Goal: Task Accomplishment & Management: Complete application form

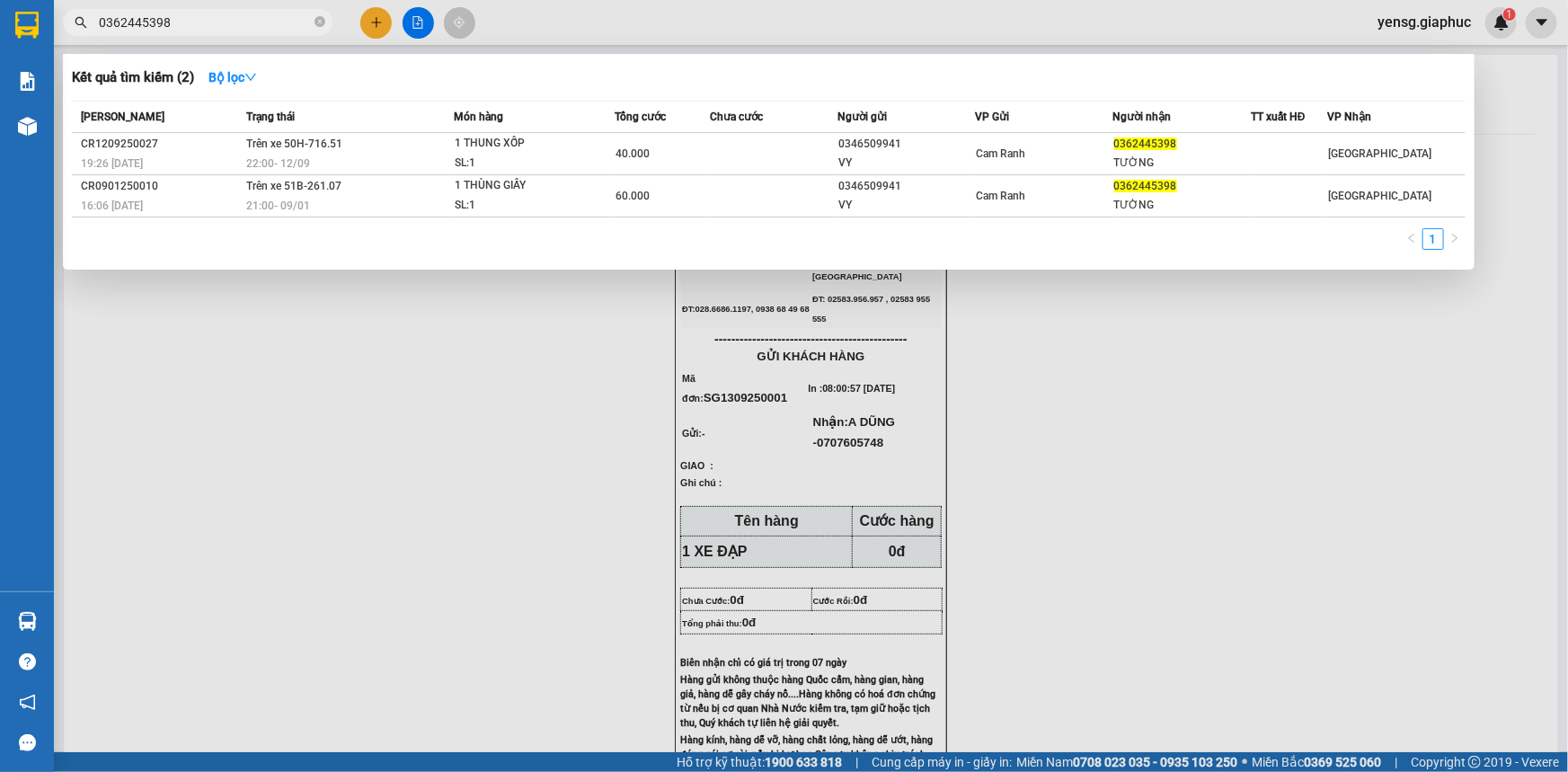
click at [386, 20] on div at bounding box center [784, 386] width 1568 height 772
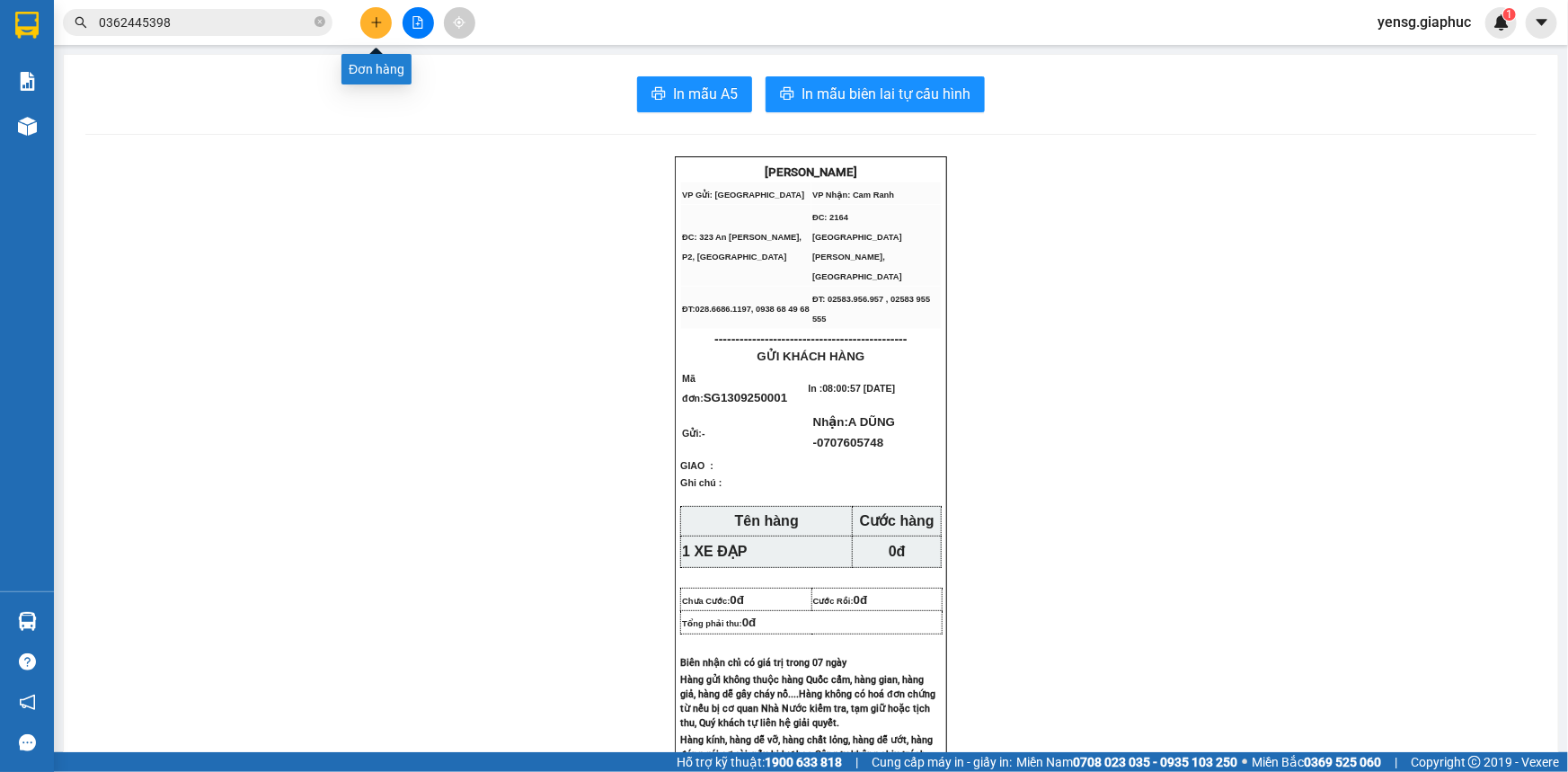
click at [376, 20] on icon "plus" at bounding box center [376, 21] width 1 height 10
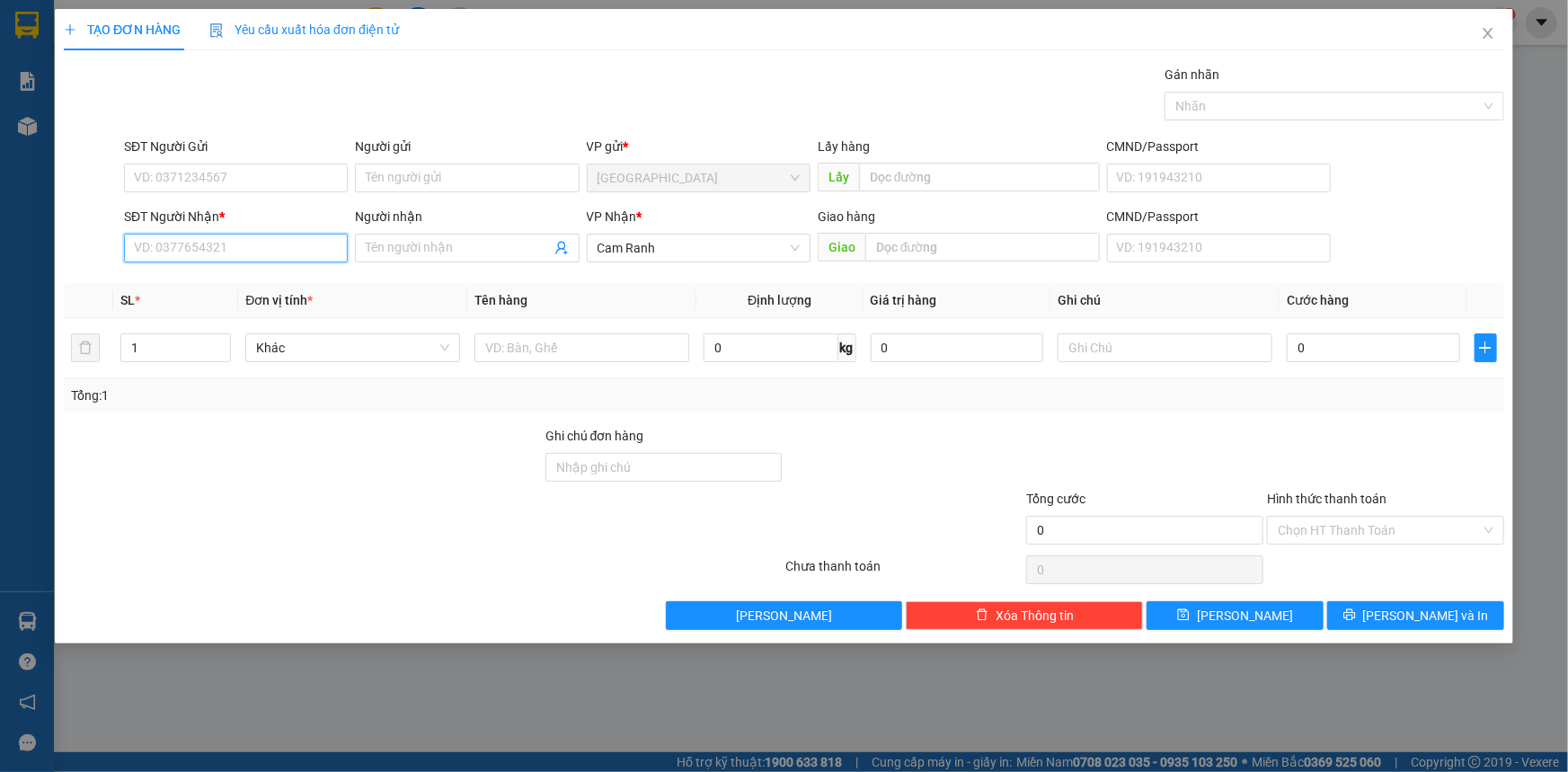
click at [317, 250] on input "SĐT Người Nhận *" at bounding box center [235, 247] width 224 height 28
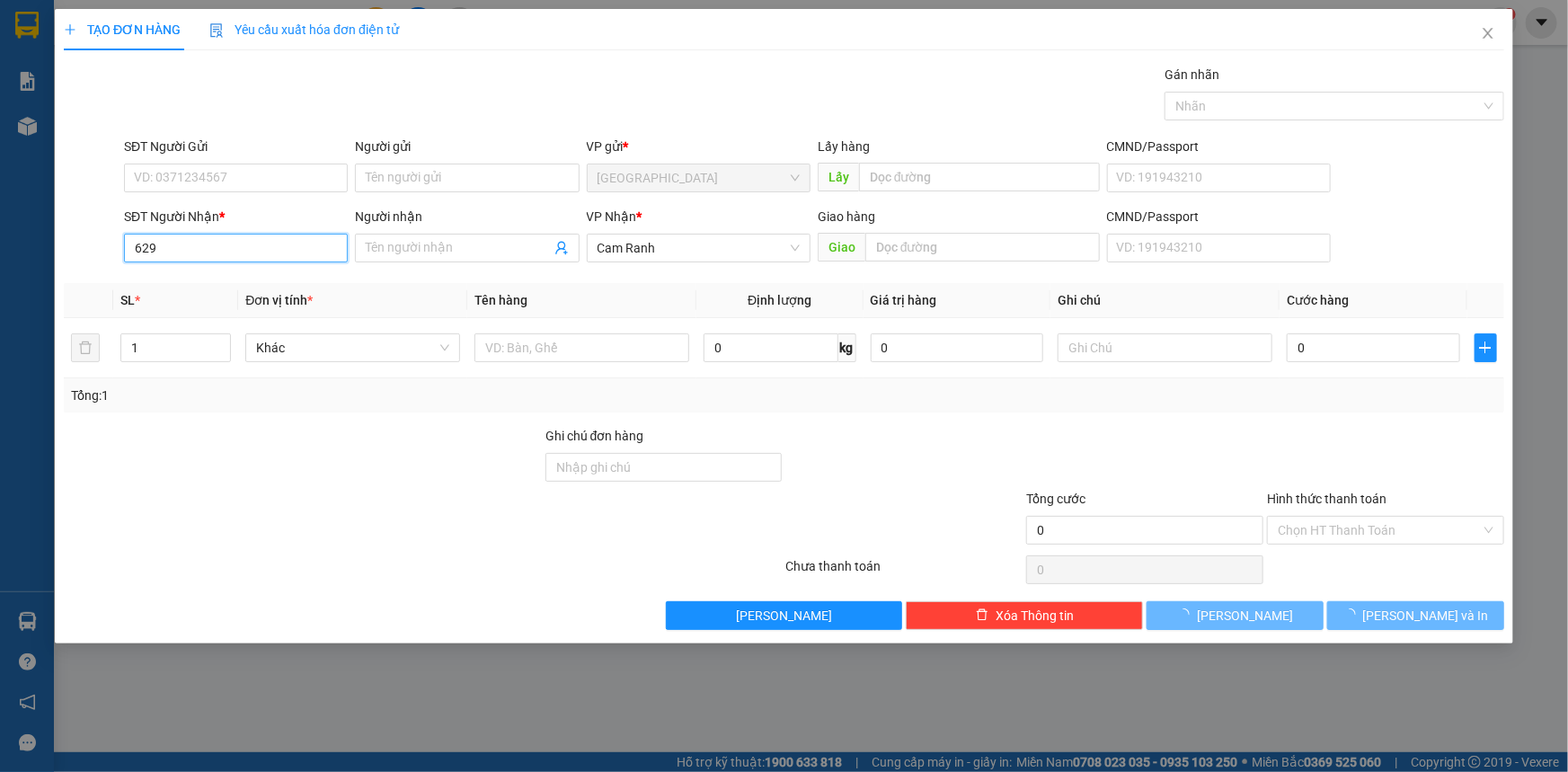
click at [247, 255] on input "629" at bounding box center [235, 247] width 224 height 28
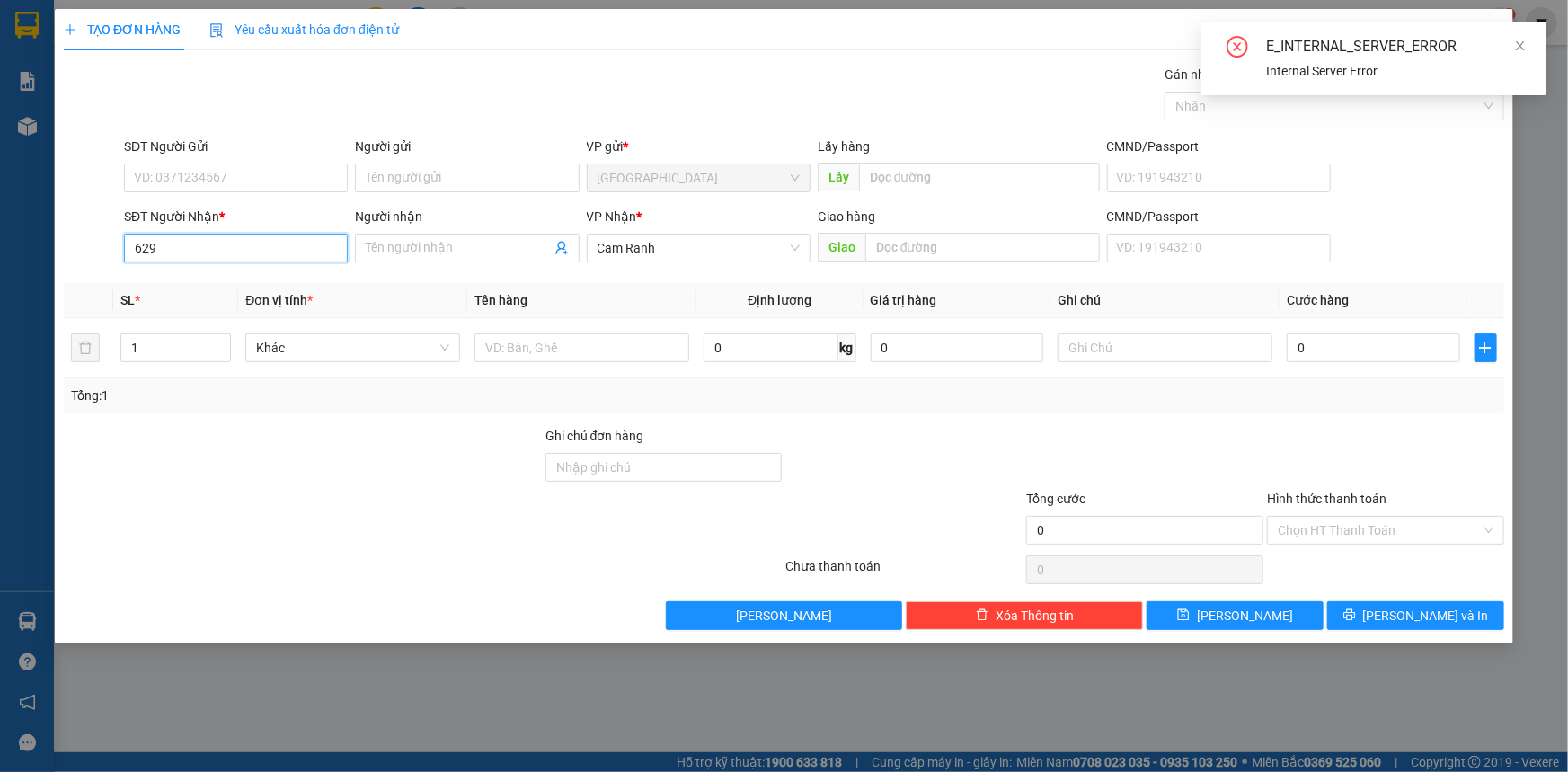
click at [247, 255] on input "629" at bounding box center [235, 247] width 224 height 28
type input "629"
click at [1525, 50] on icon "close" at bounding box center [1520, 45] width 13 height 13
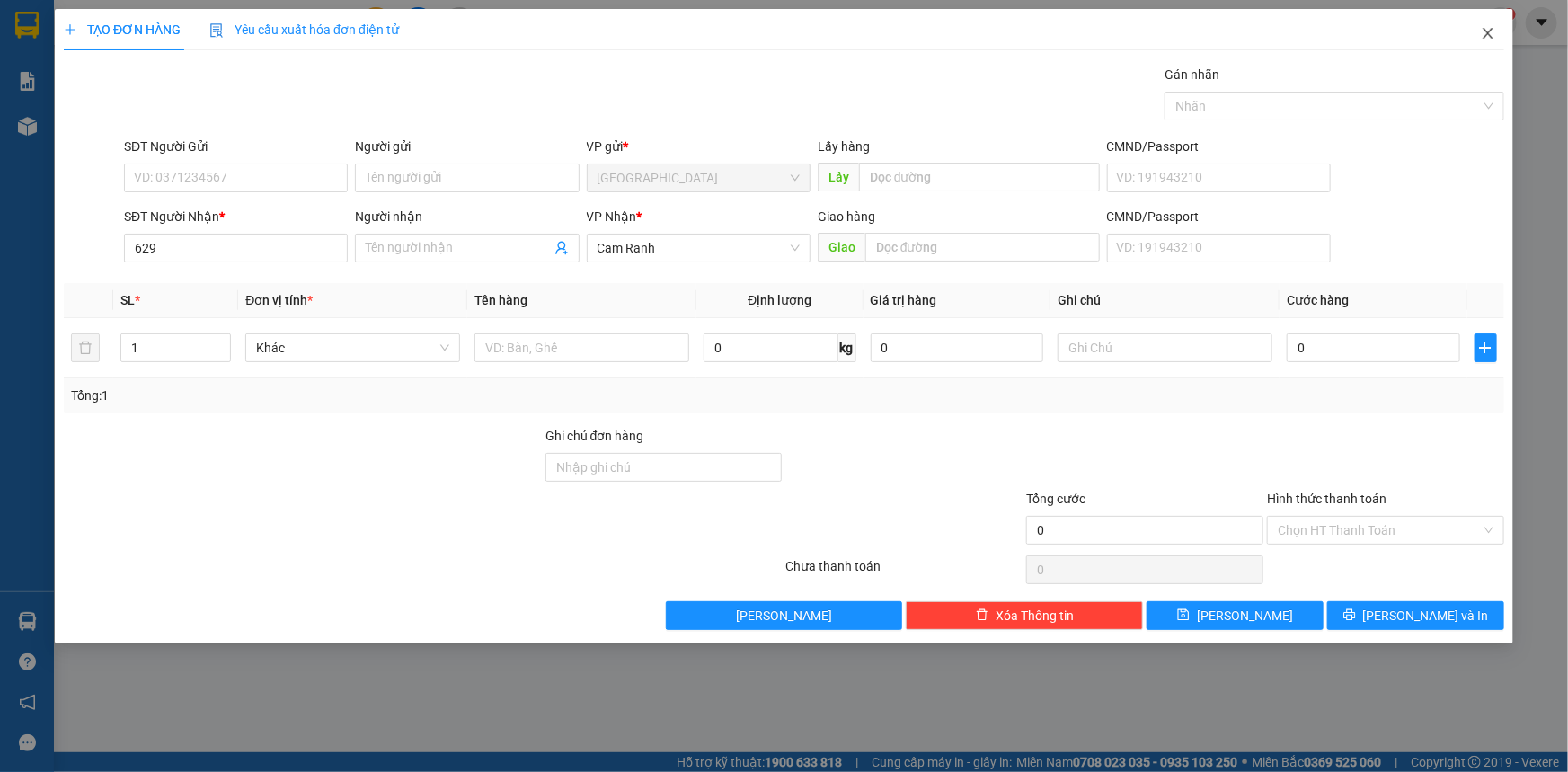
click at [1478, 33] on span "Close" at bounding box center [1489, 34] width 51 height 51
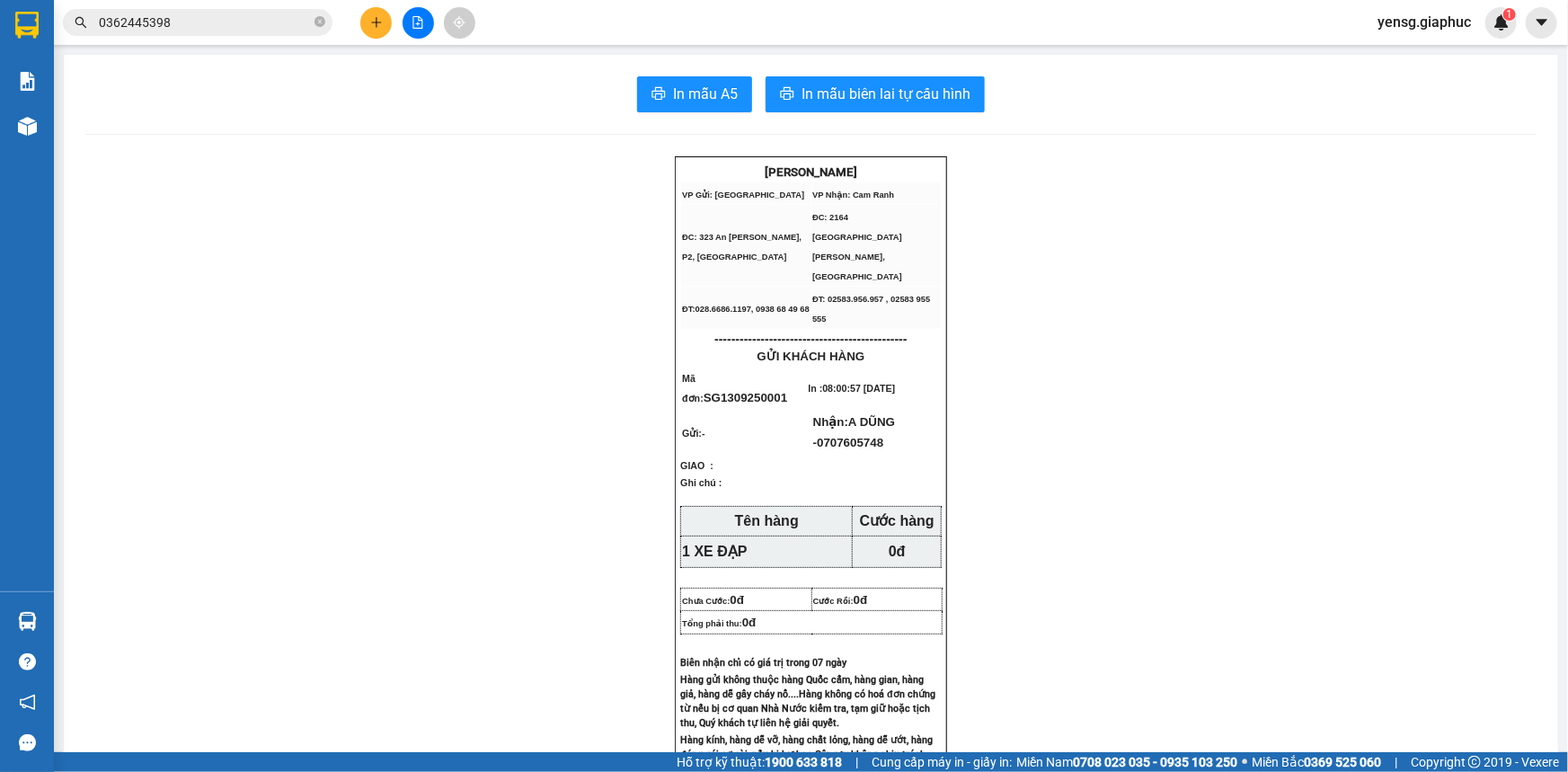
click at [385, 36] on button at bounding box center [376, 22] width 31 height 31
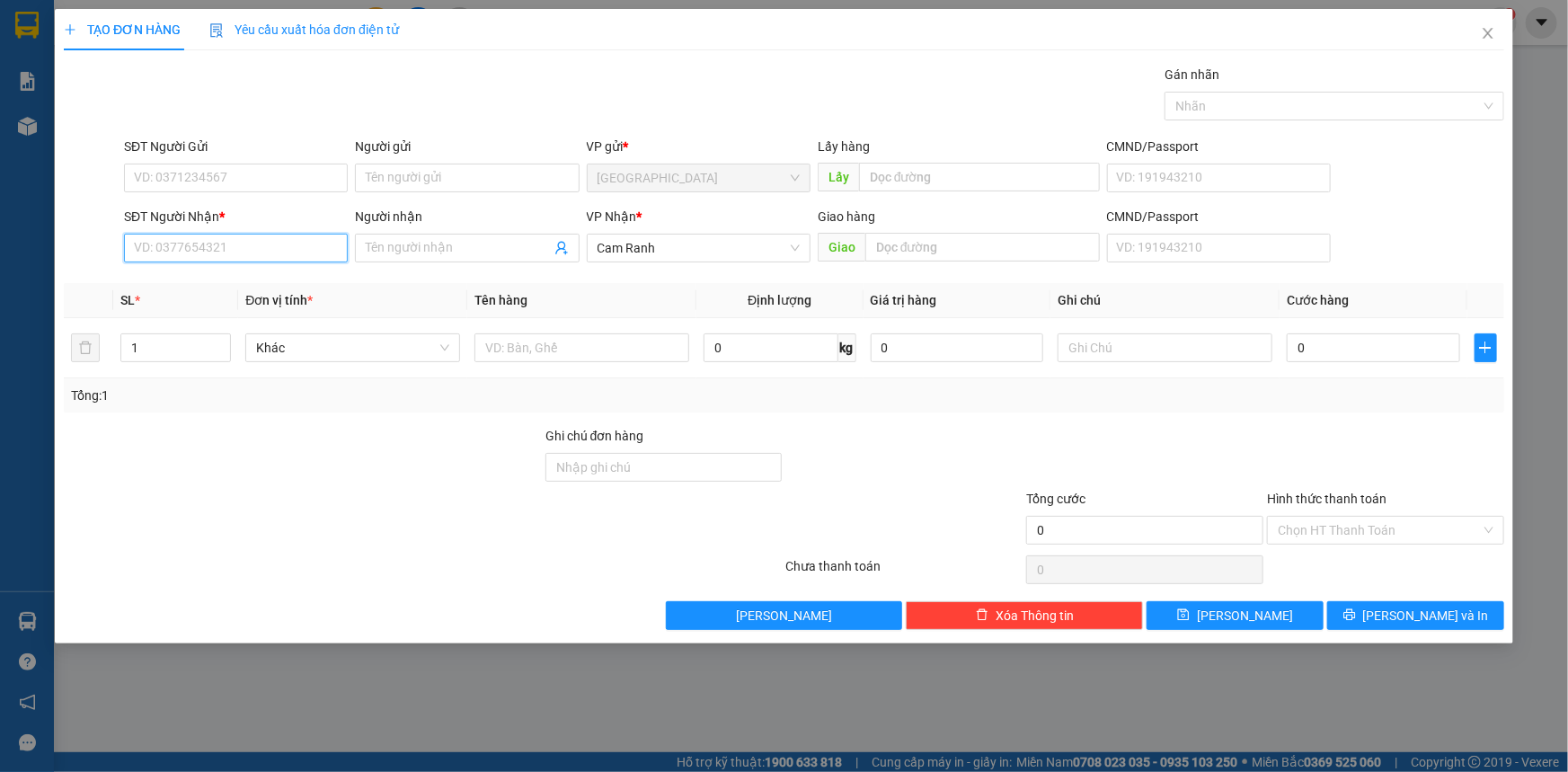
click at [229, 245] on input "SĐT Người Nhận *" at bounding box center [235, 247] width 224 height 28
click at [275, 278] on div "0905650629 - CƯỜNG 629" at bounding box center [235, 284] width 202 height 20
type input "0905650629"
type input "CƯỜNG 629"
type input "0905650629"
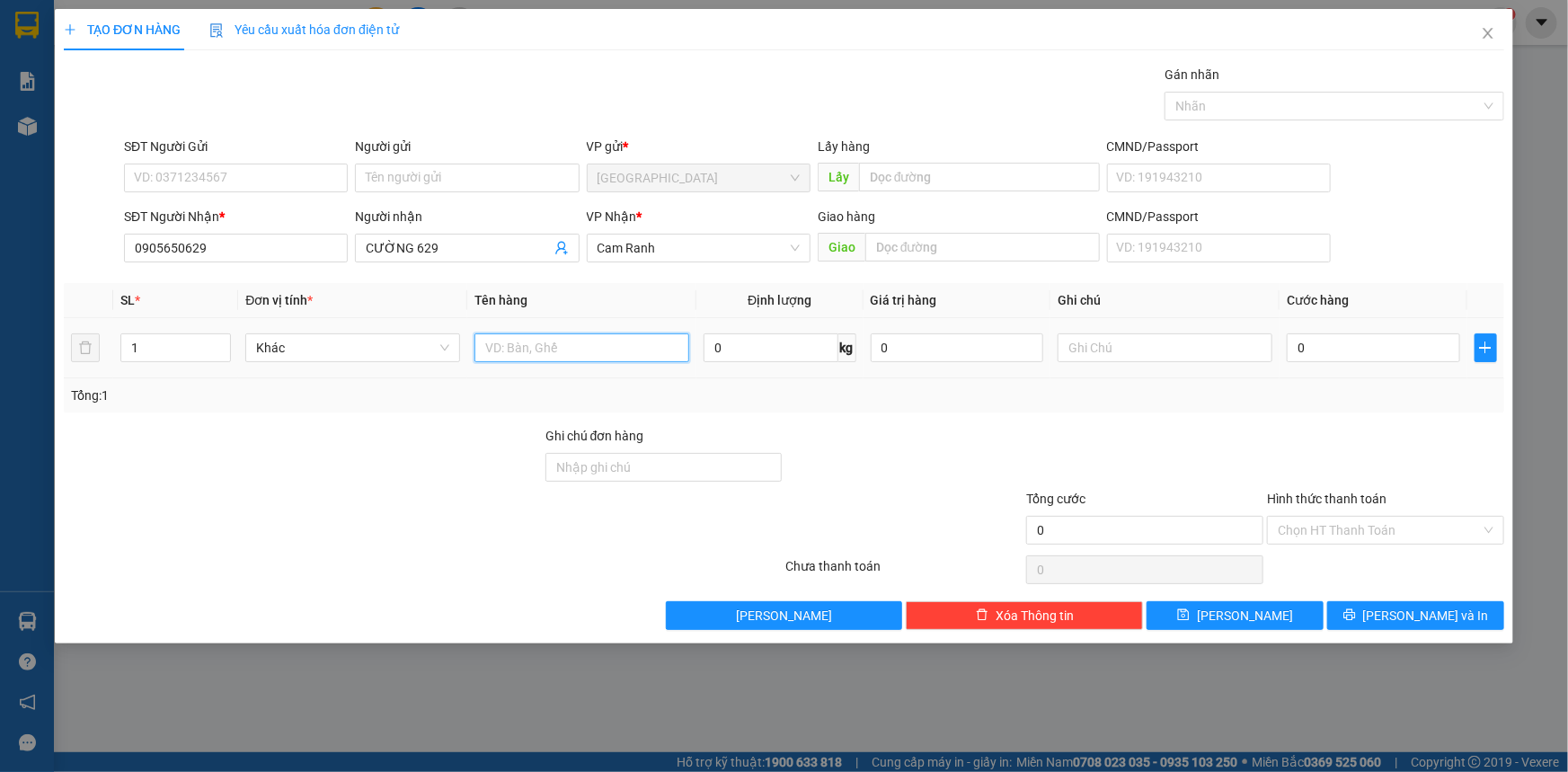
click at [583, 353] on input "text" at bounding box center [582, 347] width 215 height 28
type input "1 HỘP"
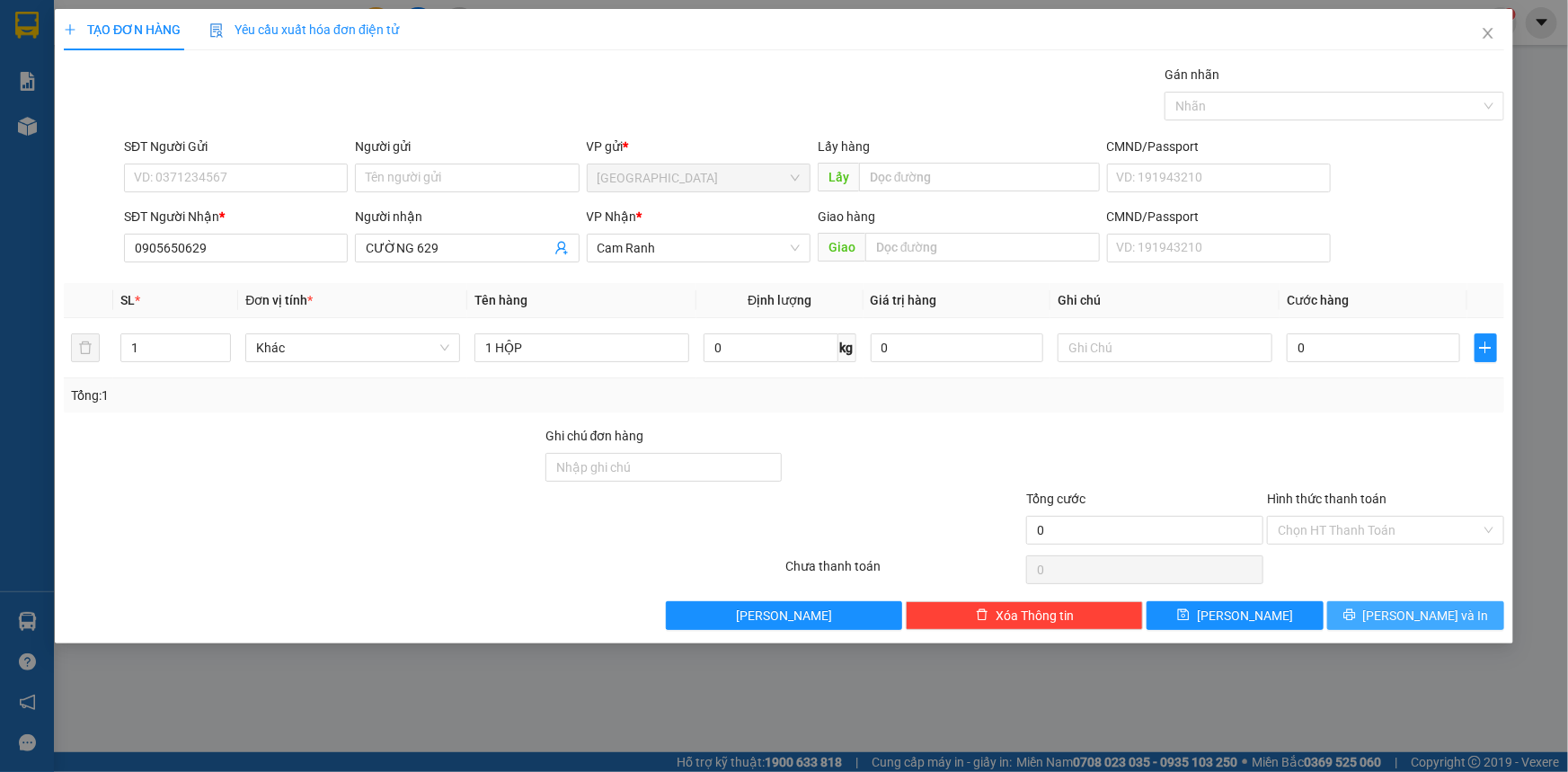
click at [1417, 622] on span "[PERSON_NAME] và In" at bounding box center [1425, 616] width 126 height 20
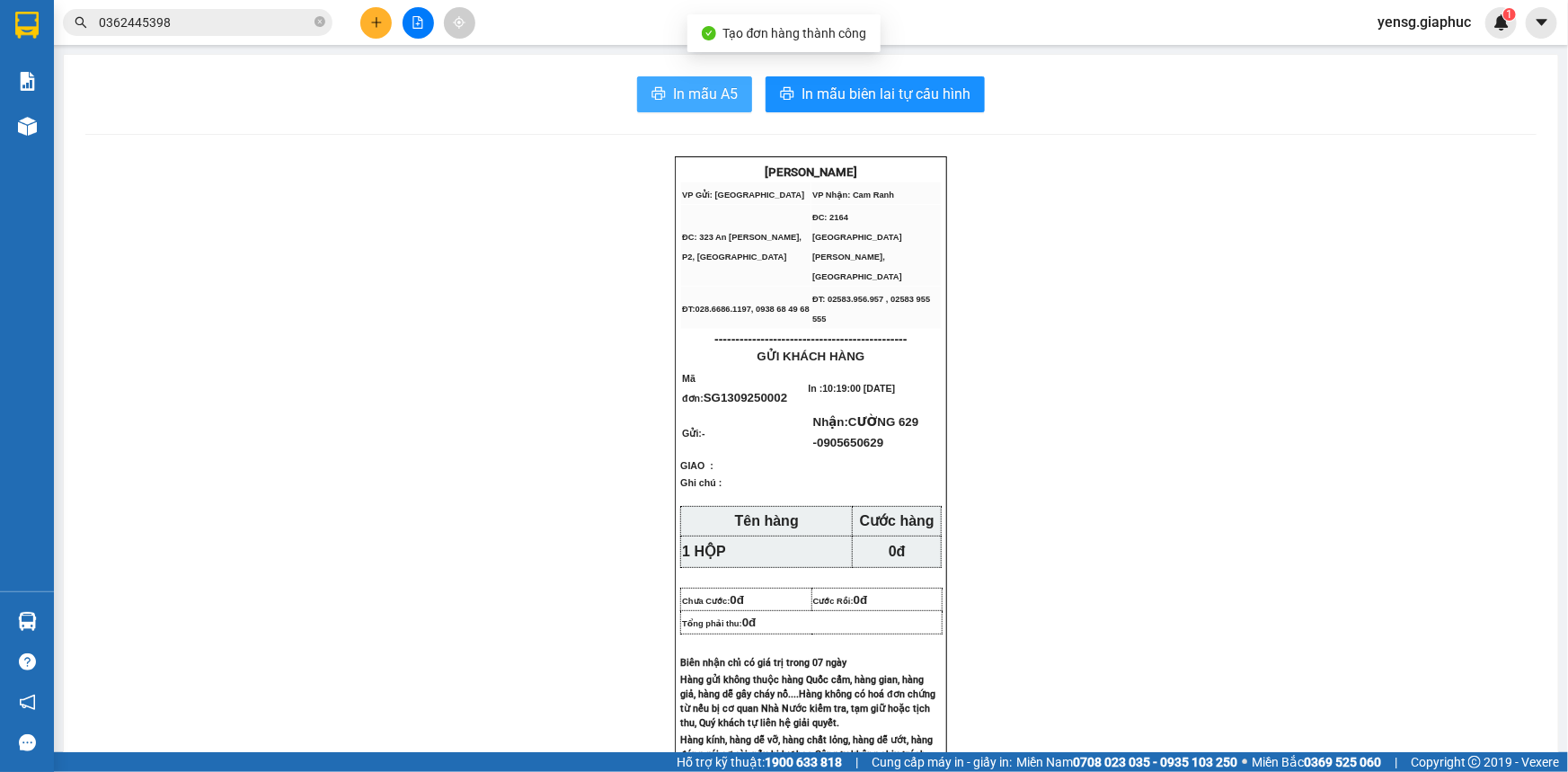
click at [691, 89] on span "In mẫu A5" at bounding box center [705, 94] width 64 height 22
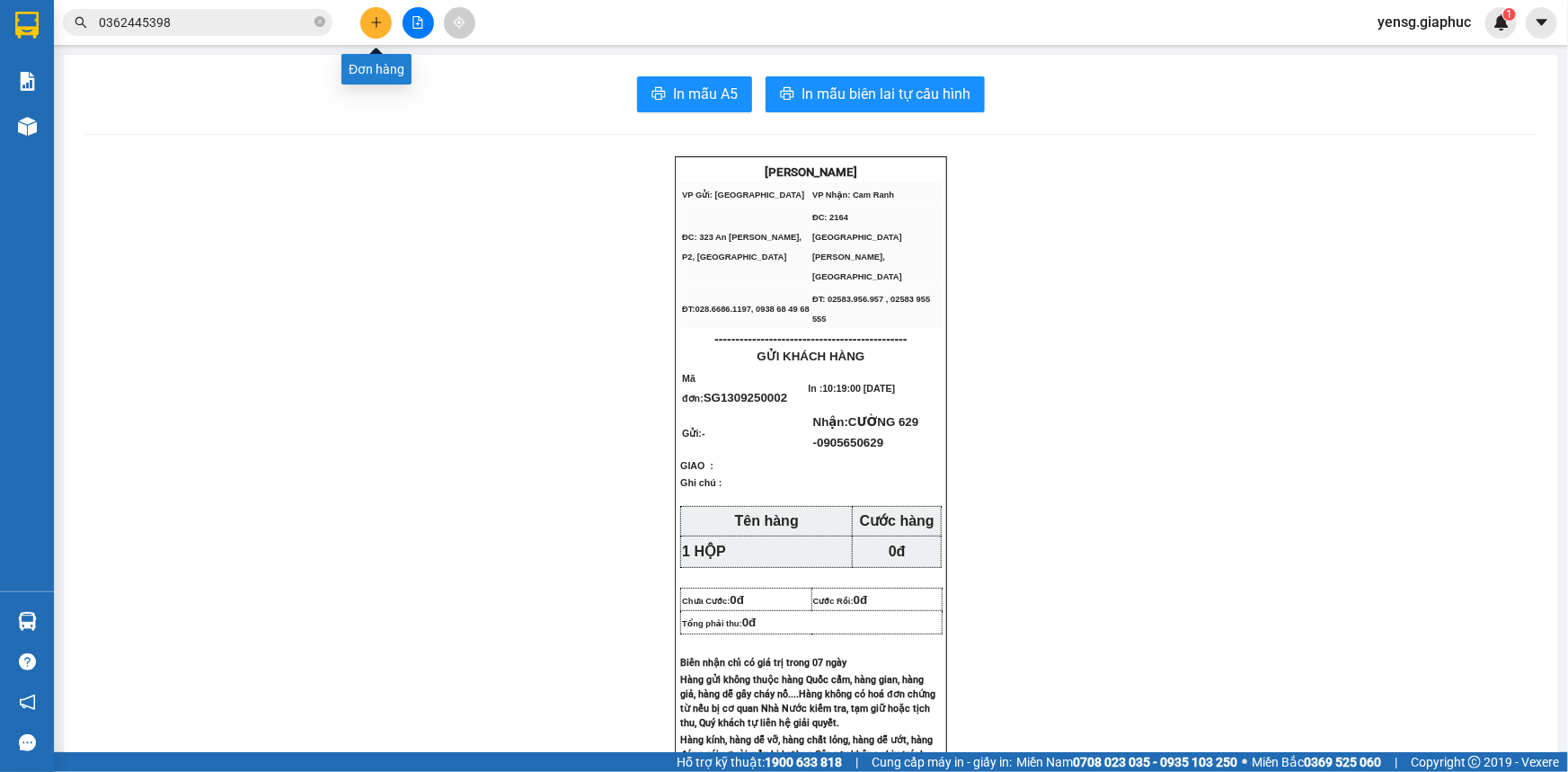
click at [380, 17] on icon "plus" at bounding box center [376, 22] width 13 height 13
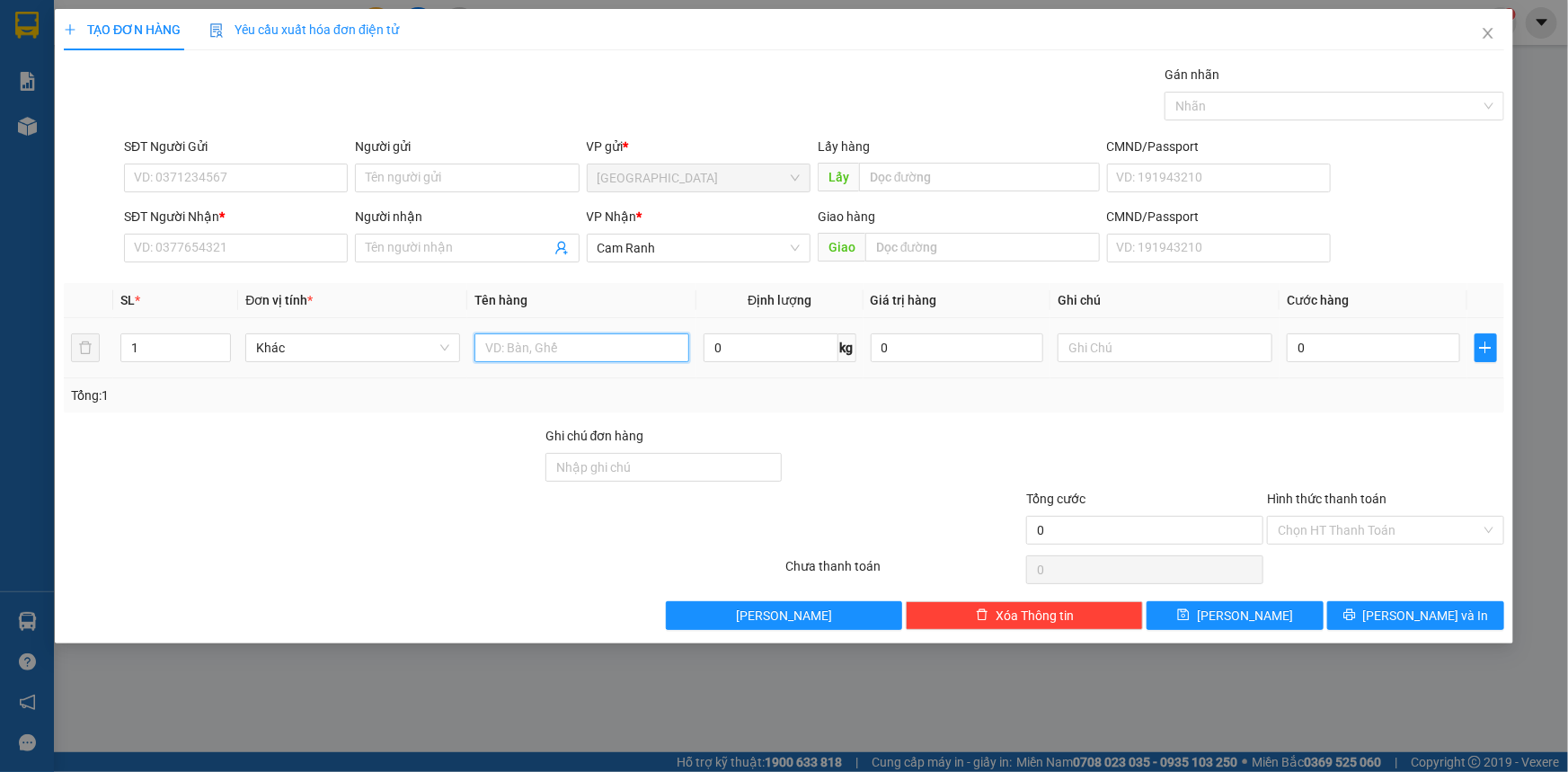
click at [584, 347] on input "text" at bounding box center [582, 347] width 215 height 28
type input "1 THÙNG"
click at [264, 246] on input "SĐT Người Nhận *" at bounding box center [235, 247] width 224 height 28
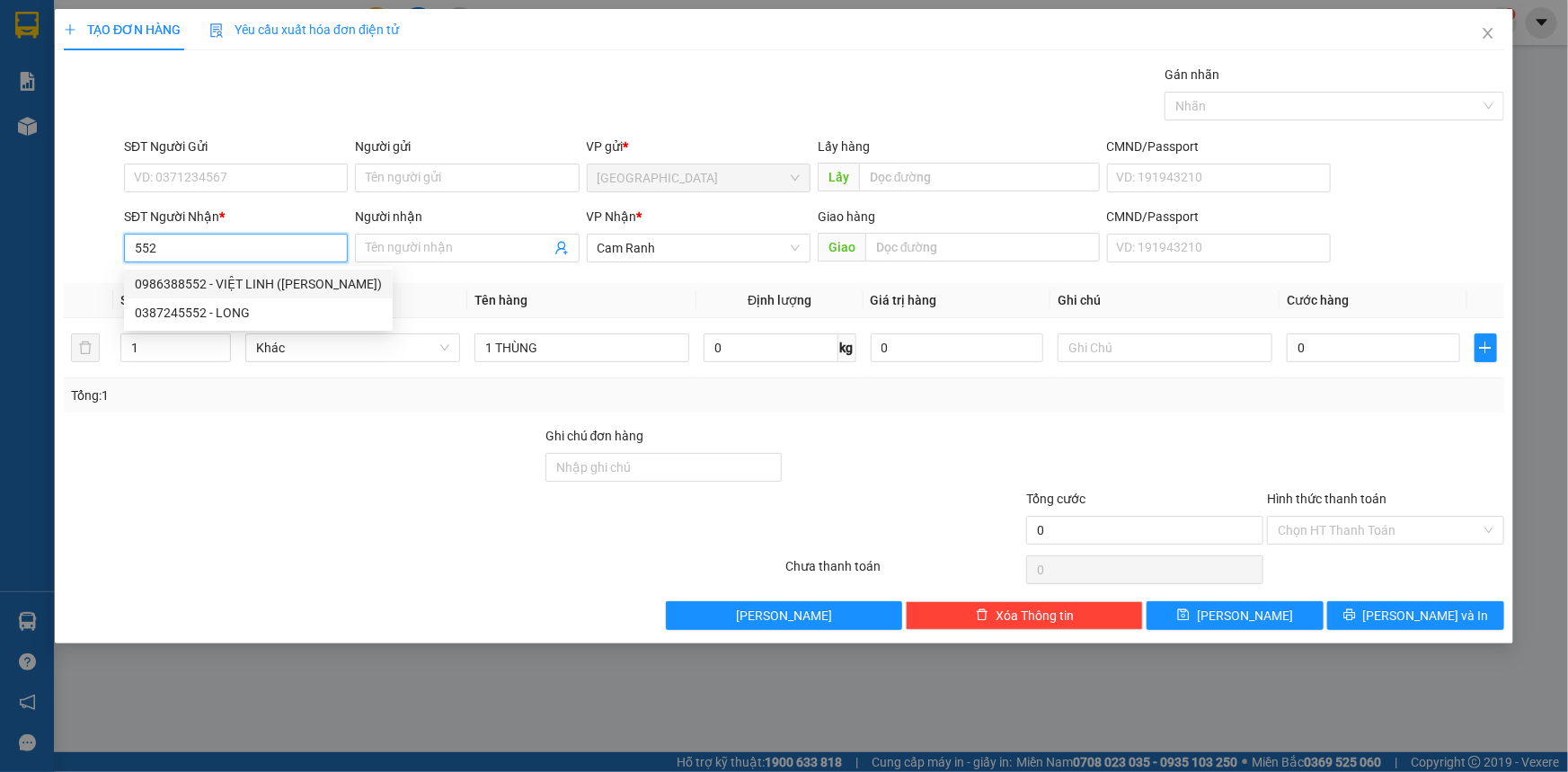
click at [294, 279] on div "0986388552 - VIỆT LINH ([PERSON_NAME])" at bounding box center [258, 284] width 247 height 20
type input "0986388552"
type input "VIỆT LINH ([PERSON_NAME])"
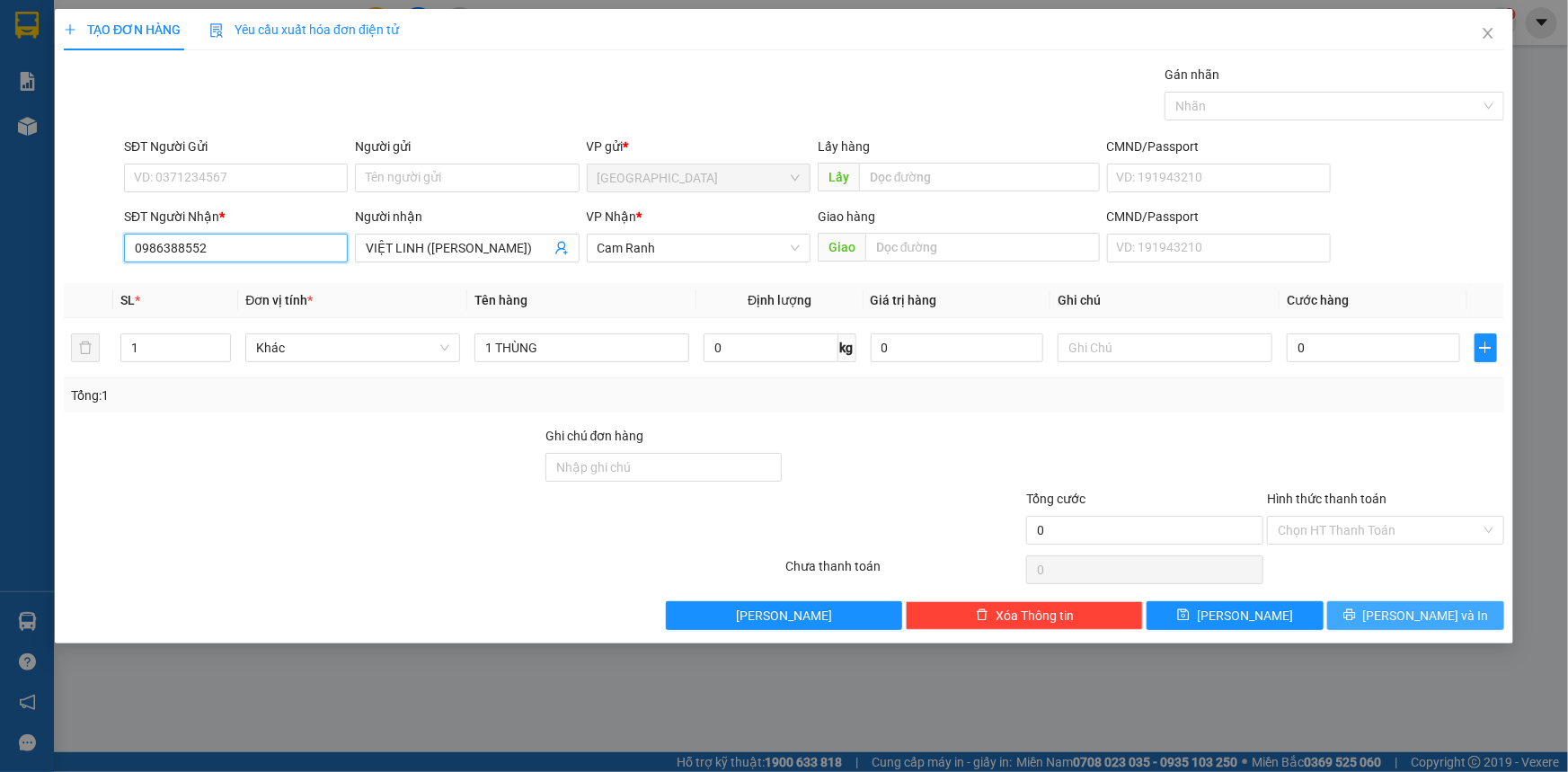
type input "0986388552"
click at [1420, 618] on button "[PERSON_NAME] và In" at bounding box center [1416, 615] width 177 height 28
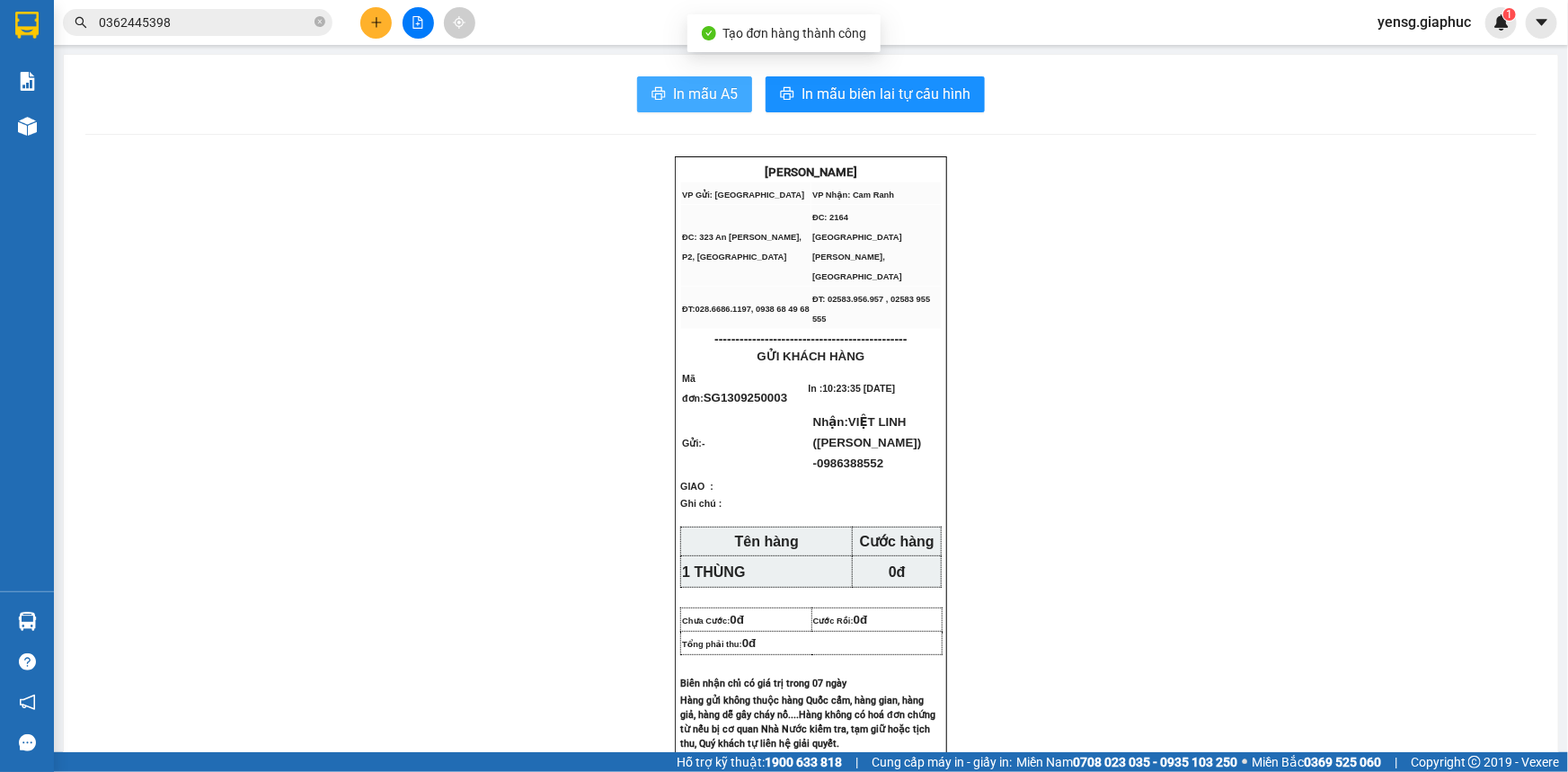
click at [675, 108] on button "In mẫu A5" at bounding box center [695, 94] width 115 height 36
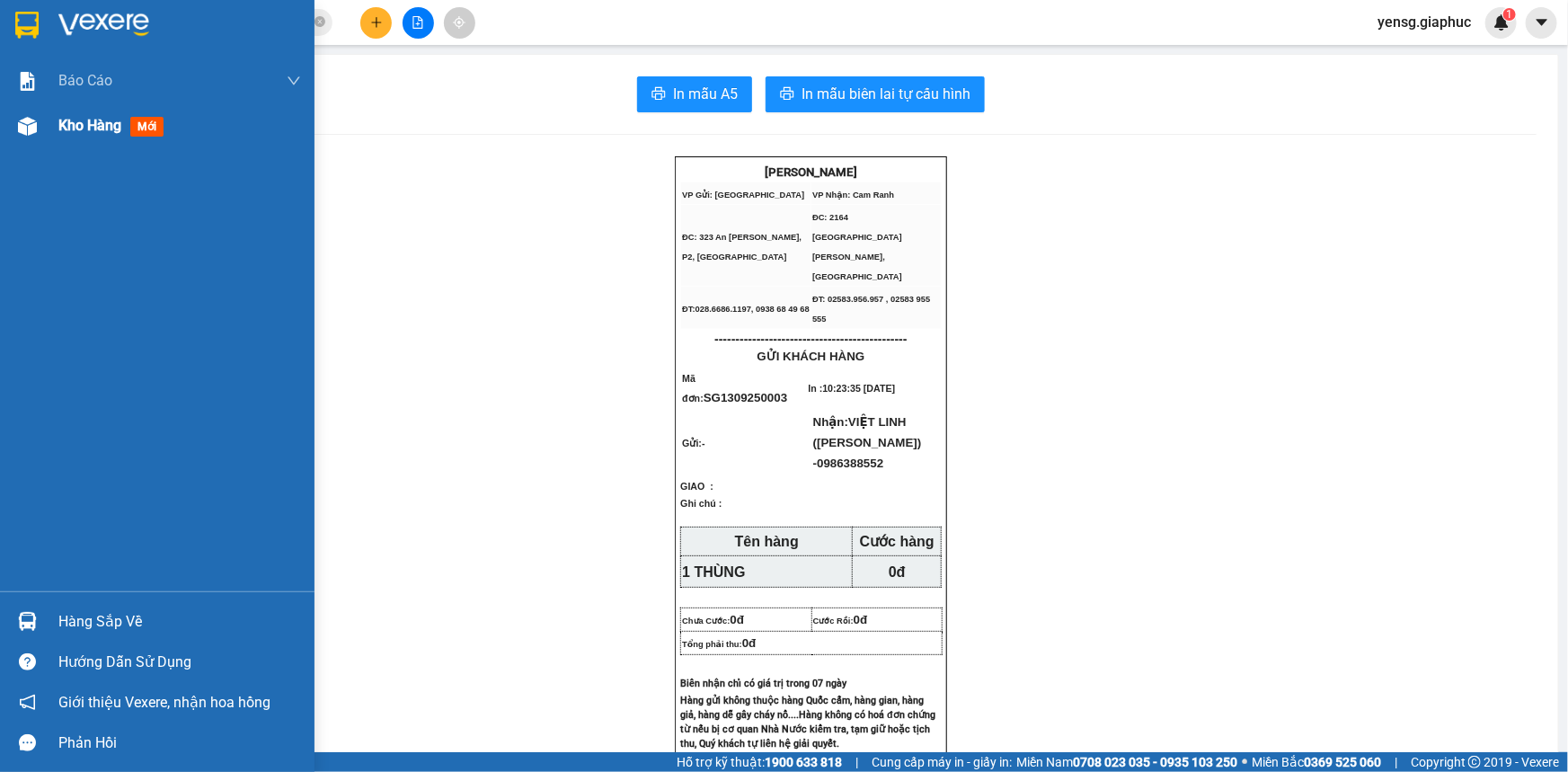
click at [41, 113] on div at bounding box center [27, 126] width 31 height 31
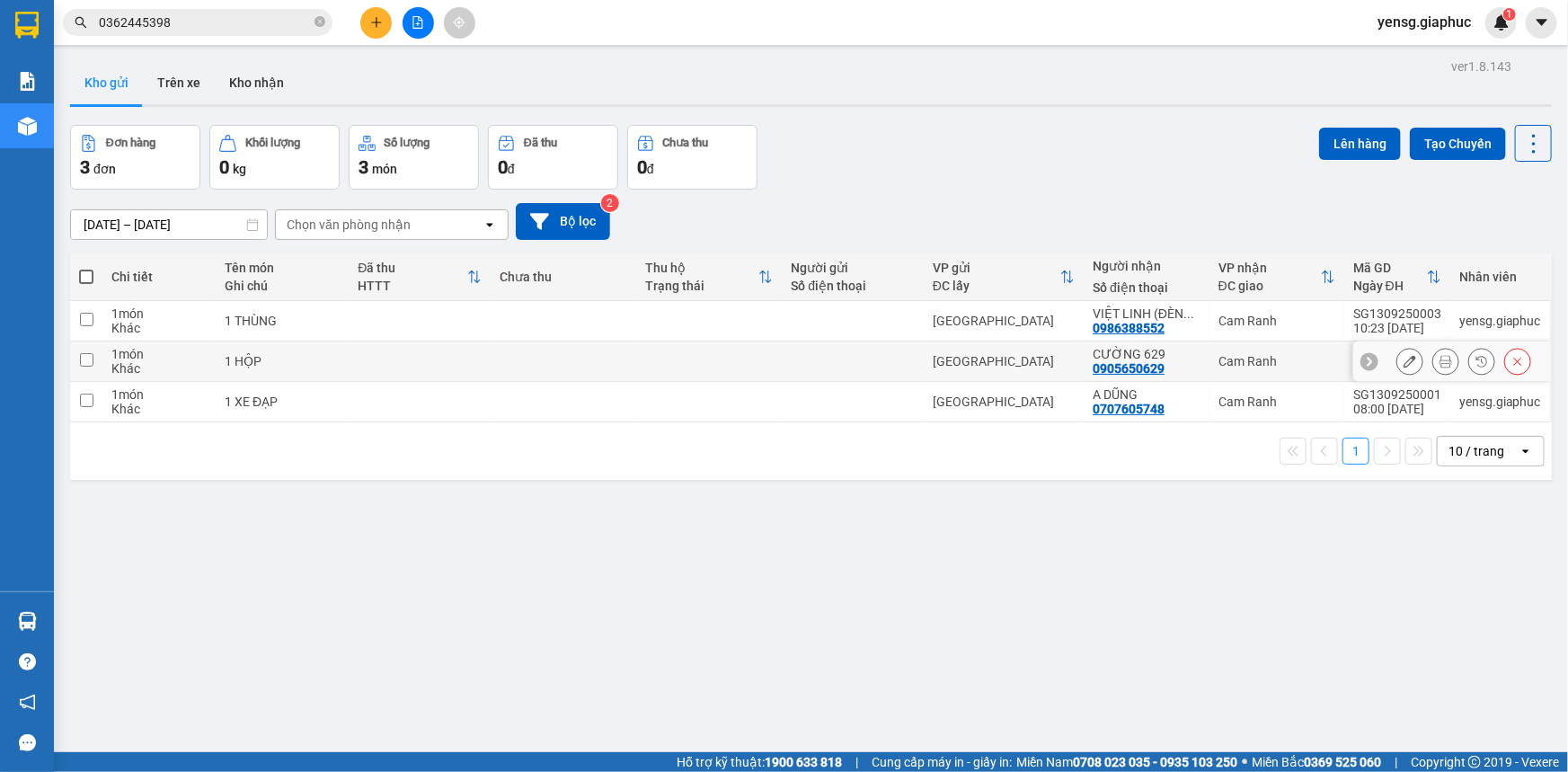
click at [1409, 361] on button at bounding box center [1410, 362] width 25 height 31
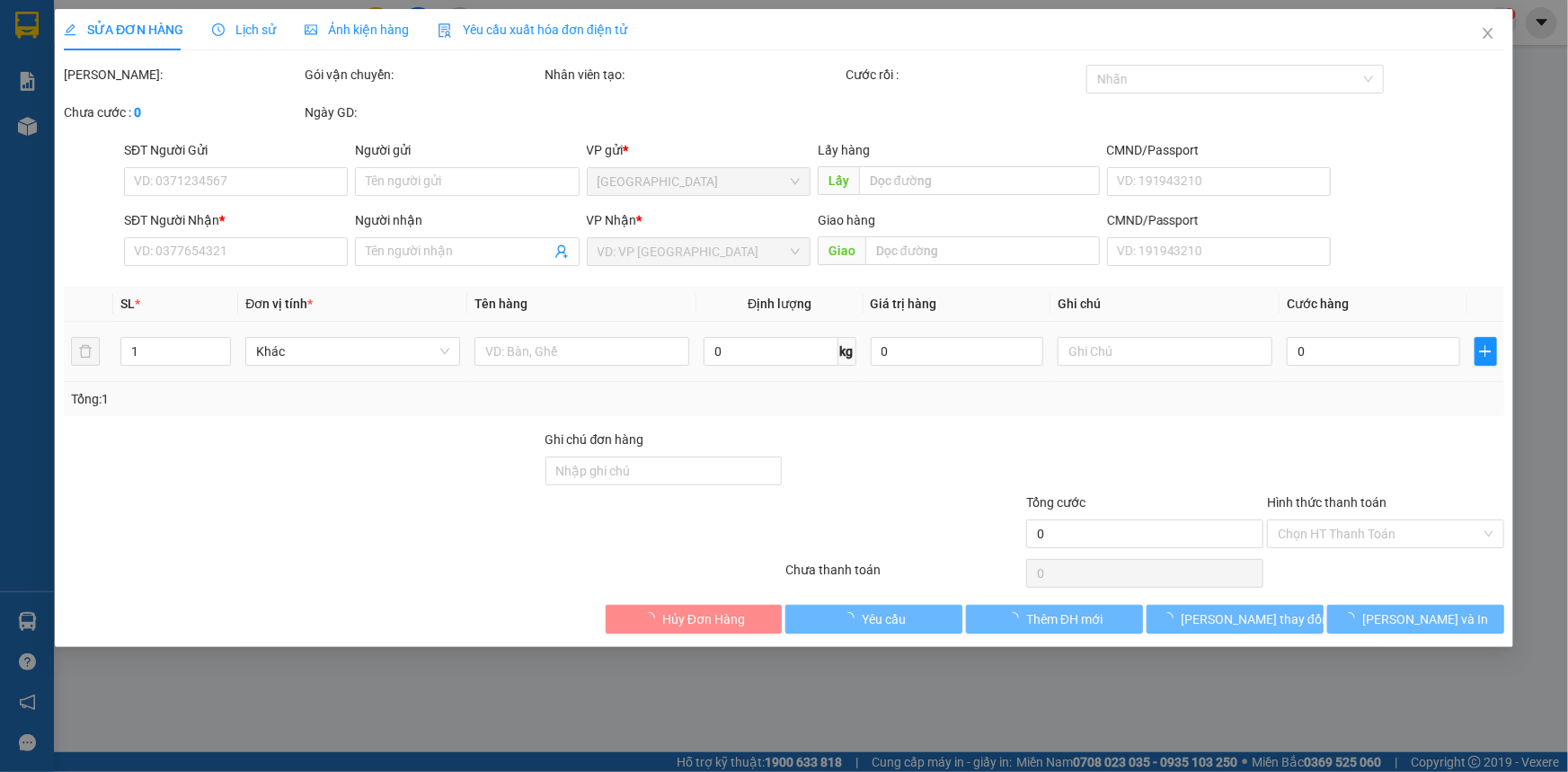
type input "0905650629"
type input "CƯỜNG 629"
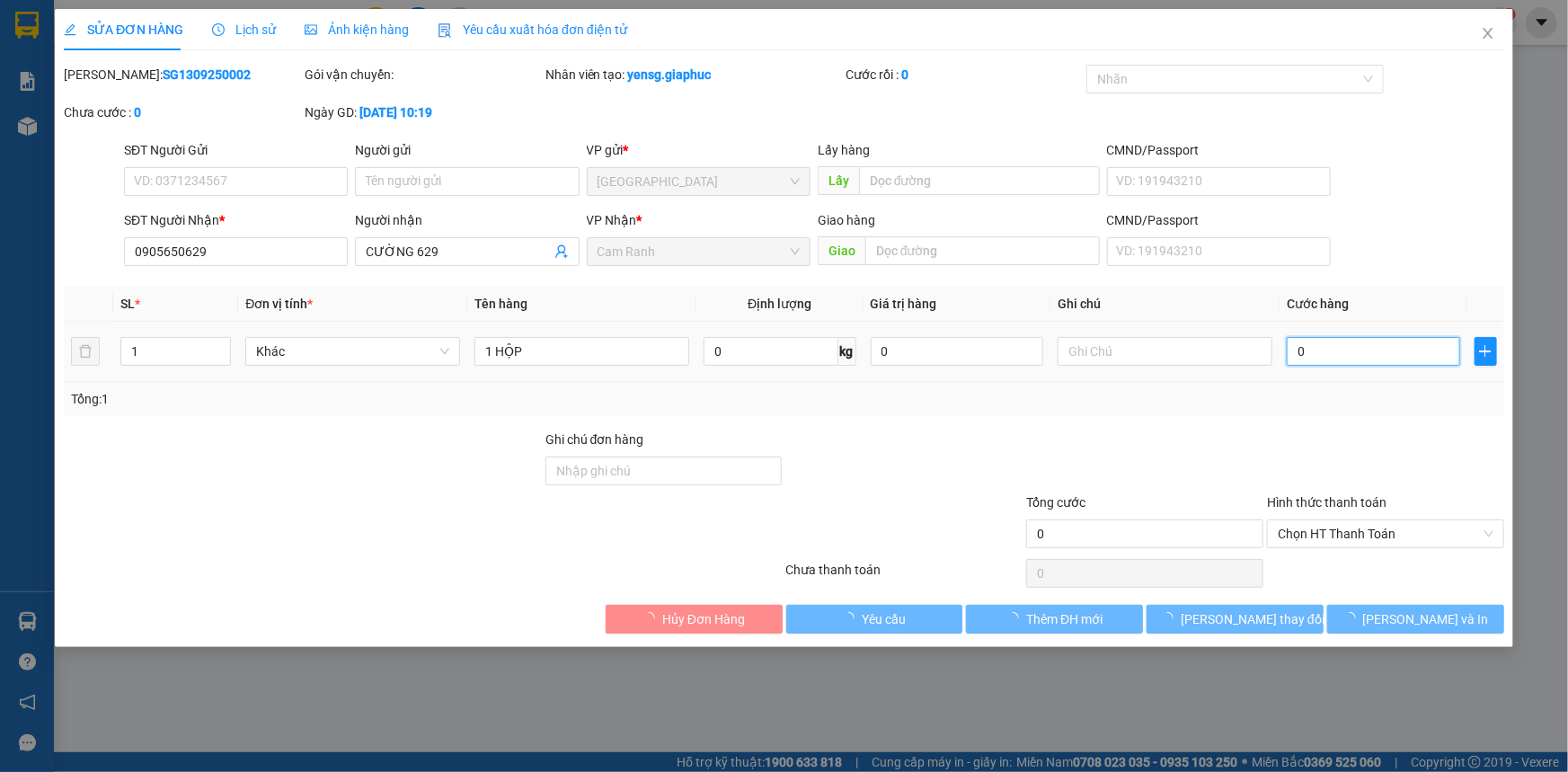
click at [1331, 359] on input "0" at bounding box center [1374, 351] width 174 height 28
type input "3"
type input "30"
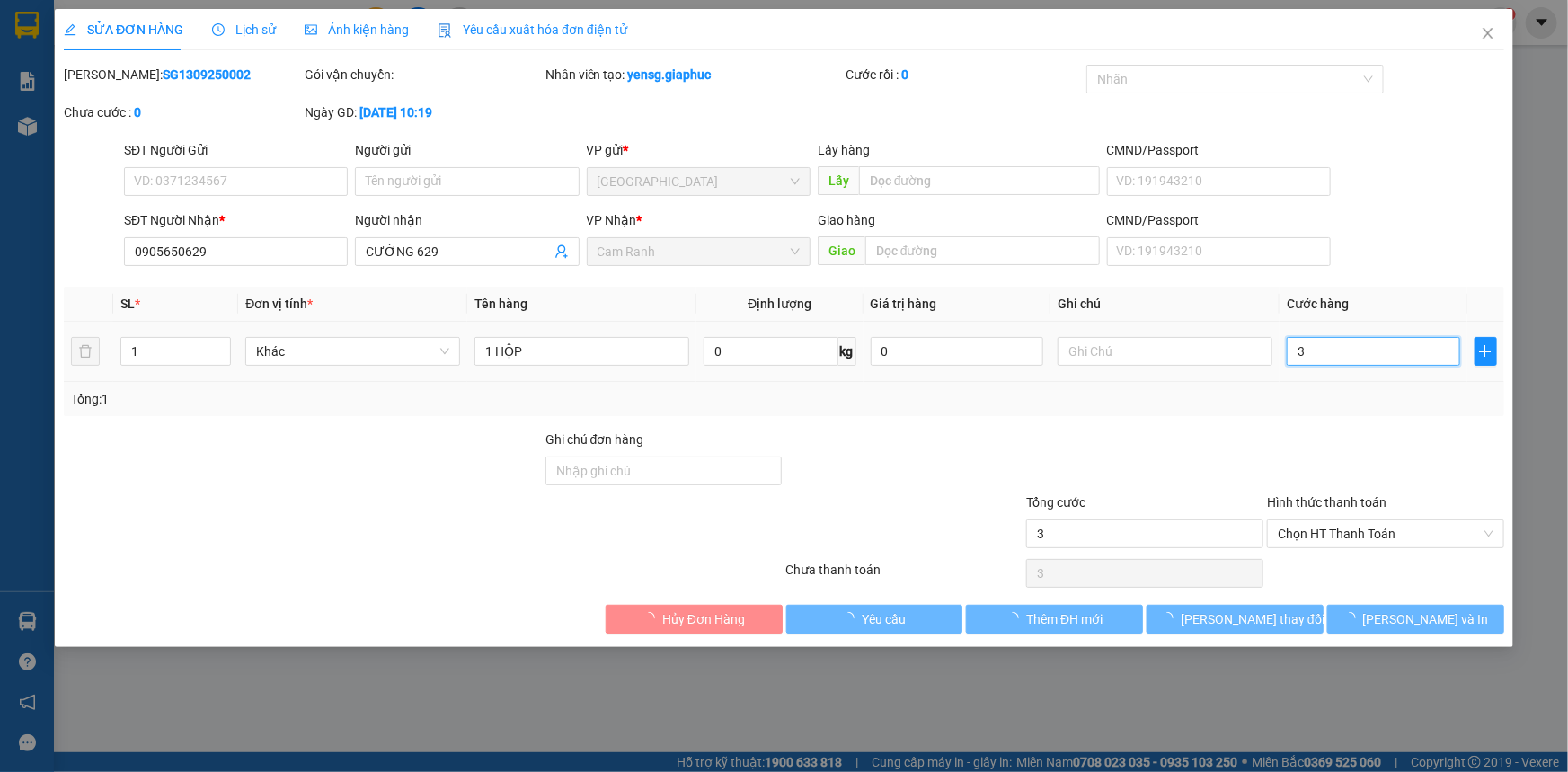
type input "30"
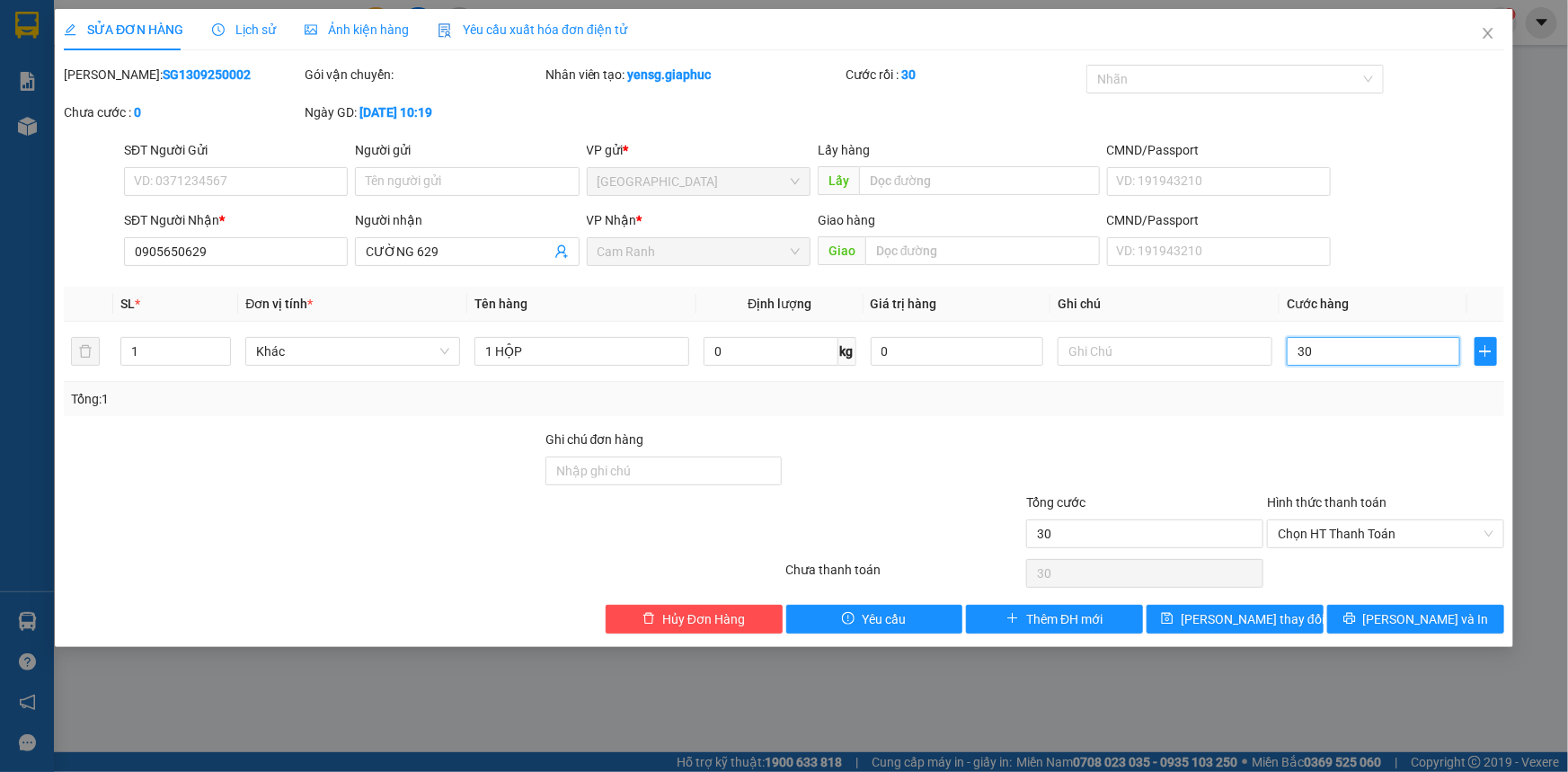
type input "30"
type input "30.000"
click at [1310, 411] on div "Tổng: 1" at bounding box center [784, 399] width 1441 height 34
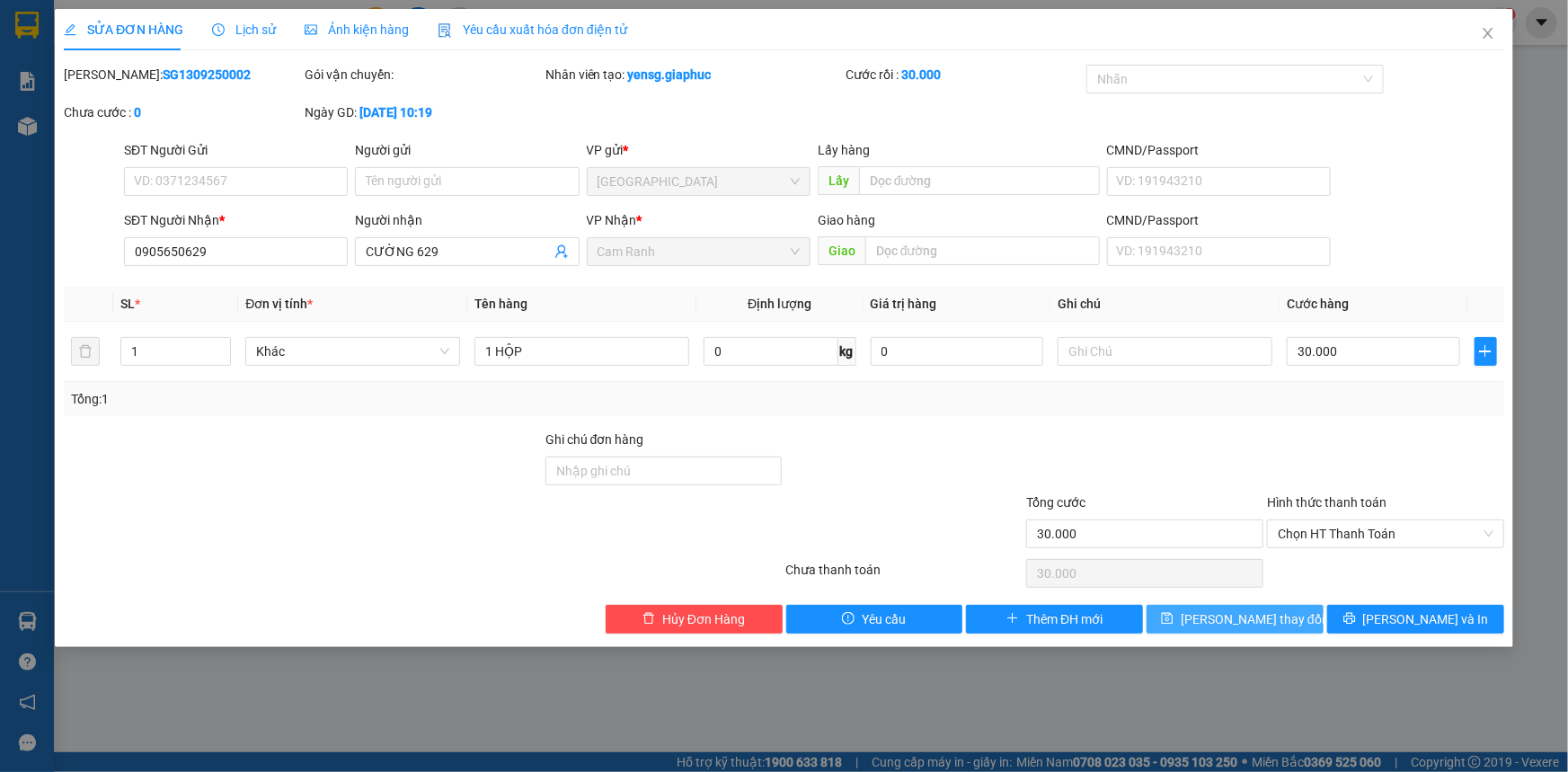
click at [1231, 623] on span "[PERSON_NAME] thay đổi" at bounding box center [1252, 620] width 144 height 20
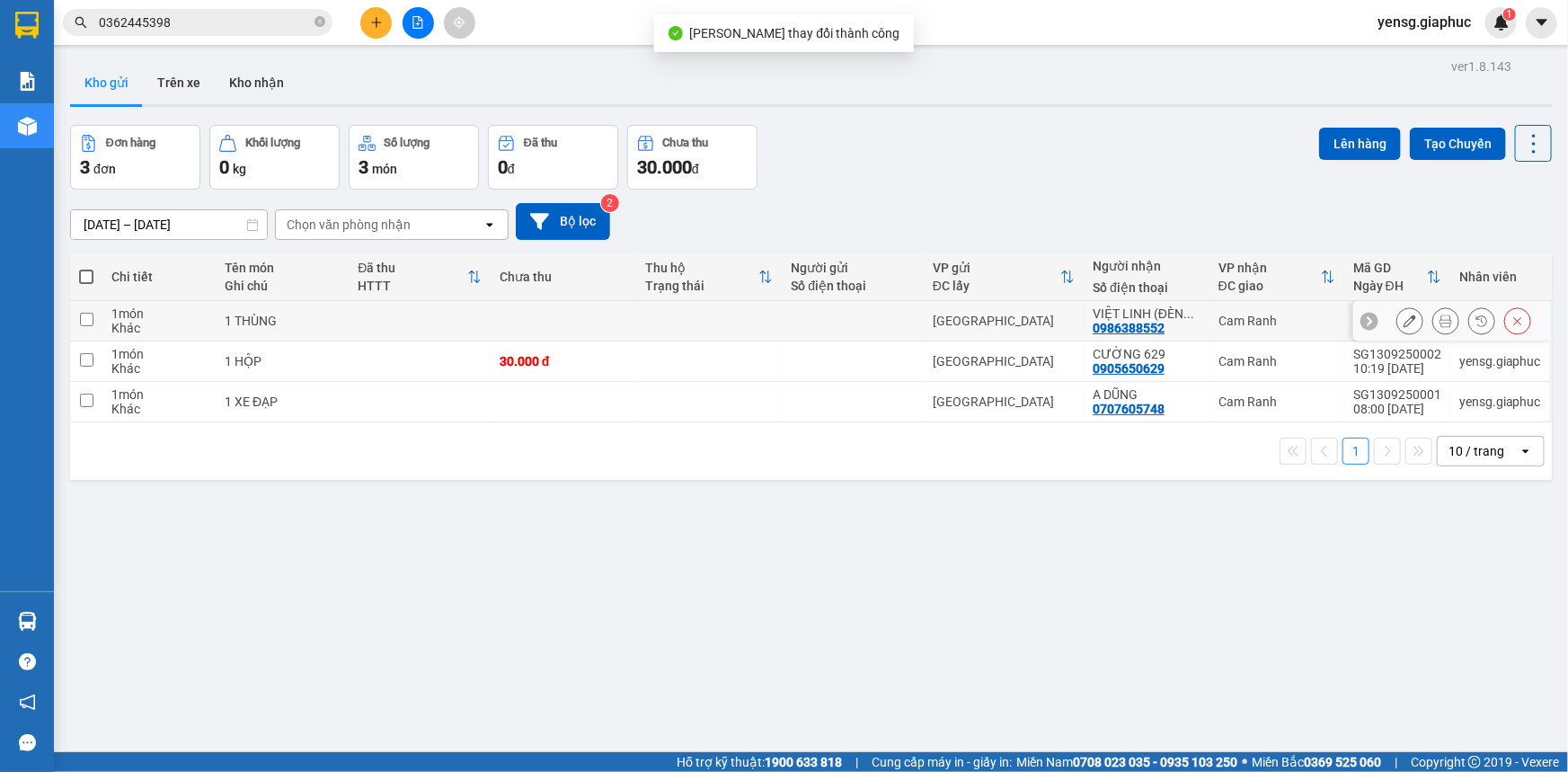
click at [1404, 320] on icon at bounding box center [1410, 321] width 13 height 13
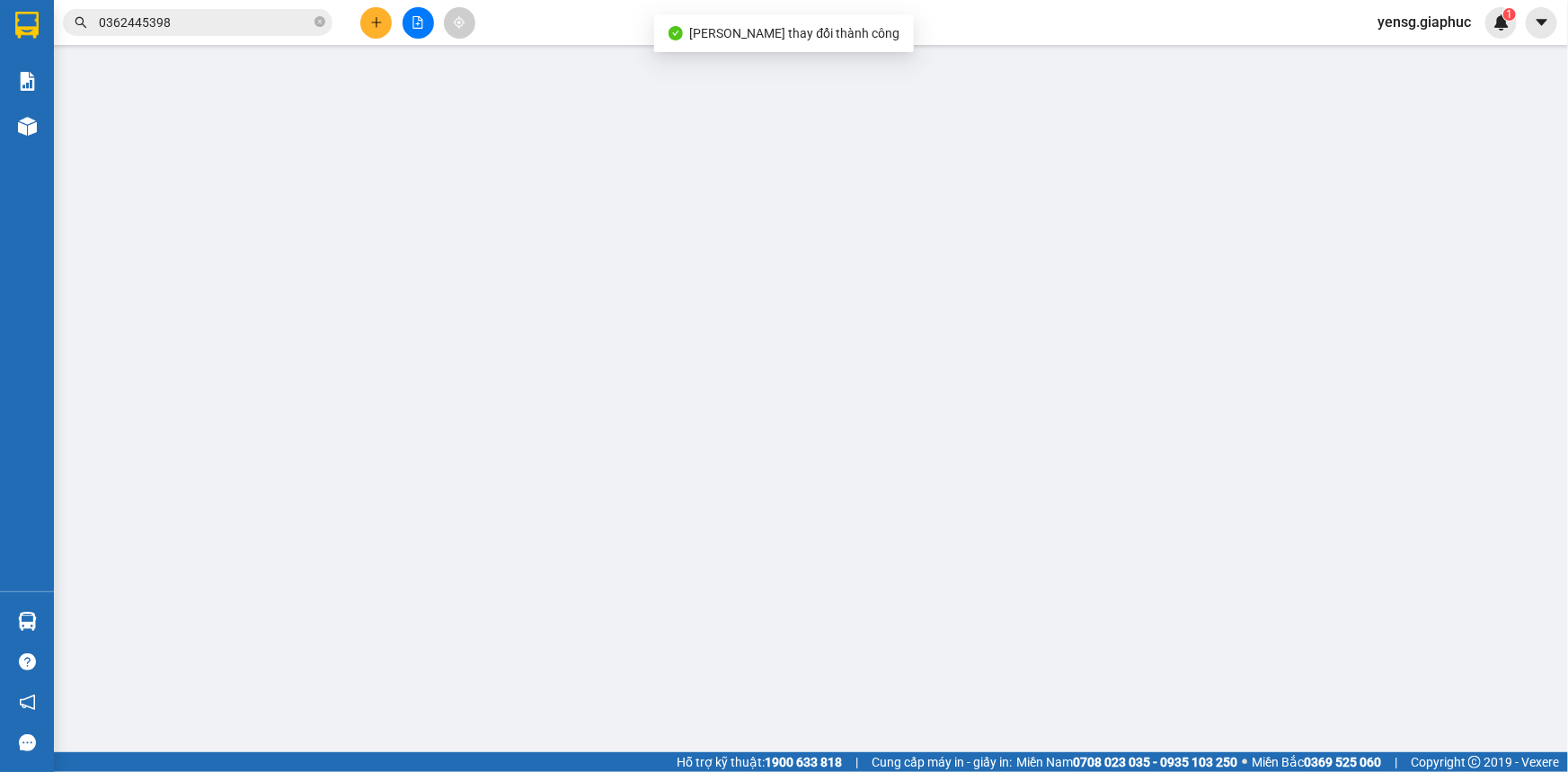
type input "0986388552"
type input "VIỆT LINH ([PERSON_NAME])"
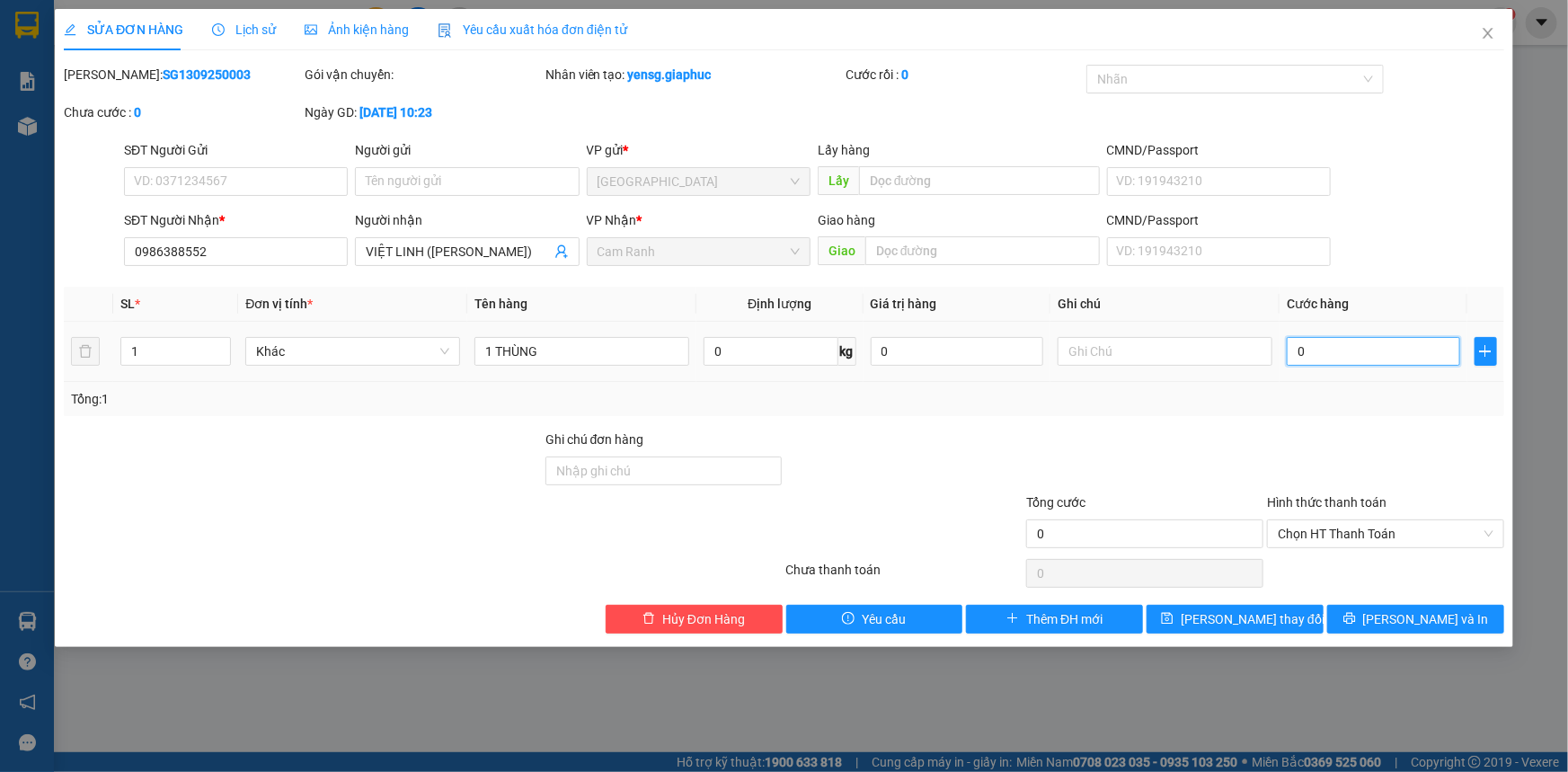
click at [1375, 351] on input "0" at bounding box center [1374, 351] width 174 height 28
type input "4"
type input "40"
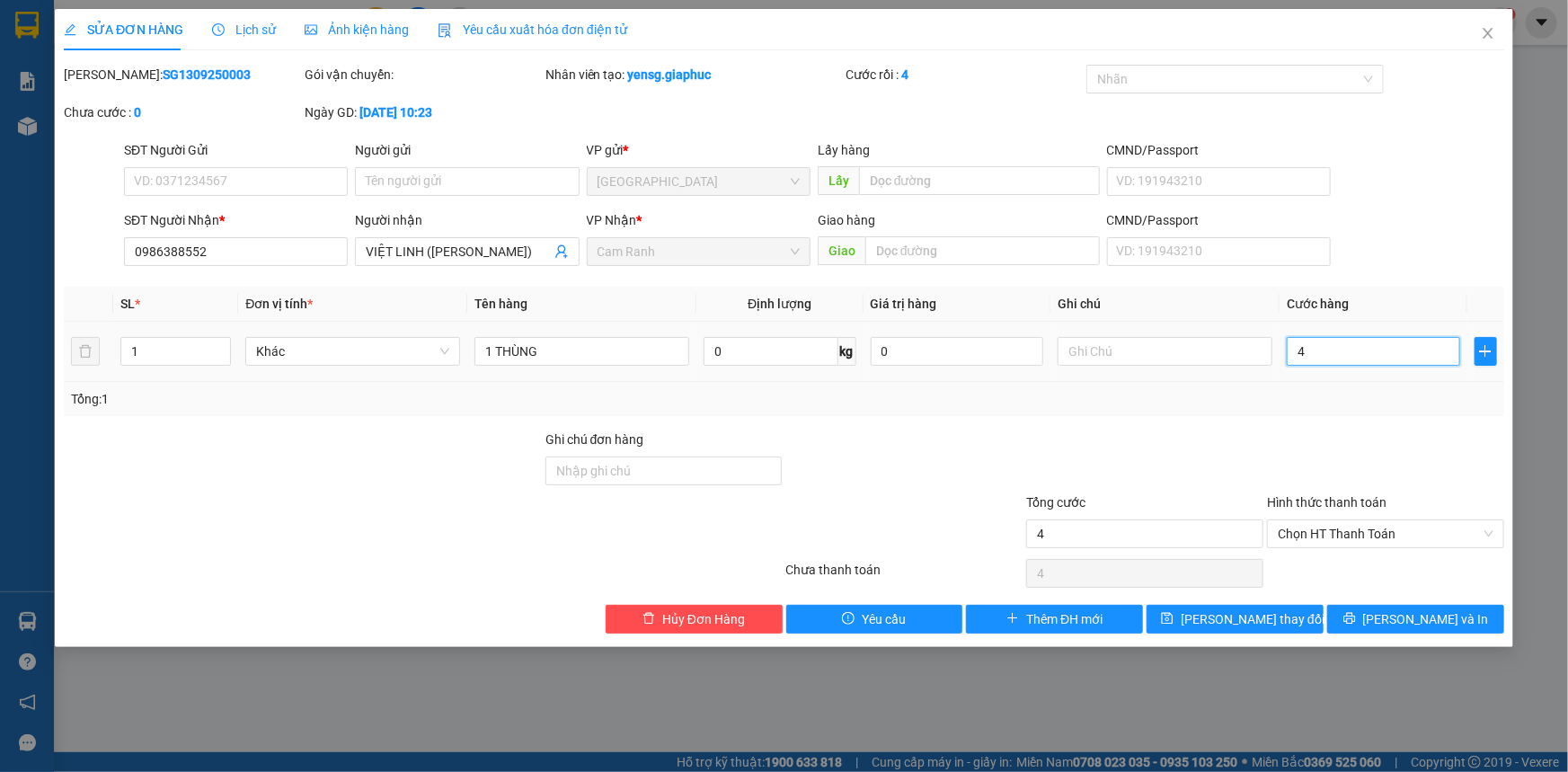
type input "40"
type input "40.000"
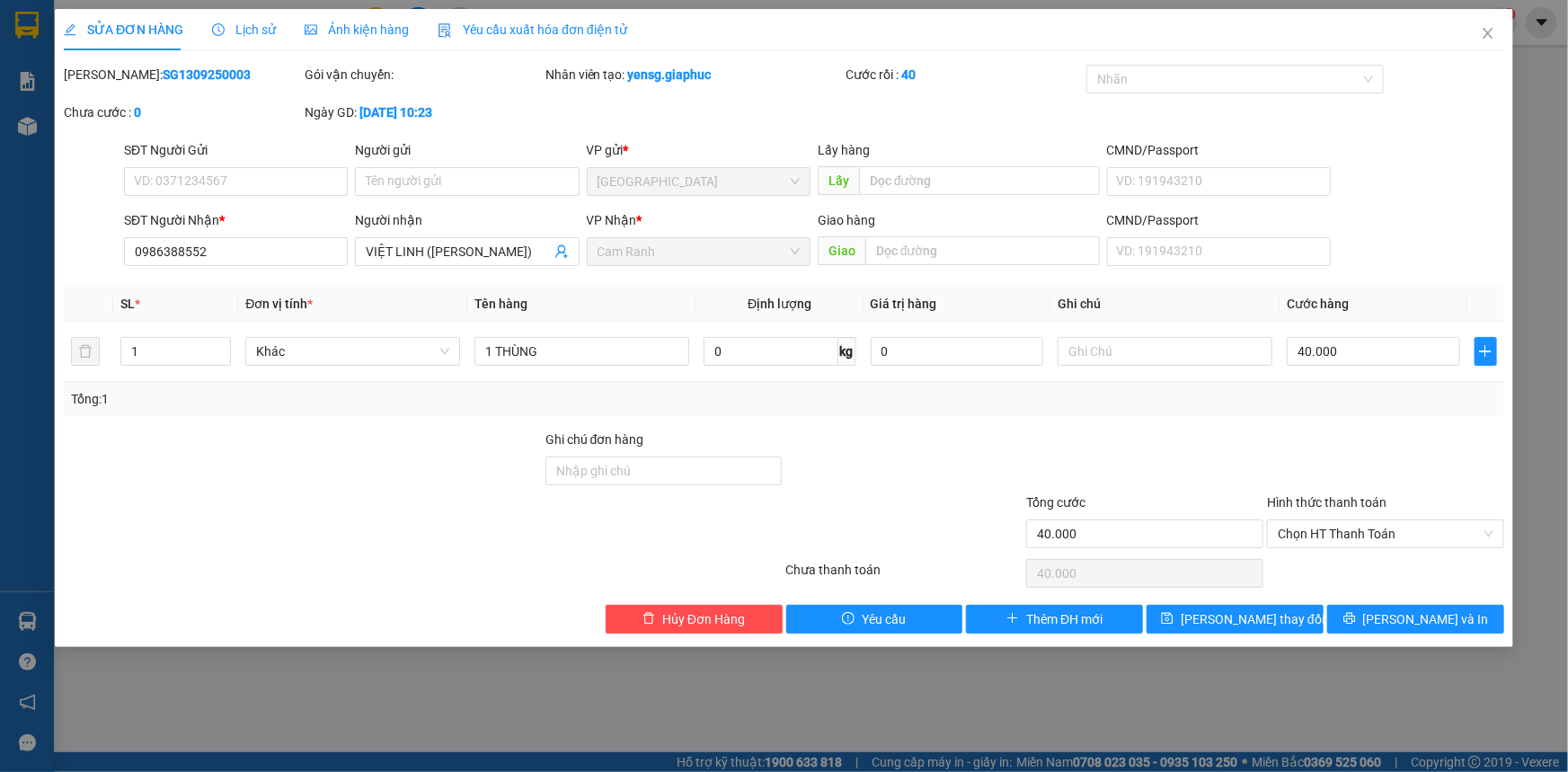
click at [1348, 414] on div "Tổng: 1" at bounding box center [784, 399] width 1441 height 34
click at [1285, 626] on button "[PERSON_NAME] thay đổi" at bounding box center [1235, 619] width 177 height 28
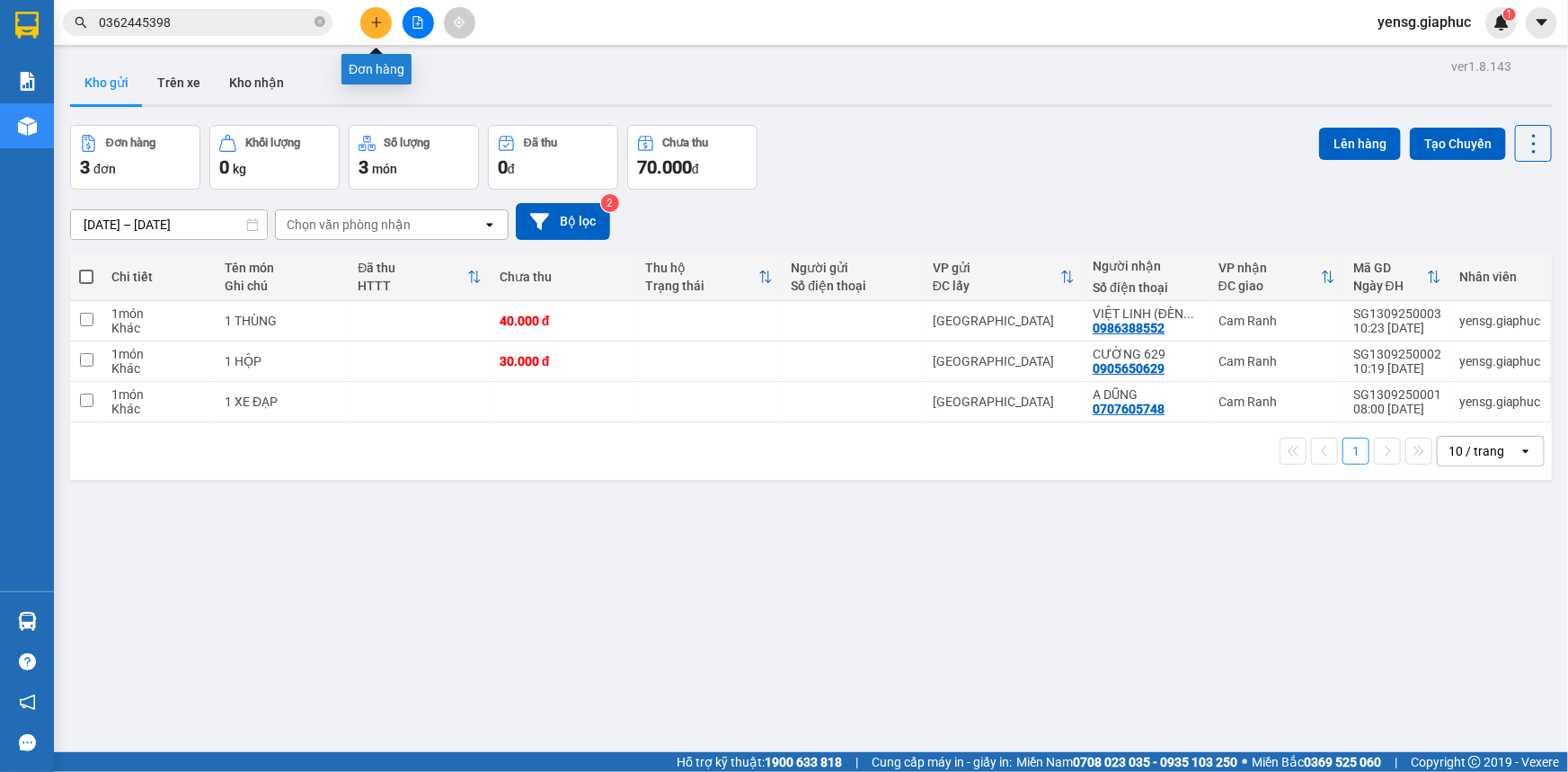
click at [384, 21] on button at bounding box center [376, 22] width 31 height 31
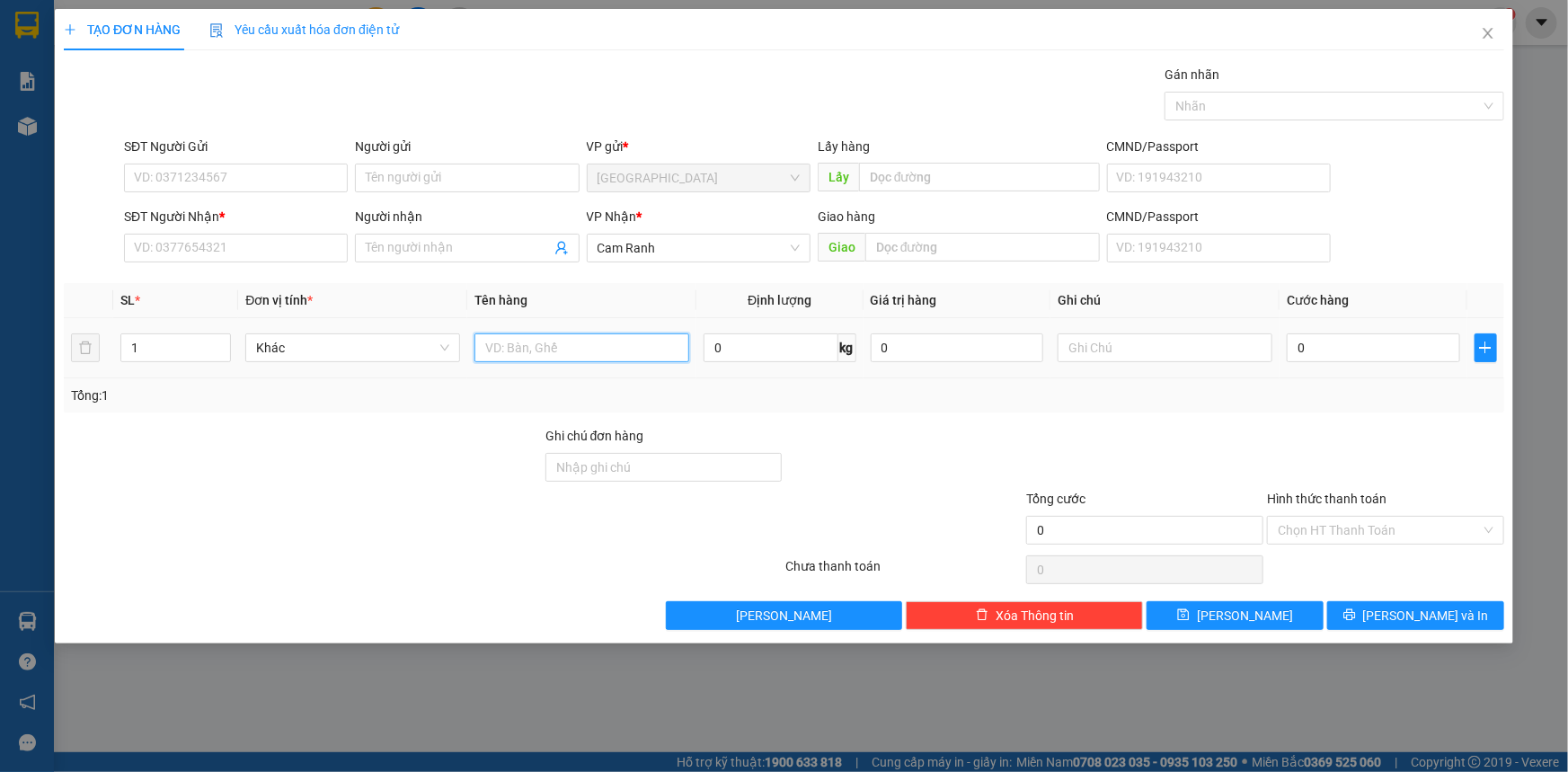
click at [567, 334] on input "text" at bounding box center [582, 347] width 215 height 28
click at [261, 245] on input "SĐT Người Nhận *" at bounding box center [235, 247] width 224 height 28
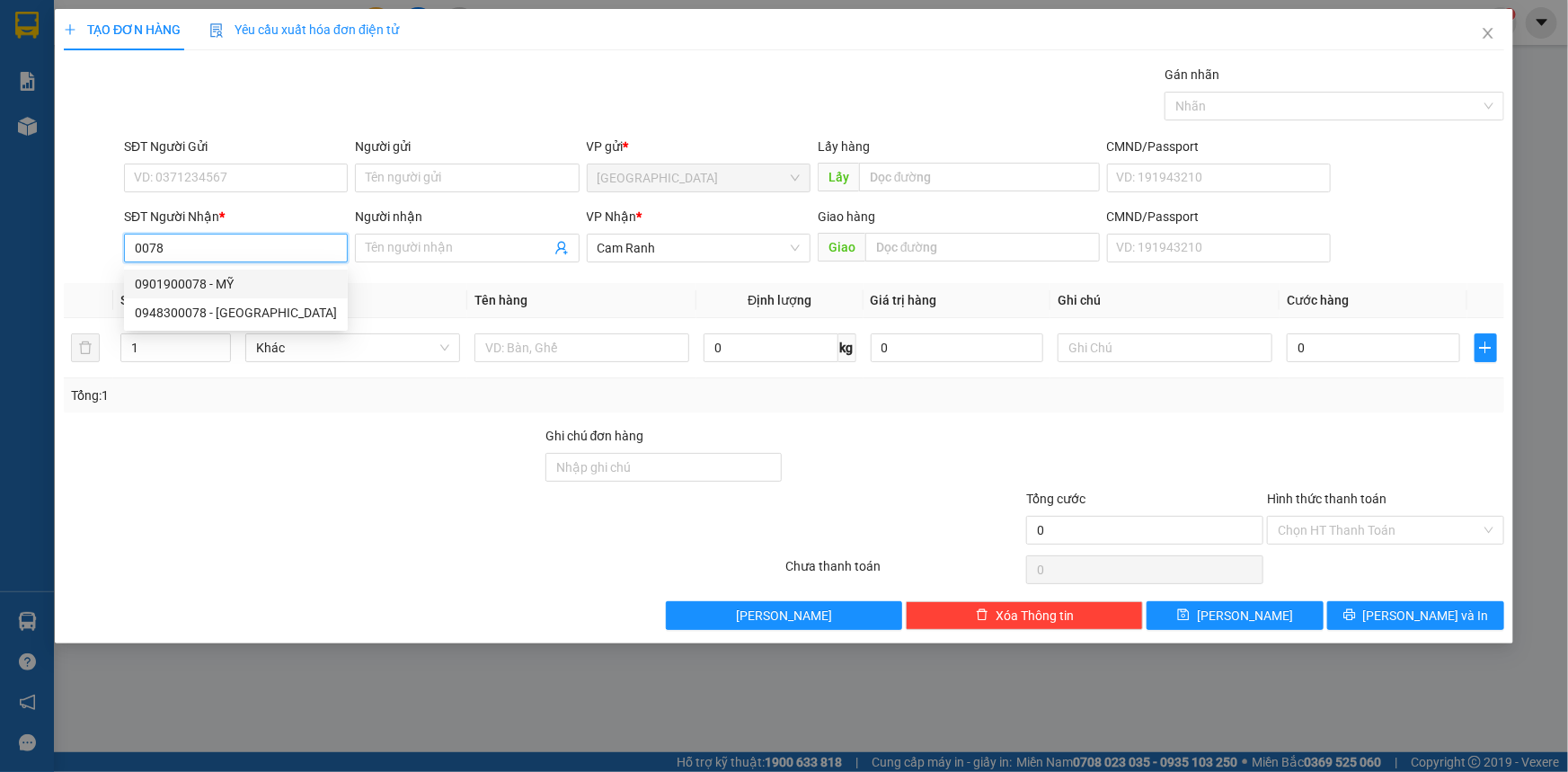
click at [253, 277] on div "0901900078 - MỸ" at bounding box center [235, 284] width 202 height 20
type input "0901900078"
type input "MỸ"
type input "0901900078"
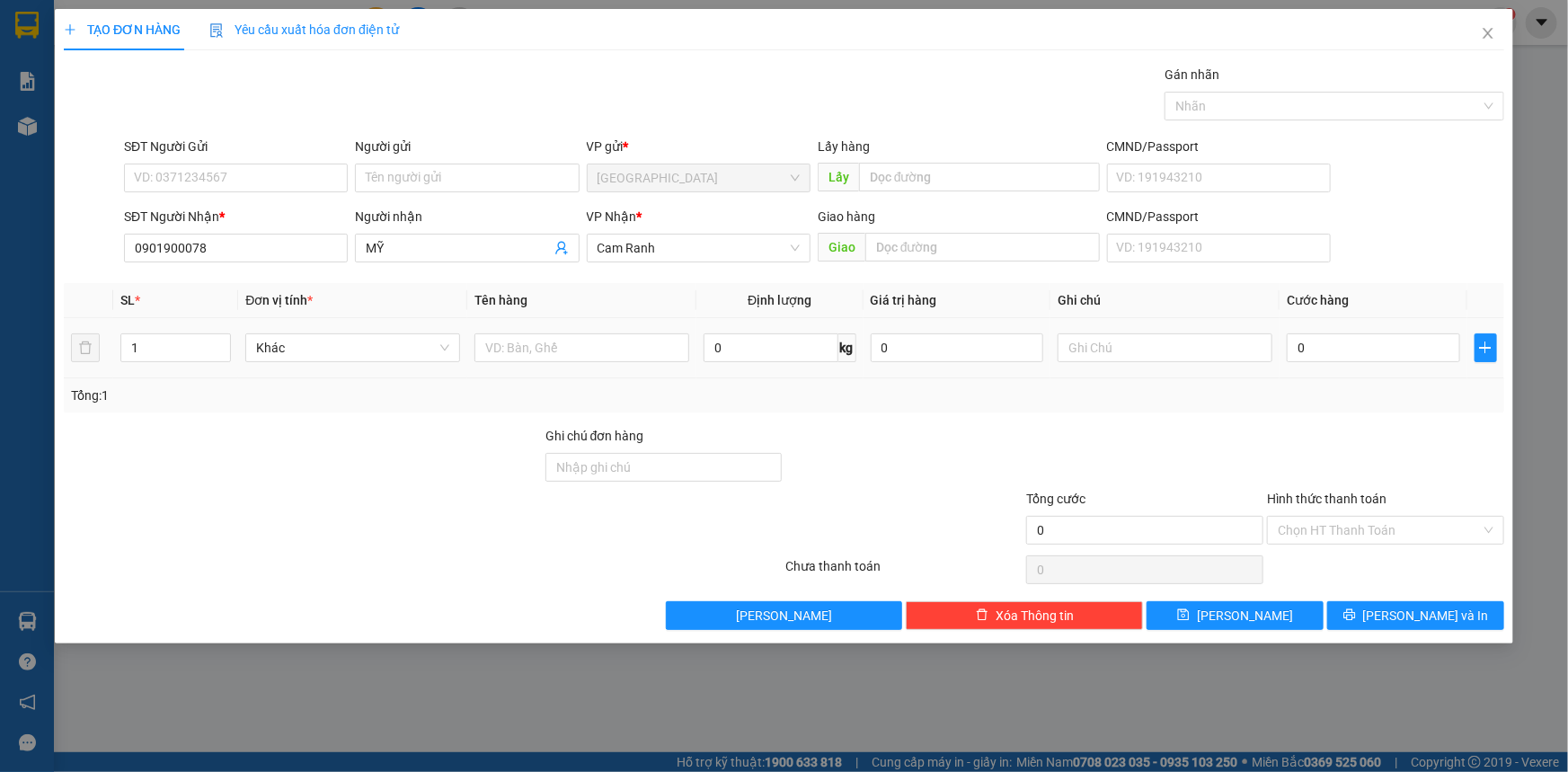
drag, startPoint x: 521, startPoint y: 329, endPoint x: 520, endPoint y: 346, distance: 17.0
click at [521, 334] on div at bounding box center [582, 348] width 215 height 36
click at [520, 347] on input "text" at bounding box center [582, 347] width 215 height 28
type input "1 HỘP"
click at [1396, 603] on button "[PERSON_NAME] và In" at bounding box center [1416, 615] width 177 height 28
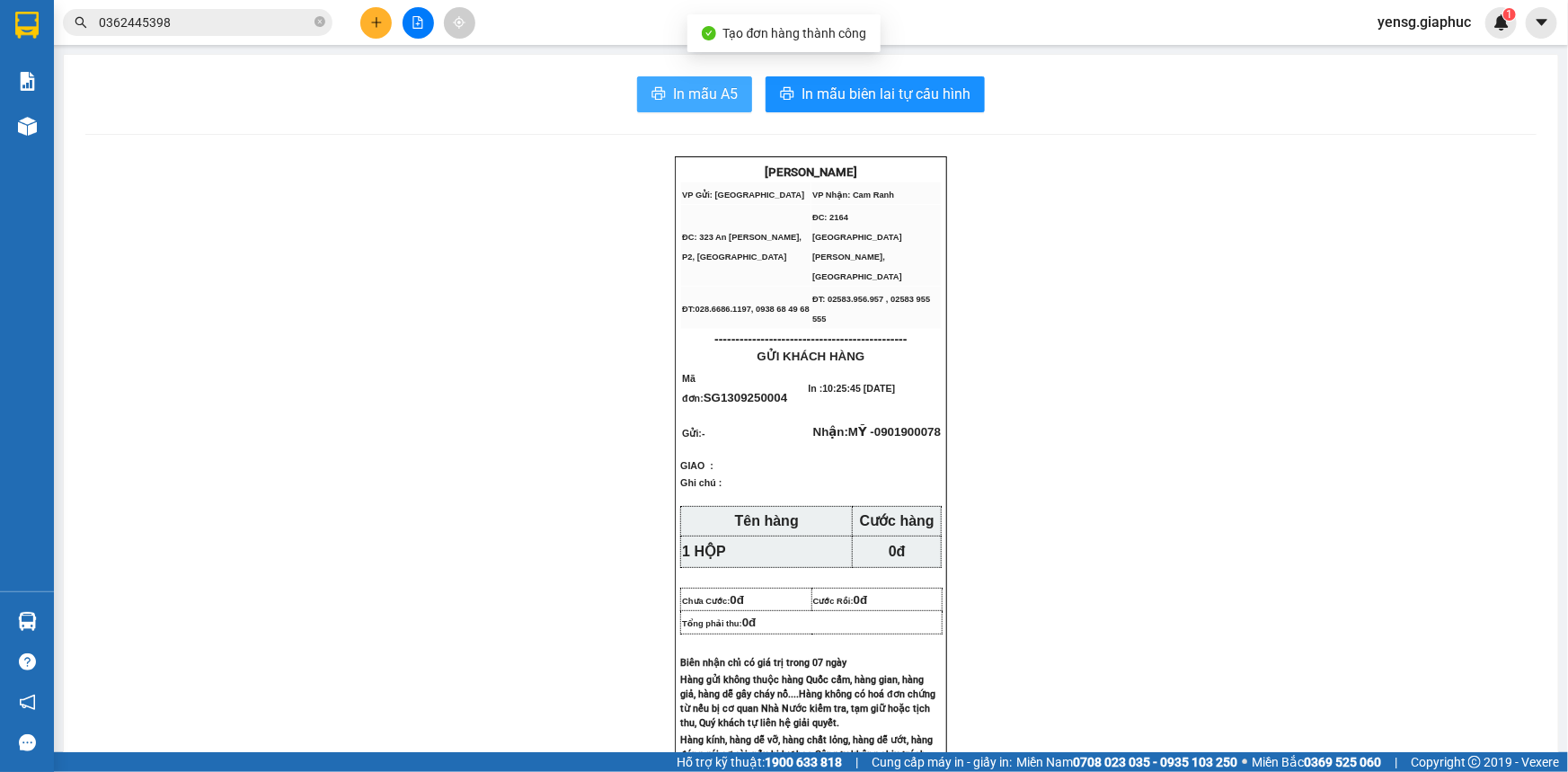
click at [738, 84] on button "In mẫu A5" at bounding box center [695, 94] width 115 height 36
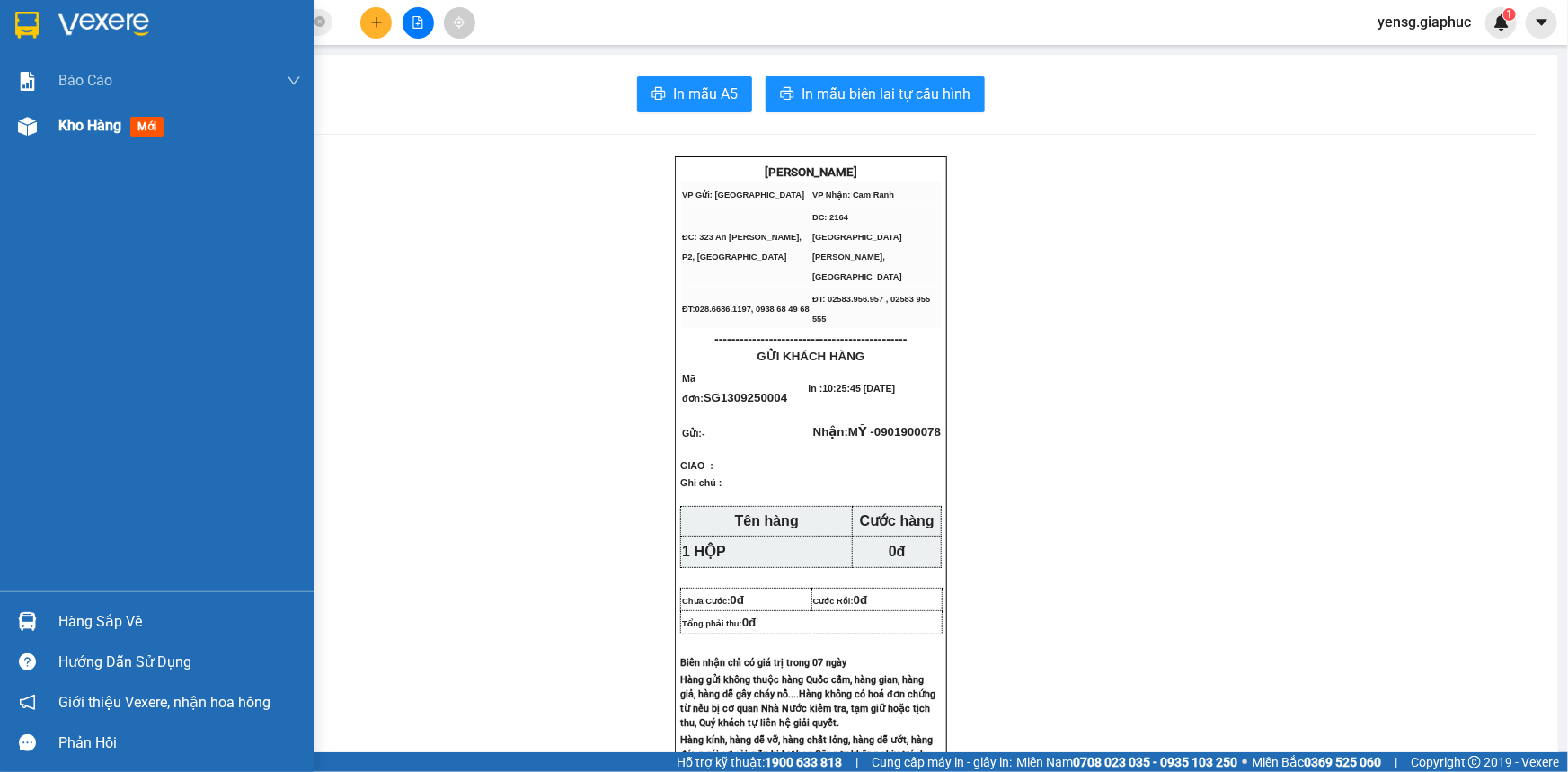
click at [35, 136] on div at bounding box center [27, 126] width 31 height 31
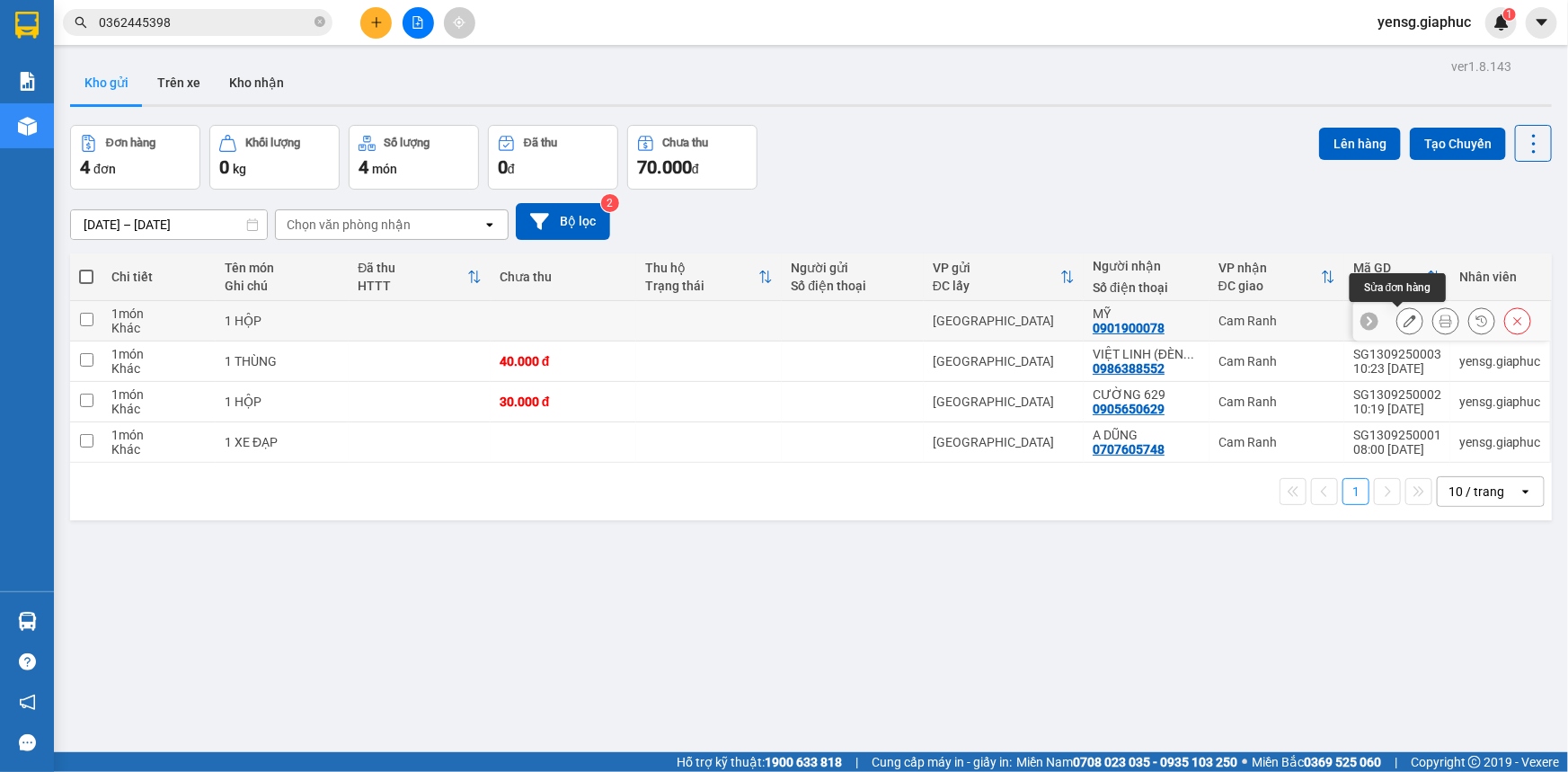
click at [1405, 322] on button at bounding box center [1410, 322] width 25 height 31
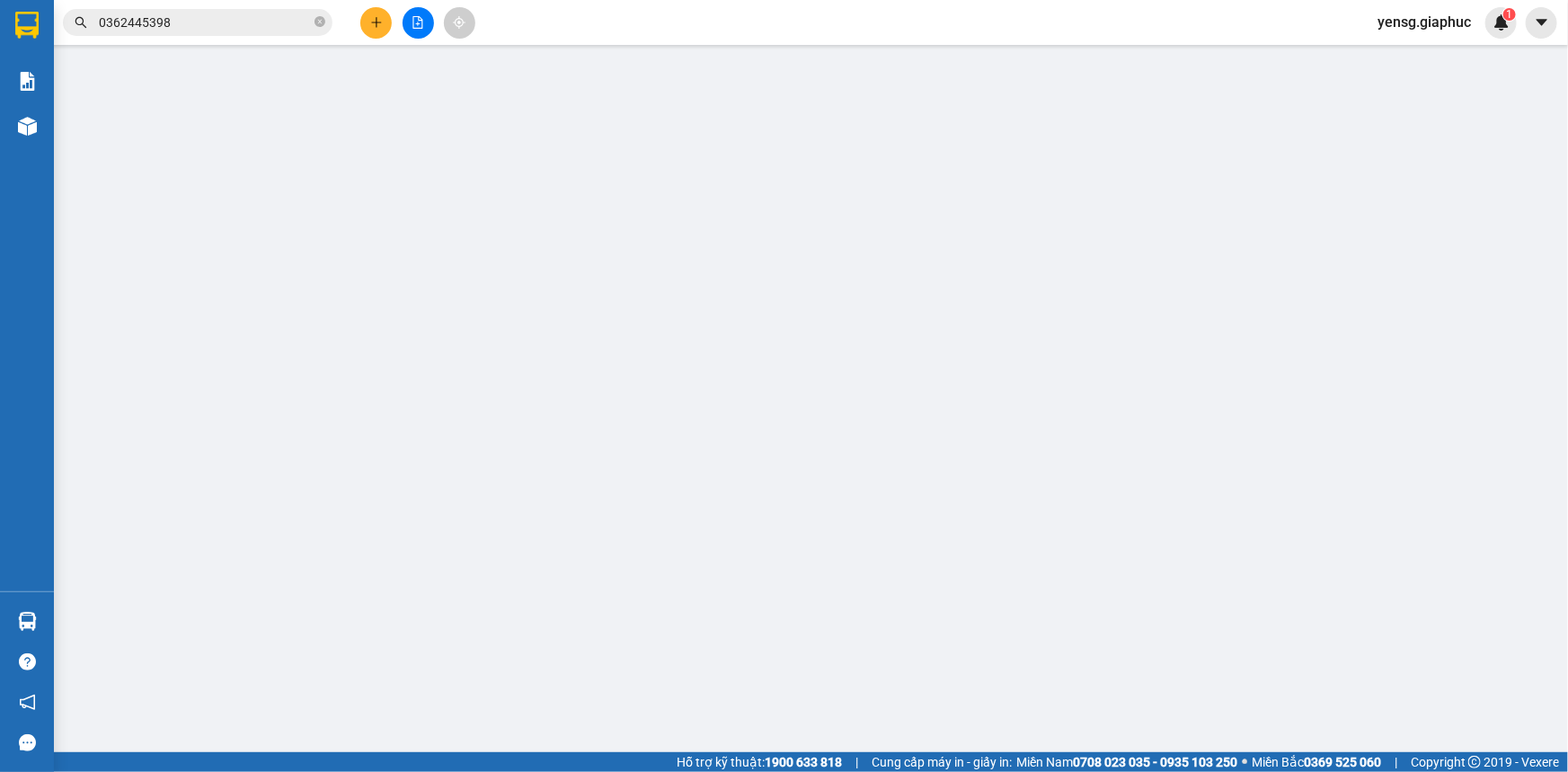
type input "0901900078"
type input "MỸ"
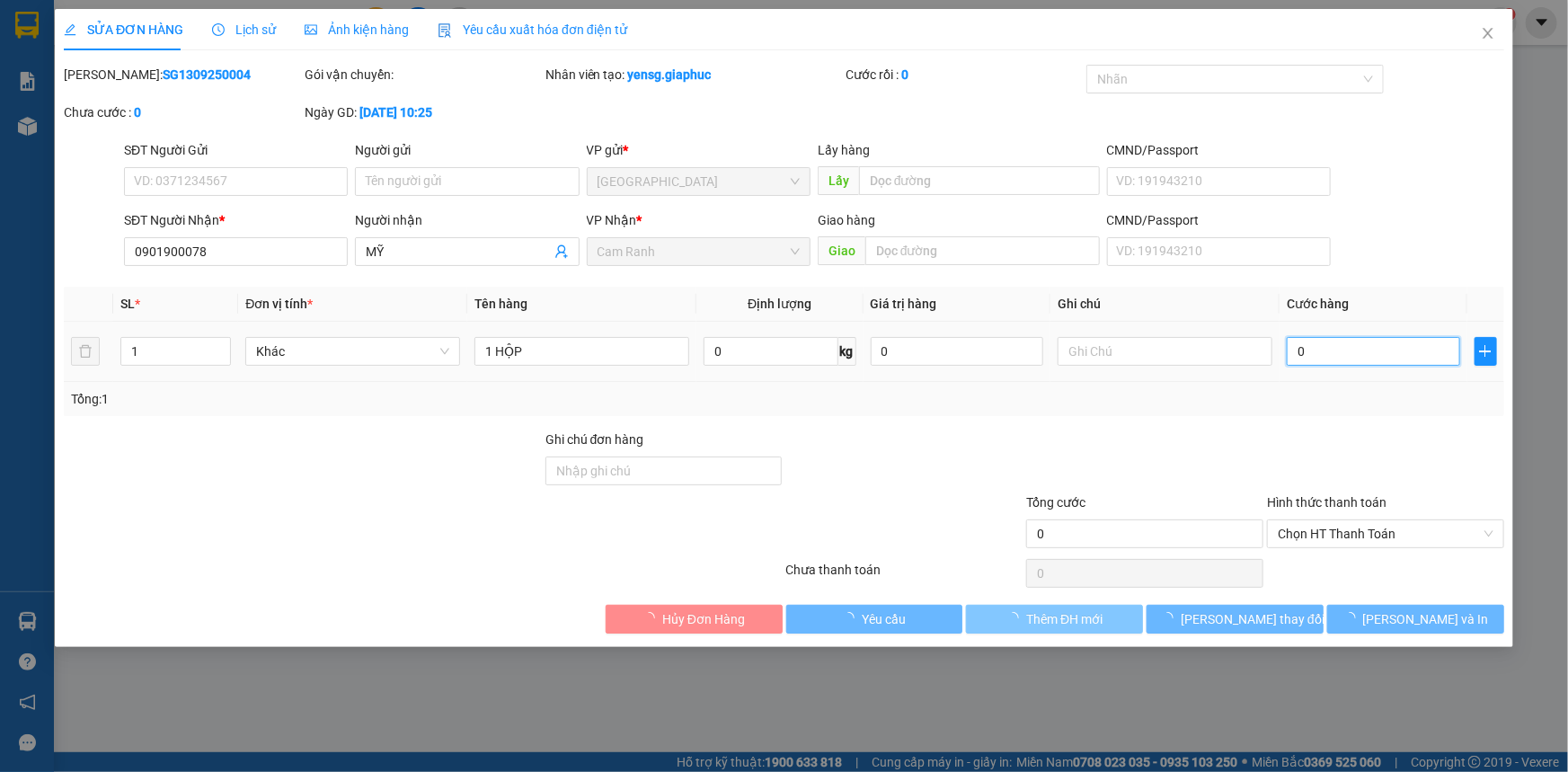
click at [1356, 348] on input "0" at bounding box center [1374, 351] width 174 height 28
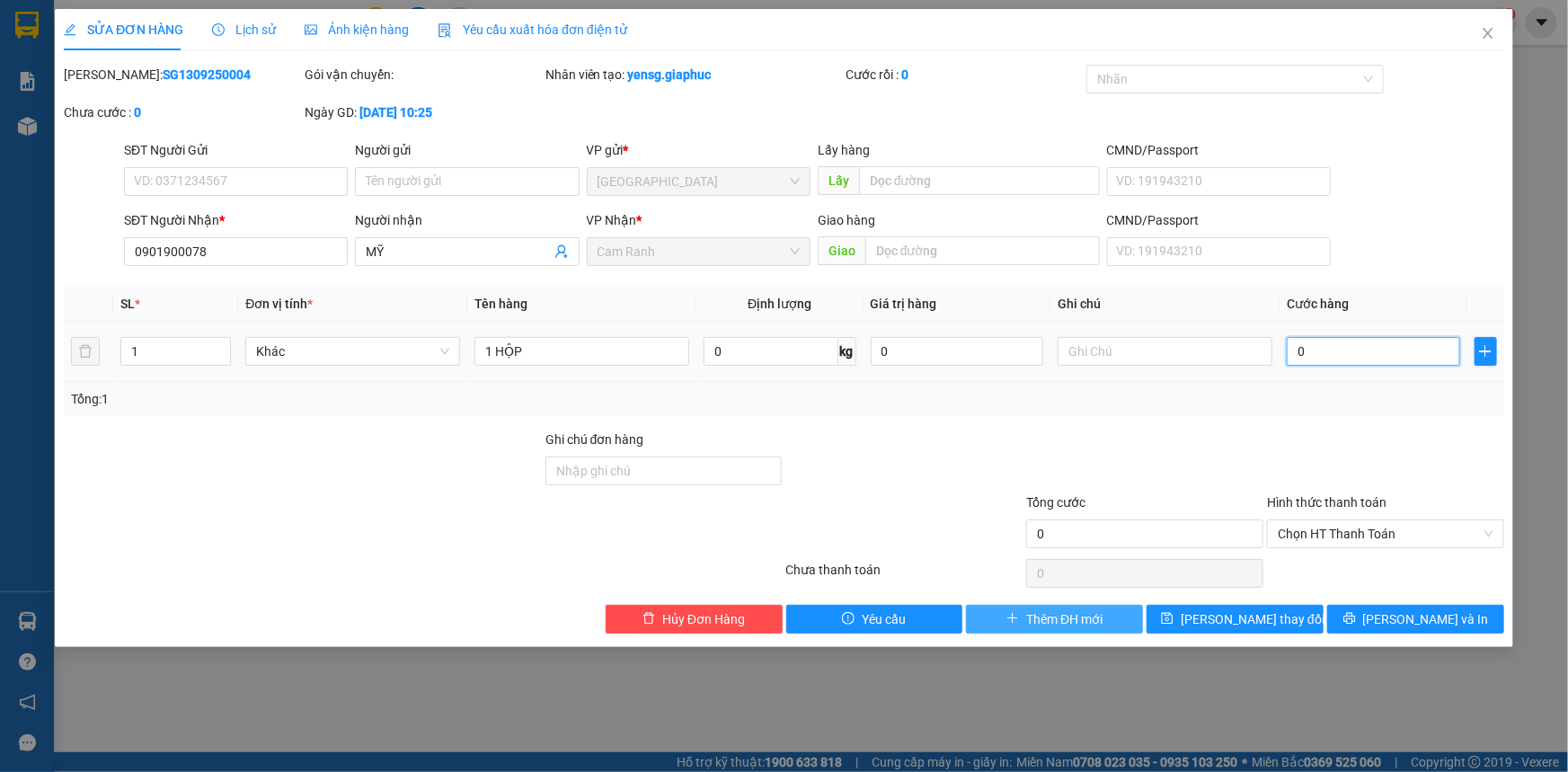
type input "3"
type input "30"
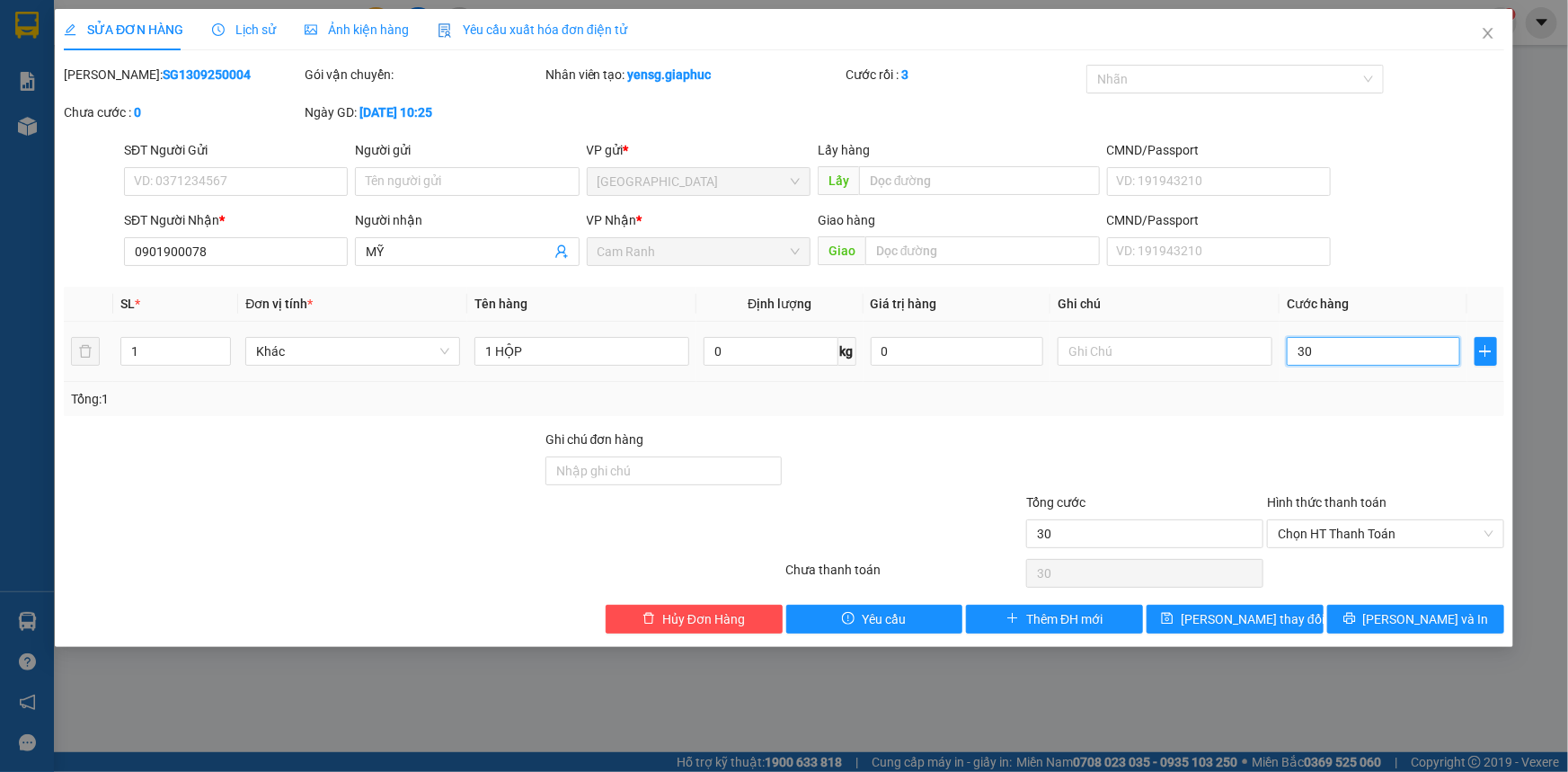
type input "30"
type input "30.000"
click at [1356, 420] on div "Total Paid Fee 0 Total UnPaid Fee 0 Cash Collection Total Fee Mã ĐH: SG13092500…" at bounding box center [784, 349] width 1441 height 569
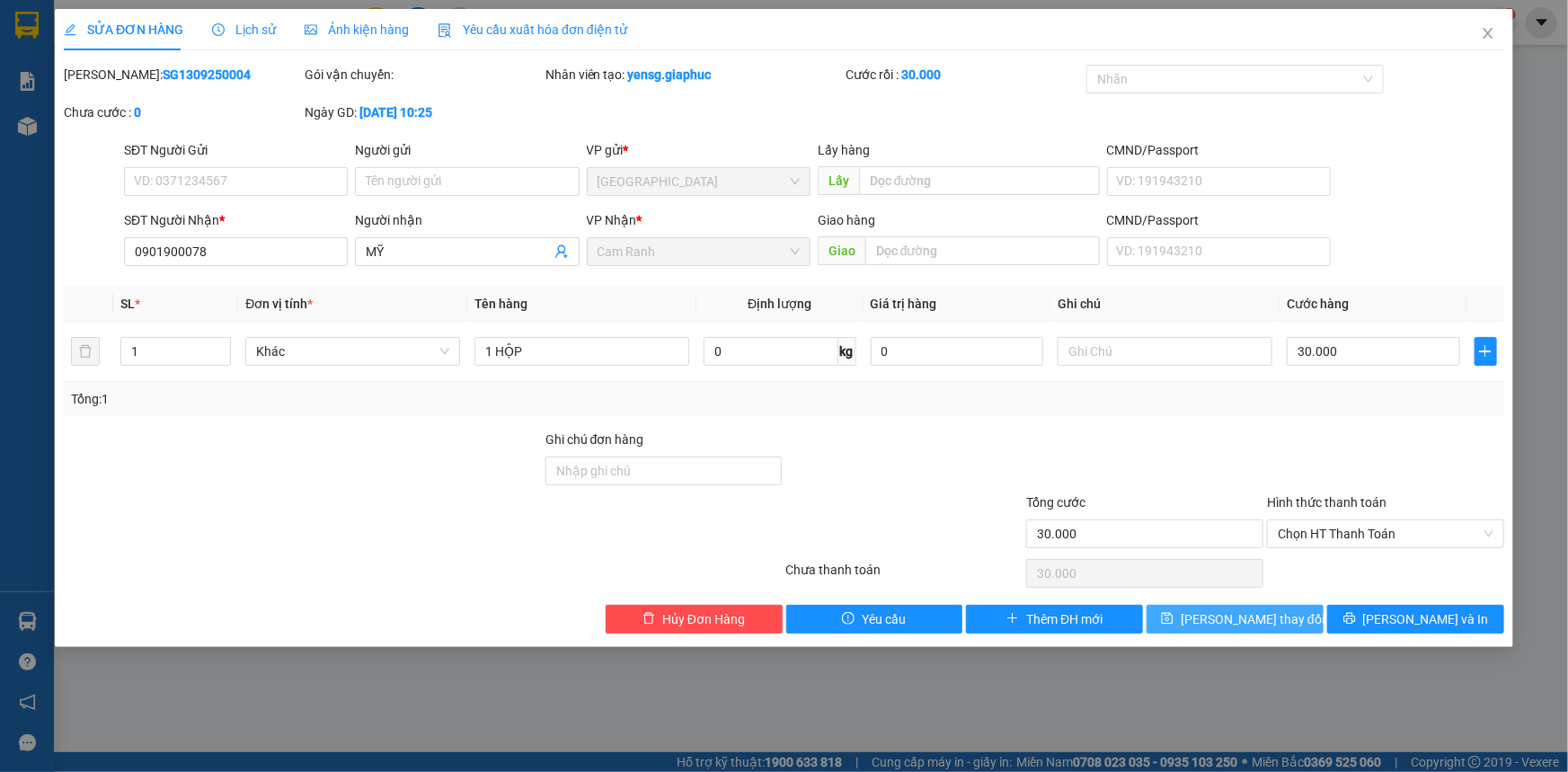
click at [1269, 622] on span "[PERSON_NAME] thay đổi" at bounding box center [1252, 620] width 144 height 20
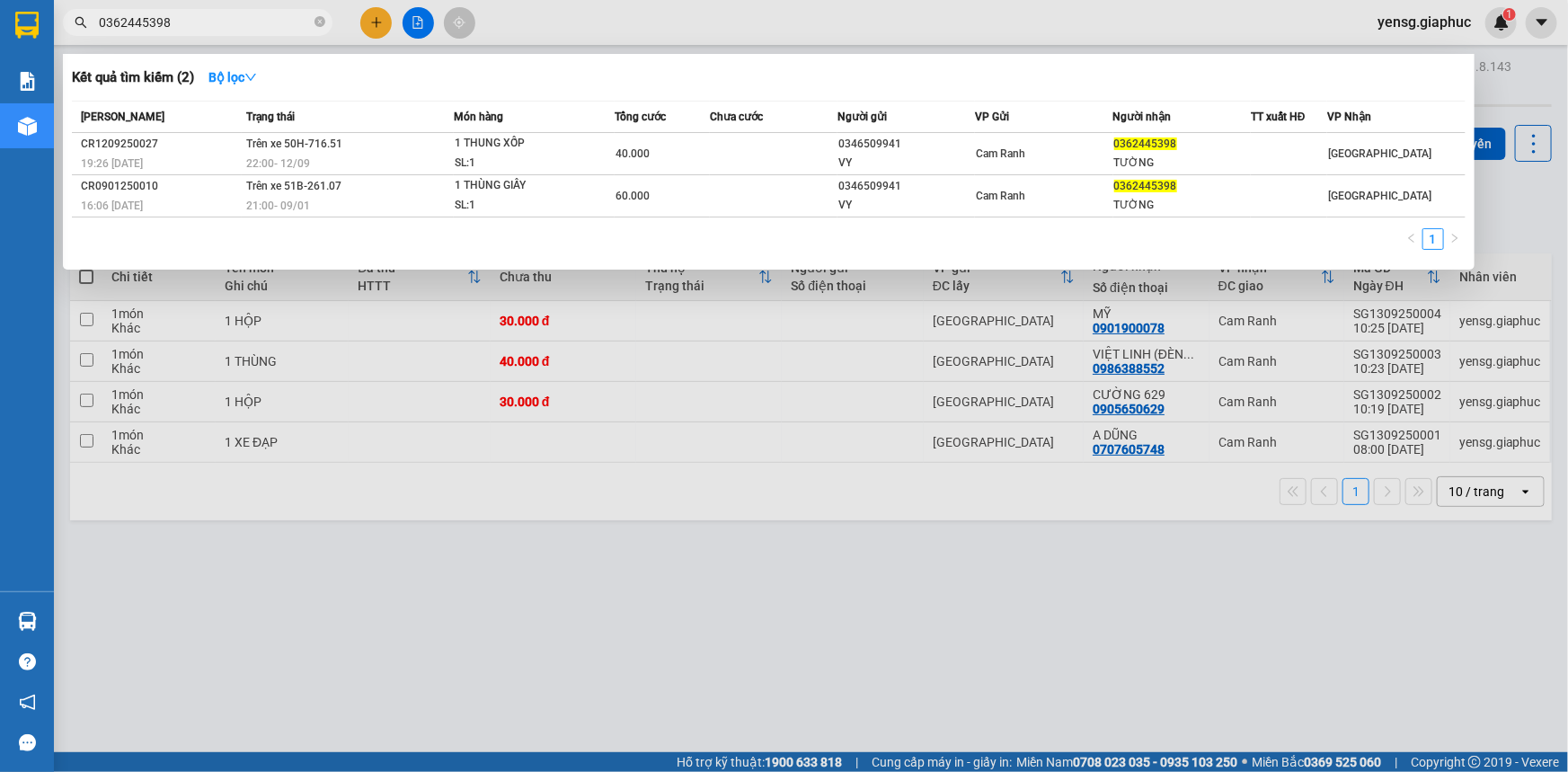
click at [255, 28] on input "0362445398" at bounding box center [204, 22] width 212 height 20
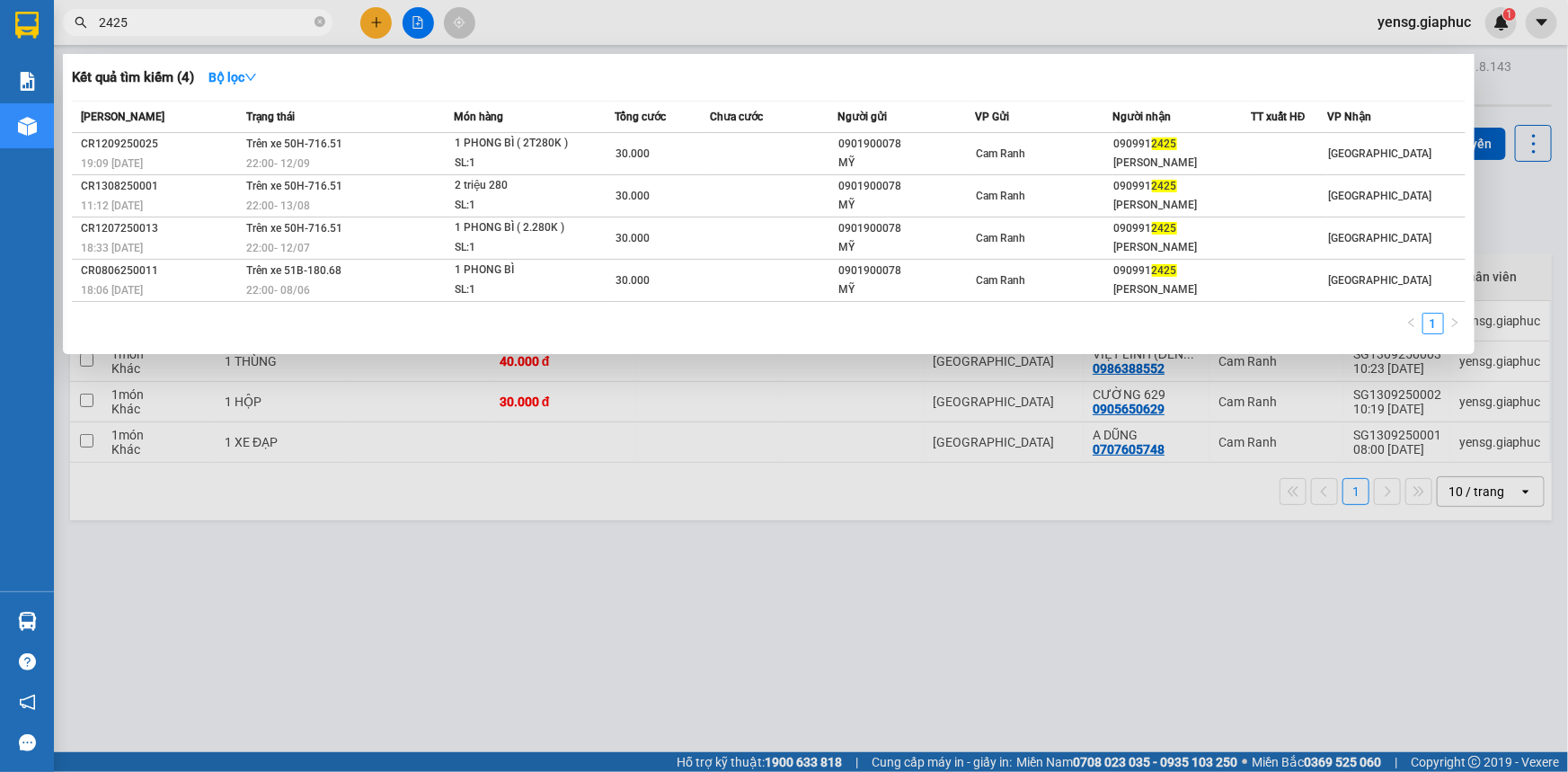
type input "2425"
click at [377, 28] on div at bounding box center [784, 386] width 1568 height 772
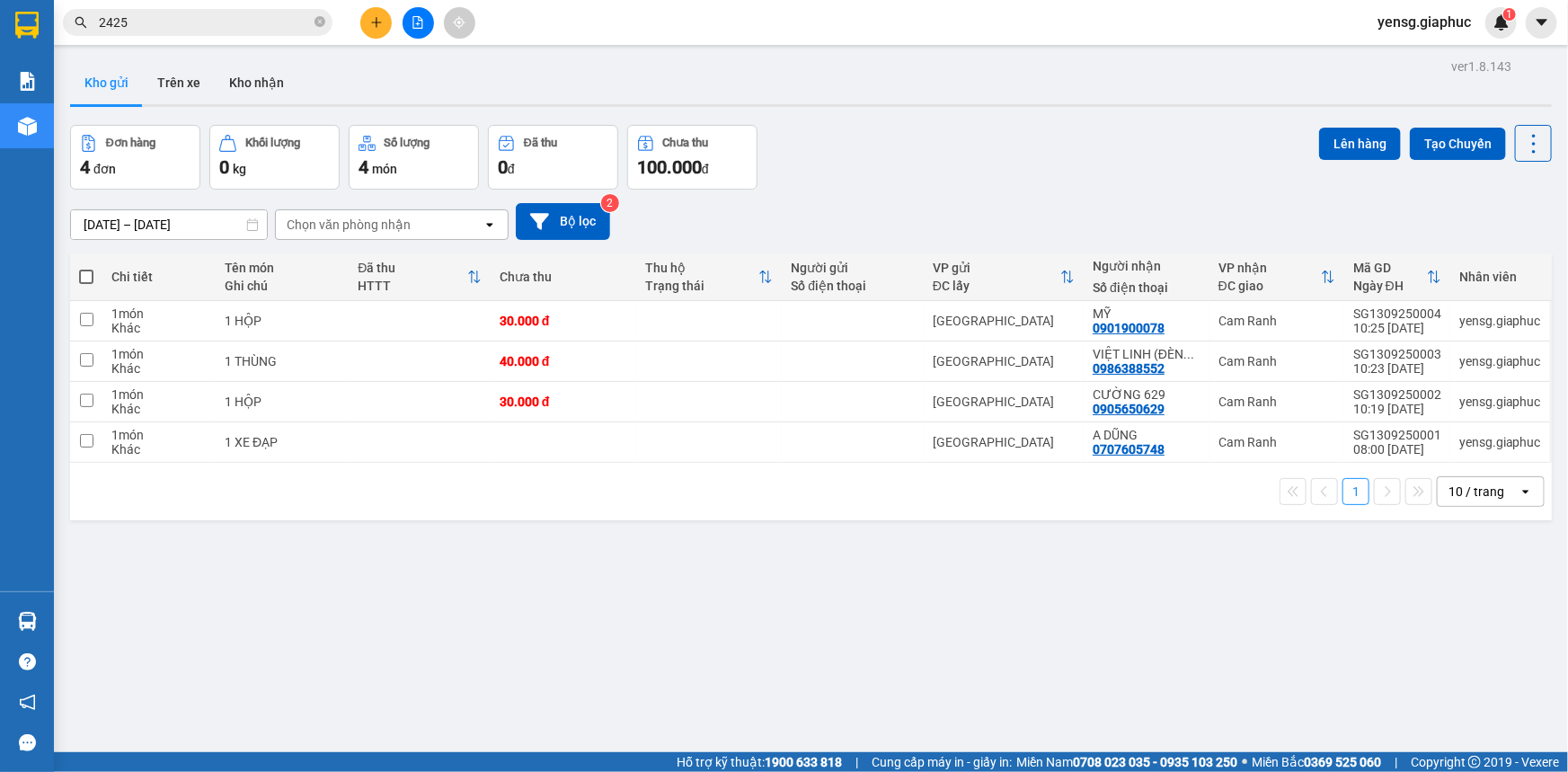
click at [377, 28] on button at bounding box center [376, 22] width 31 height 31
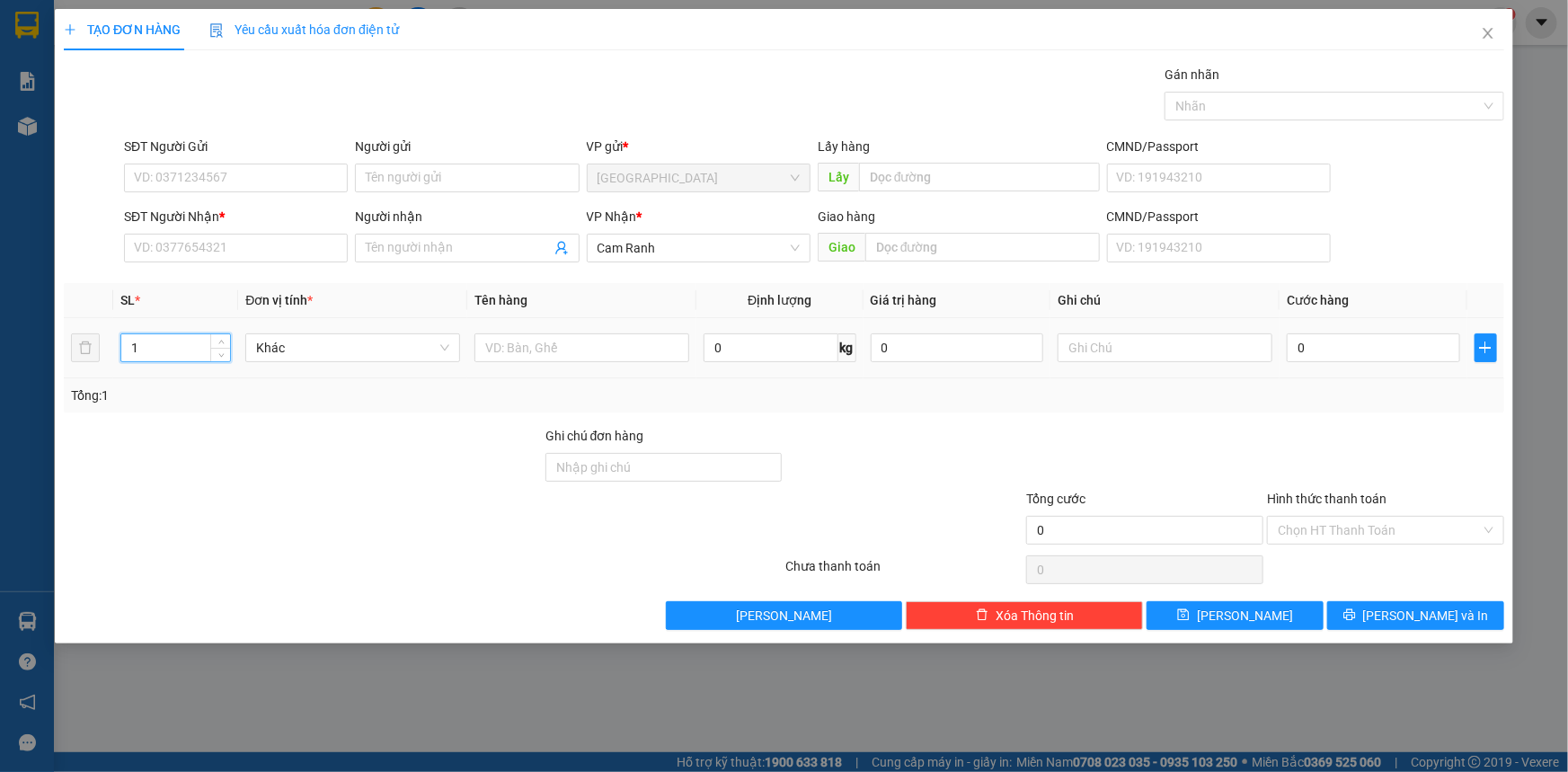
click at [162, 349] on input "1" at bounding box center [175, 348] width 108 height 27
type input "24"
click at [534, 348] on input "text" at bounding box center [582, 347] width 215 height 28
type input "24 BAO"
click at [263, 247] on input "SĐT Người Nhận *" at bounding box center [235, 247] width 224 height 28
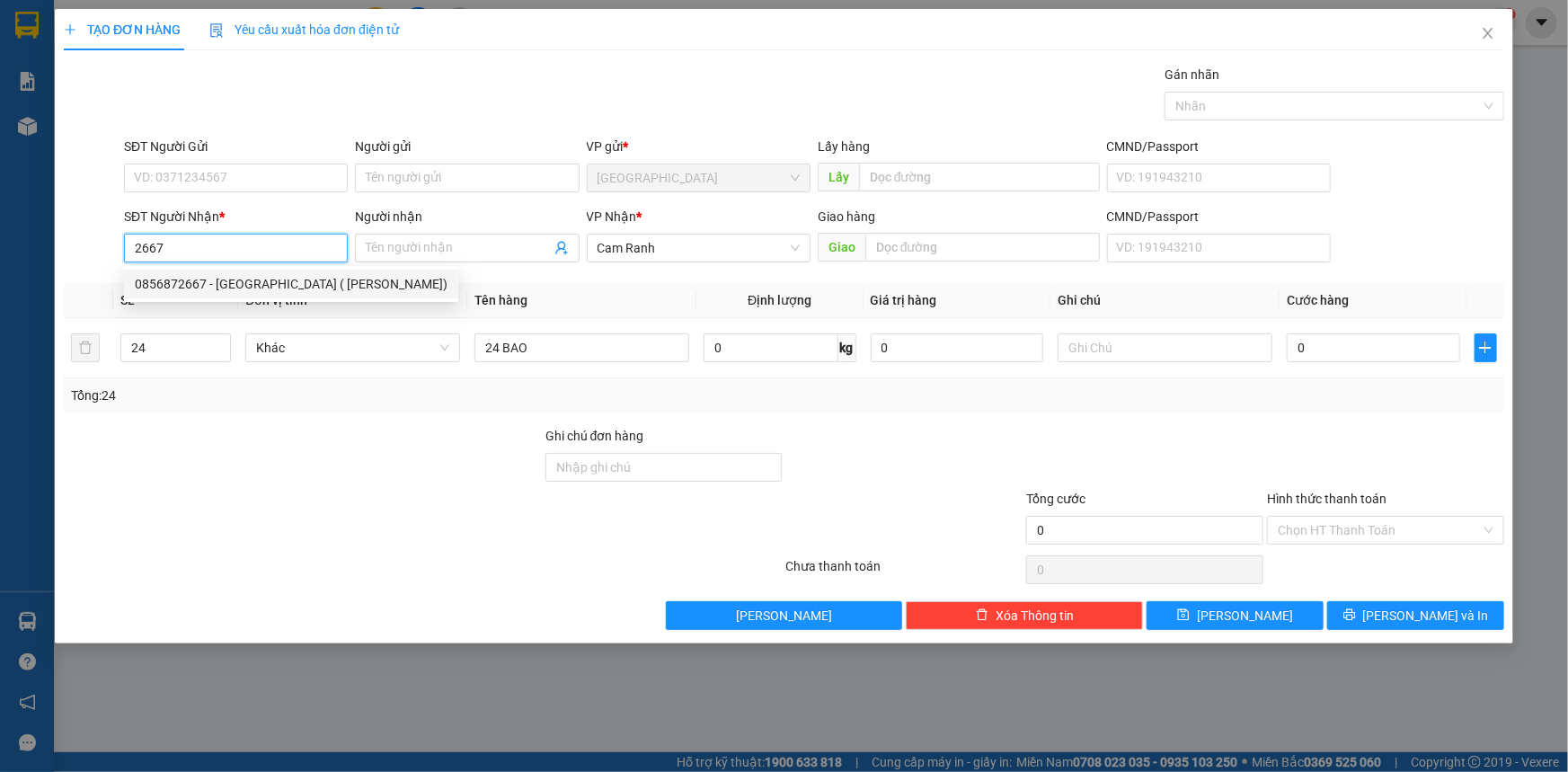
click at [242, 286] on div "0856872667 - [GEOGRAPHIC_DATA] ( [PERSON_NAME])" at bounding box center [291, 284] width 313 height 20
type input "0856872667"
type input "[PERSON_NAME] ( [PERSON_NAME])"
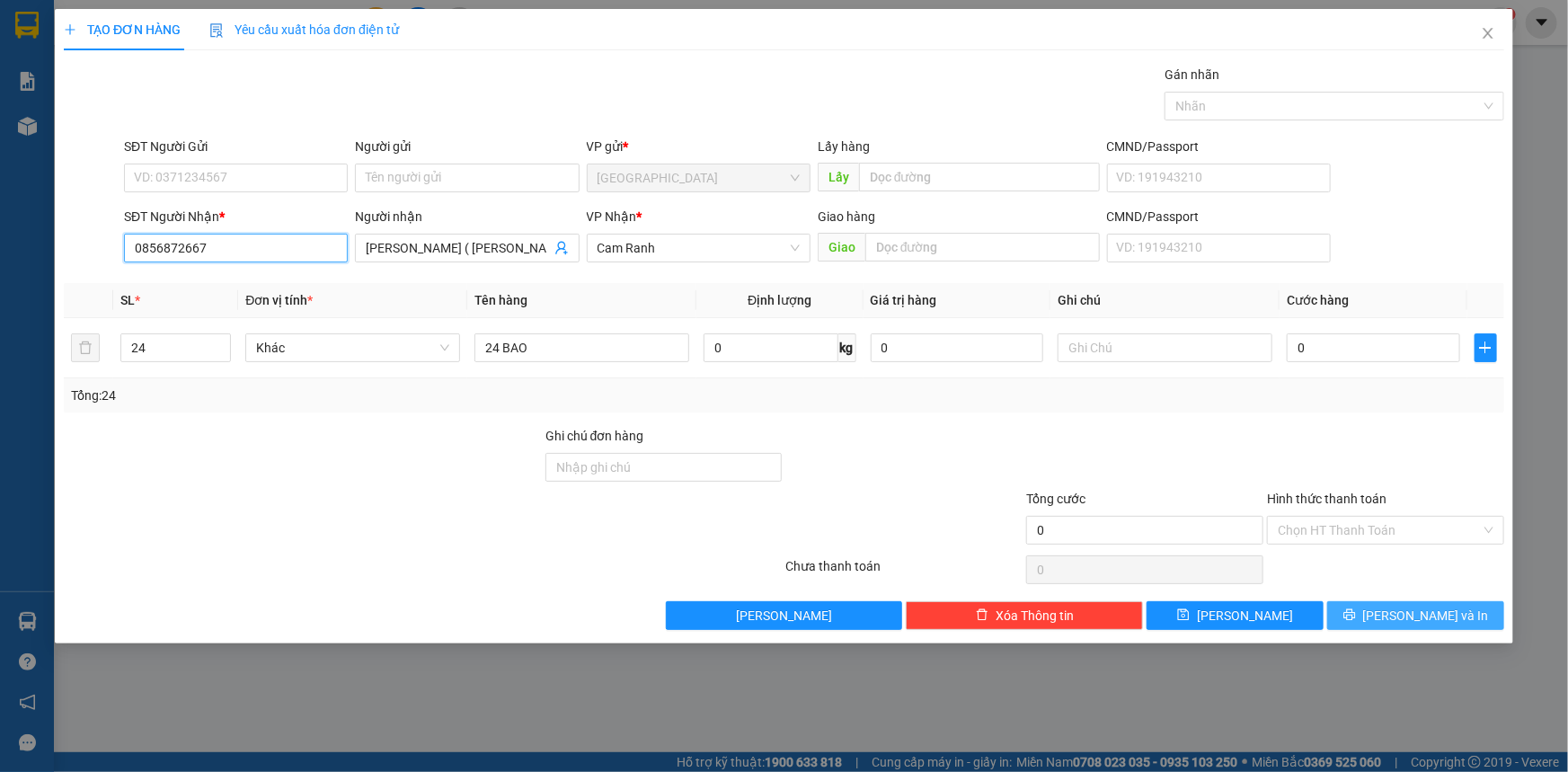
type input "0856872667"
click at [1483, 616] on button "[PERSON_NAME] và In" at bounding box center [1416, 615] width 177 height 28
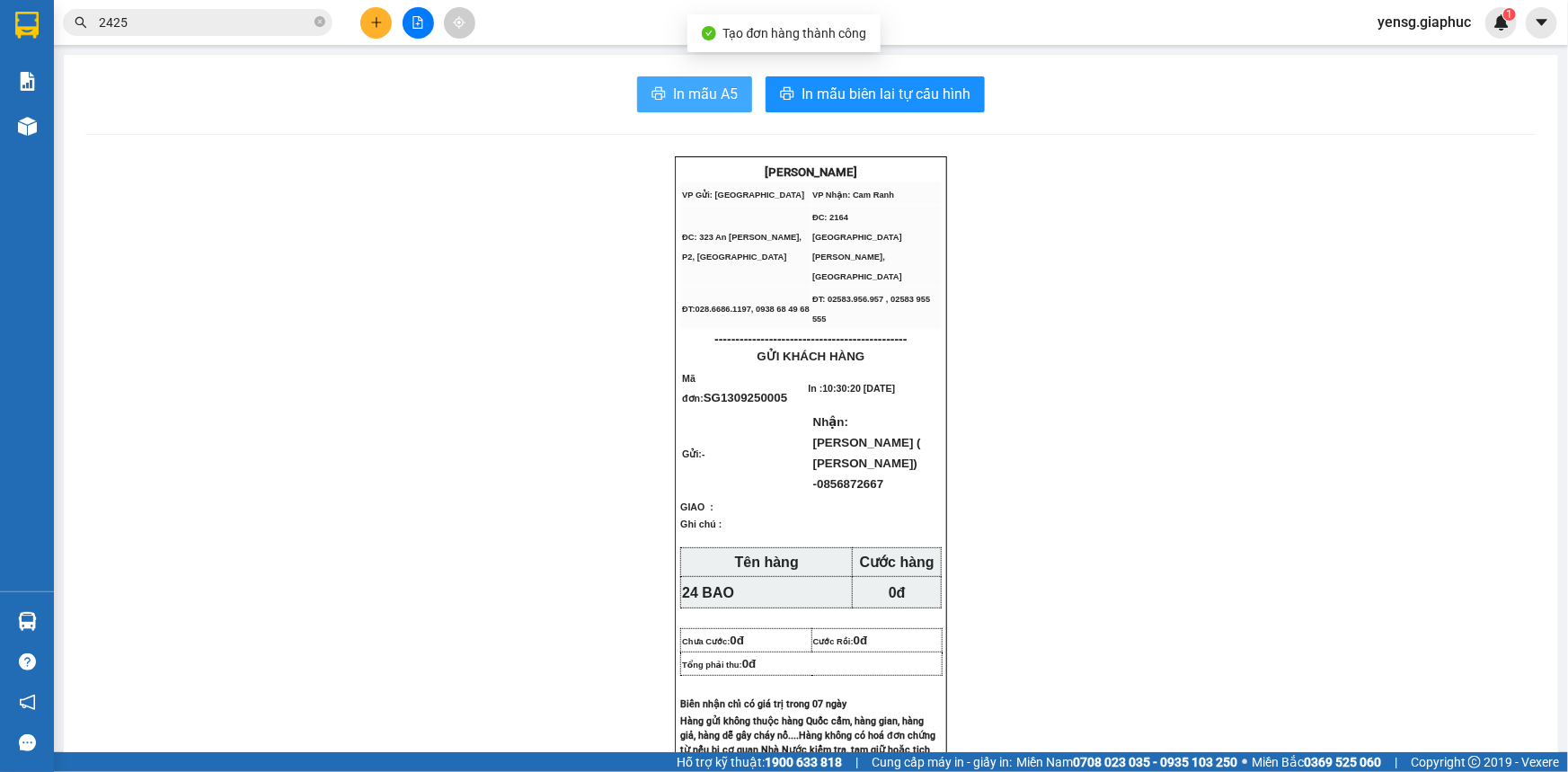
click at [643, 103] on button "In mẫu A5" at bounding box center [695, 94] width 115 height 36
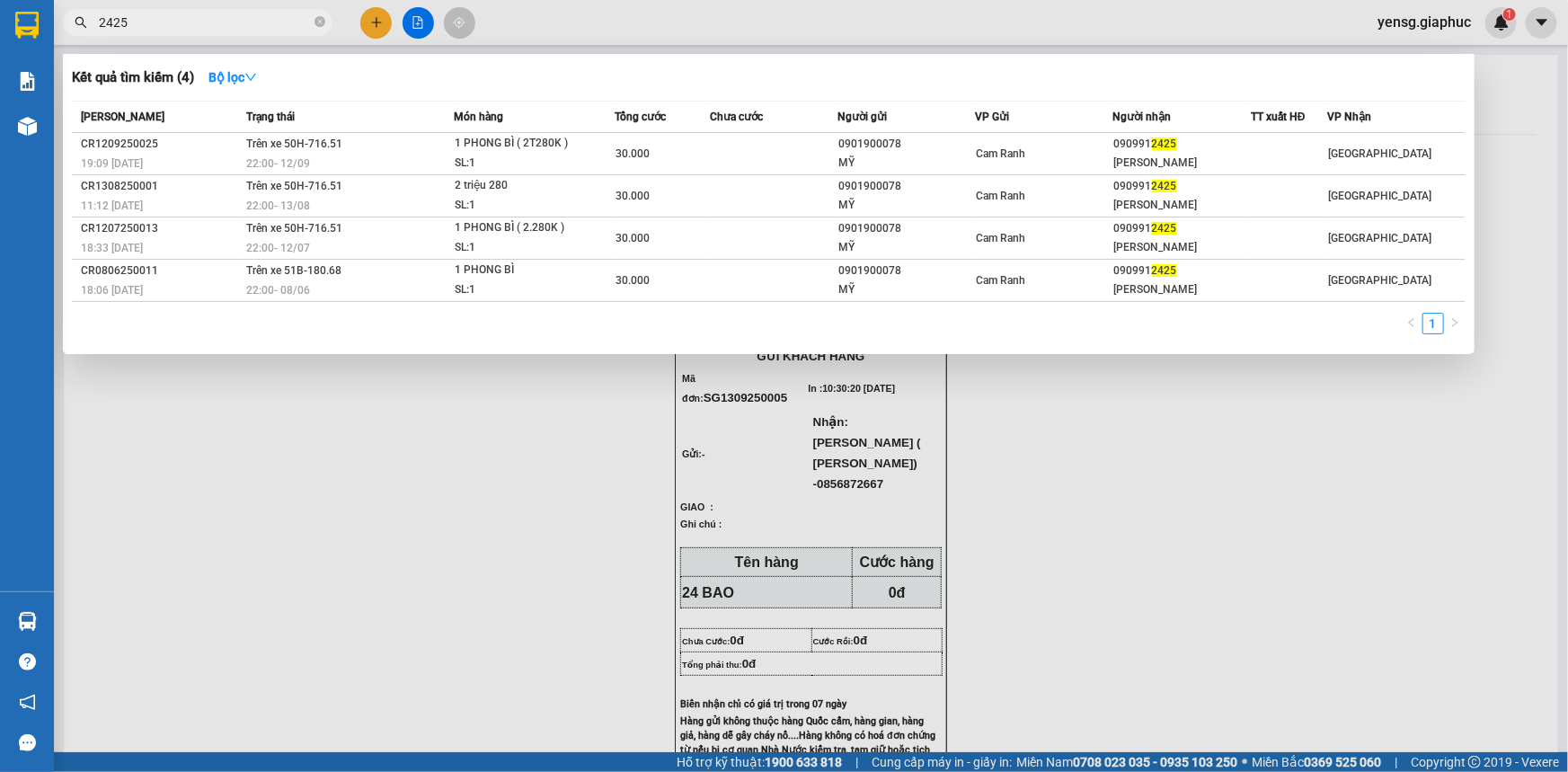
click at [240, 28] on input "2425" at bounding box center [204, 22] width 212 height 20
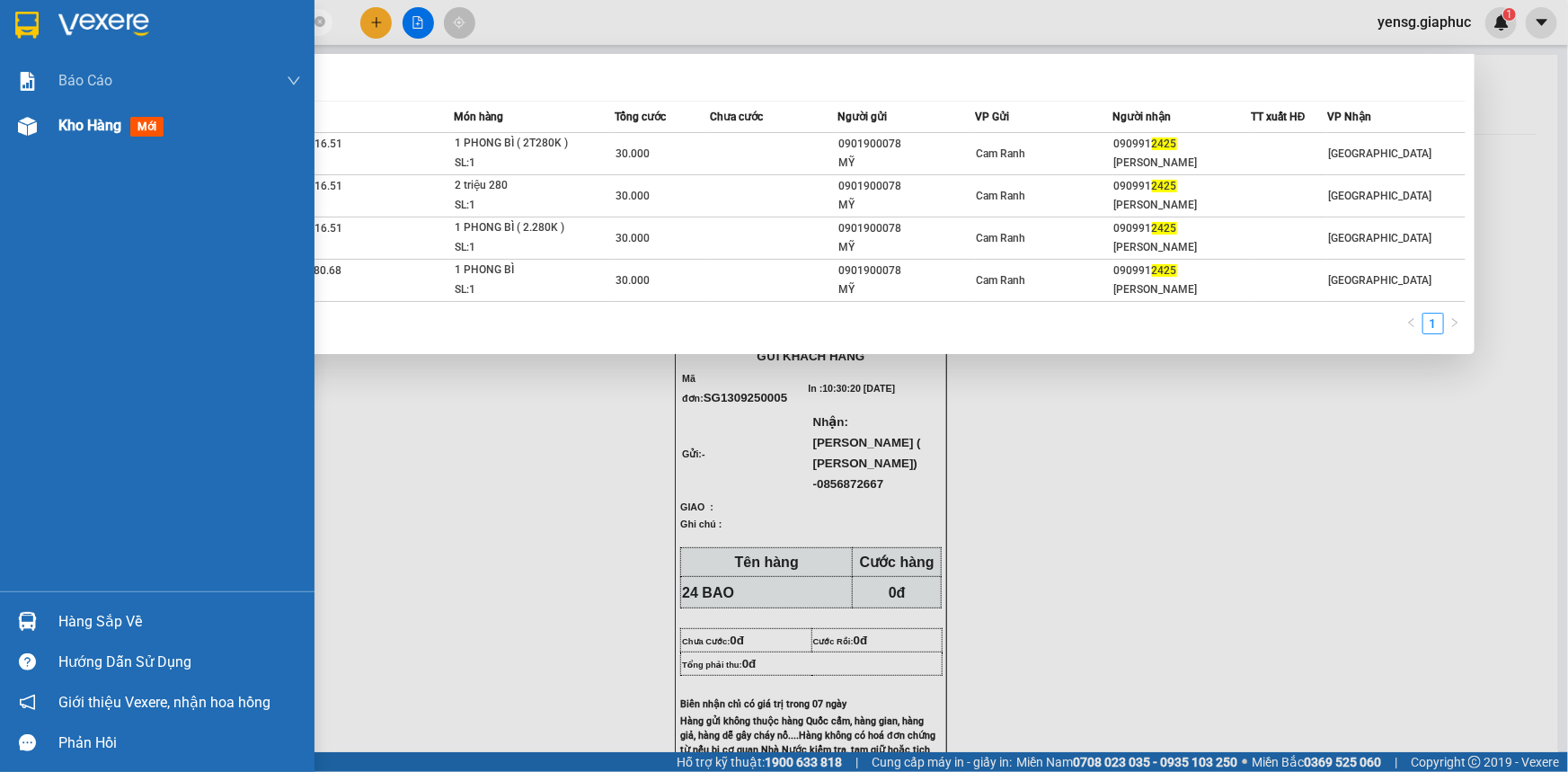
click at [109, 132] on span "Kho hàng" at bounding box center [90, 125] width 63 height 17
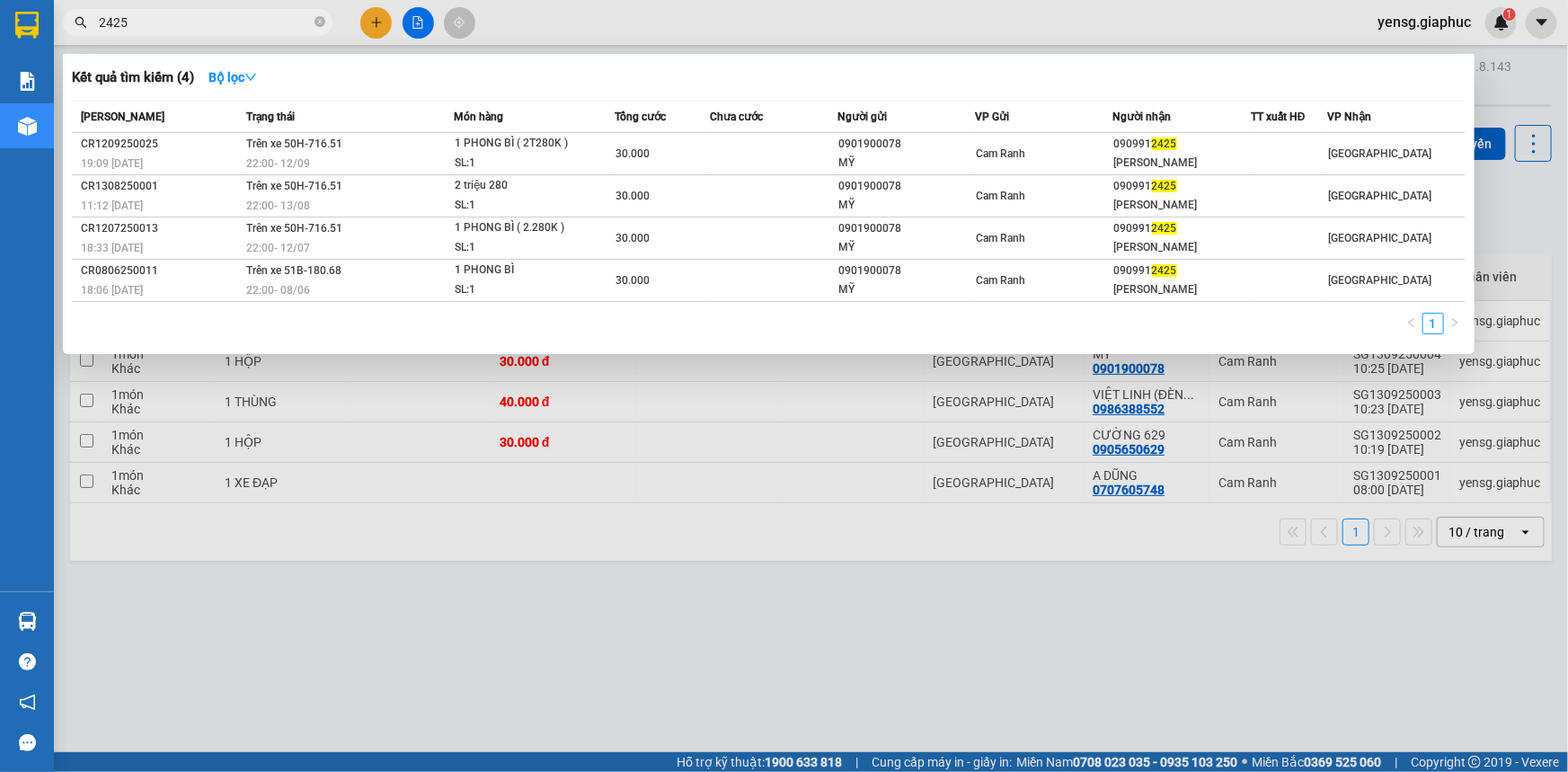
click at [525, 543] on div at bounding box center [784, 386] width 1568 height 772
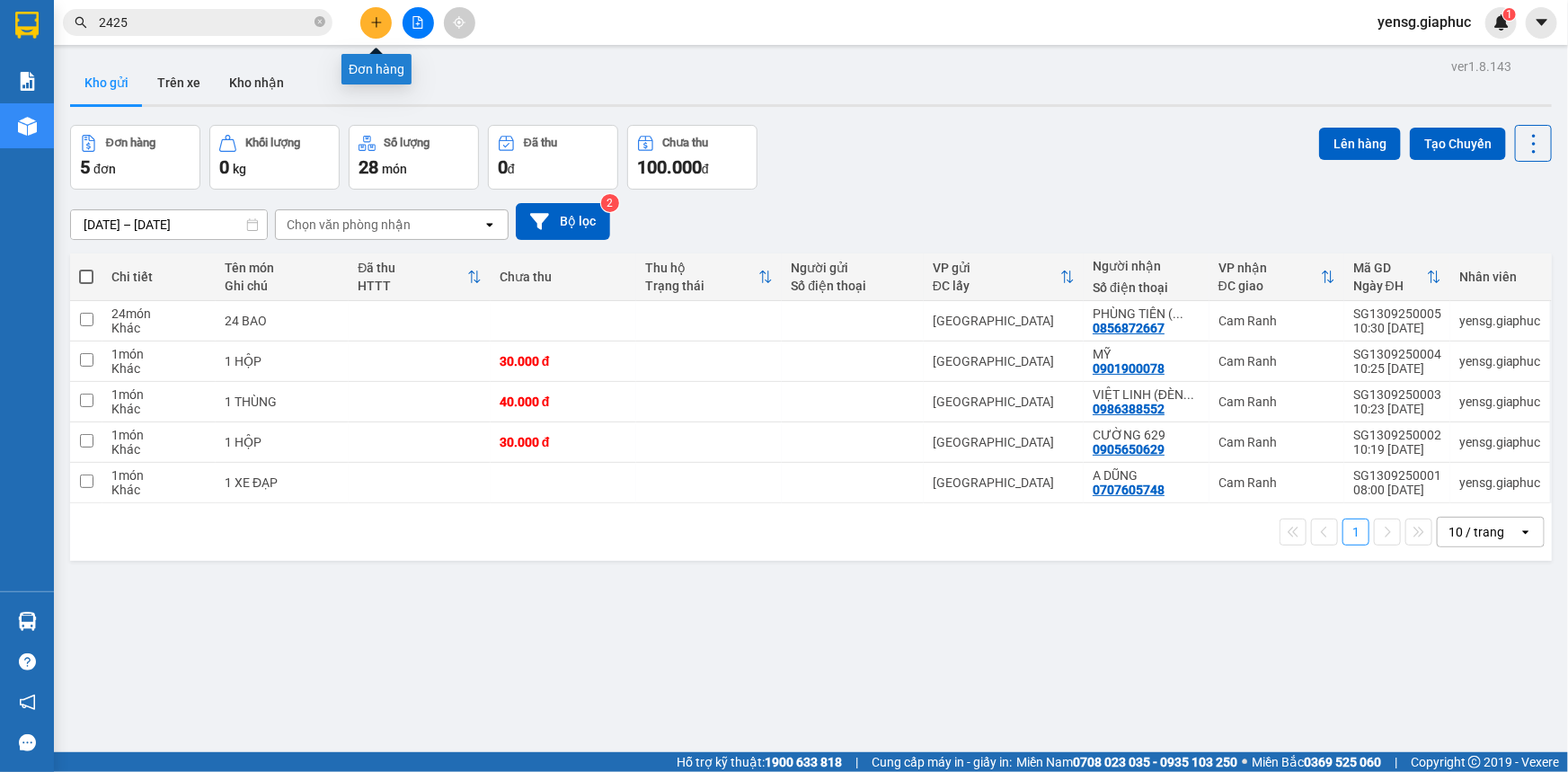
click at [363, 28] on button at bounding box center [376, 22] width 31 height 31
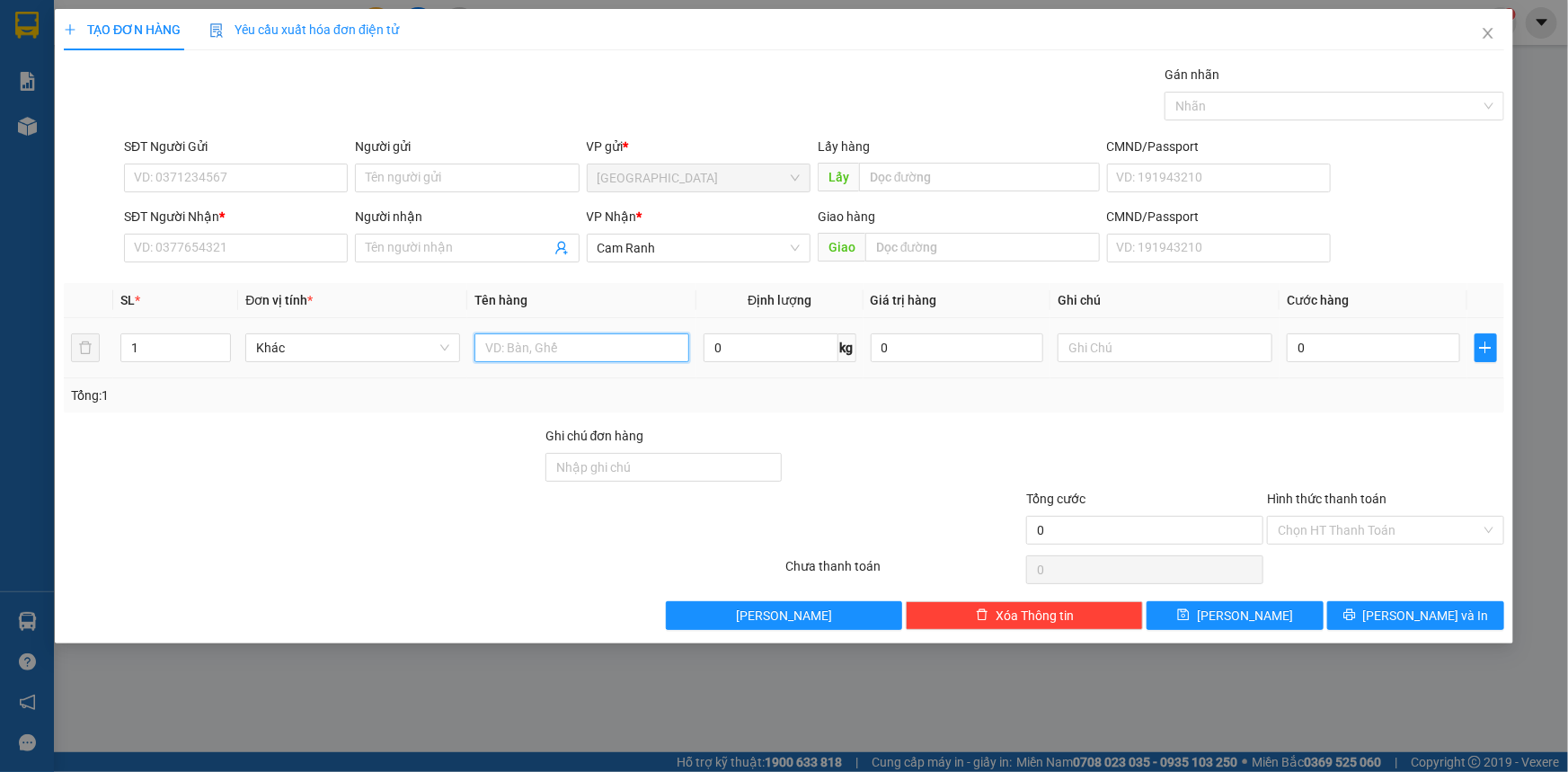
click at [541, 355] on input "text" at bounding box center [582, 347] width 215 height 28
type input "1 THÙNG XỐP"
click at [275, 240] on input "SĐT Người Nhận *" at bounding box center [235, 247] width 224 height 28
click at [175, 231] on div "SĐT Người Nhận *" at bounding box center [235, 221] width 224 height 27
click at [200, 270] on div "Transit Pickup Surcharge Ids Transit Deliver Surcharge Ids Transit Deliver Surc…" at bounding box center [784, 347] width 1441 height 566
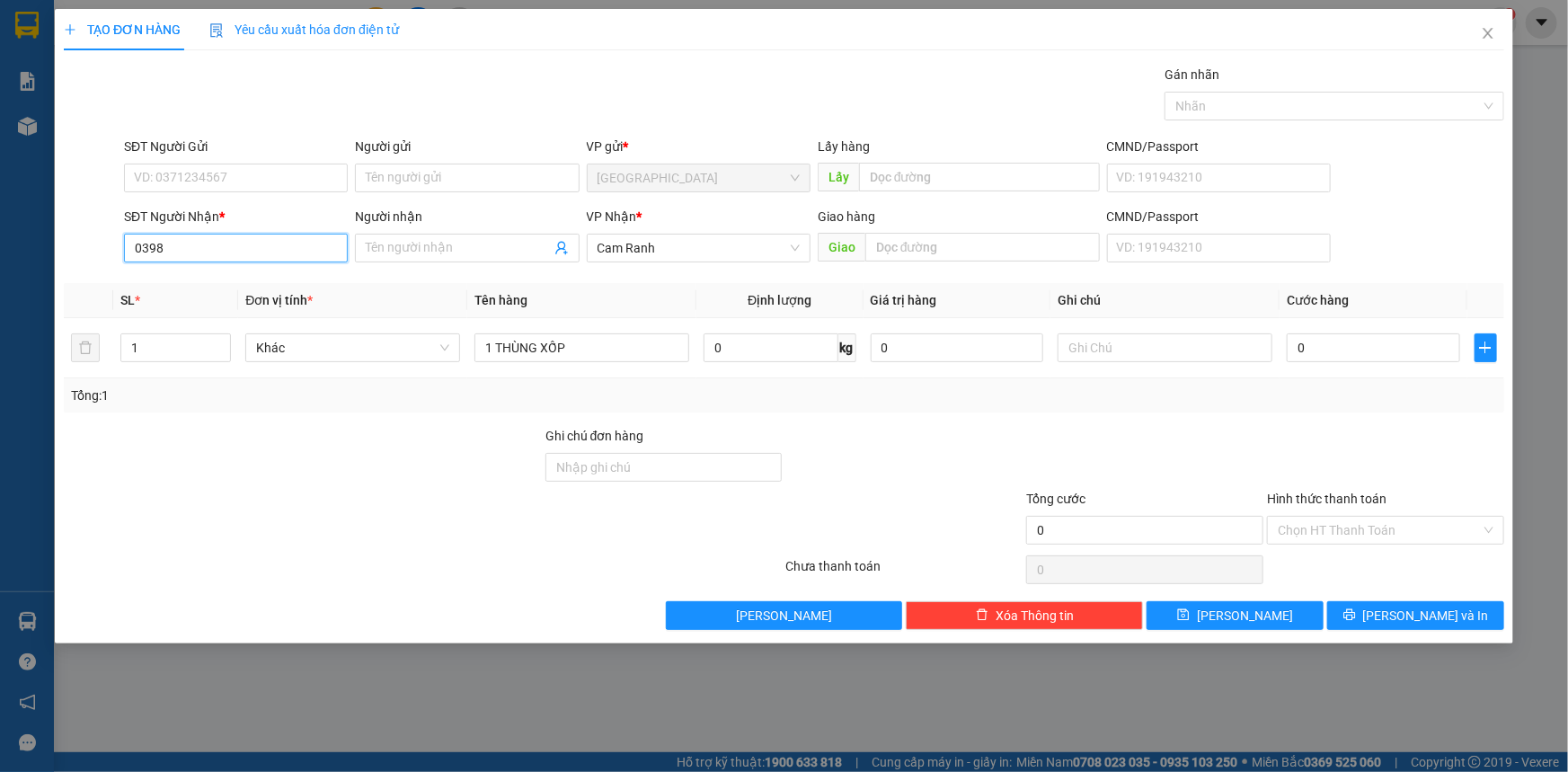
click at [224, 248] on input "0398" at bounding box center [235, 247] width 224 height 28
type input "0398113452"
click at [237, 287] on div "0398113452 - NAM" at bounding box center [235, 284] width 202 height 20
type input "NAM"
type input "0398113452"
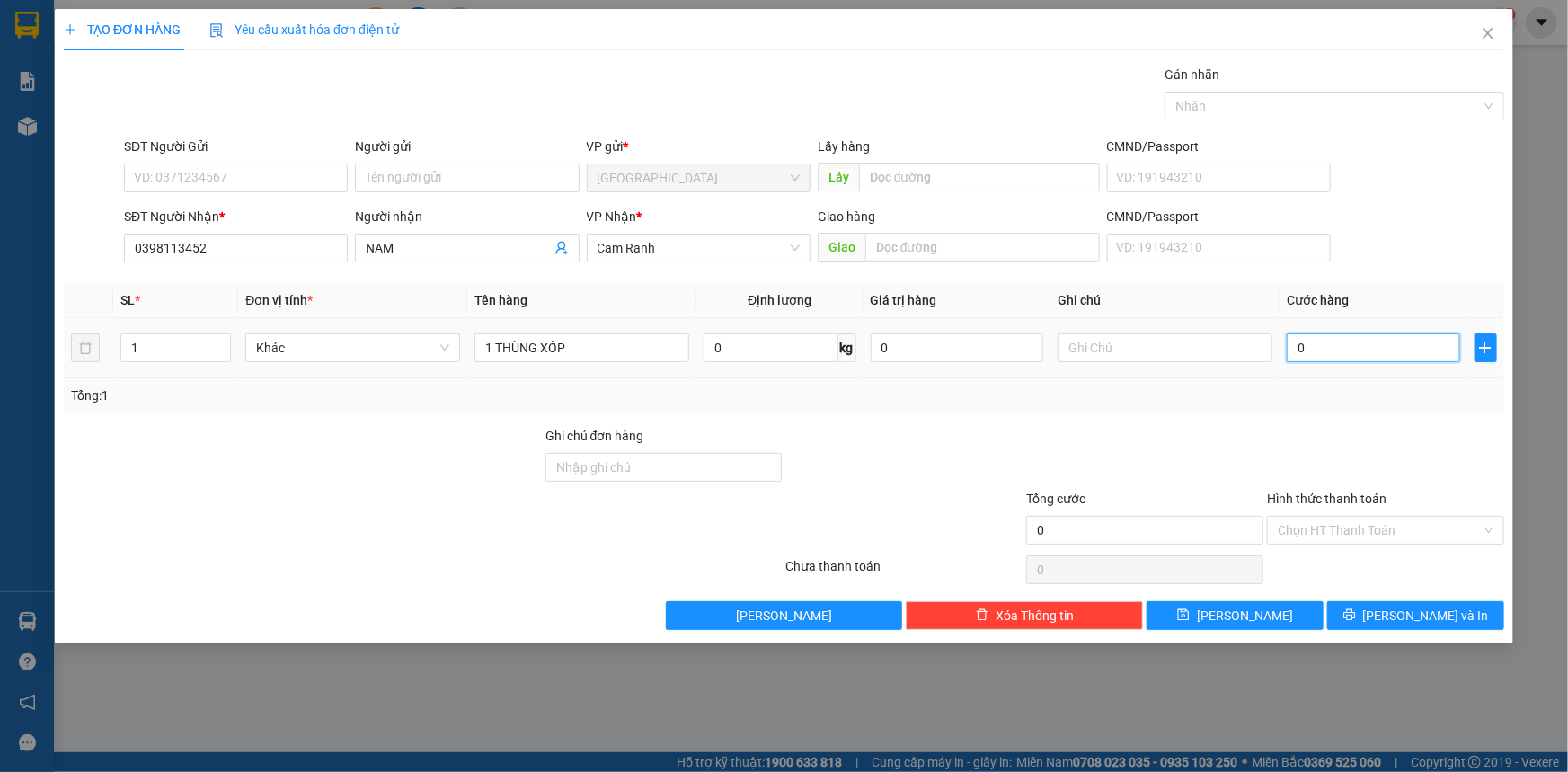
click at [1292, 349] on input "0" at bounding box center [1374, 347] width 174 height 28
type input "4"
type input "40"
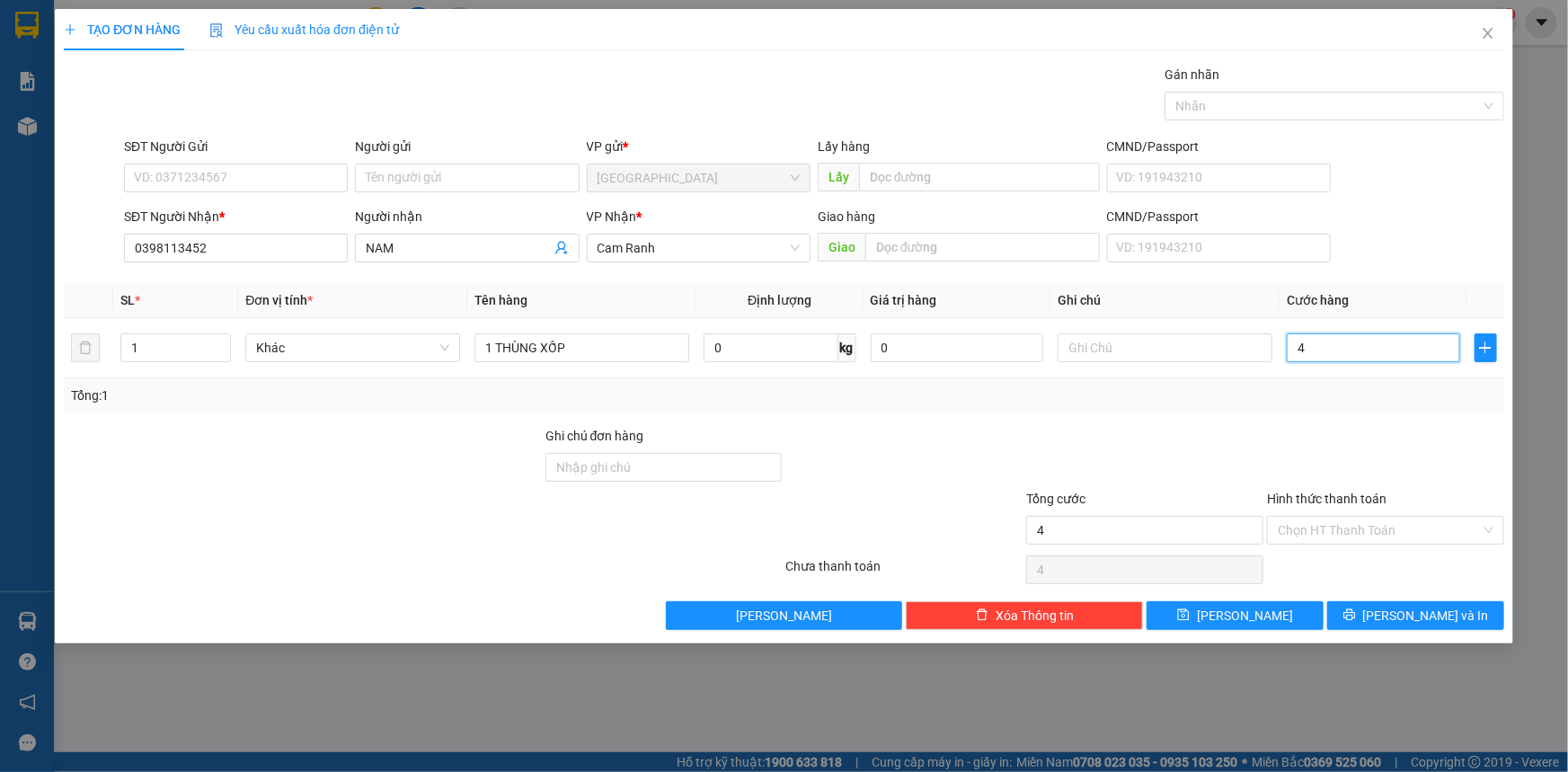
type input "40"
type input "40.000"
click at [1356, 442] on div at bounding box center [1385, 457] width 241 height 63
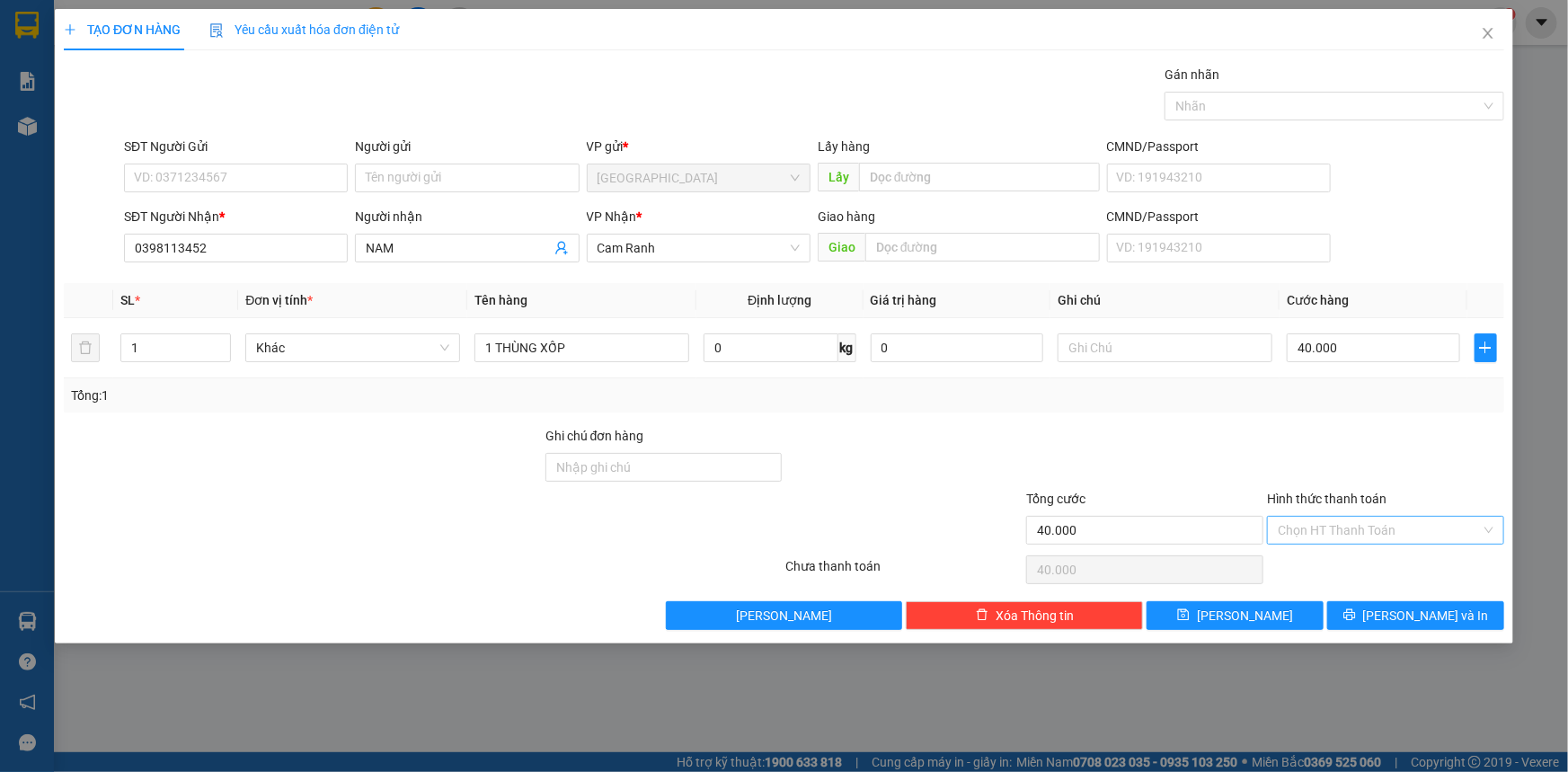
click at [1390, 520] on input "Hình thức thanh toán" at bounding box center [1379, 531] width 203 height 27
click at [1389, 548] on div "Transit Pickup Surcharge Ids Transit Deliver Surcharge Ids Transit Deliver Surc…" at bounding box center [784, 347] width 1441 height 566
click at [1388, 533] on input "Hình thức thanh toán" at bounding box center [1379, 531] width 203 height 27
click at [1385, 552] on div "Tại văn phòng" at bounding box center [1385, 565] width 237 height 28
type input "0"
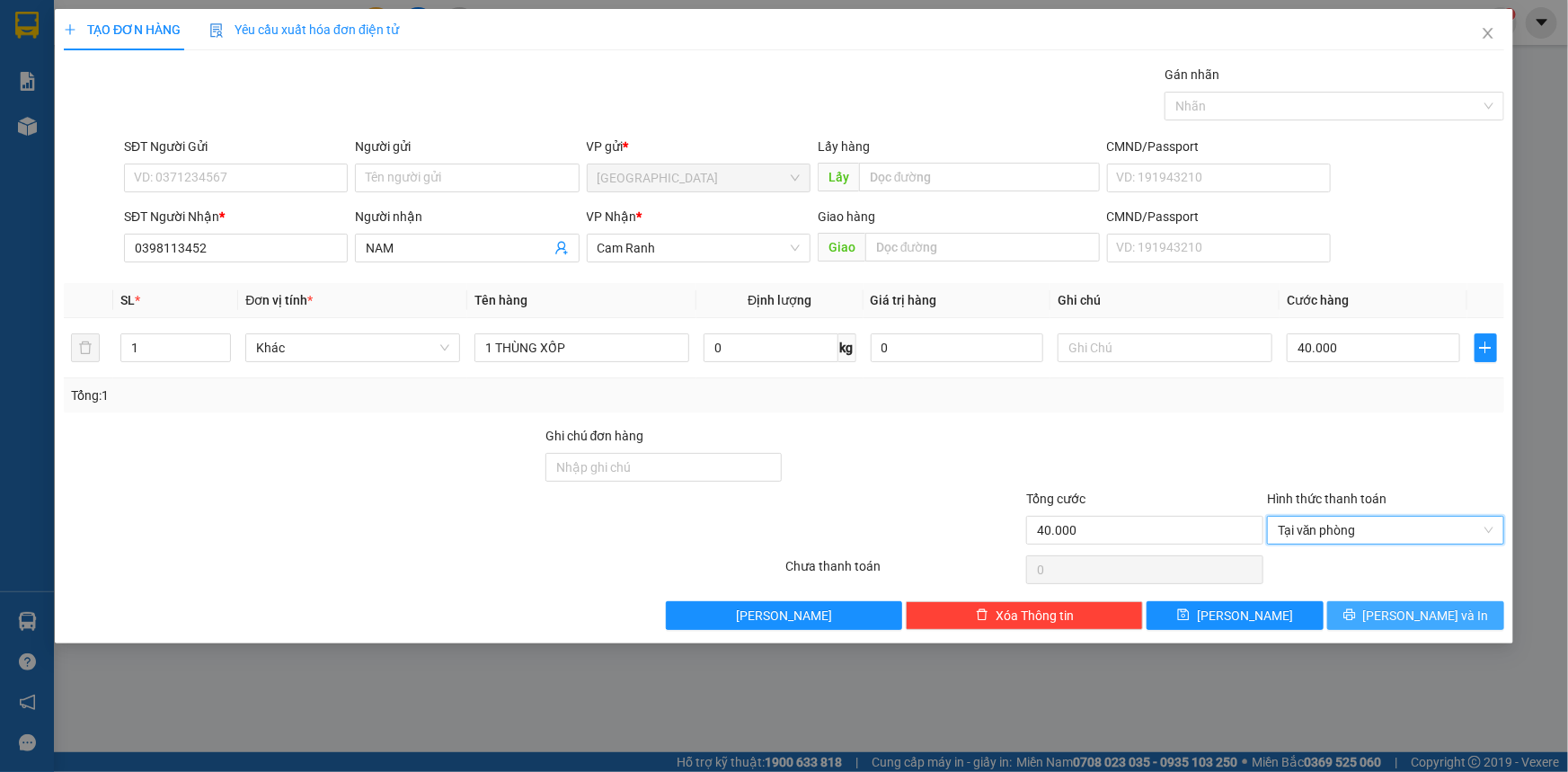
click at [1404, 623] on span "[PERSON_NAME] và In" at bounding box center [1425, 616] width 126 height 20
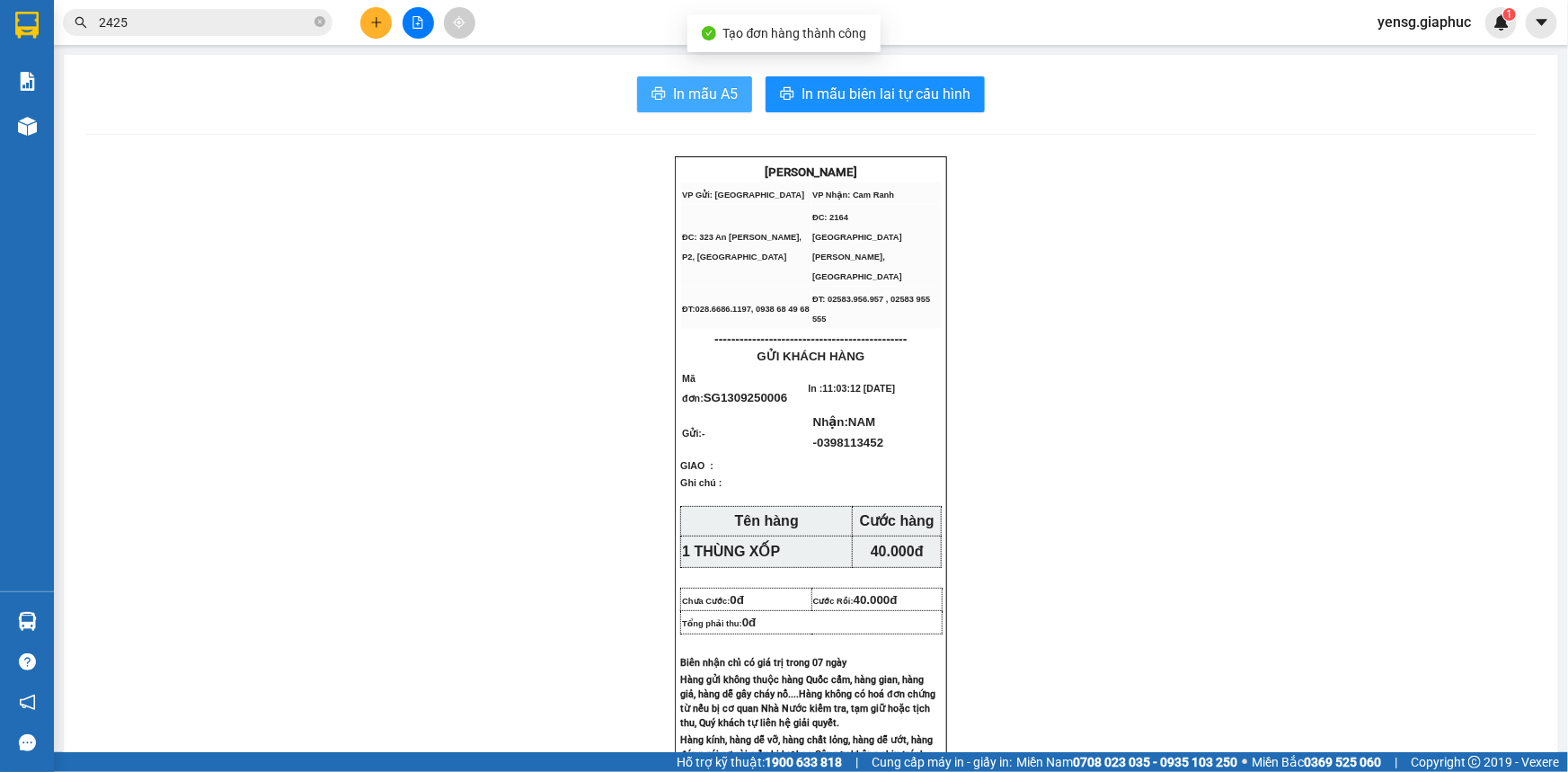
click at [683, 100] on span "In mẫu A5" at bounding box center [705, 94] width 64 height 22
click at [371, 18] on icon "plus" at bounding box center [376, 22] width 13 height 13
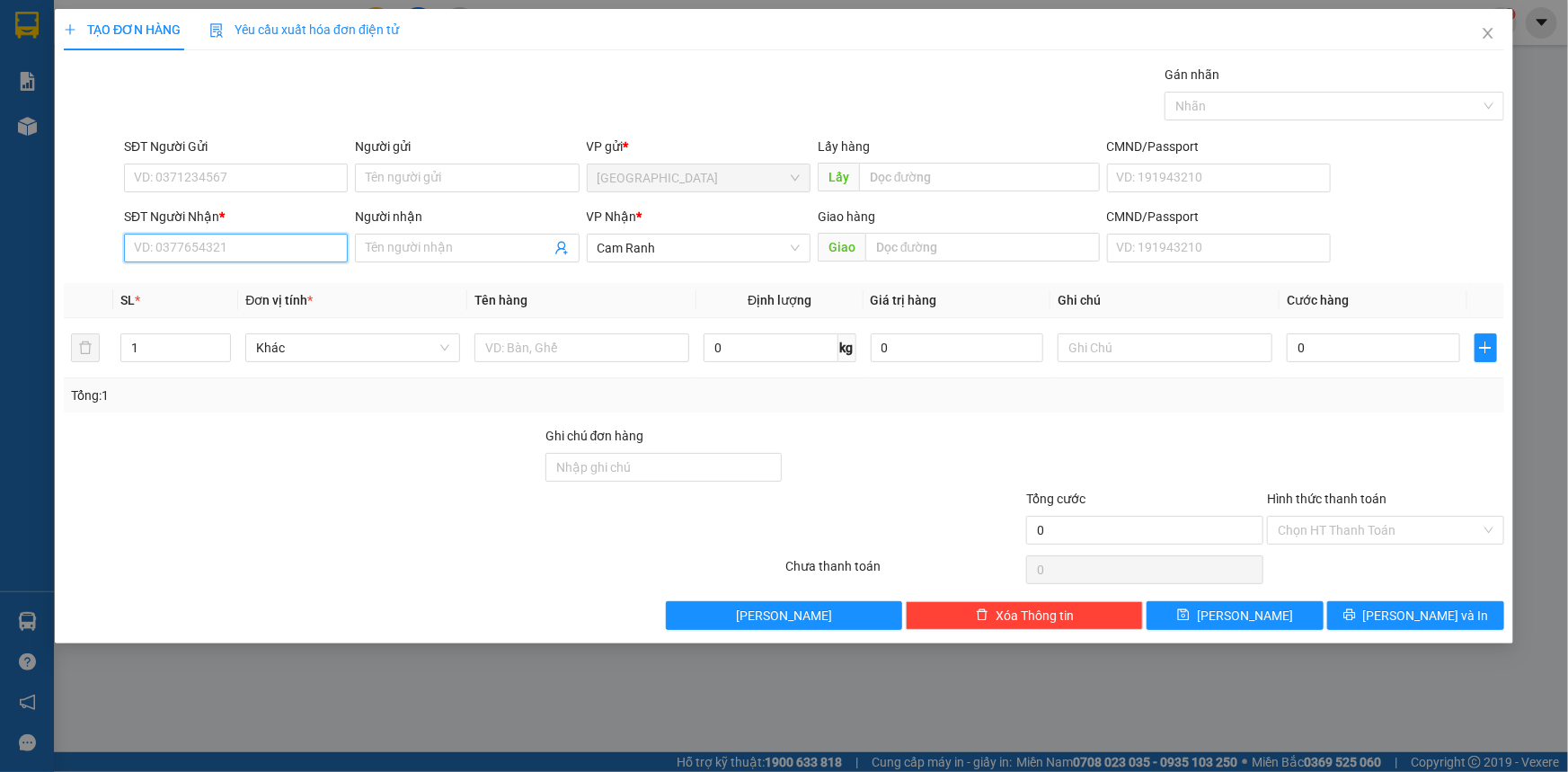
click at [299, 244] on input "SĐT Người Nhận *" at bounding box center [235, 247] width 224 height 28
click at [288, 287] on div "0905650629 - CƯỜNG 629" at bounding box center [235, 284] width 202 height 20
type input "0905650629"
type input "CƯỜNG 629"
type input "0905650629"
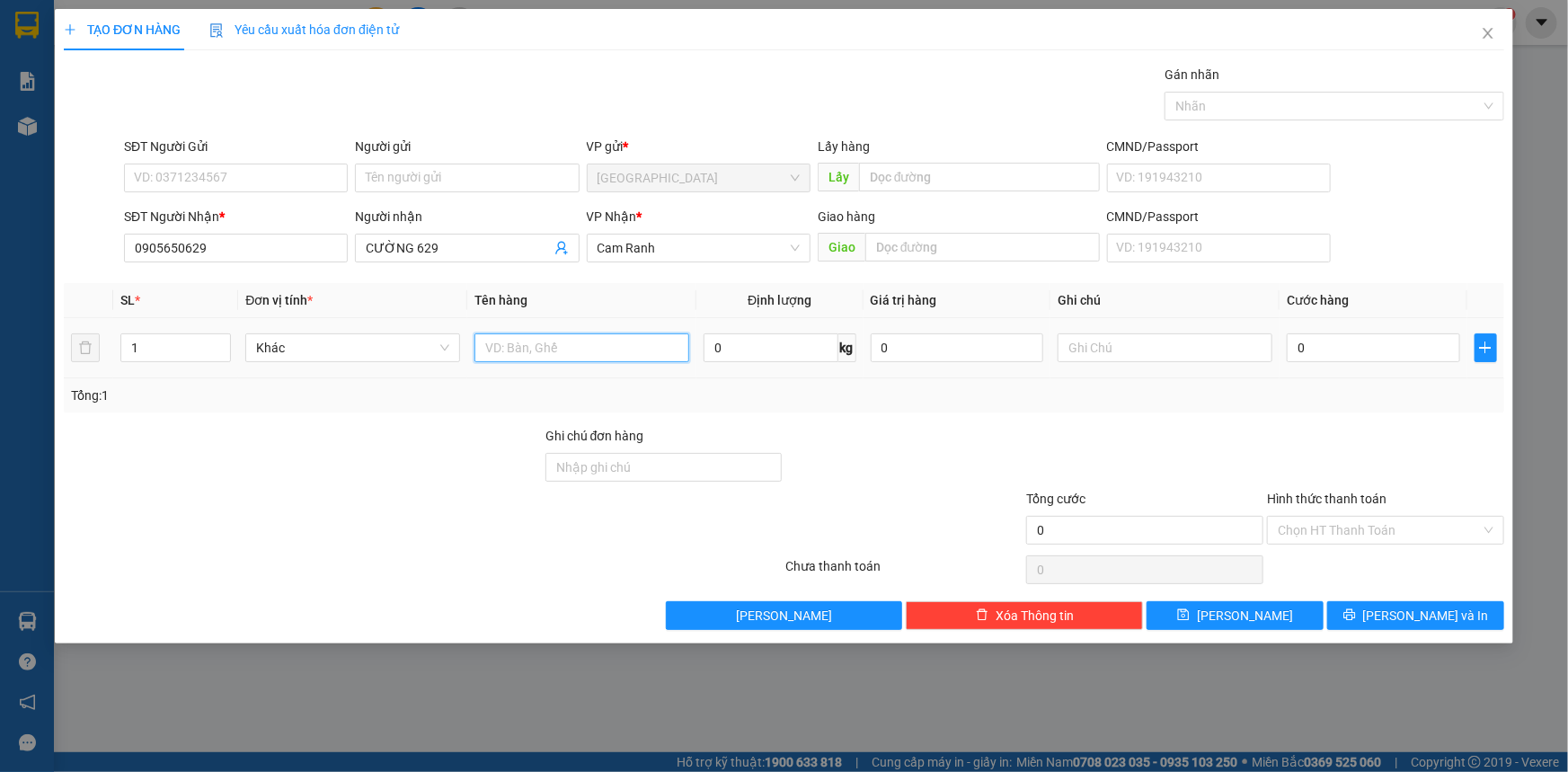
click at [549, 354] on input "text" at bounding box center [582, 347] width 215 height 28
type input "1 TÚM"
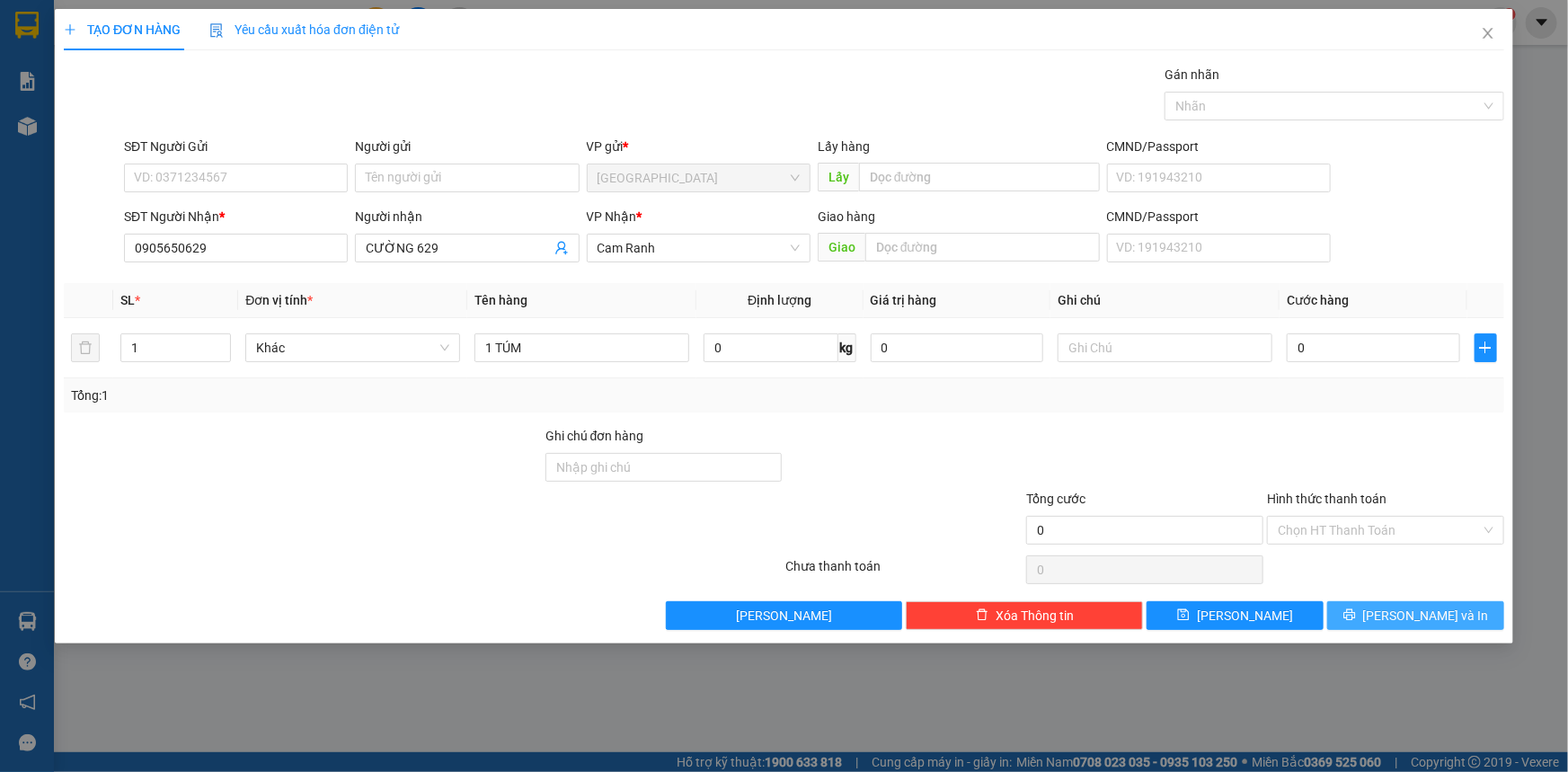
click at [1404, 610] on span "[PERSON_NAME] và In" at bounding box center [1425, 616] width 126 height 20
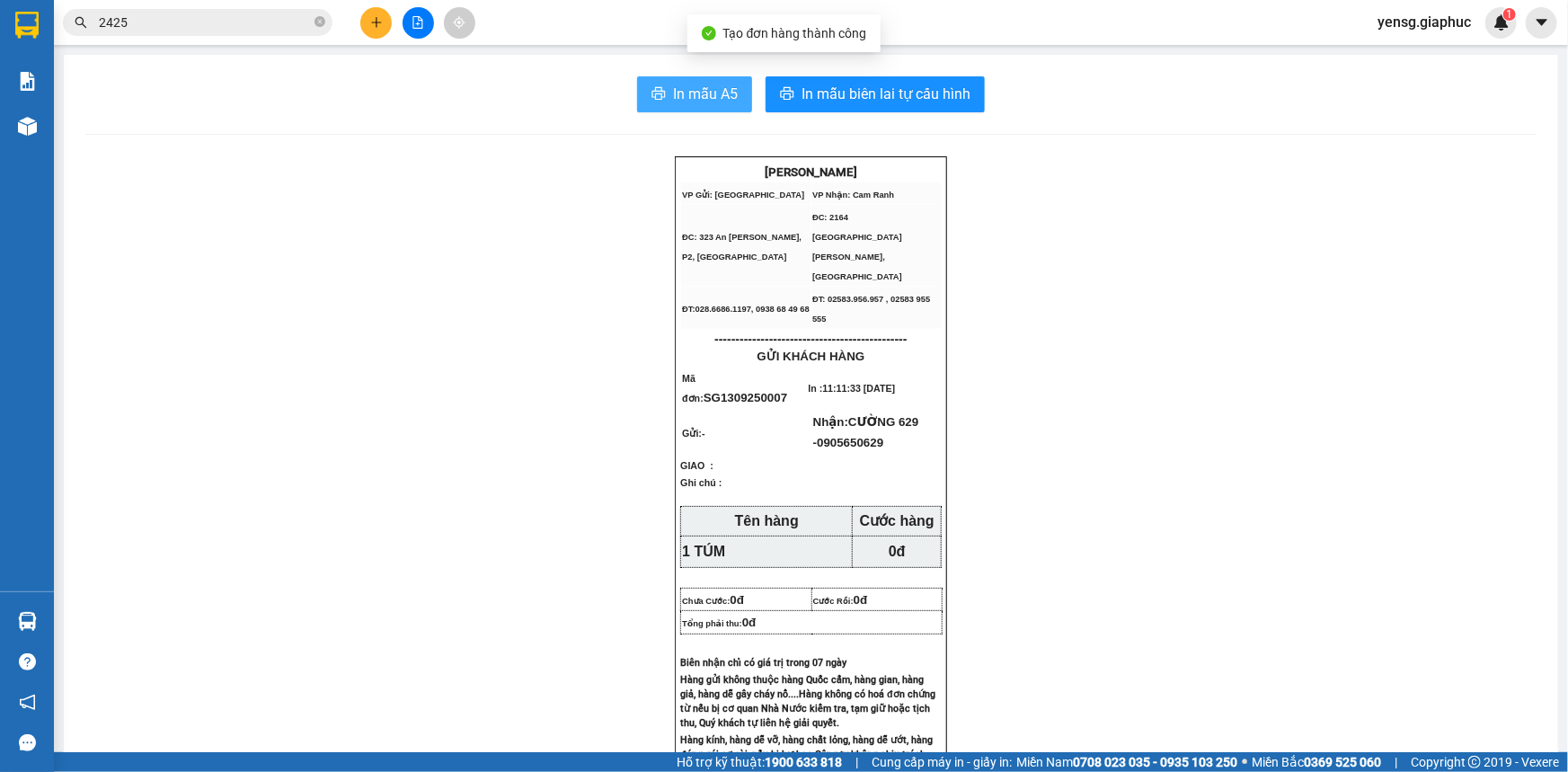
click at [725, 102] on span "In mẫu A5" at bounding box center [705, 94] width 64 height 22
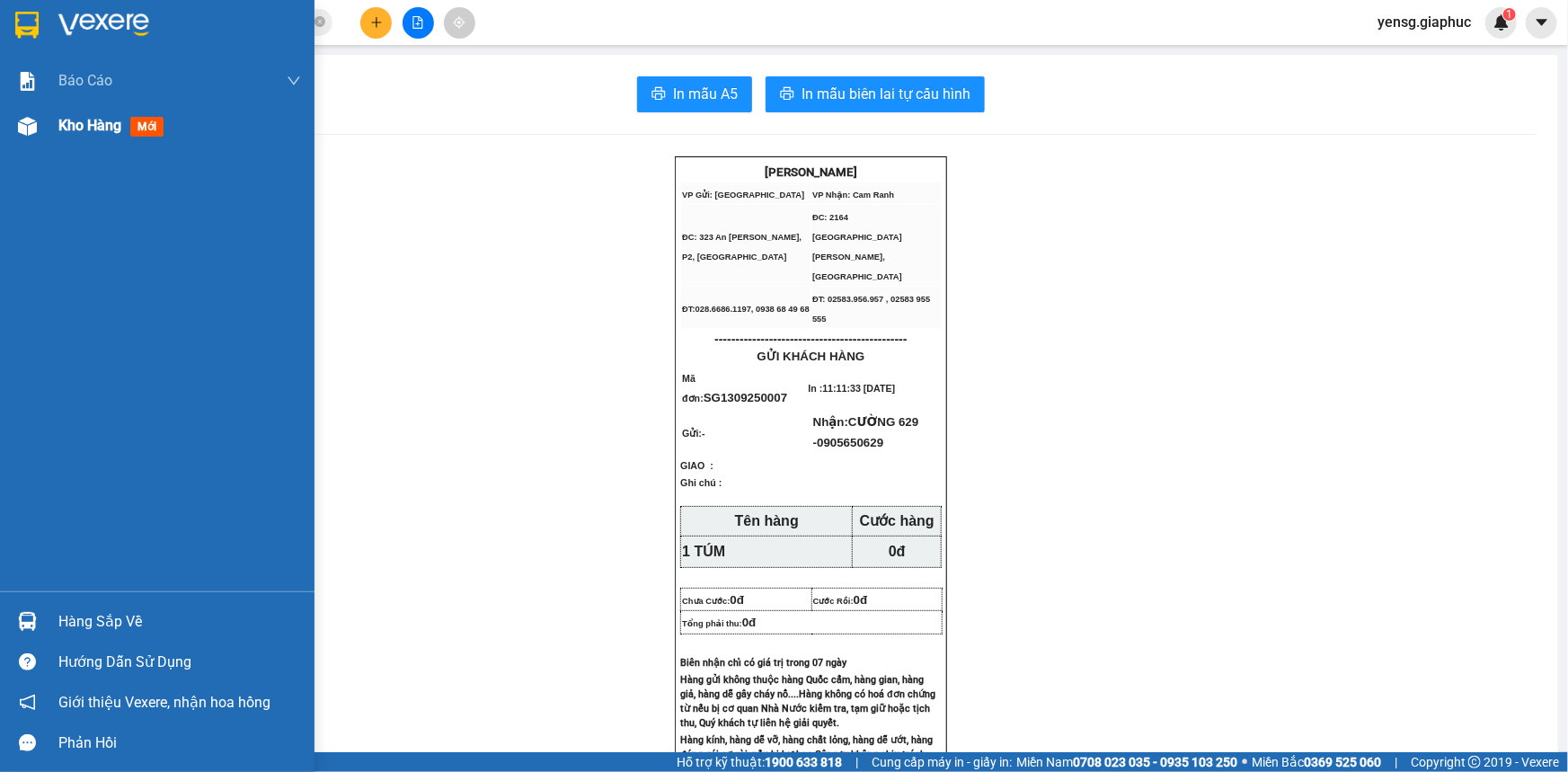
click at [26, 129] on img at bounding box center [26, 126] width 19 height 19
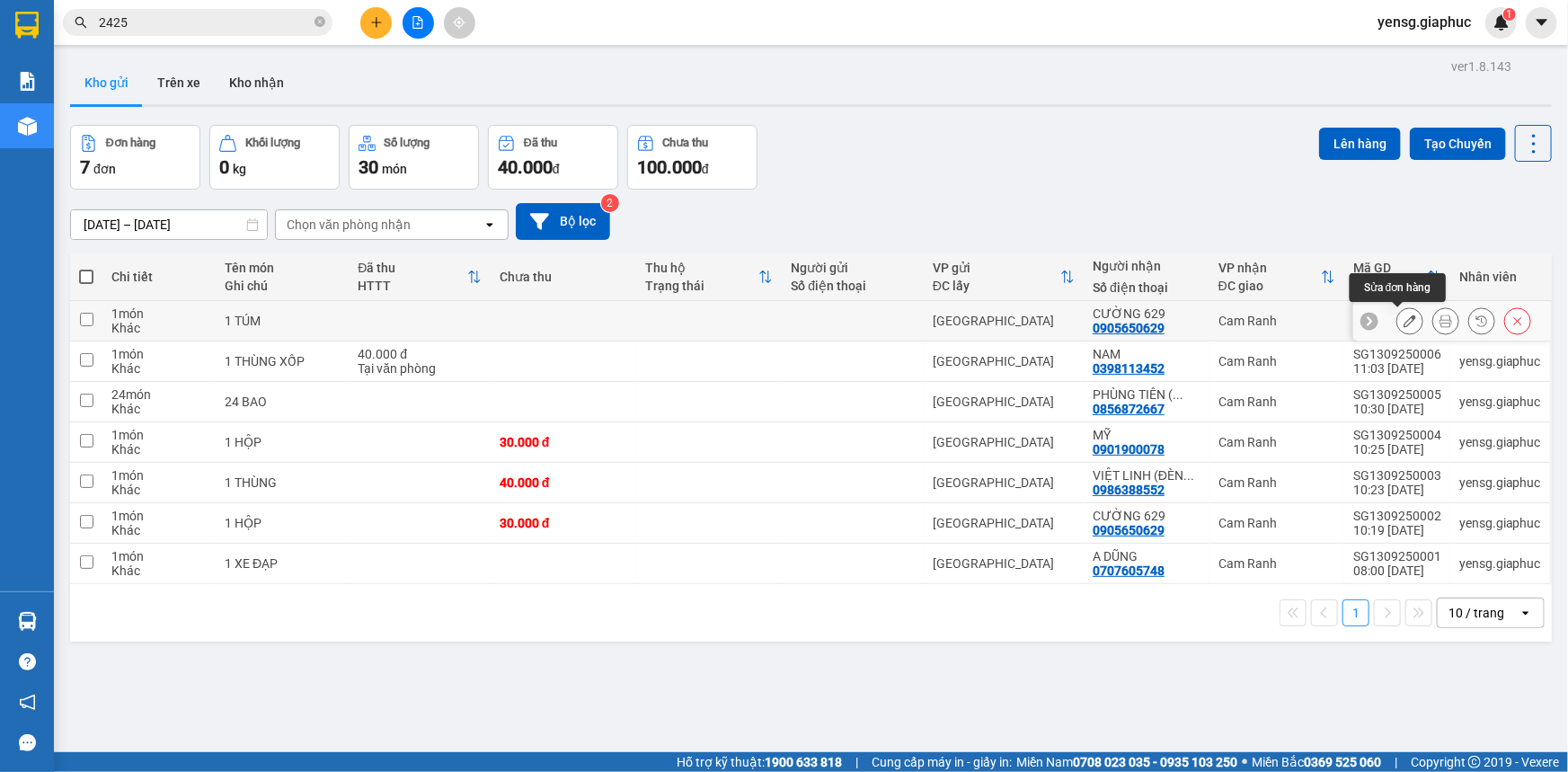
click at [1404, 319] on icon at bounding box center [1410, 321] width 13 height 13
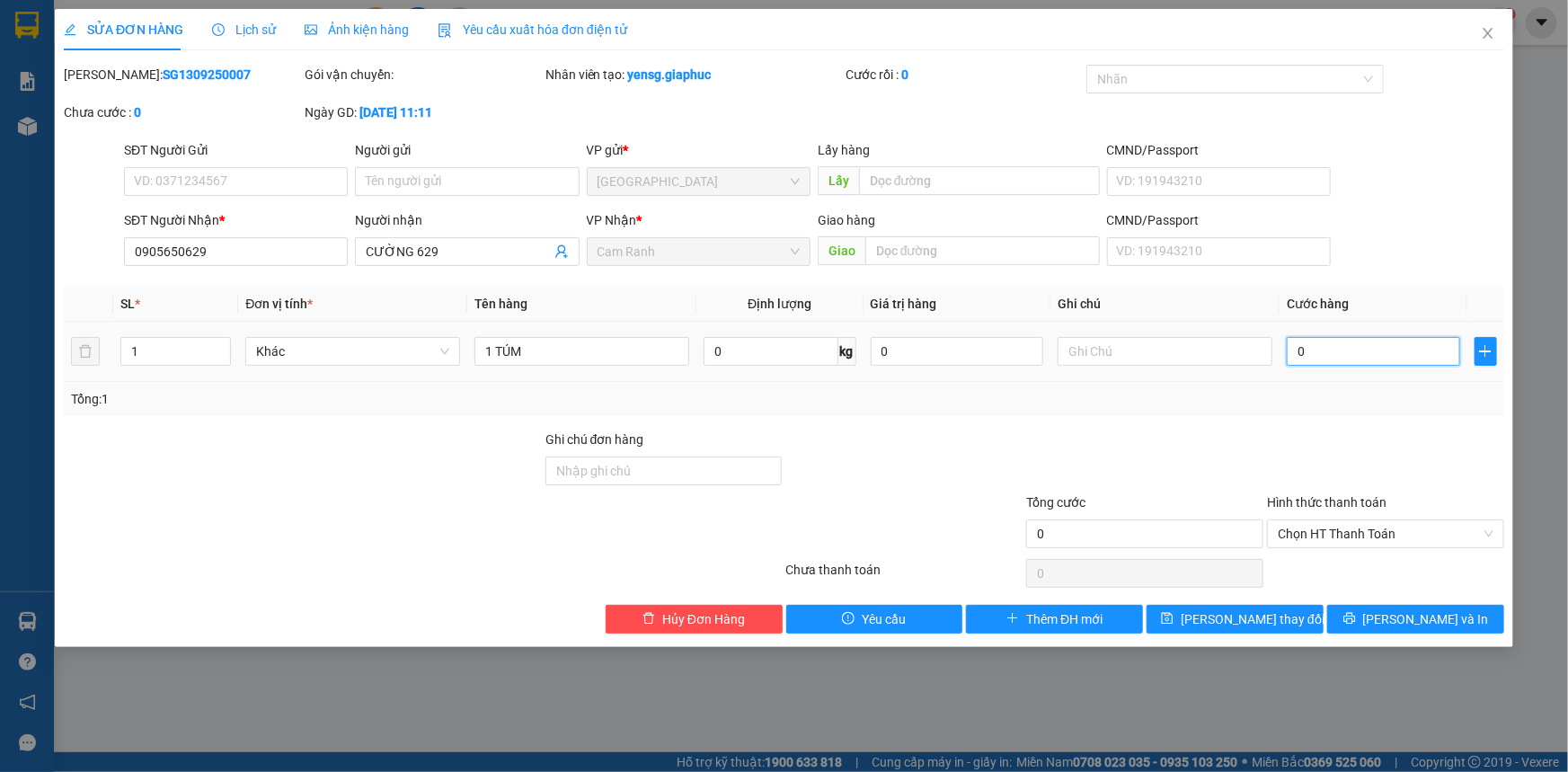
click at [1333, 353] on input "0" at bounding box center [1374, 351] width 174 height 28
type input "3"
type input "30"
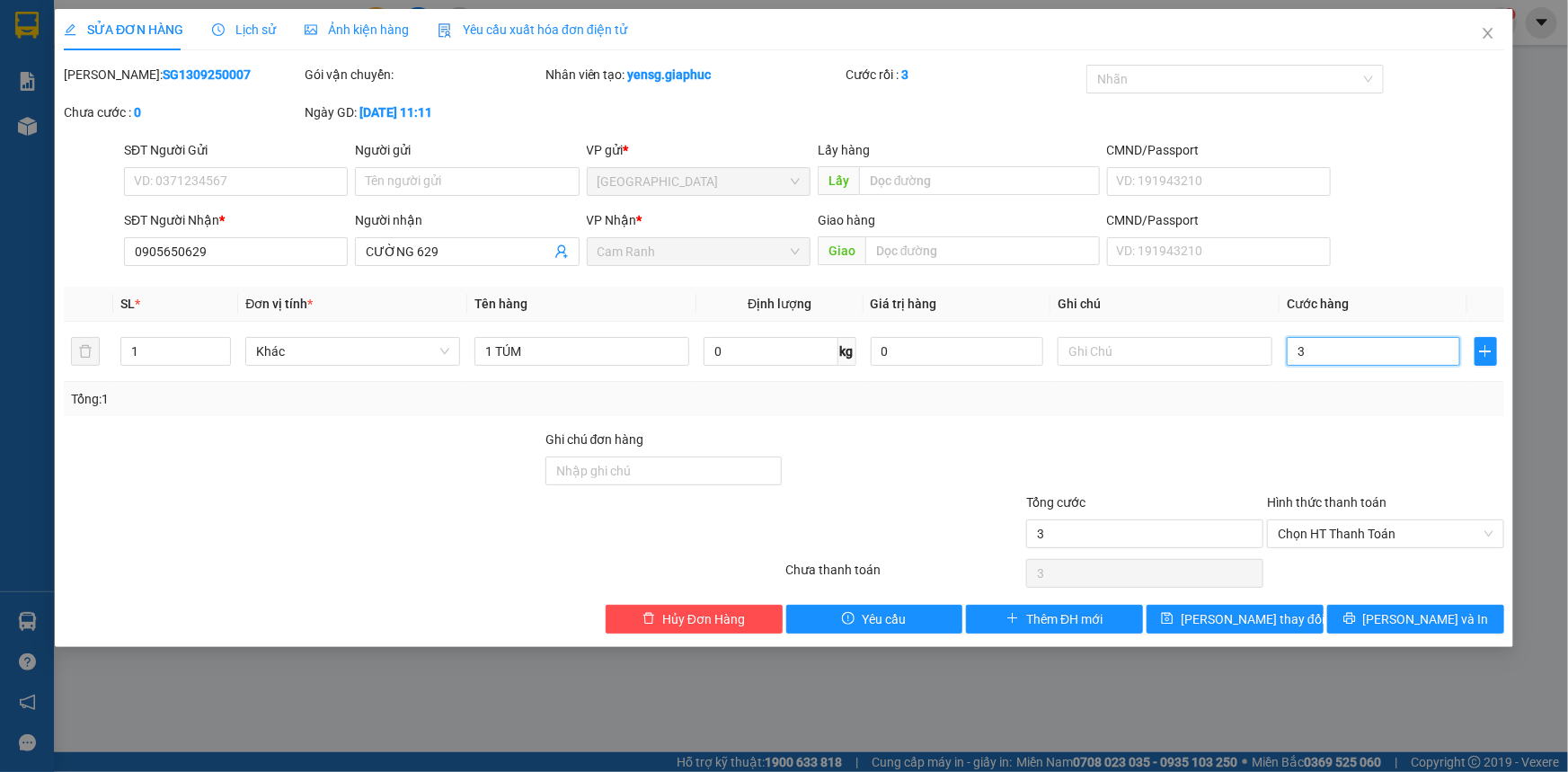
type input "30"
type input "30.000"
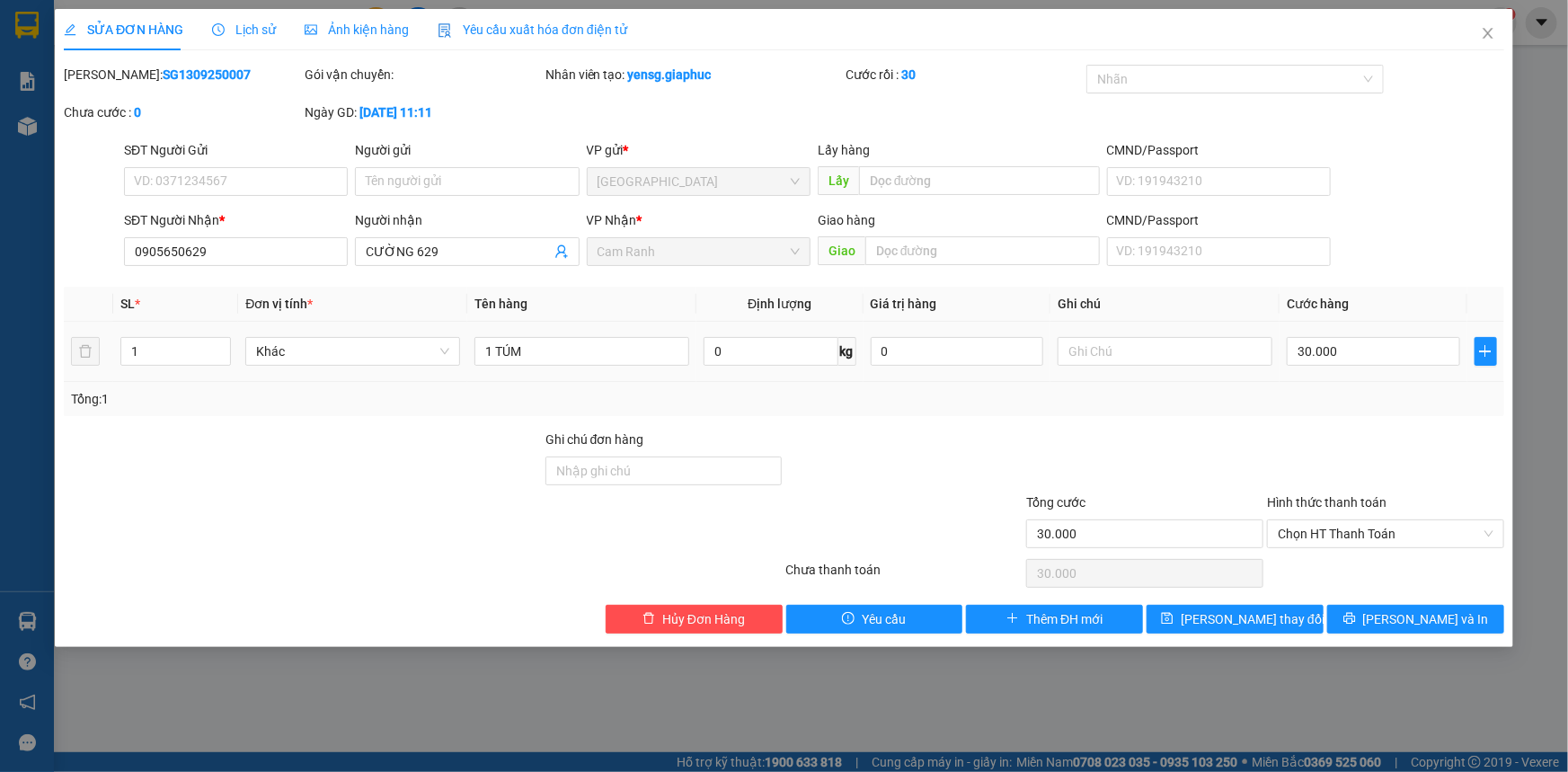
click at [1303, 373] on td "30.000" at bounding box center [1374, 352] width 188 height 61
click at [1307, 614] on button "[PERSON_NAME] thay đổi" at bounding box center [1235, 619] width 177 height 28
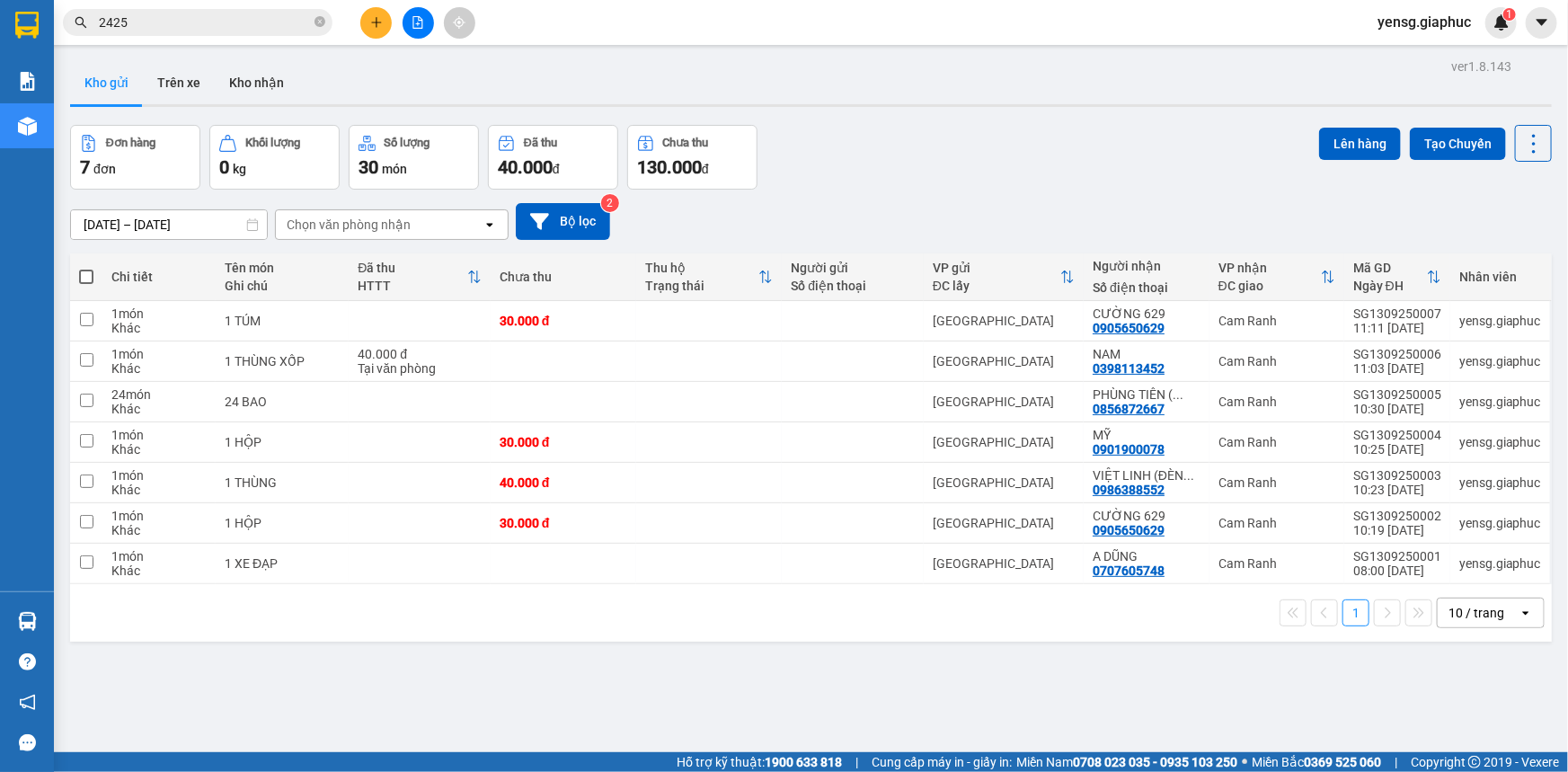
click at [382, 17] on icon "plus" at bounding box center [376, 22] width 13 height 13
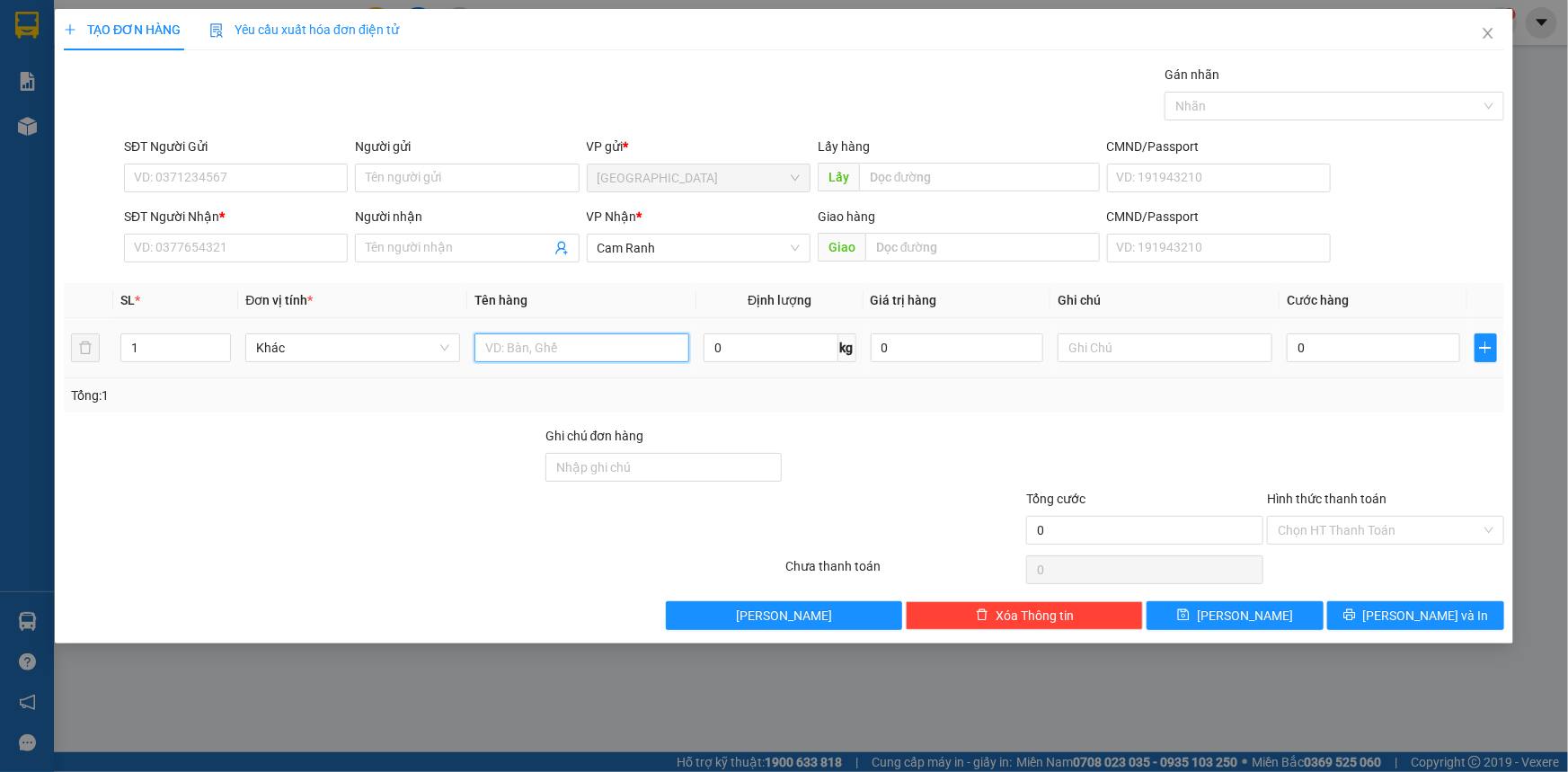
click at [534, 356] on input "text" at bounding box center [582, 347] width 215 height 28
type input "1 THÙNG"
click at [298, 249] on input "SĐT Người Nhận *" at bounding box center [235, 247] width 224 height 28
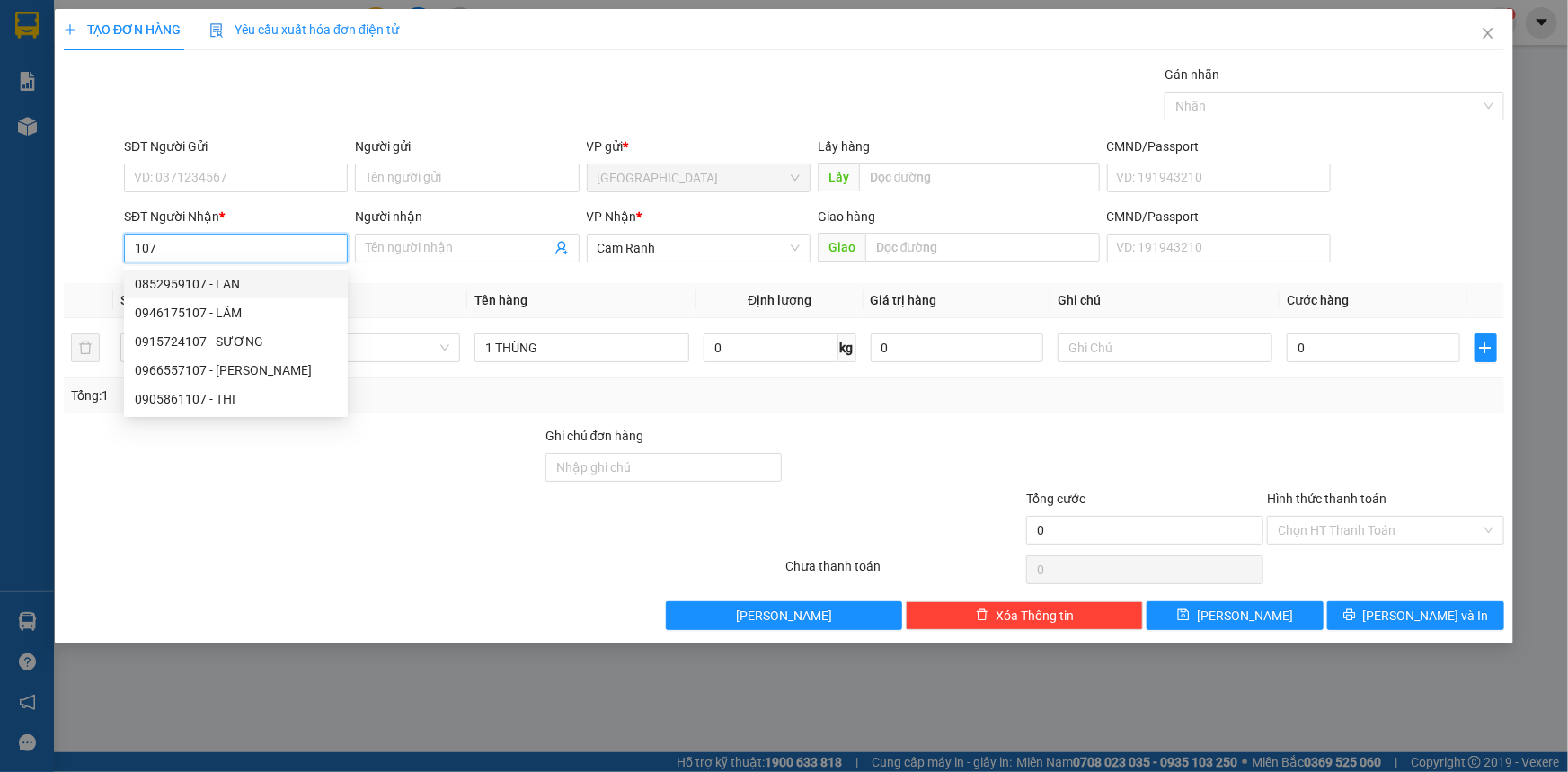
click at [261, 253] on input "107" at bounding box center [235, 247] width 224 height 28
click at [286, 286] on div "0987430701 - NGỌC THU KS" at bounding box center [235, 284] width 202 height 20
type input "0987430701"
type input "NGỌC THU KS"
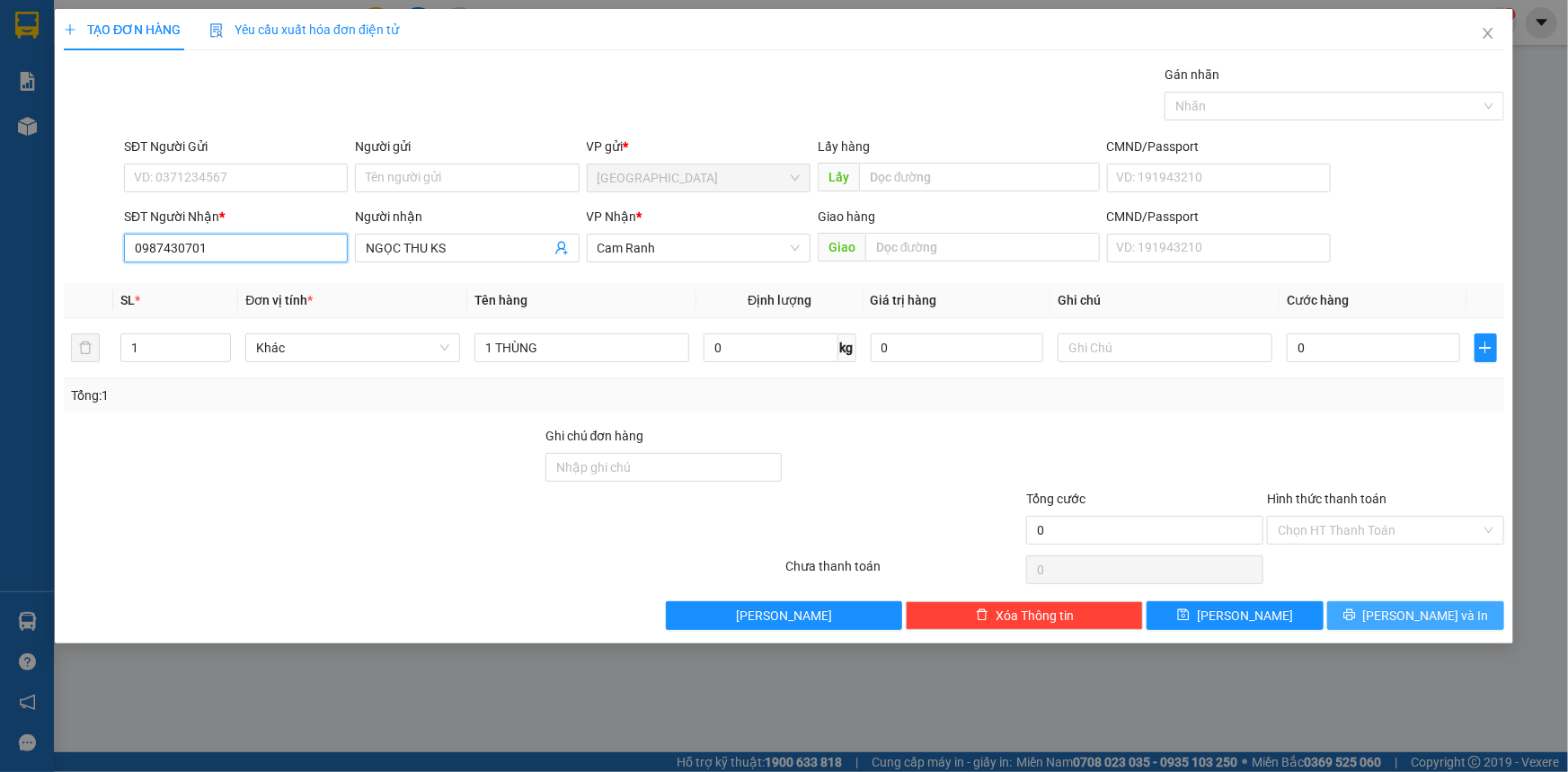
type input "0987430701"
click at [1375, 609] on button "[PERSON_NAME] và In" at bounding box center [1416, 615] width 177 height 28
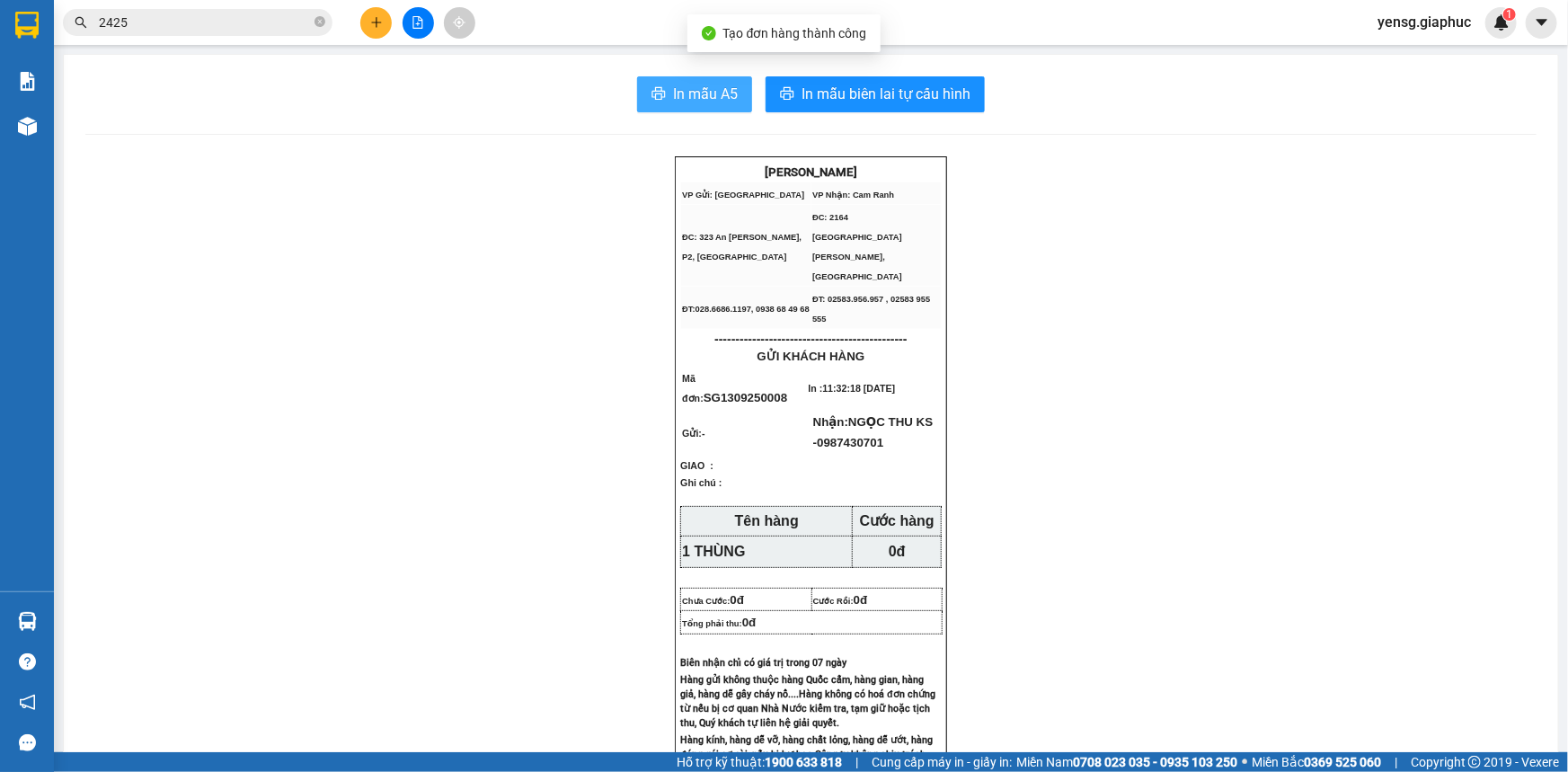
click at [699, 105] on span "In mẫu A5" at bounding box center [705, 94] width 64 height 22
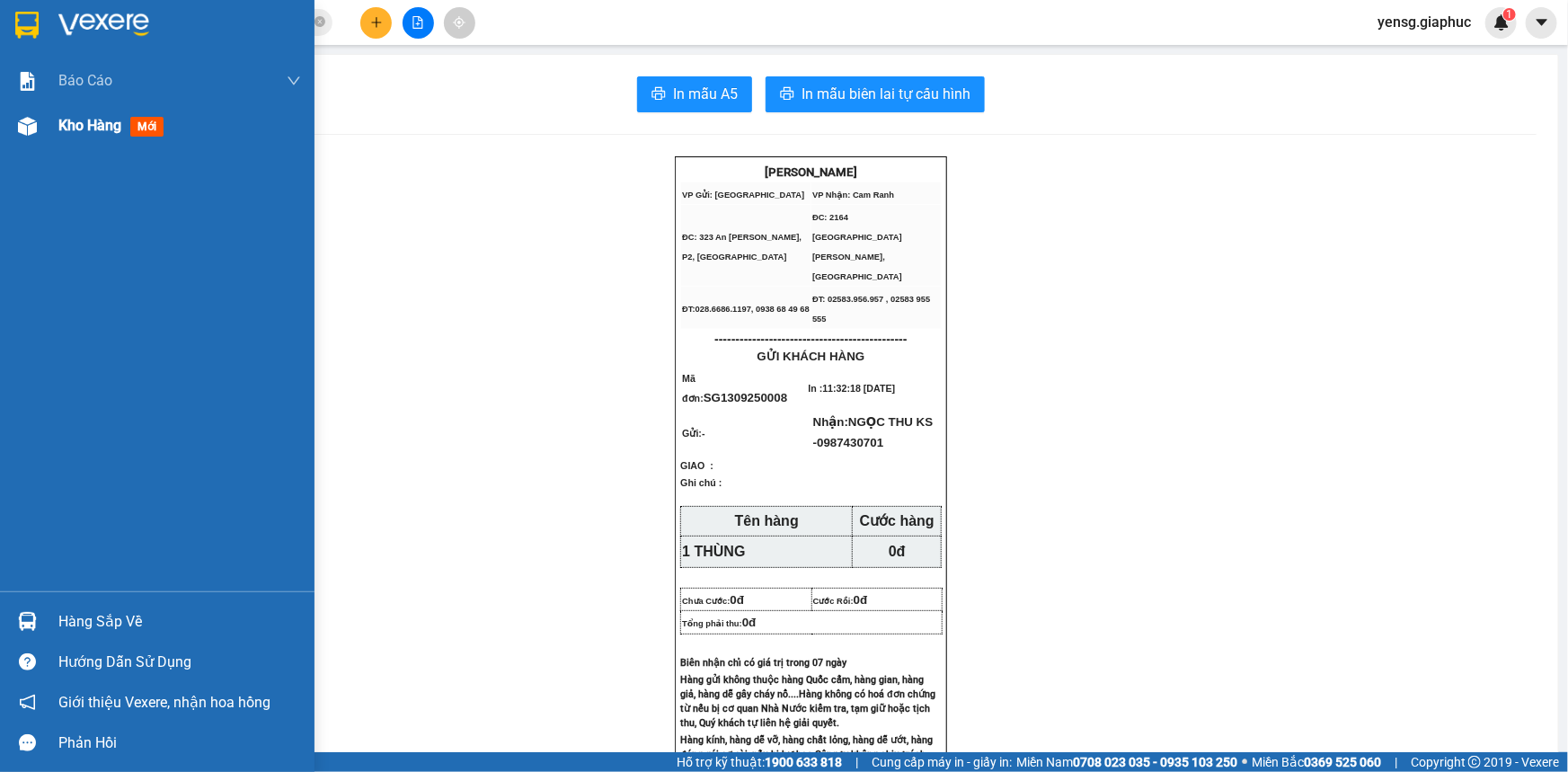
click at [26, 129] on img at bounding box center [26, 126] width 19 height 19
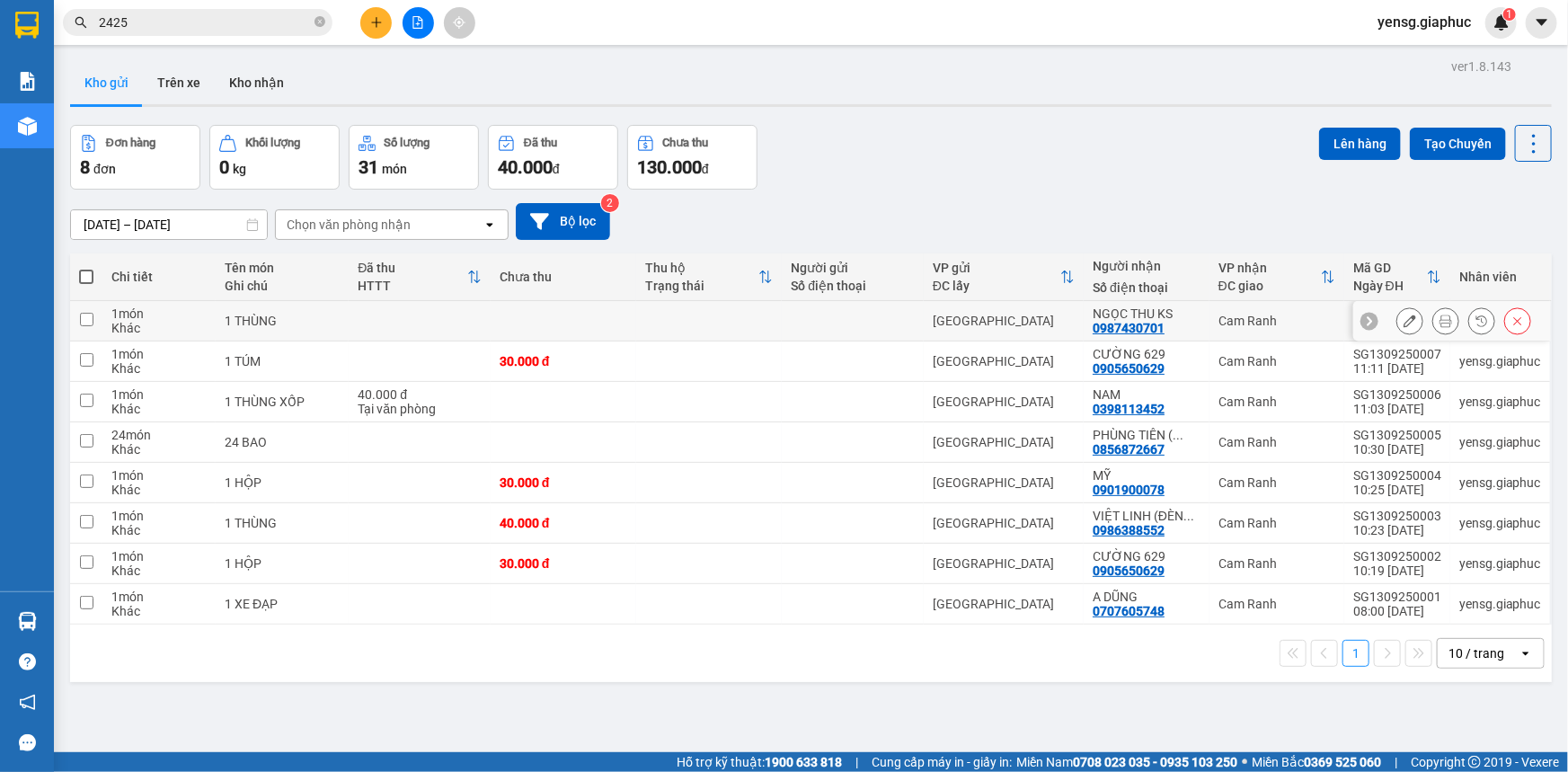
click at [1404, 316] on icon at bounding box center [1410, 321] width 13 height 13
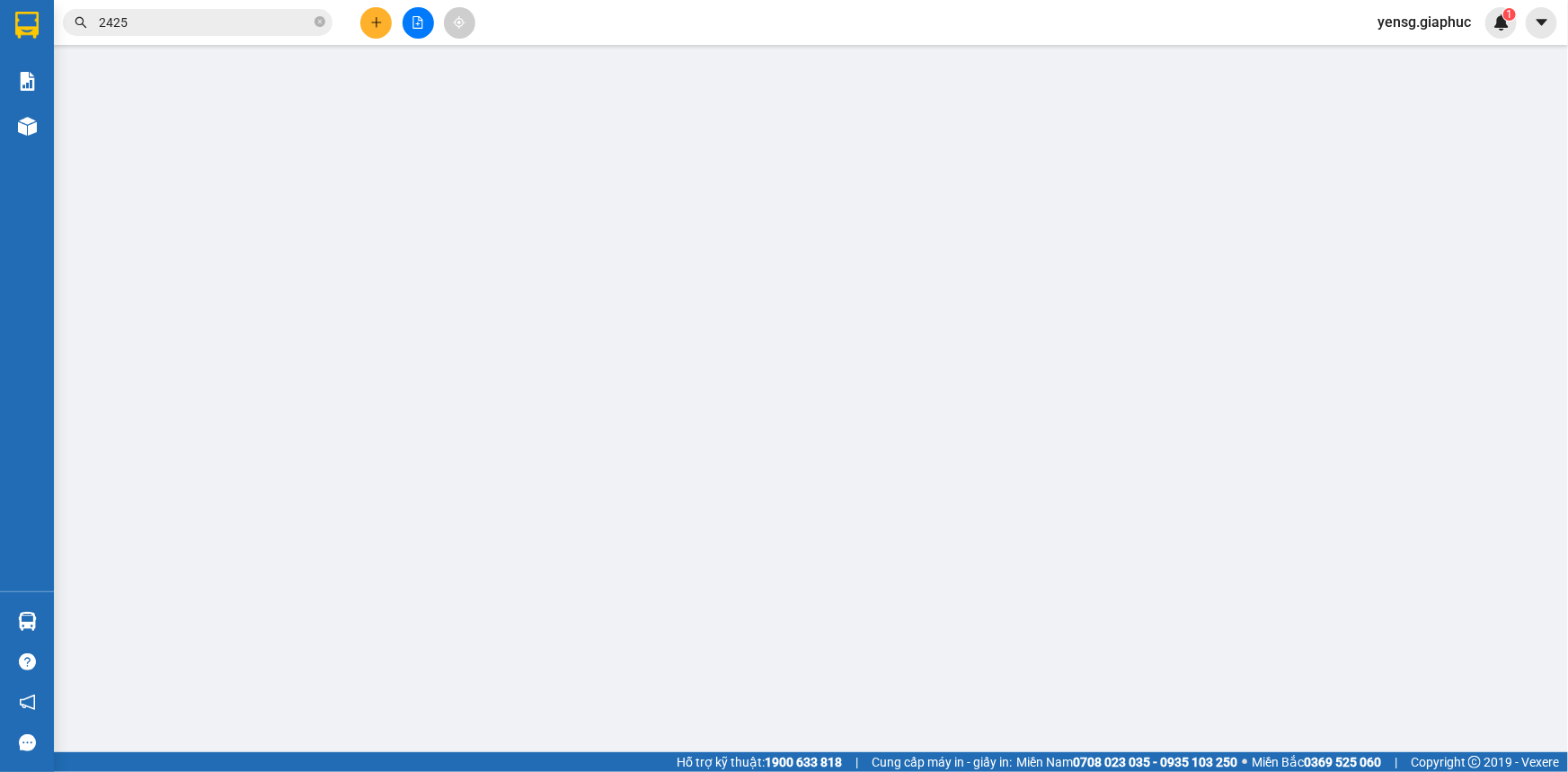
type input "0987430701"
type input "NGỌC THU KS"
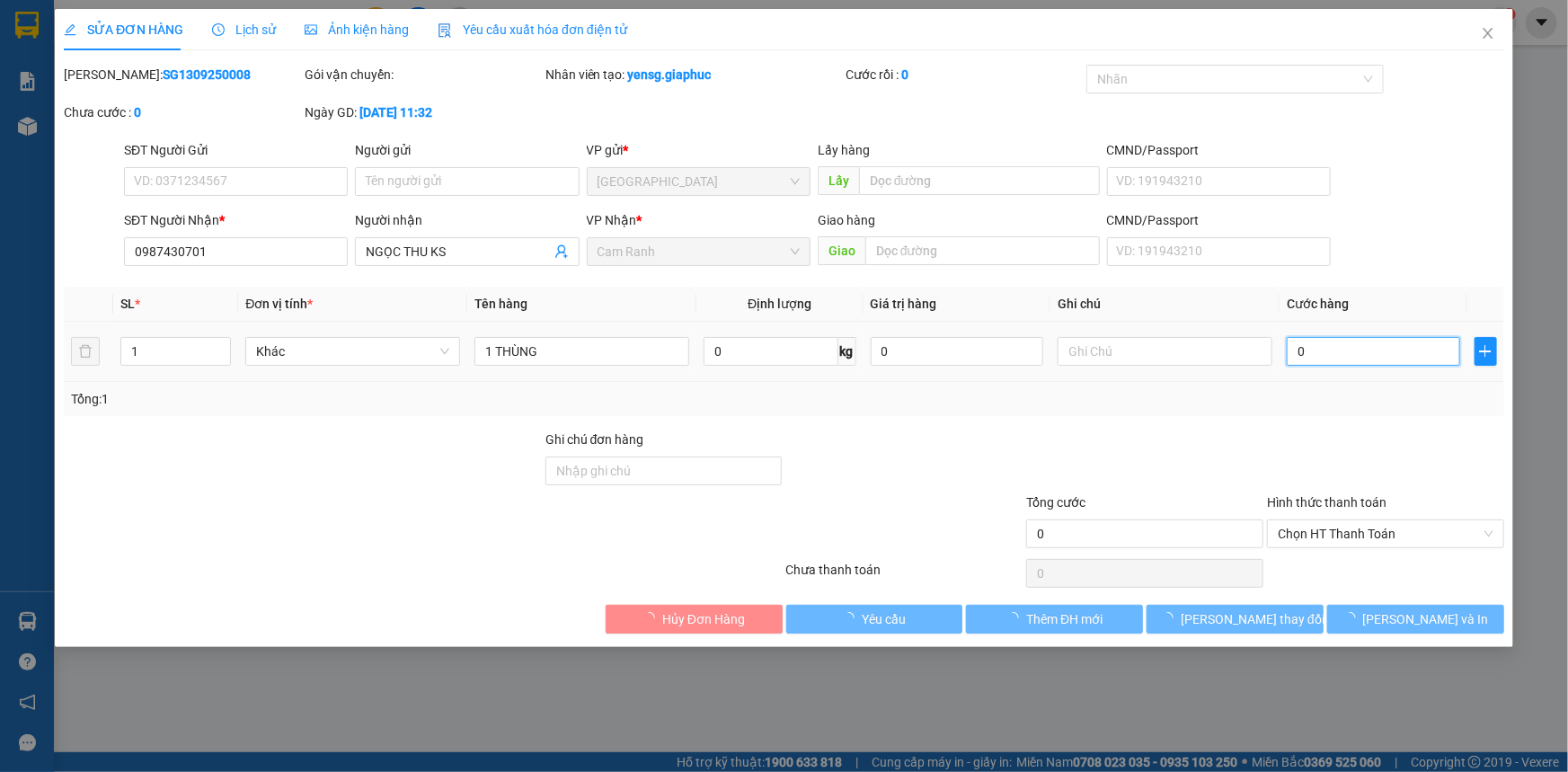
click at [1317, 358] on input "0" at bounding box center [1374, 351] width 174 height 28
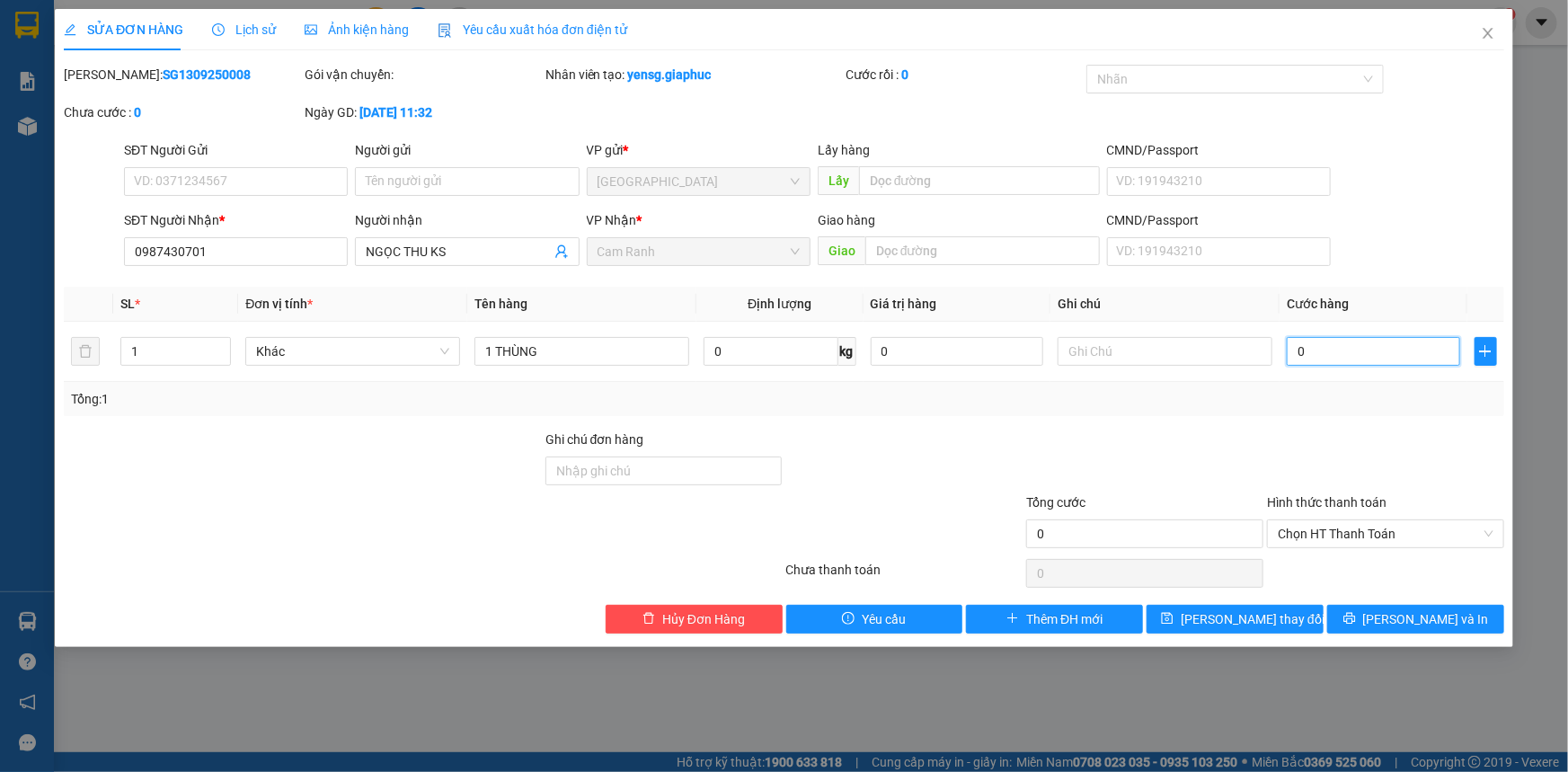
type input "5"
type input "50"
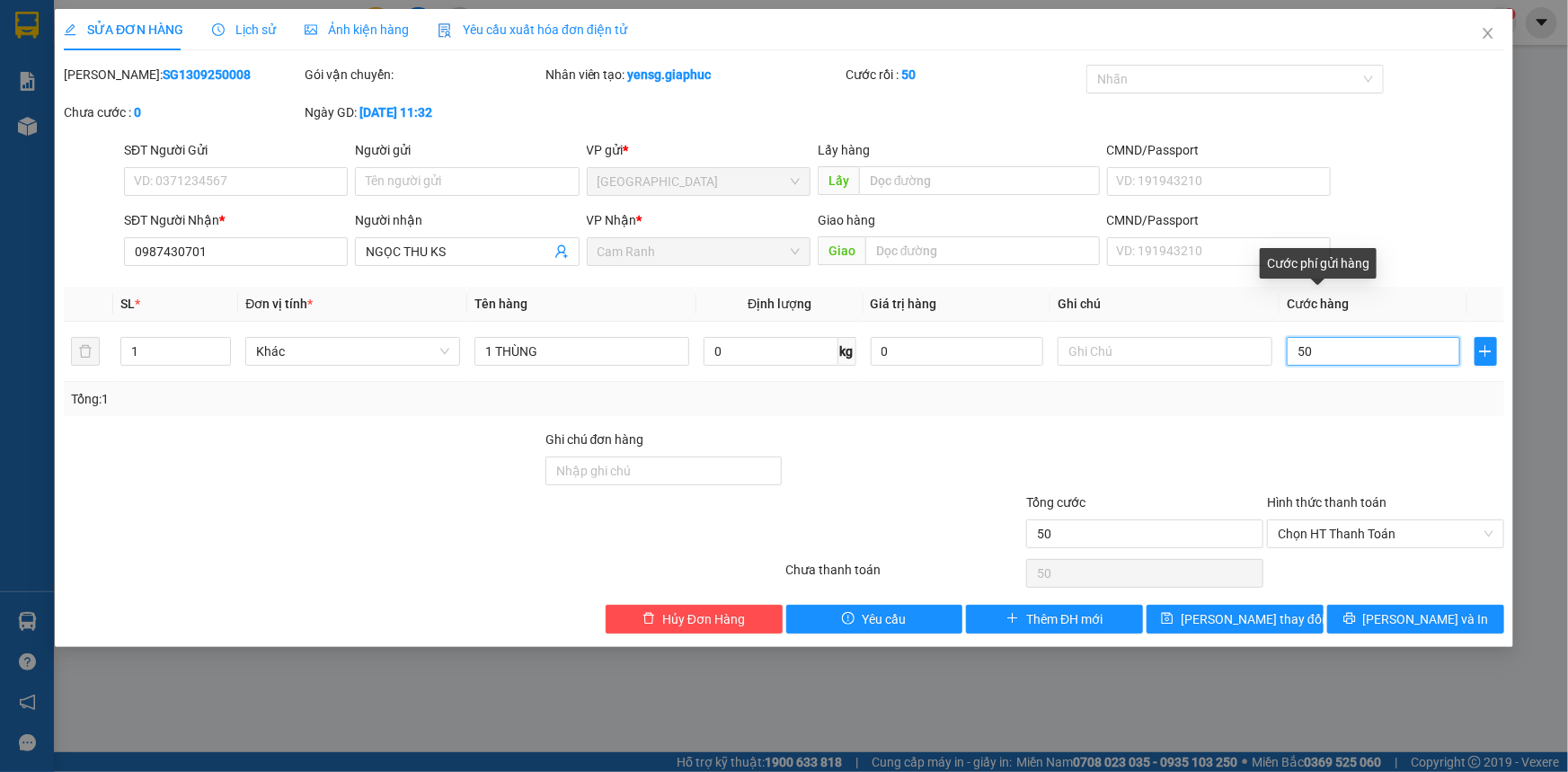
type input "50"
type input "50.000"
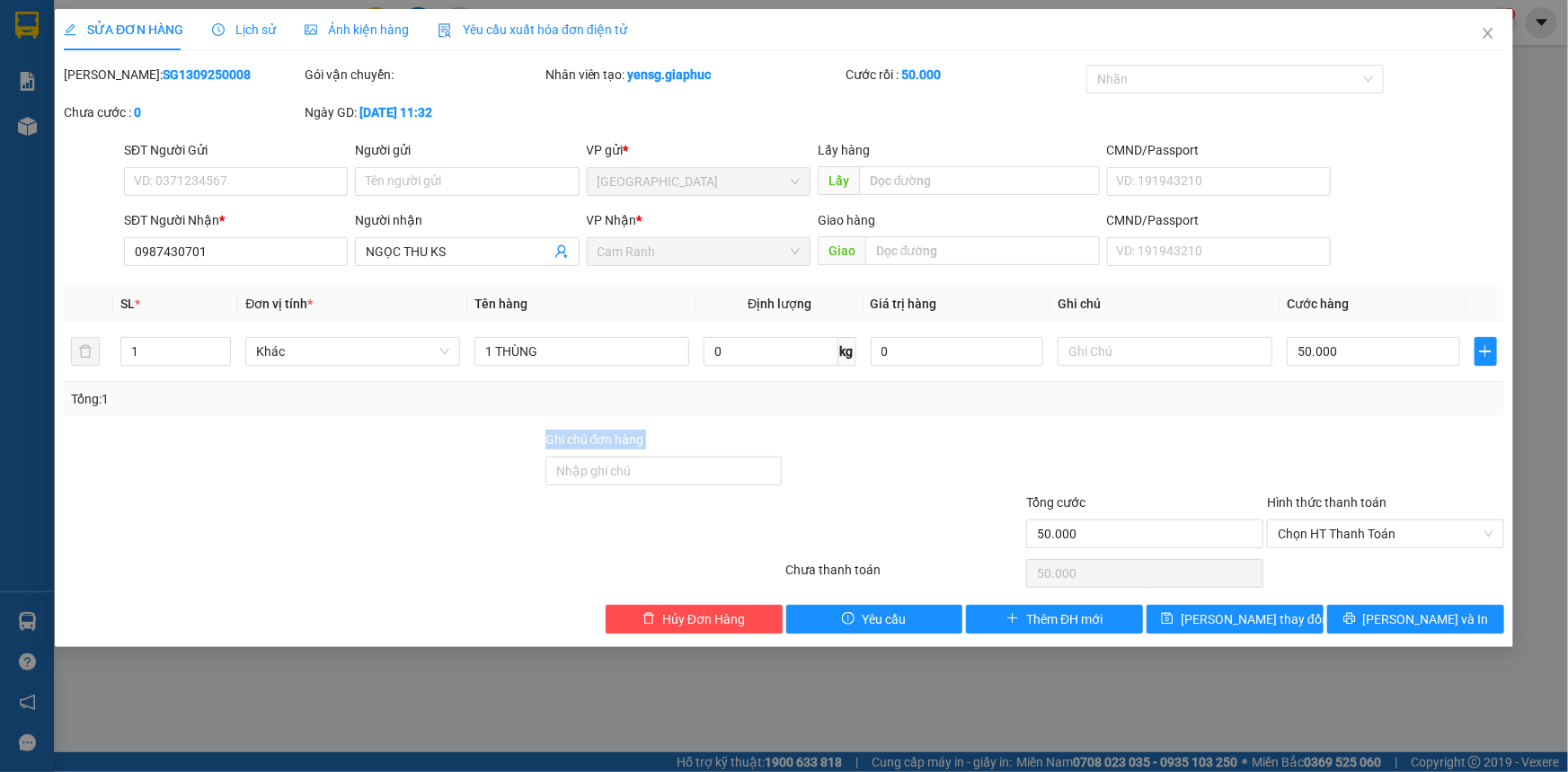
click at [1296, 418] on div "Total Paid Fee 0 Total UnPaid Fee 0 Cash Collection Total Fee Mã ĐH: SG13092500…" at bounding box center [784, 349] width 1441 height 569
click at [1233, 611] on span "[PERSON_NAME] thay đổi" at bounding box center [1252, 620] width 144 height 20
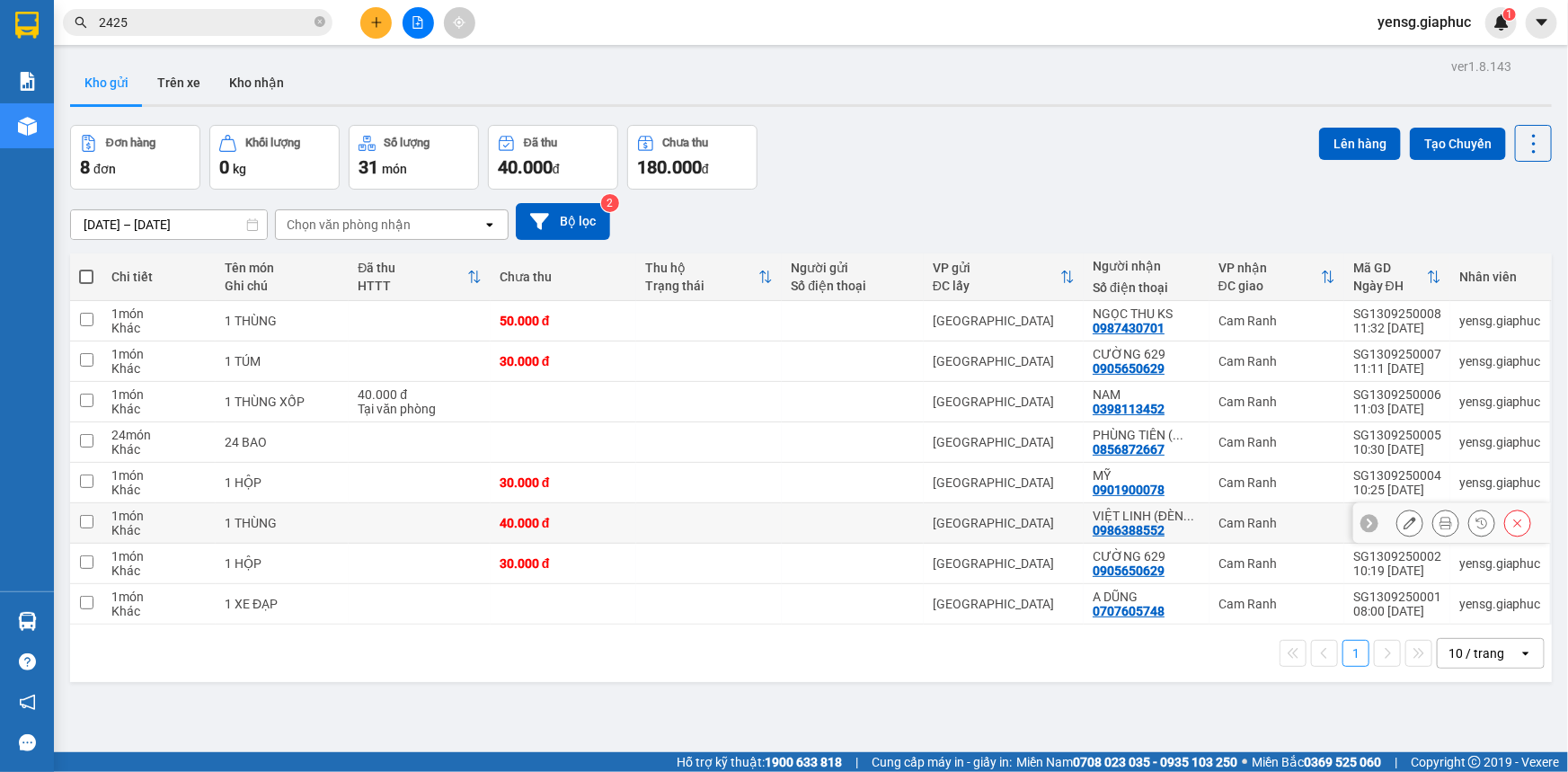
drag, startPoint x: 662, startPoint y: 504, endPoint x: 633, endPoint y: 752, distance: 249.7
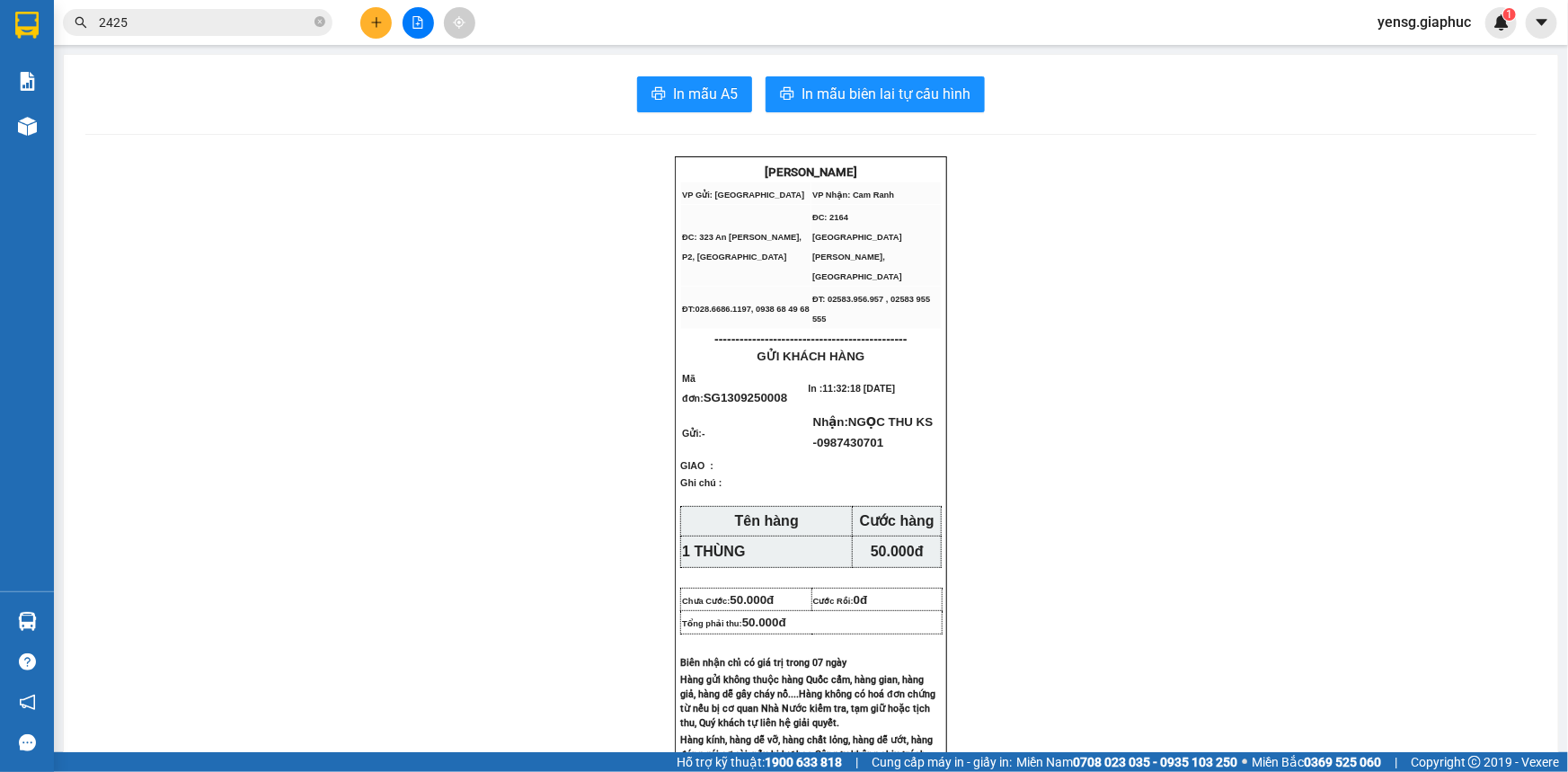
click at [363, 27] on button at bounding box center [376, 22] width 31 height 31
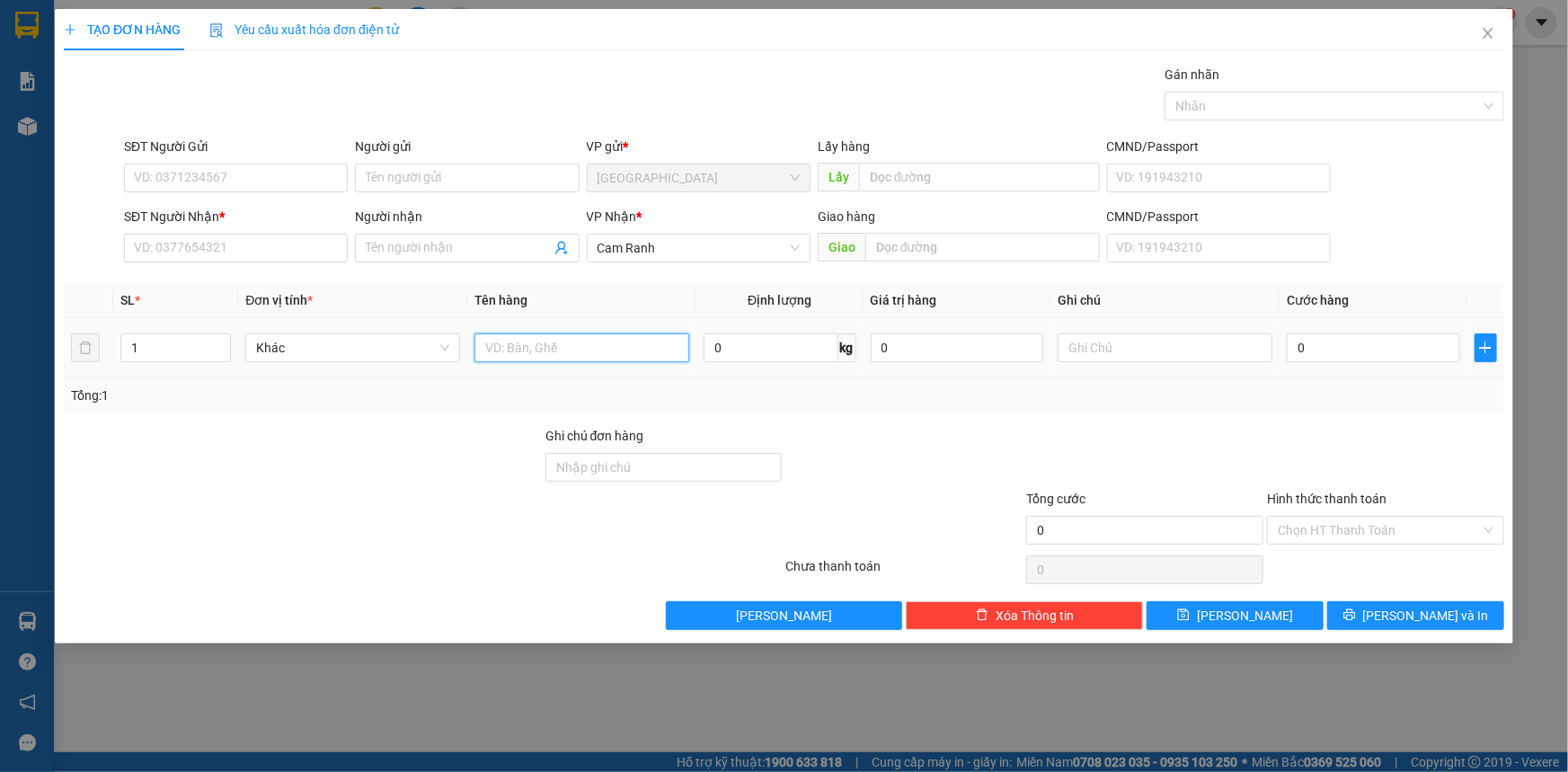
click at [590, 348] on input "text" at bounding box center [582, 347] width 215 height 28
click at [180, 351] on input "1" at bounding box center [175, 348] width 108 height 27
type input "2"
click at [570, 354] on input "text" at bounding box center [582, 347] width 215 height 28
type input "2 THÙNG"
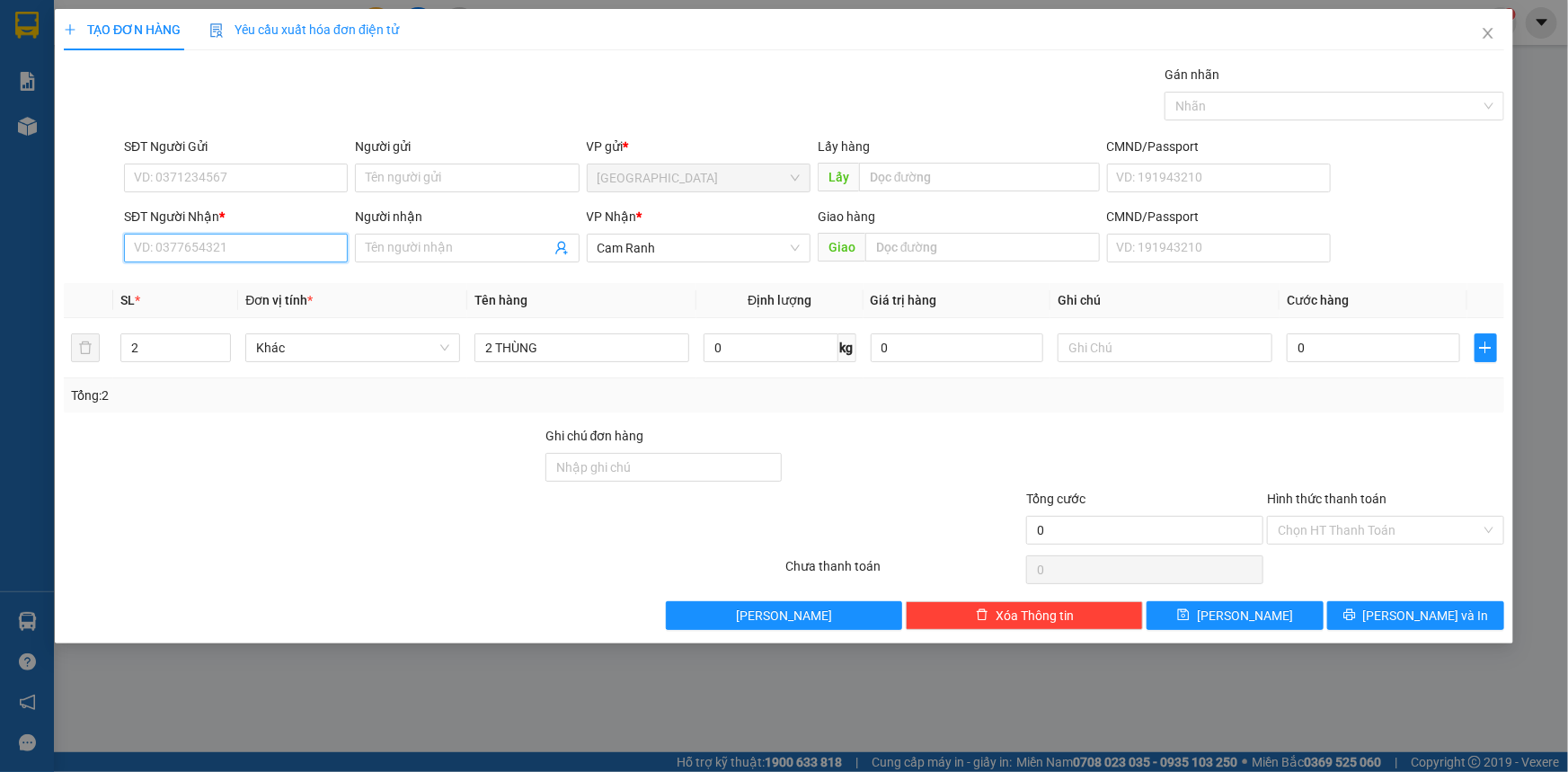
click at [275, 239] on input "SĐT Người Nhận *" at bounding box center [235, 247] width 224 height 28
click at [203, 245] on input "SĐT Người Nhận *" at bounding box center [235, 247] width 224 height 28
click at [266, 276] on div "02583856302 - DÂN AN" at bounding box center [235, 284] width 202 height 20
type input "02583856302"
type input "DÂN AN"
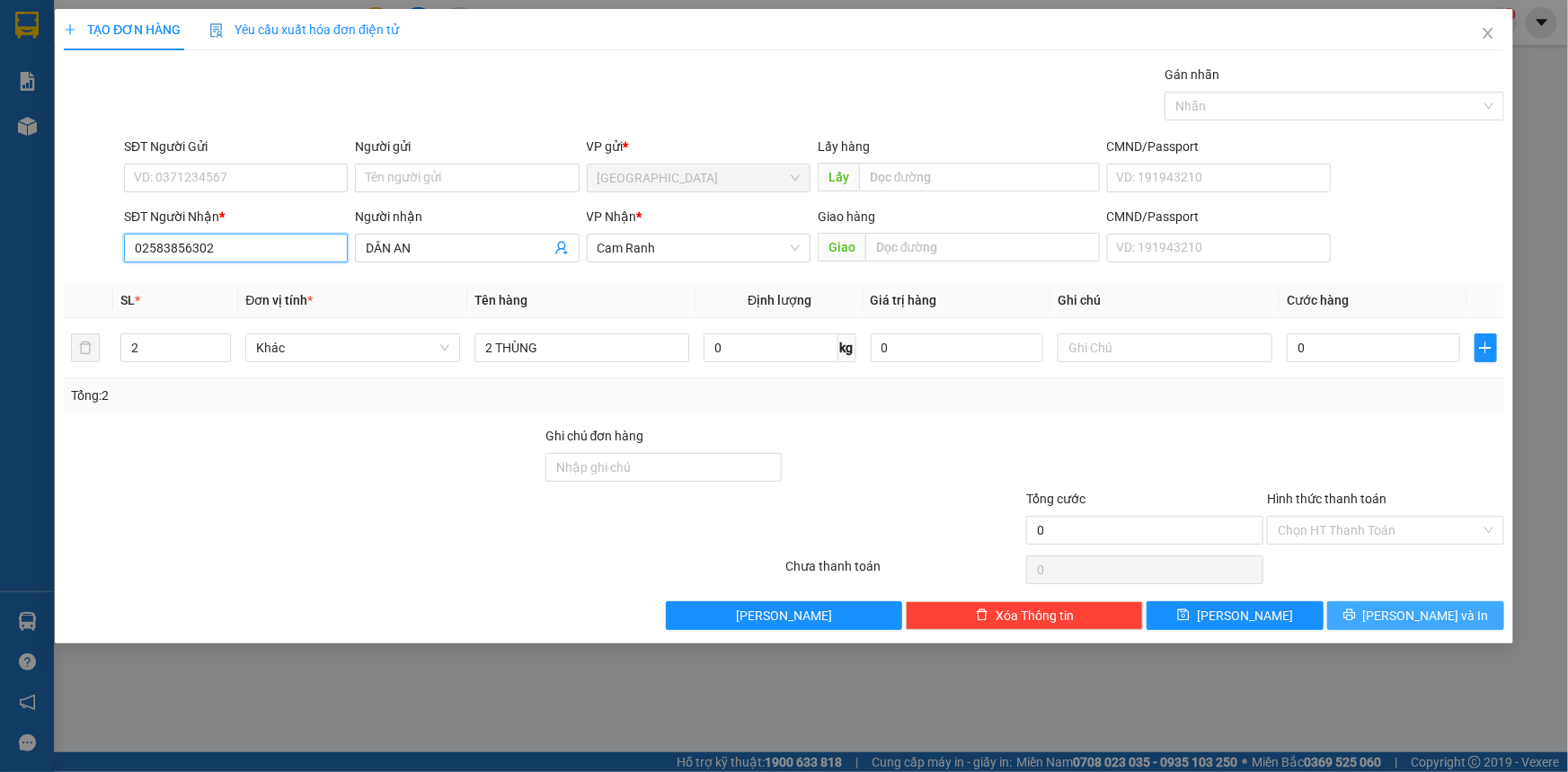
type input "02583856302"
click at [1392, 607] on button "[PERSON_NAME] và In" at bounding box center [1416, 615] width 177 height 28
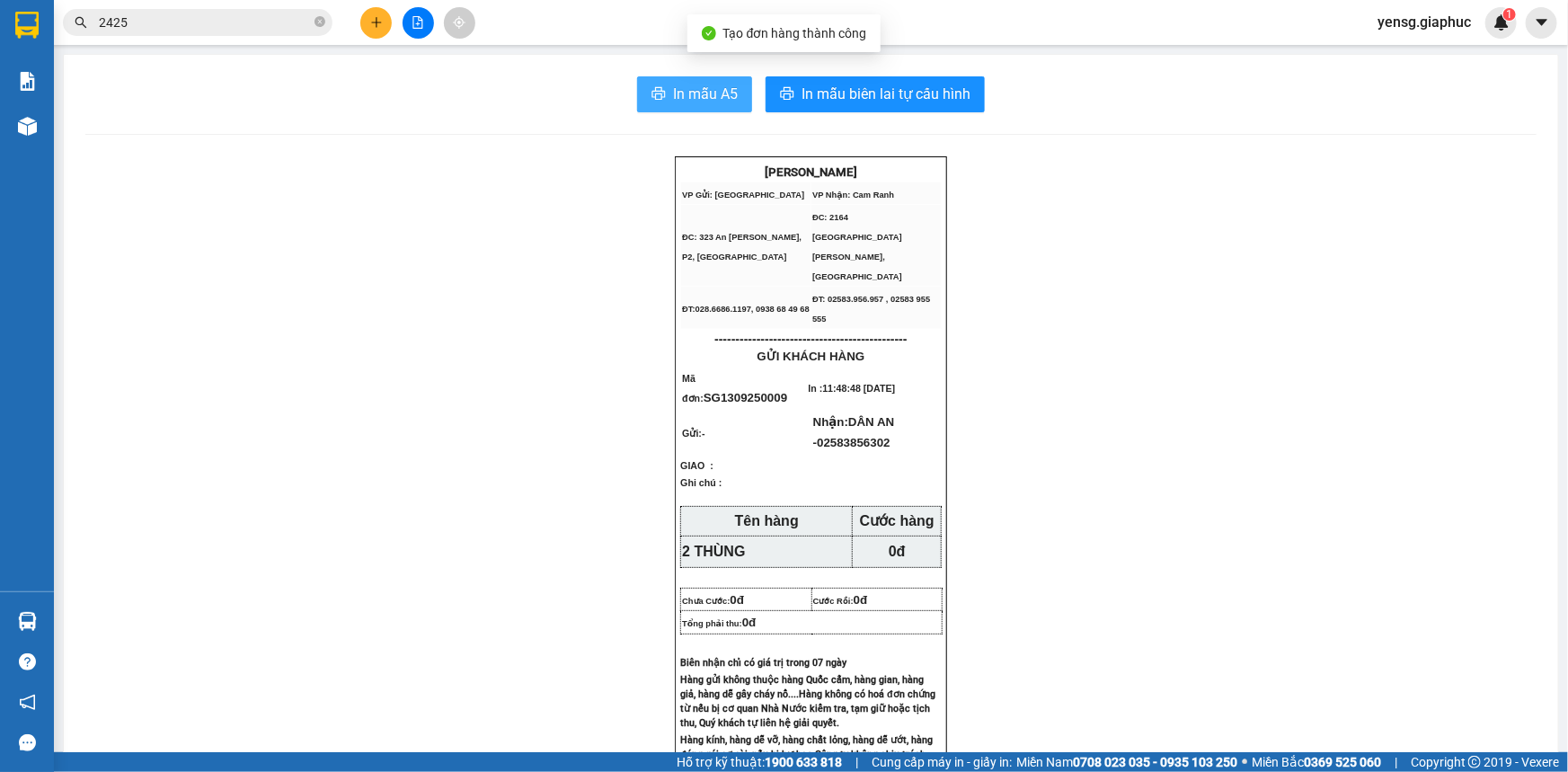
click at [680, 83] on span "In mẫu A5" at bounding box center [705, 94] width 64 height 22
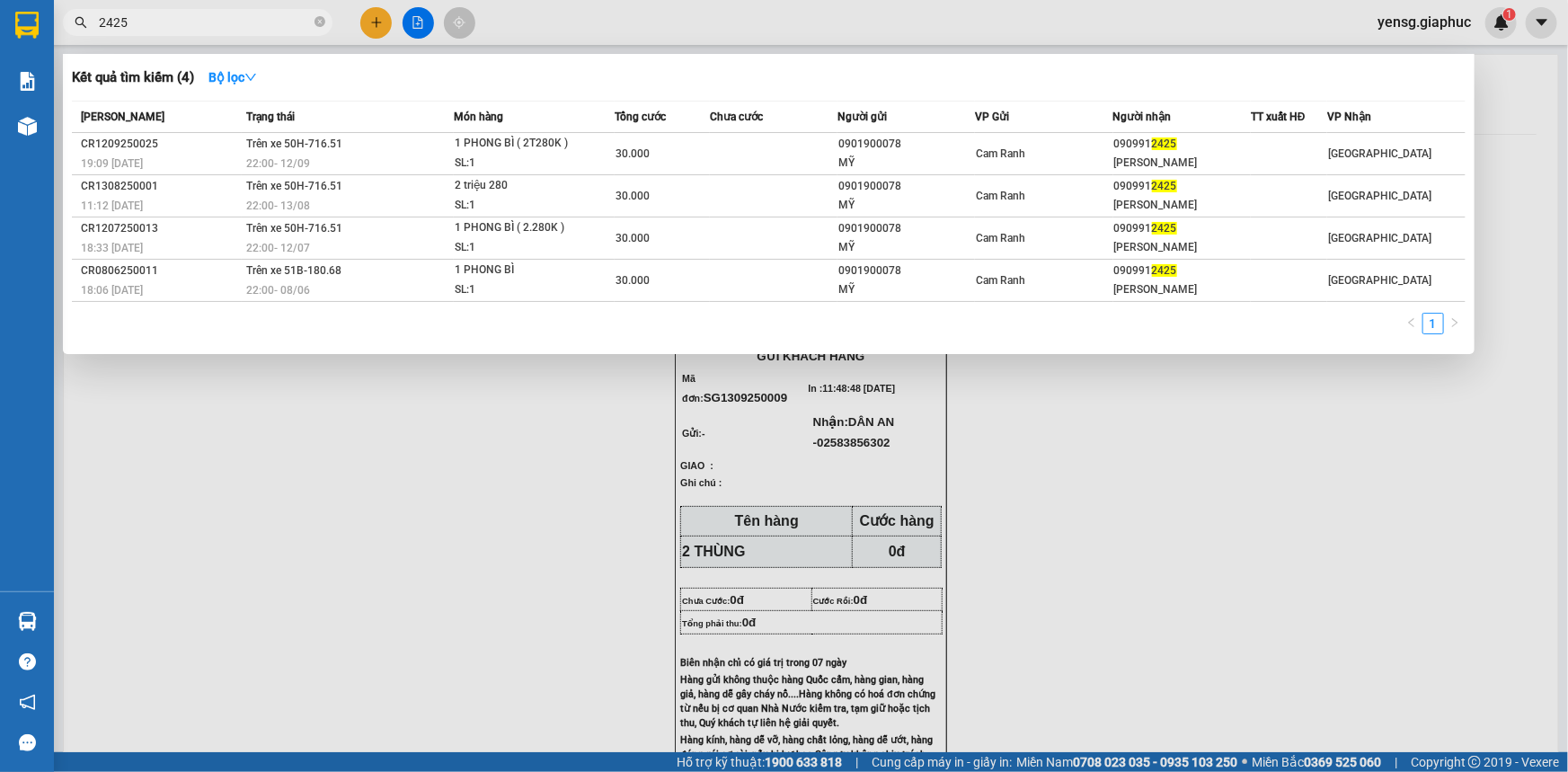
click at [285, 30] on input "2425" at bounding box center [204, 22] width 212 height 20
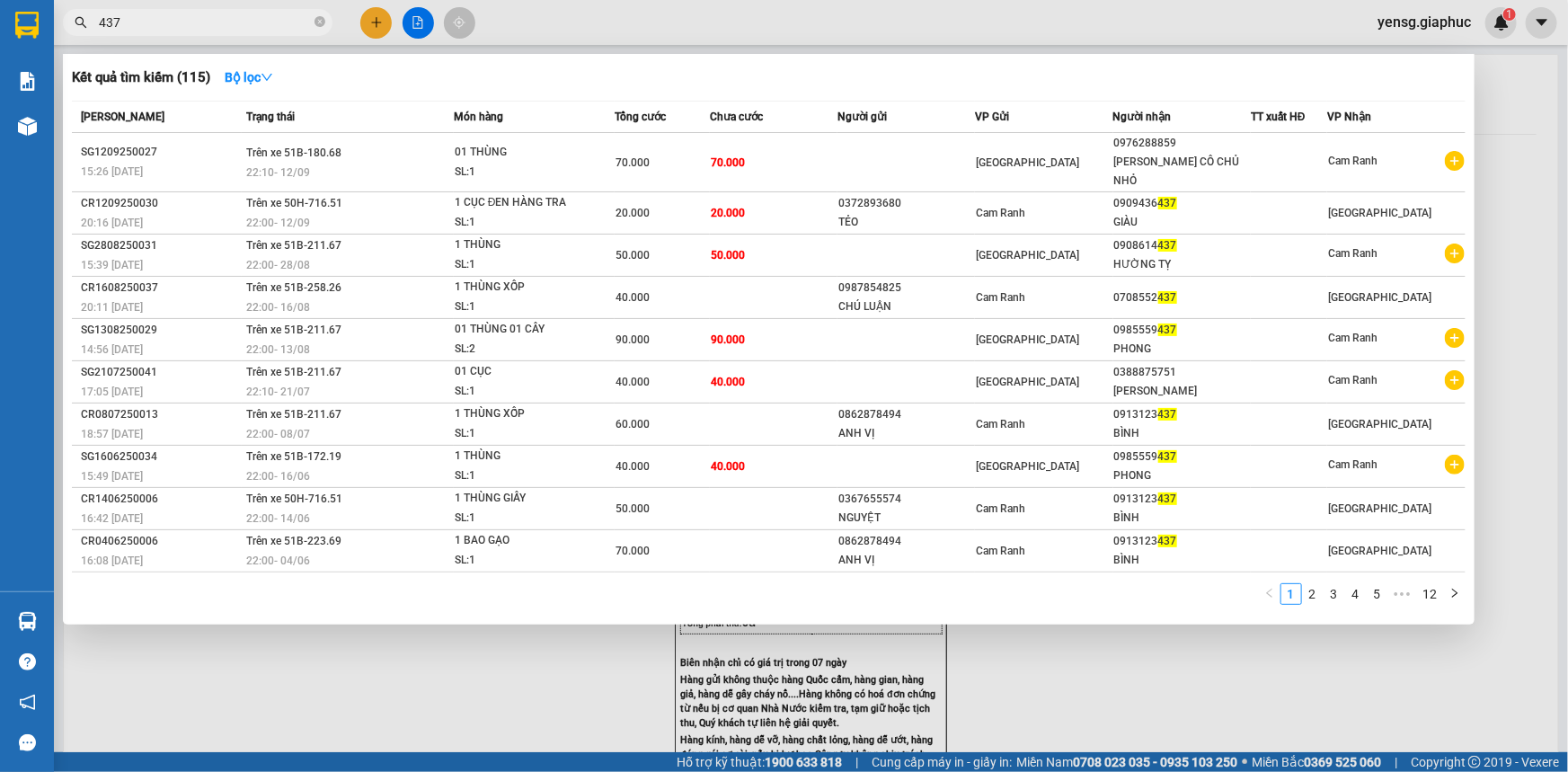
type input "437"
drag, startPoint x: 290, startPoint y: 696, endPoint x: 100, endPoint y: 261, distance: 474.7
click at [290, 692] on div at bounding box center [784, 386] width 1568 height 772
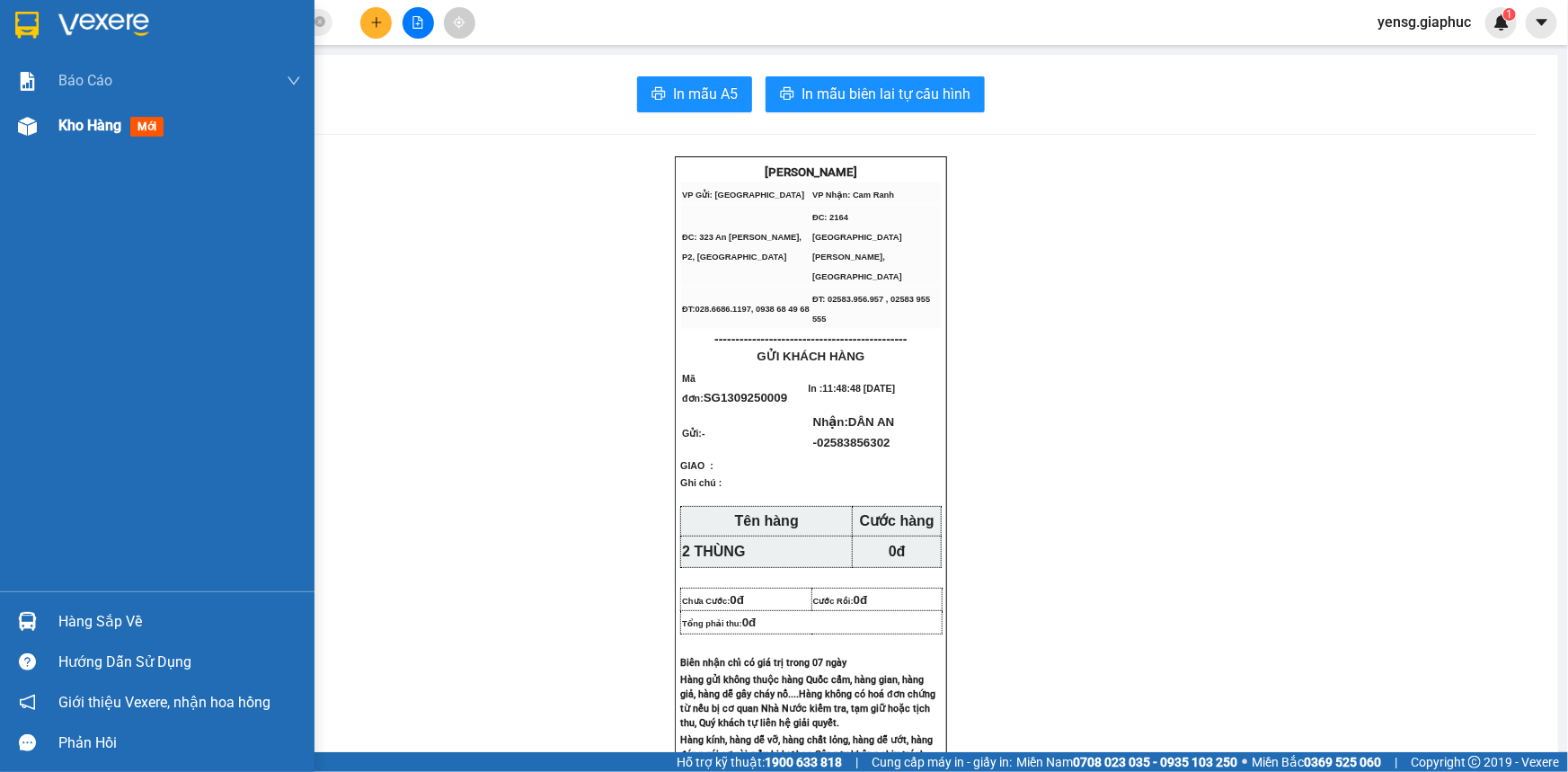
click at [53, 133] on div "Kho hàng mới" at bounding box center [157, 126] width 315 height 45
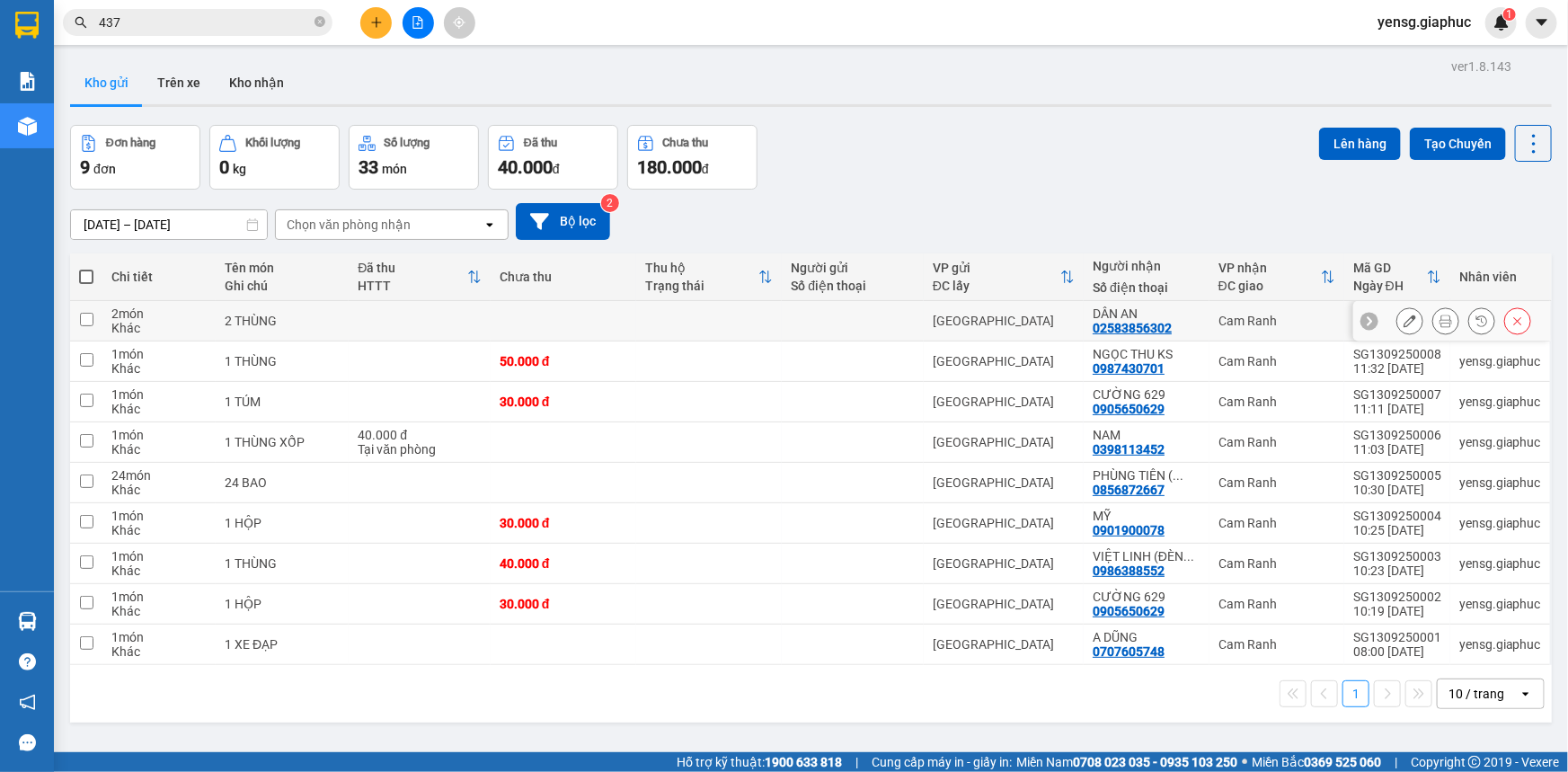
click at [1404, 316] on icon at bounding box center [1410, 321] width 13 height 13
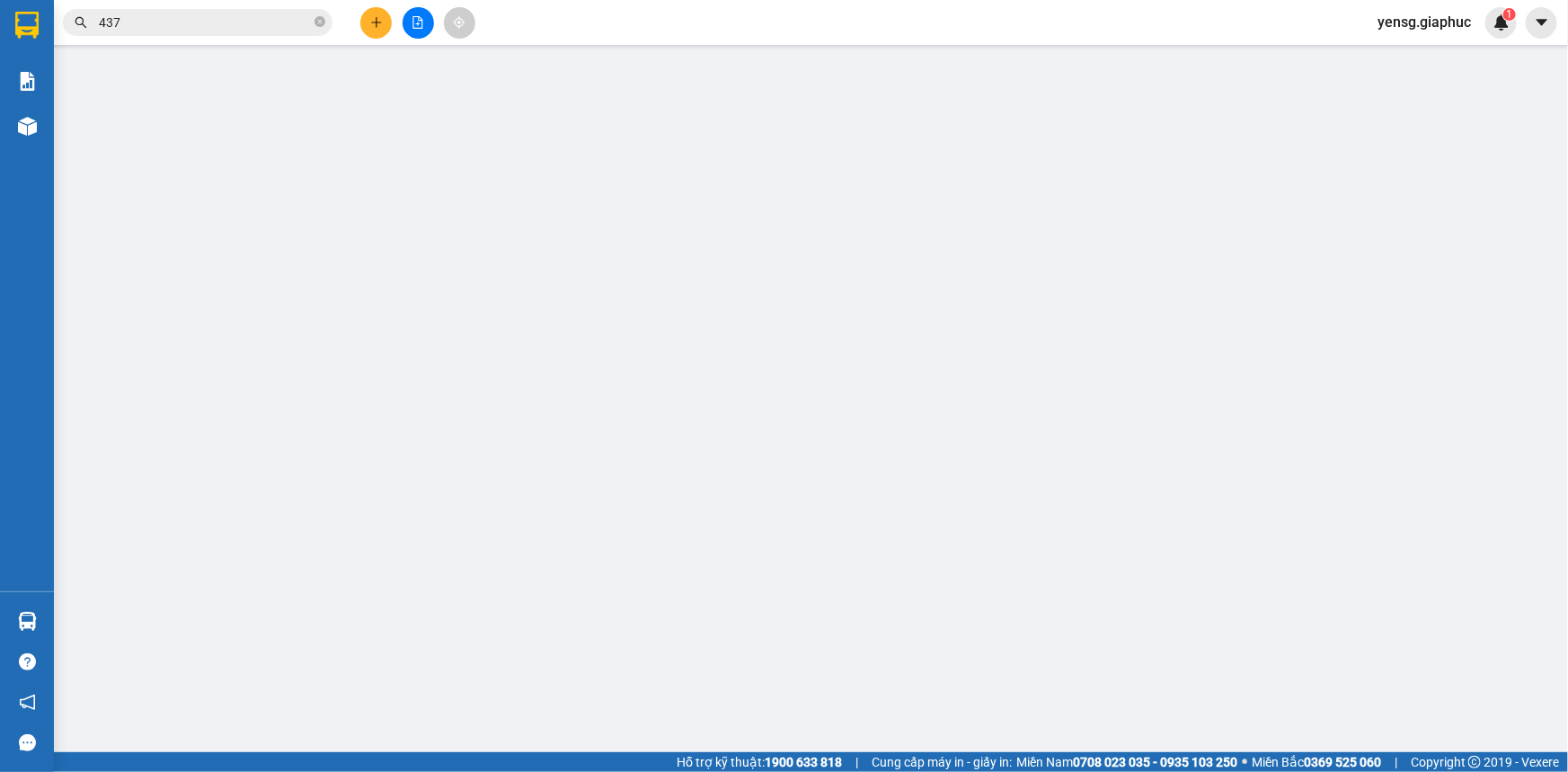
type input "02583856302"
type input "DÂN AN"
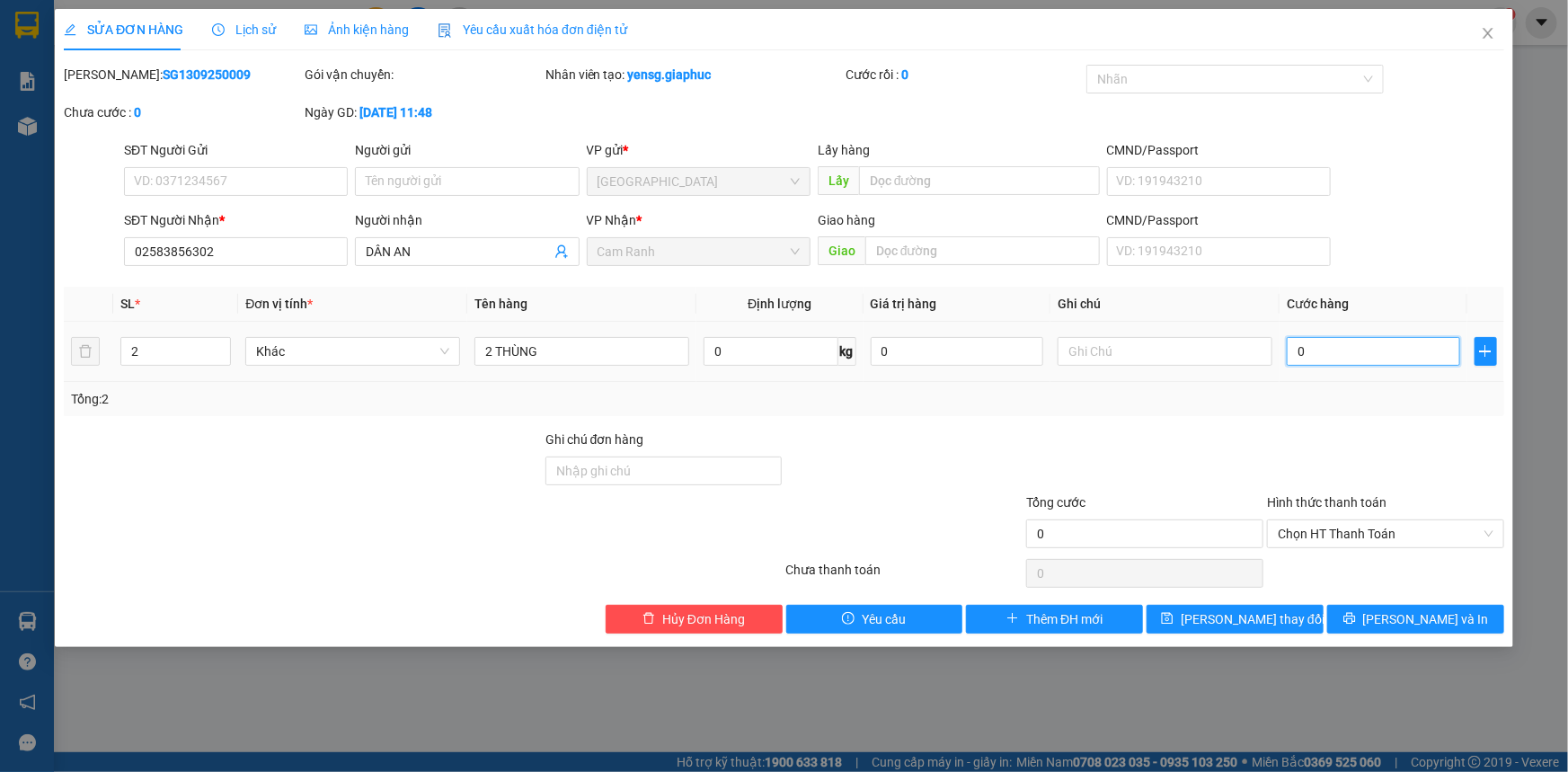
type input "9"
type input "90"
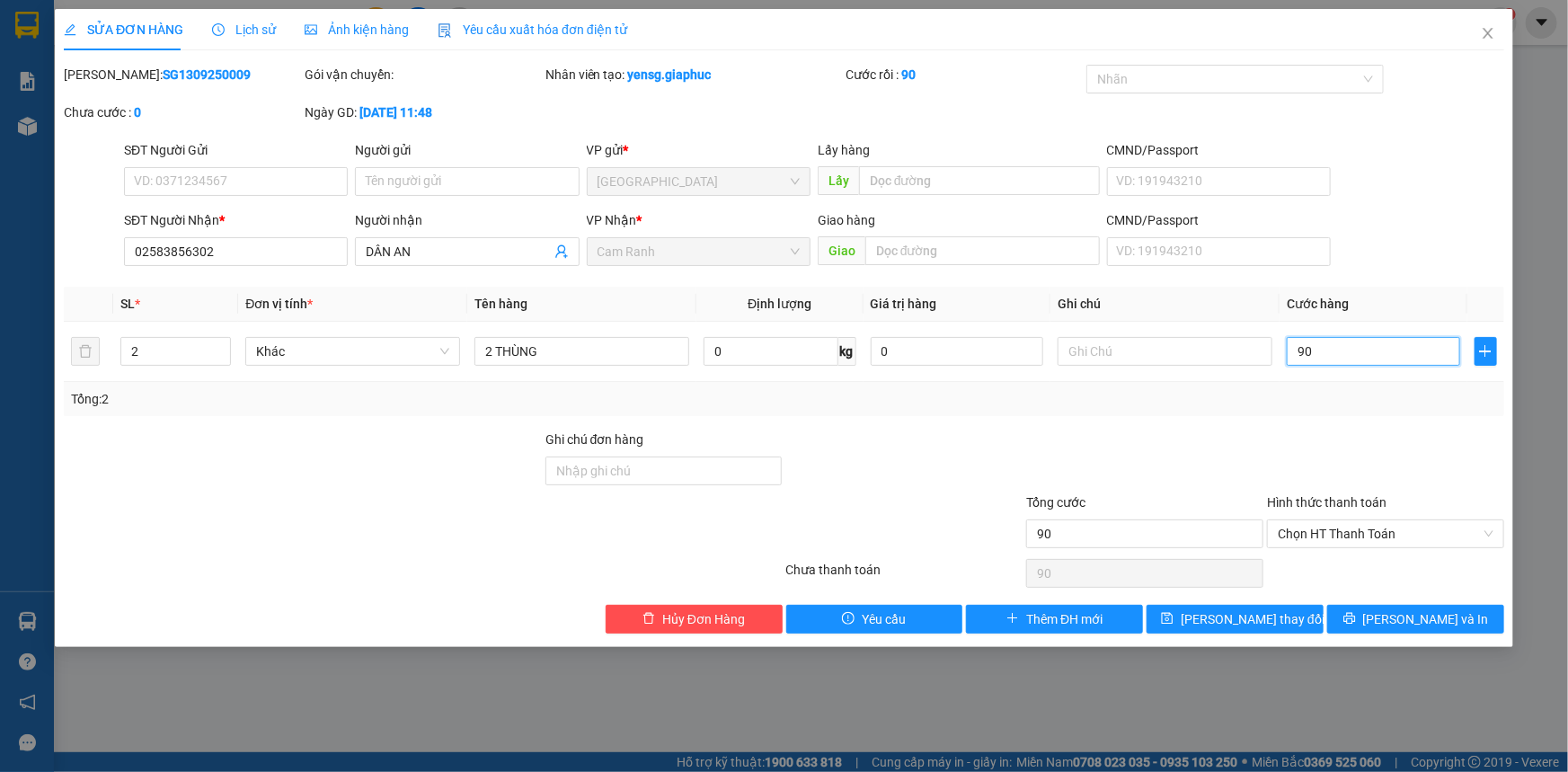
type input "90"
type input "90.000"
click at [1388, 403] on div "Tổng: 2" at bounding box center [784, 399] width 1426 height 20
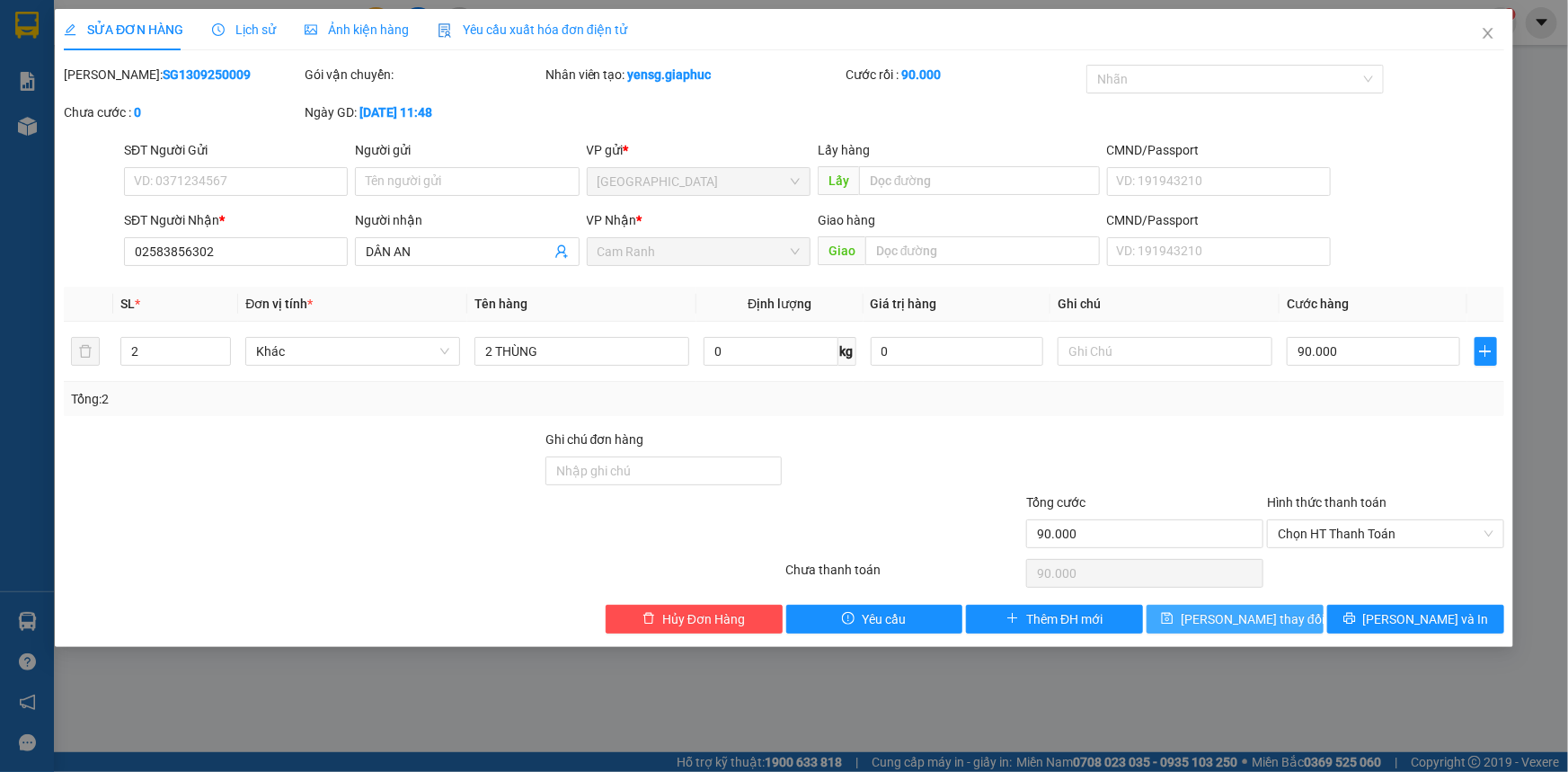
click at [1276, 623] on span "[PERSON_NAME] thay đổi" at bounding box center [1252, 620] width 144 height 20
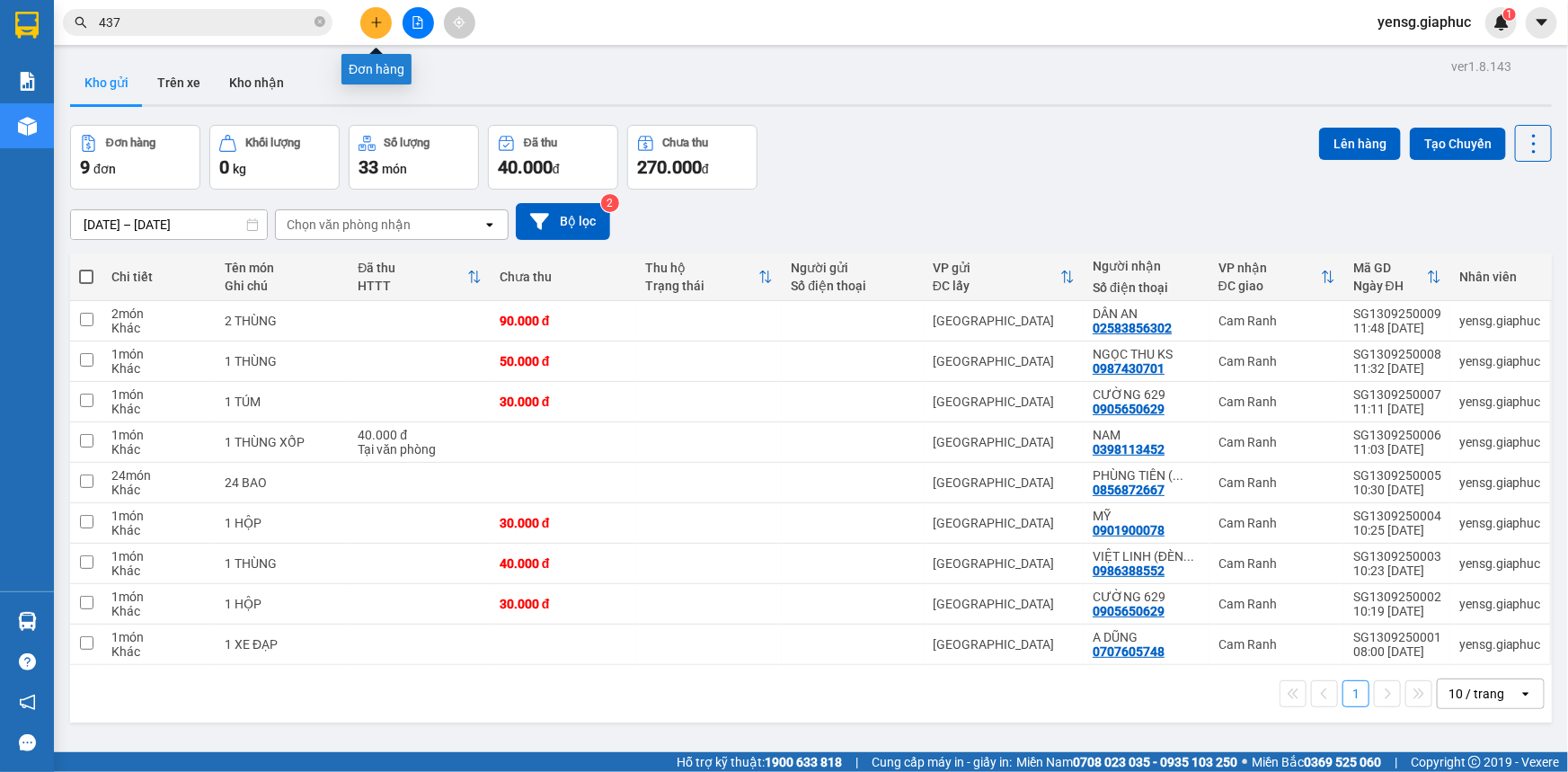
click at [376, 18] on icon "plus" at bounding box center [376, 21] width 1 height 10
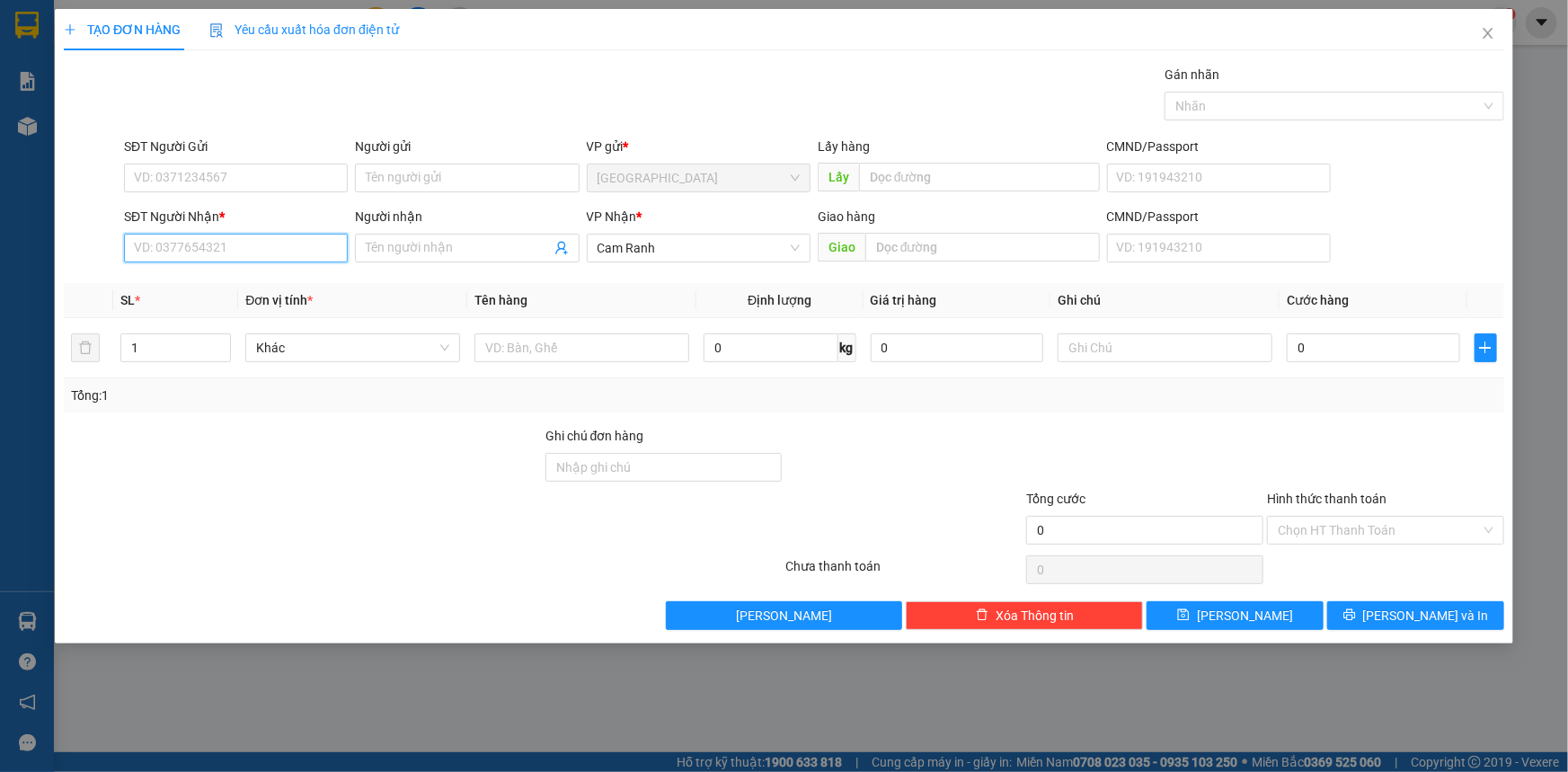
click at [137, 260] on input "SĐT Người Nhận *" at bounding box center [235, 247] width 224 height 28
click at [277, 281] on div "0985656404 - [PERSON_NAME]" at bounding box center [235, 284] width 202 height 20
type input "0985656404"
type input "[PERSON_NAME]"
type input "0985656404"
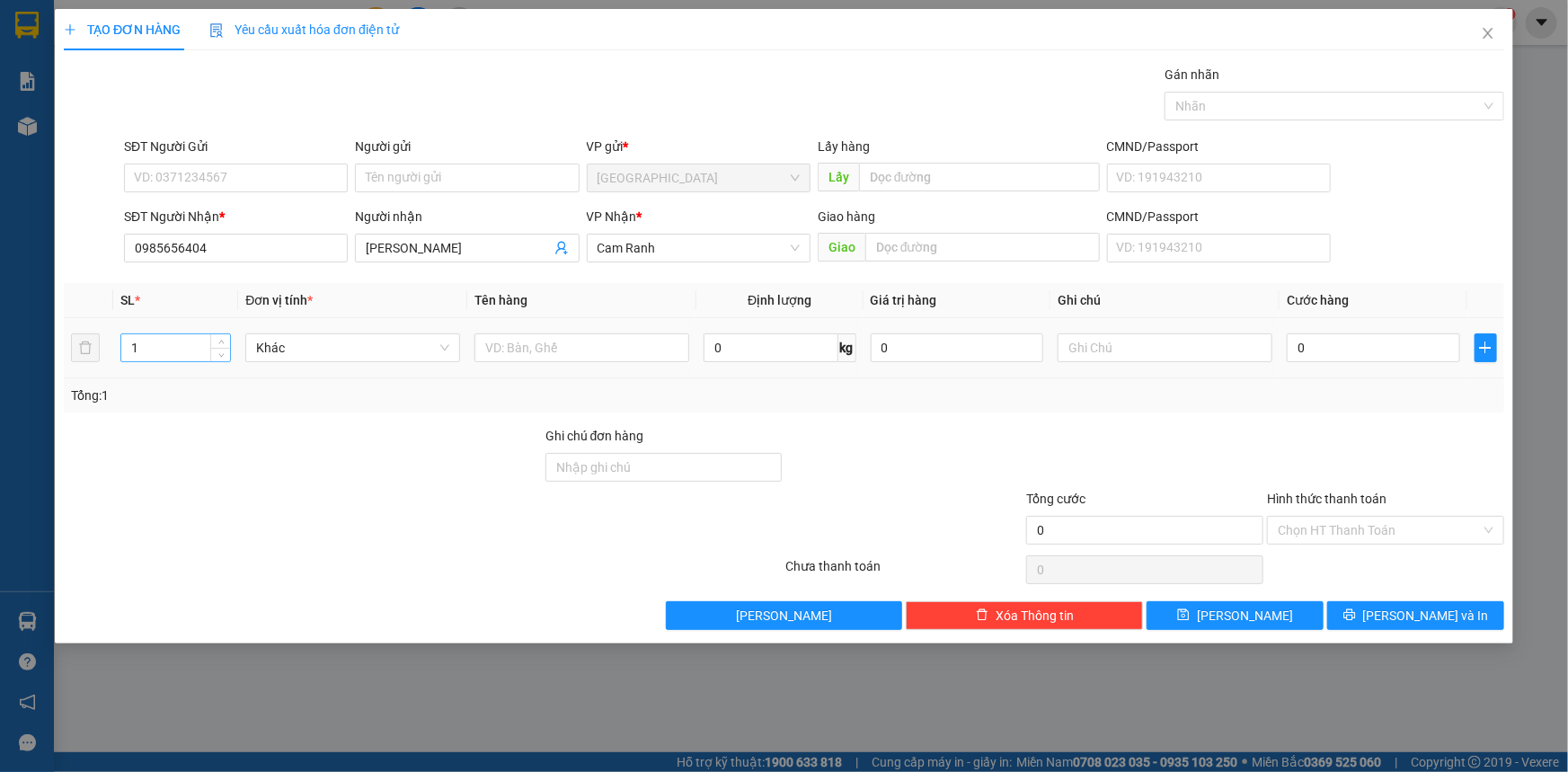
click at [175, 349] on input "1" at bounding box center [175, 348] width 108 height 27
type input "6"
click at [540, 360] on input "text" at bounding box center [582, 347] width 215 height 28
type input "5 THÙNG + 1 BAO"
click at [1366, 608] on button "[PERSON_NAME] và In" at bounding box center [1416, 615] width 177 height 28
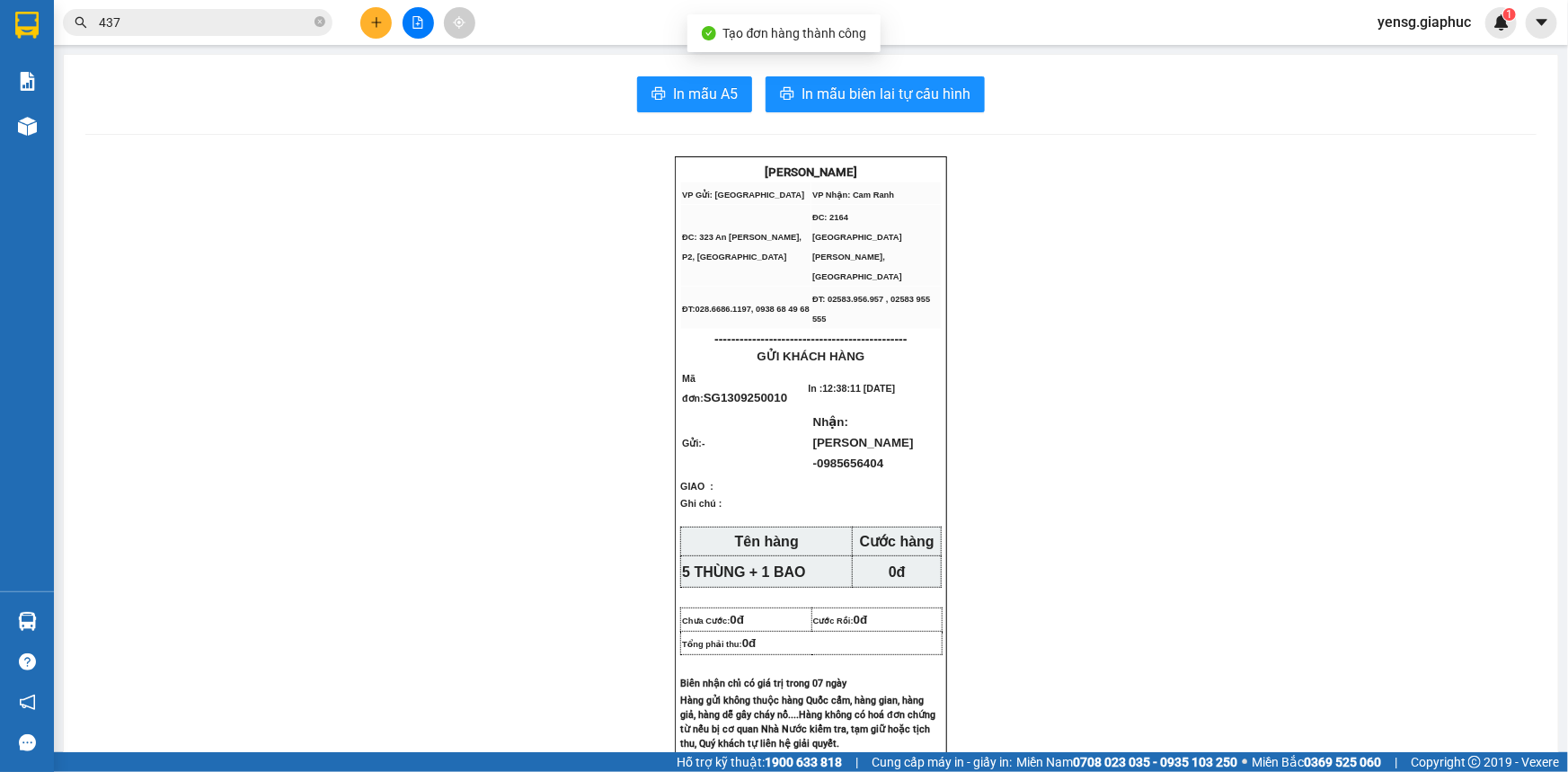
click at [737, 108] on button "In mẫu A5" at bounding box center [695, 94] width 115 height 36
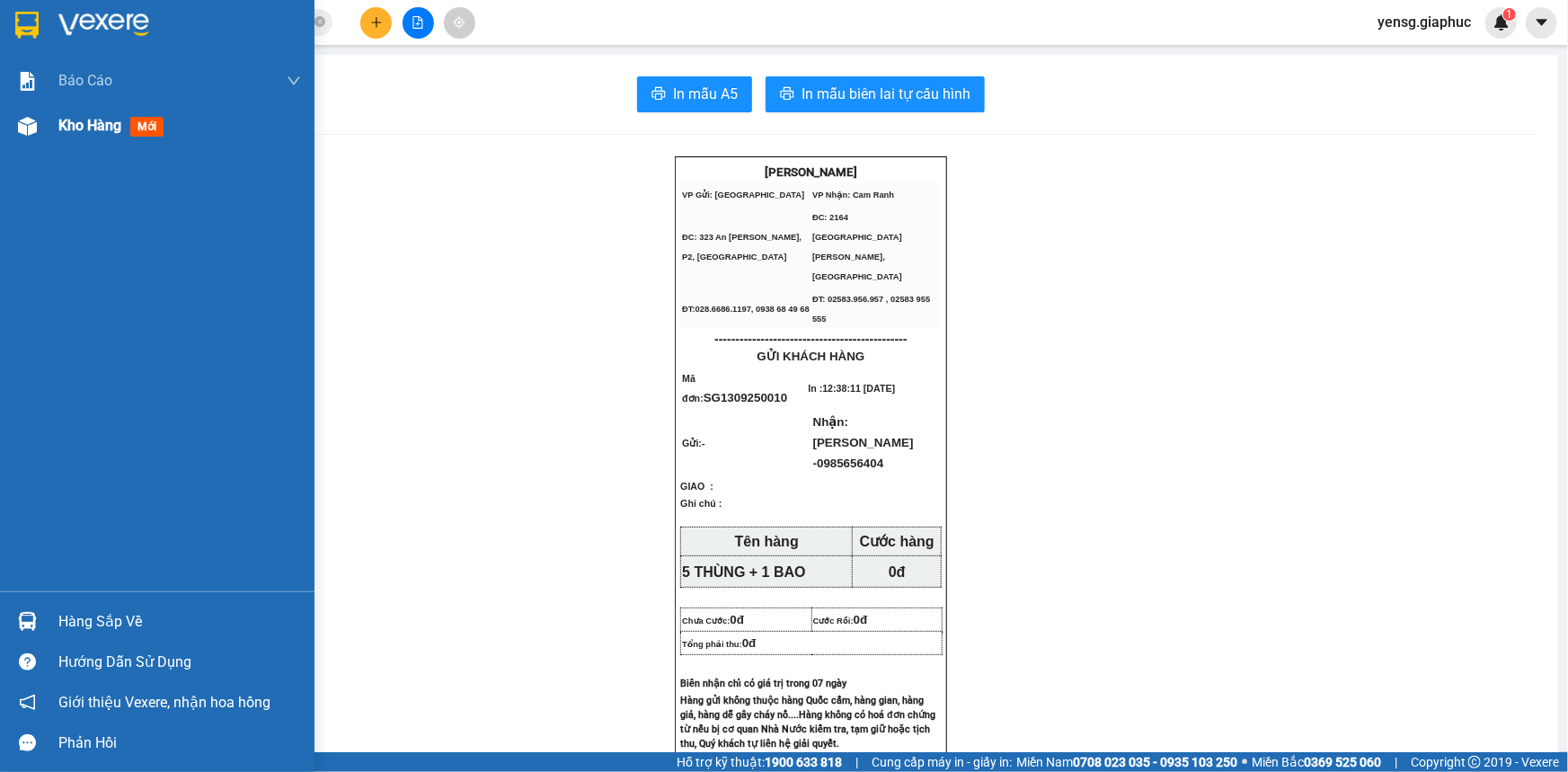
click at [28, 135] on img at bounding box center [26, 126] width 19 height 19
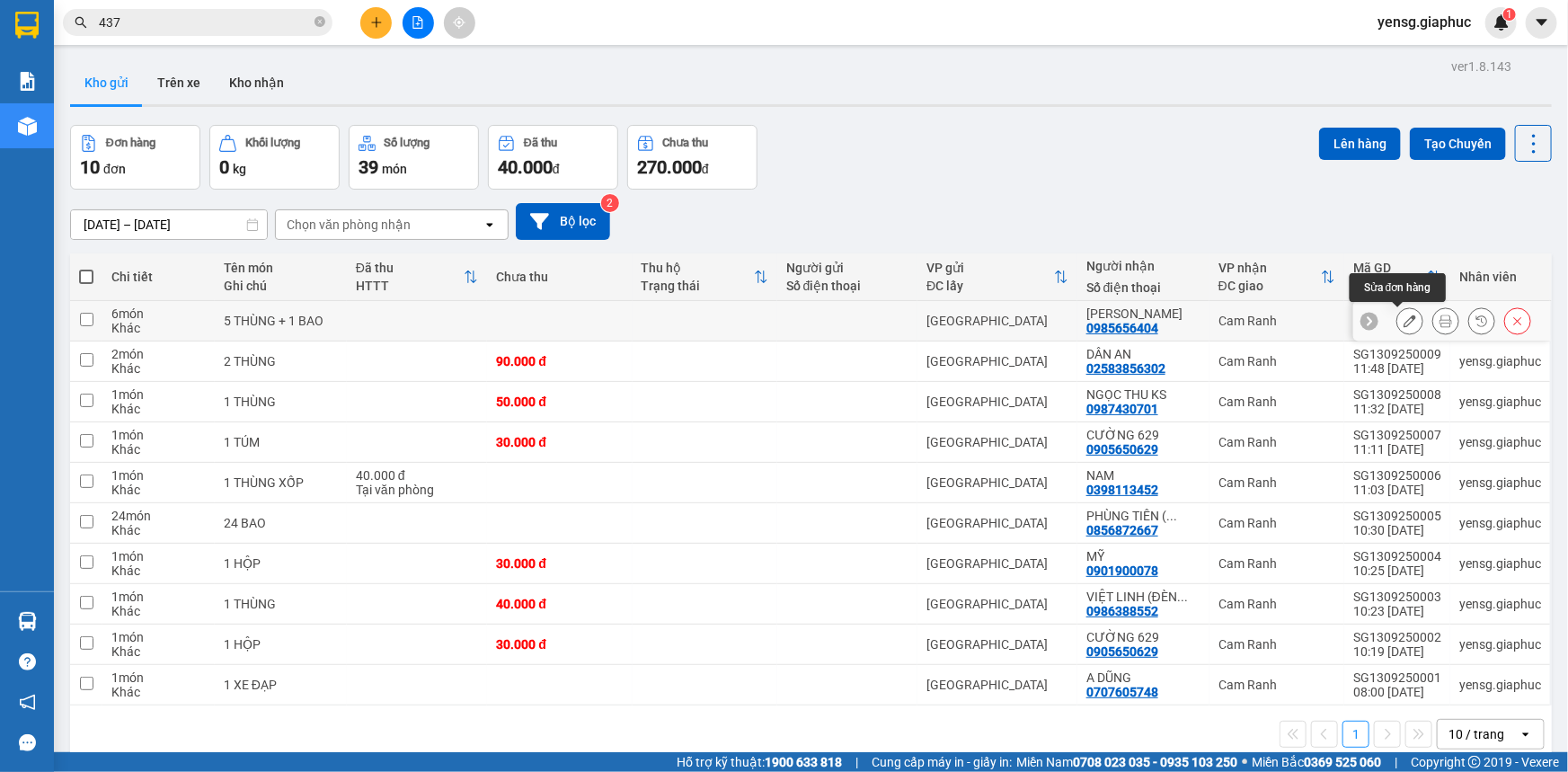
click at [1404, 318] on icon at bounding box center [1410, 321] width 13 height 13
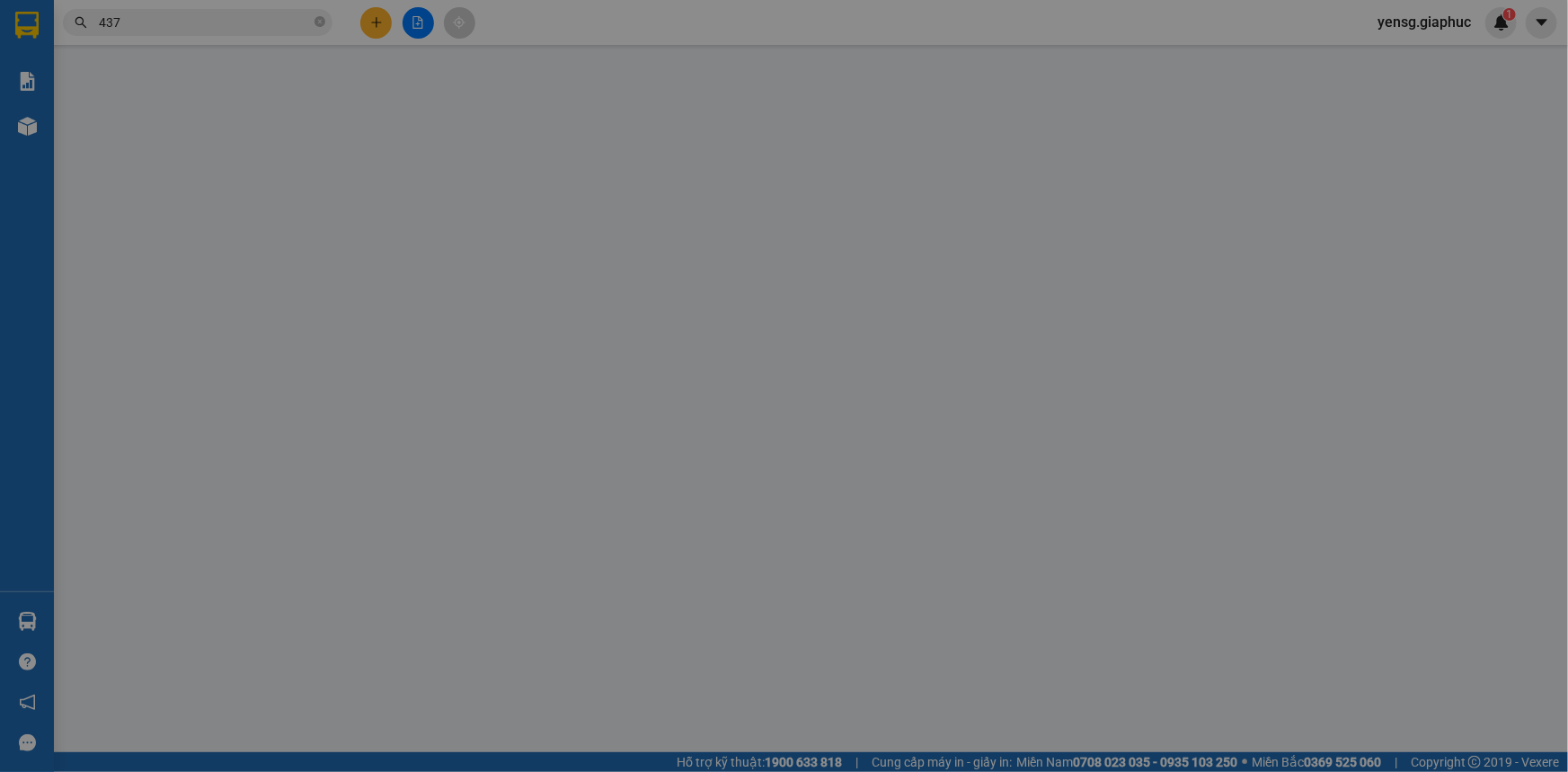
type input "0985656404"
type input "[PERSON_NAME]"
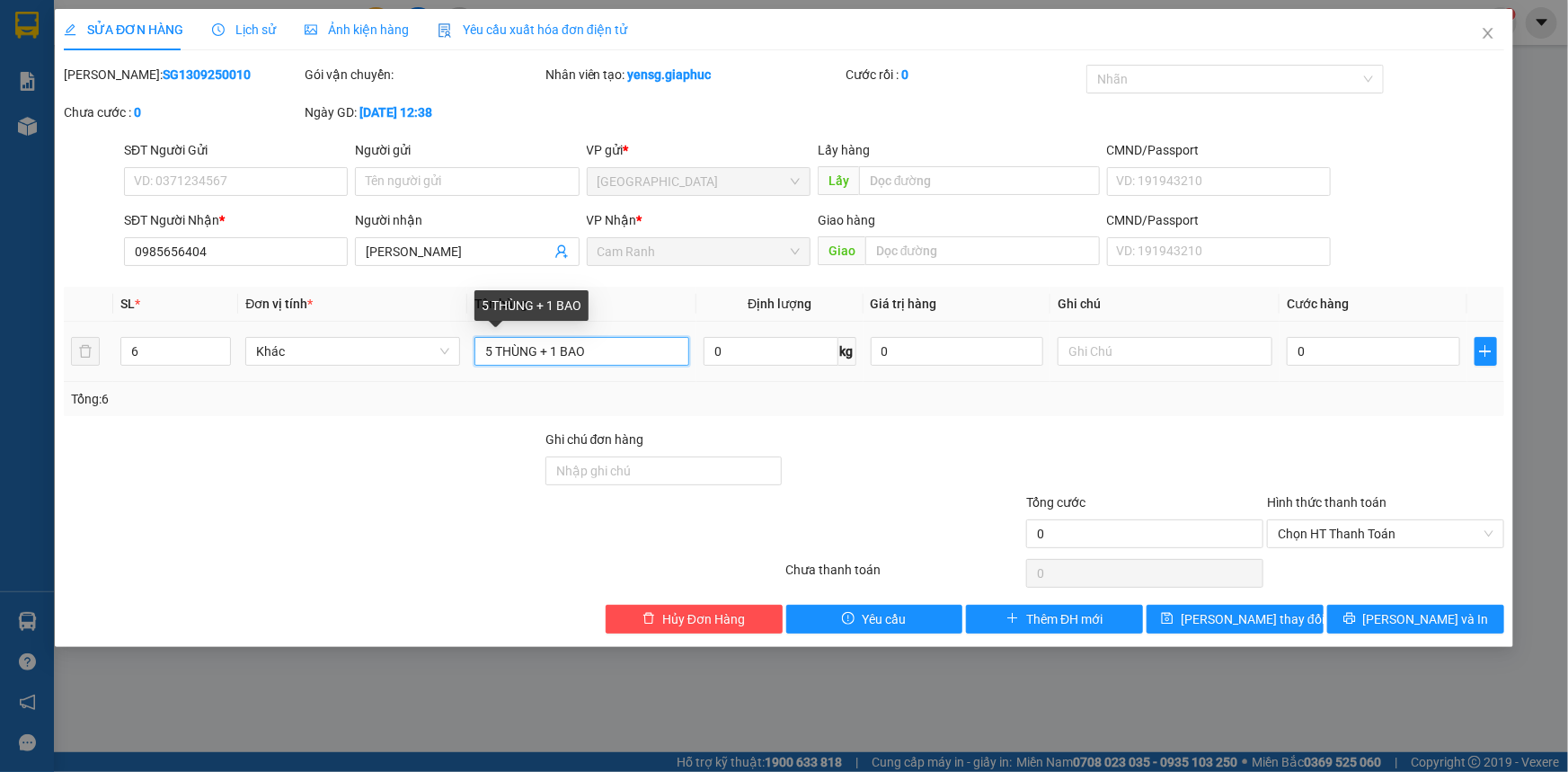
click at [537, 350] on input "5 THÙNG + 1 BAO" at bounding box center [582, 351] width 215 height 28
type input "5 KIỆN + 1 BAO"
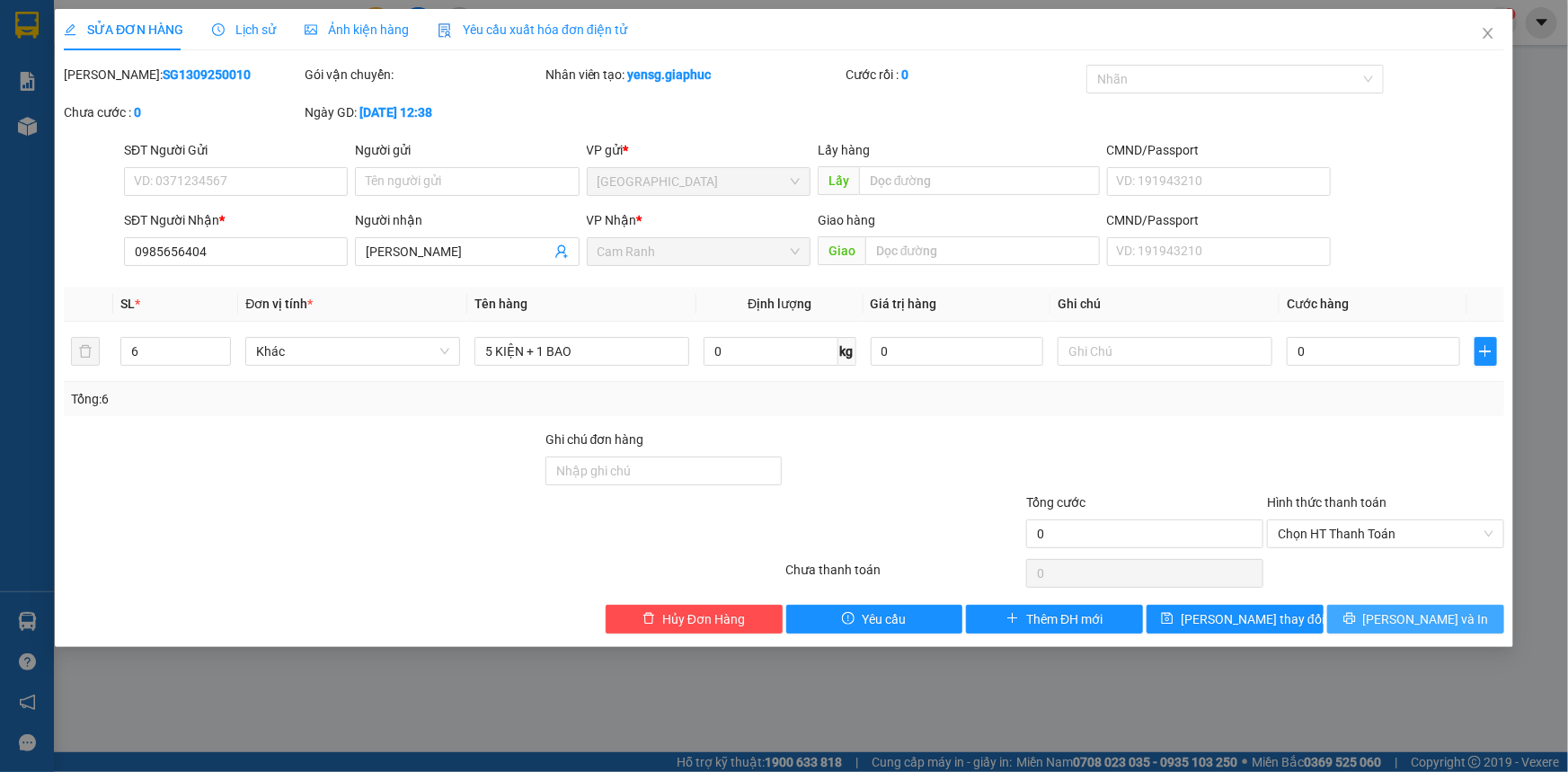
click at [1427, 605] on button "[PERSON_NAME] và In" at bounding box center [1416, 619] width 177 height 28
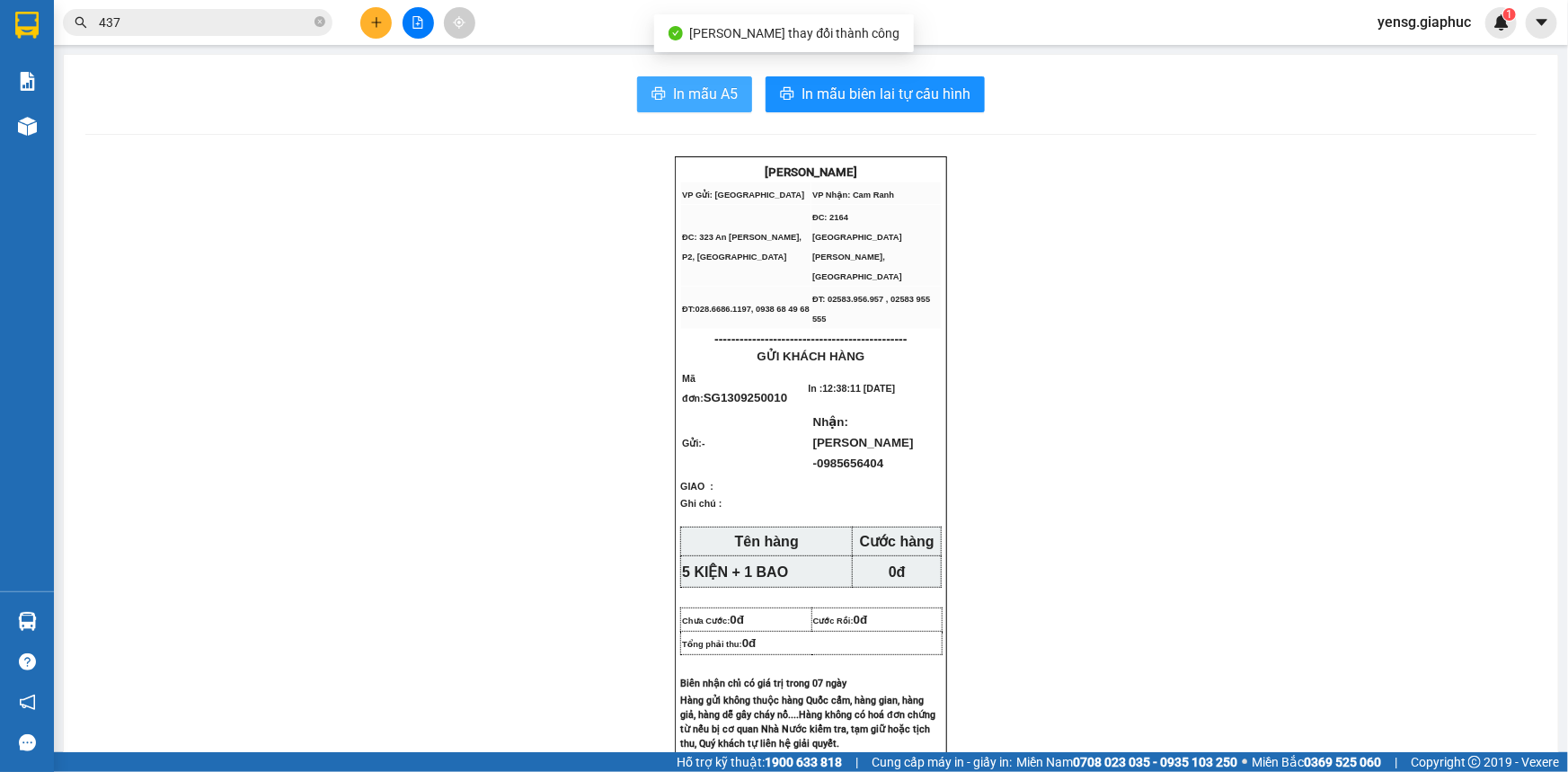
click at [681, 102] on span "In mẫu A5" at bounding box center [705, 94] width 64 height 22
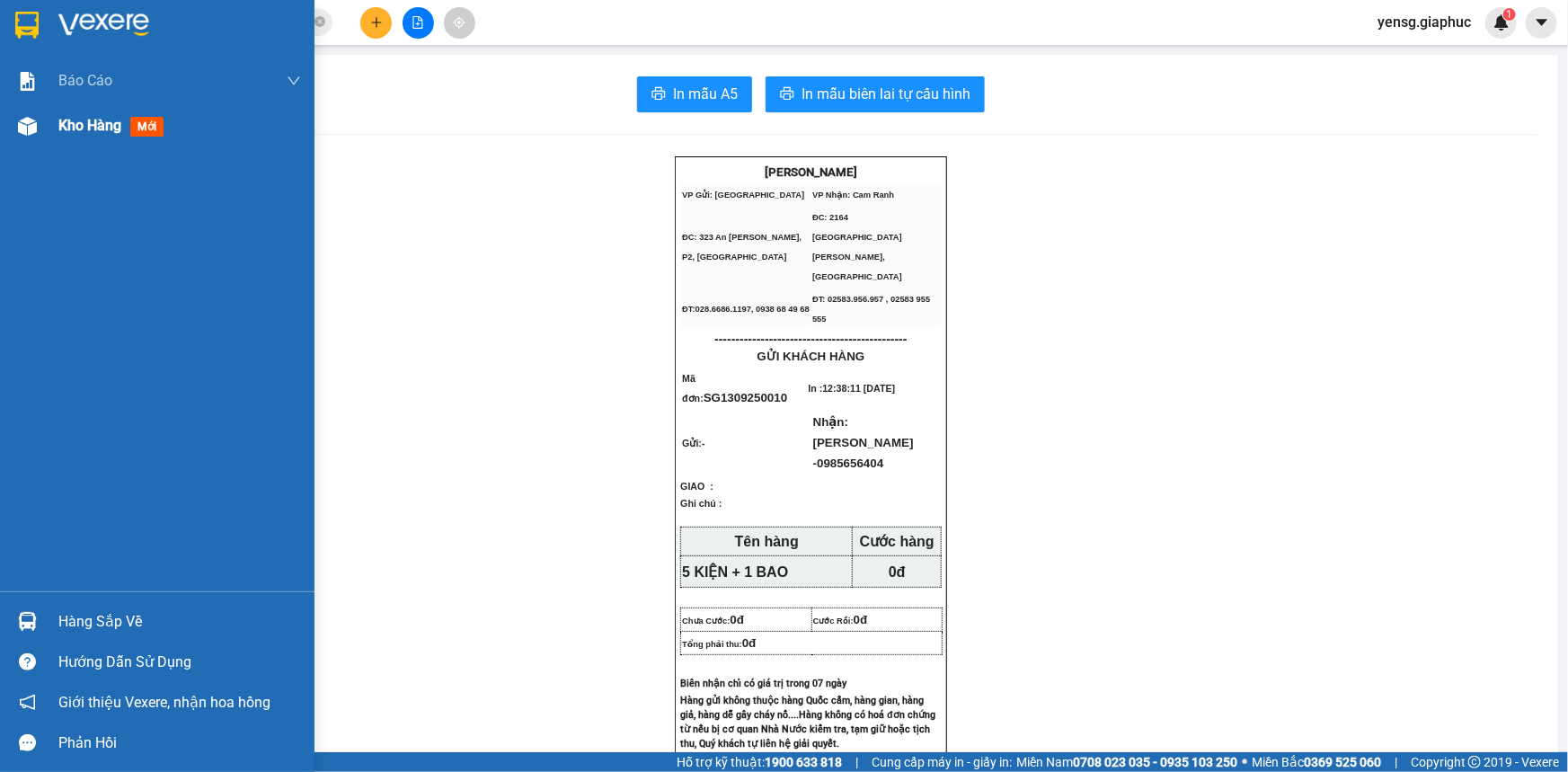
click at [53, 139] on div "Kho hàng mới" at bounding box center [157, 126] width 315 height 45
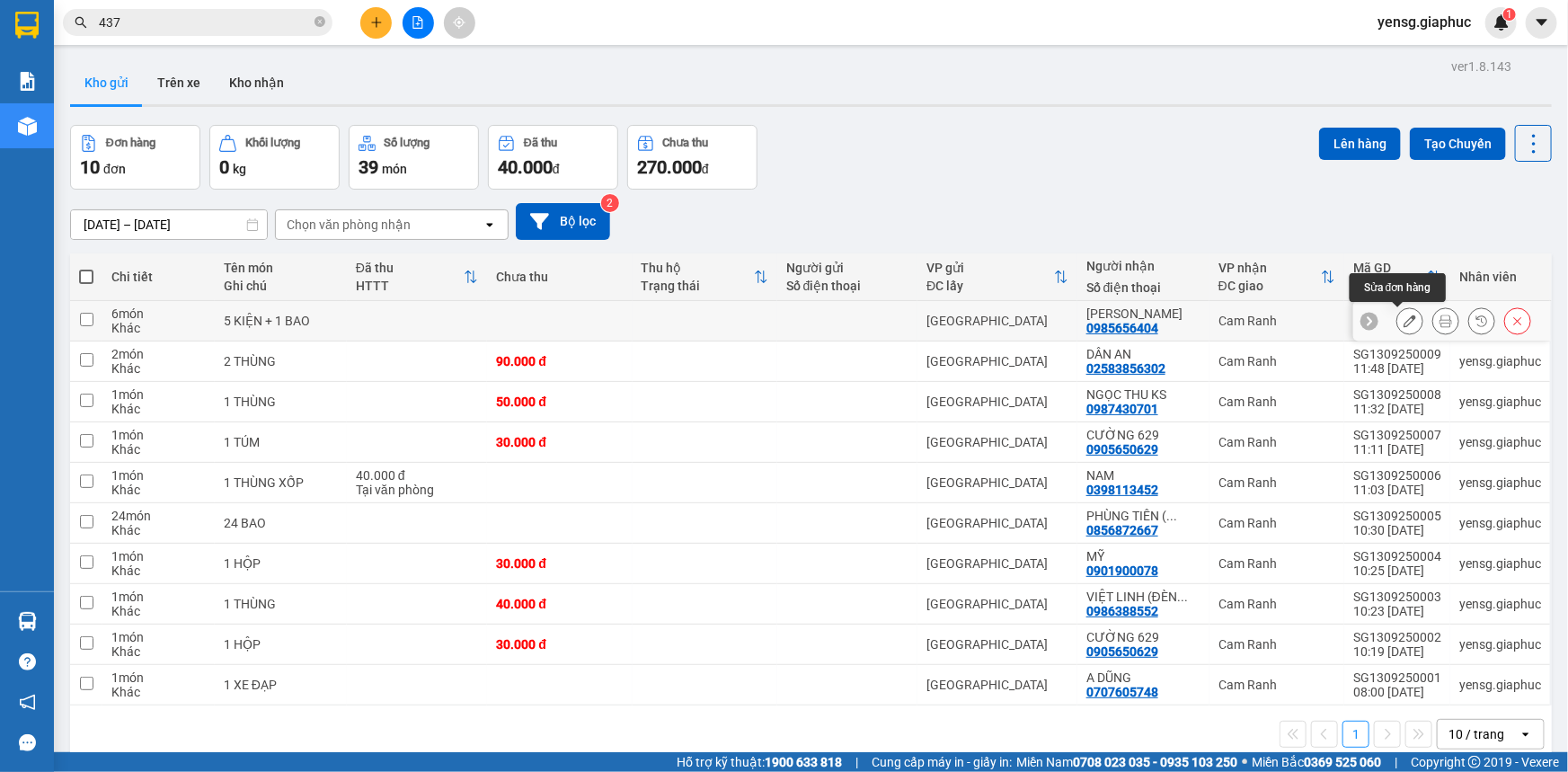
click at [1404, 321] on icon at bounding box center [1410, 321] width 13 height 13
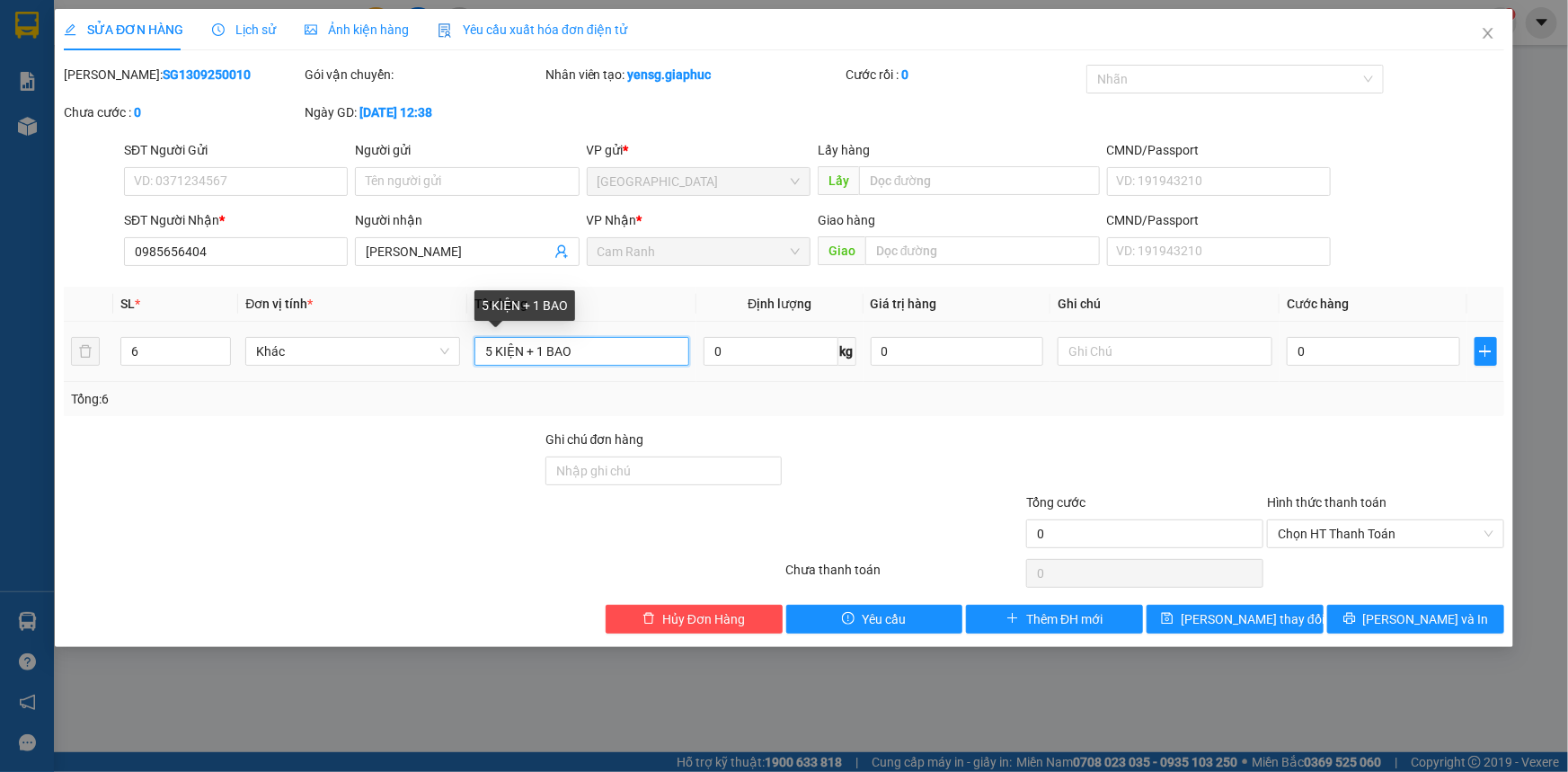
click at [488, 354] on input "5 KIỆN + 1 BAO" at bounding box center [582, 351] width 215 height 28
click at [650, 355] on input "4 KIỆN + 1 BAO" at bounding box center [582, 351] width 215 height 28
type input "4 KIỆN + 1 BAO + 1 THÙNG"
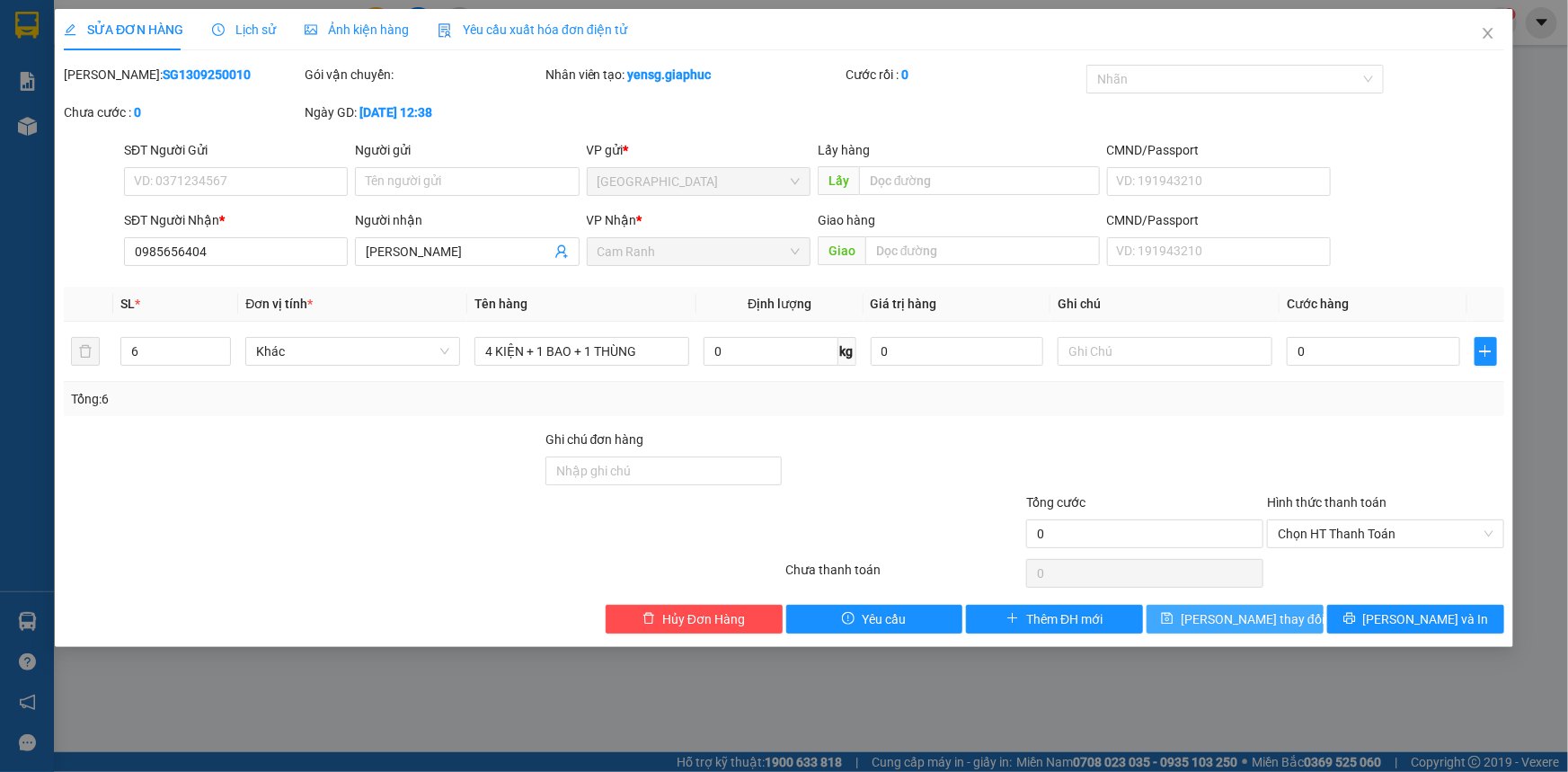
click at [1230, 619] on span "[PERSON_NAME] thay đổi" at bounding box center [1252, 620] width 144 height 20
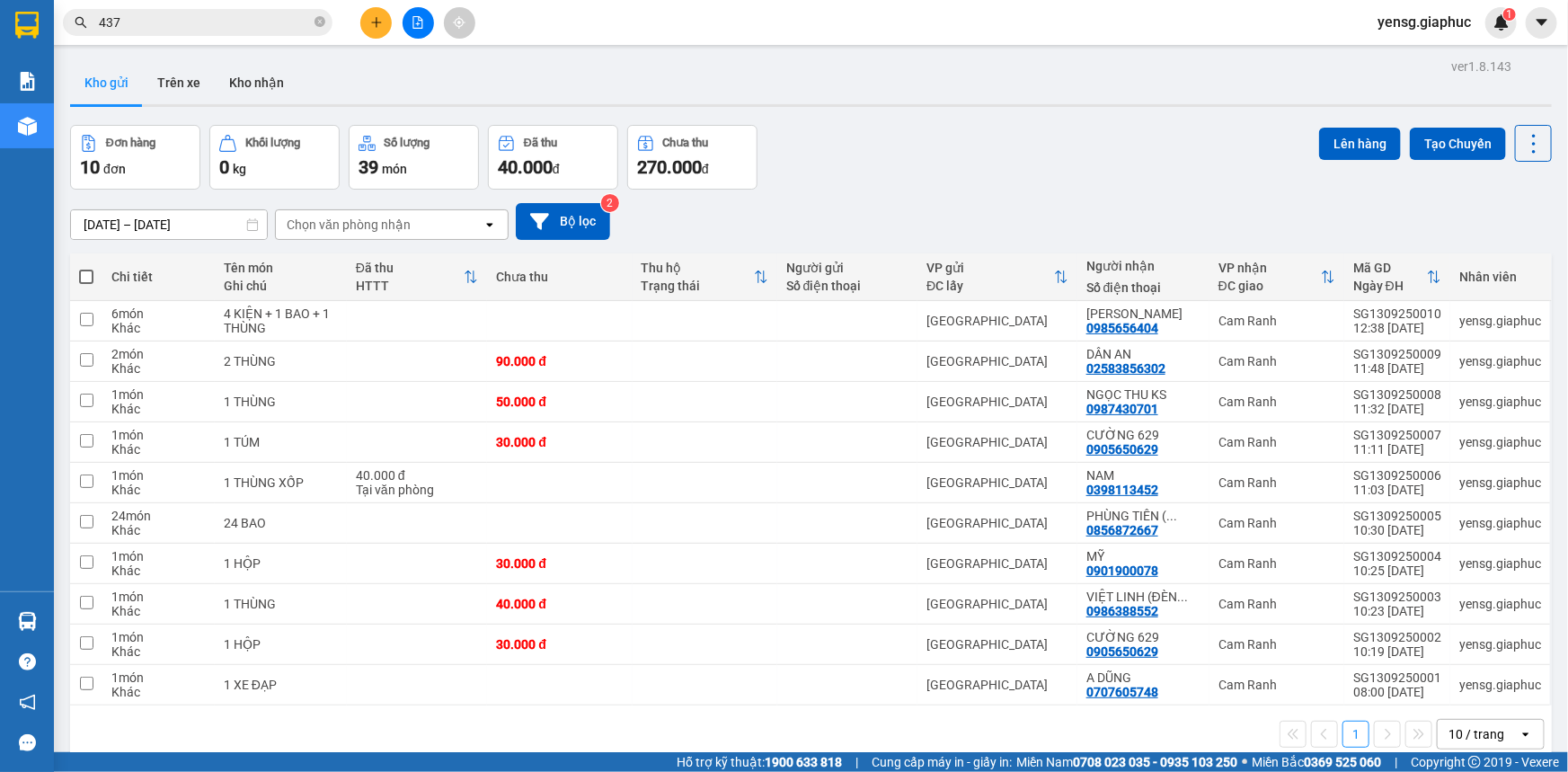
click at [377, 17] on icon "plus" at bounding box center [376, 22] width 13 height 13
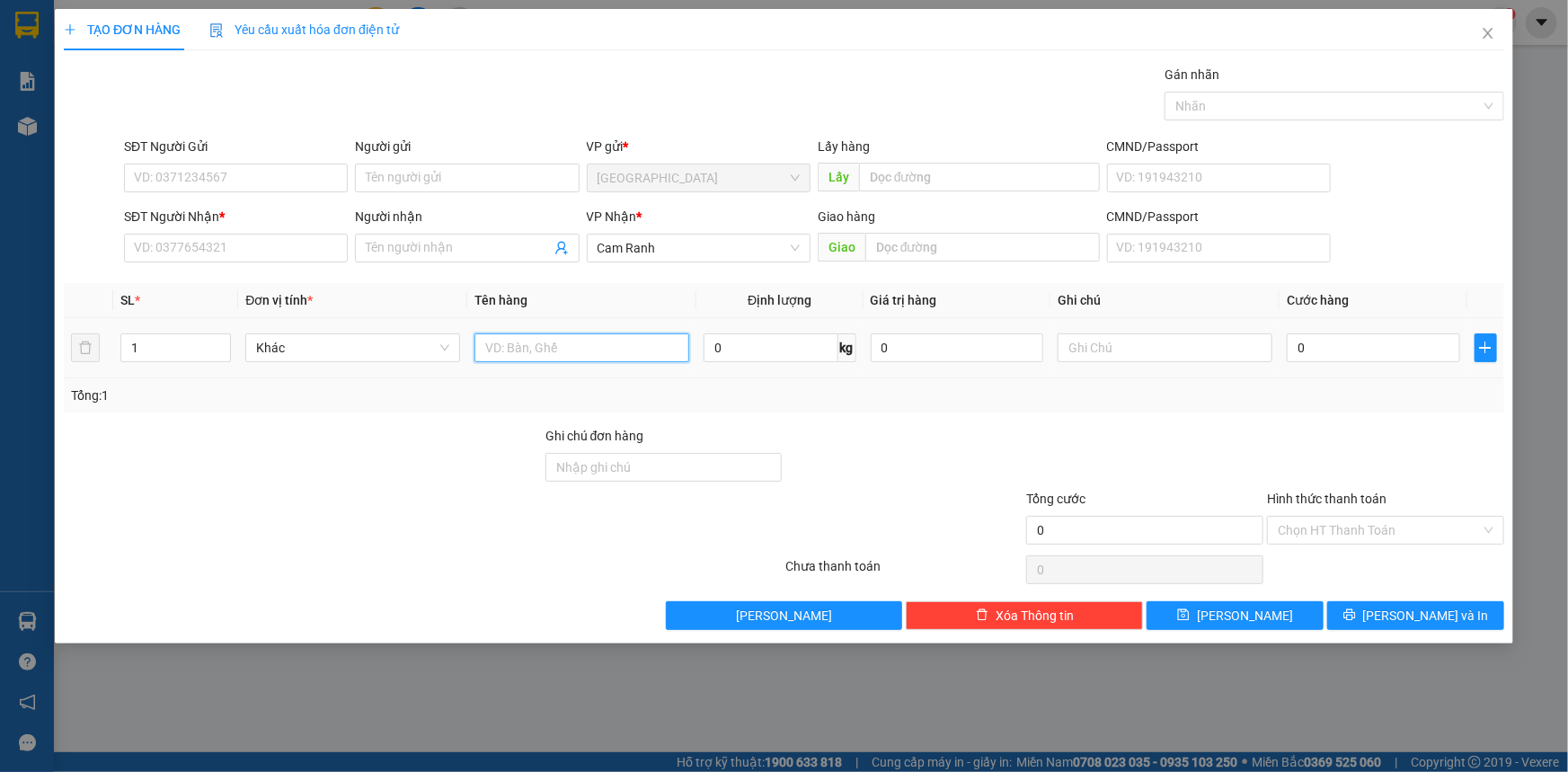
click at [541, 336] on input "text" at bounding box center [582, 347] width 215 height 28
type input "1 THÙNG"
click at [286, 239] on input "SĐT Người Nhận *" at bounding box center [235, 247] width 224 height 28
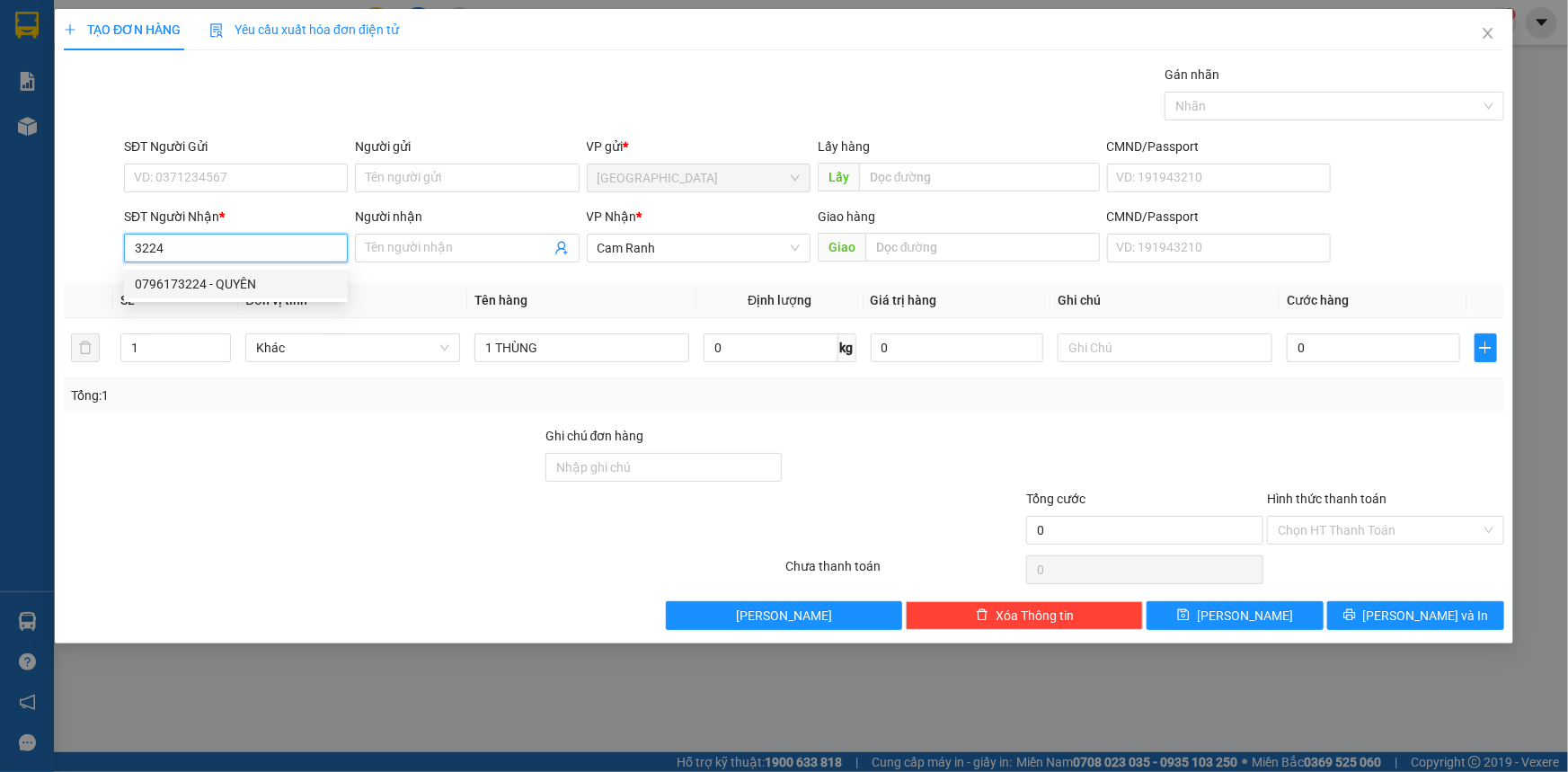
drag, startPoint x: 260, startPoint y: 281, endPoint x: 256, endPoint y: 243, distance: 38.2
click at [256, 243] on body "Kết quả tìm kiếm ( 115 ) Bộ lọc Mã ĐH Trạng thái Món hàng Tổng cước Chưa cước N…" at bounding box center [784, 386] width 1568 height 772
click at [256, 243] on input "3224" at bounding box center [235, 247] width 224 height 28
type input "0348683224"
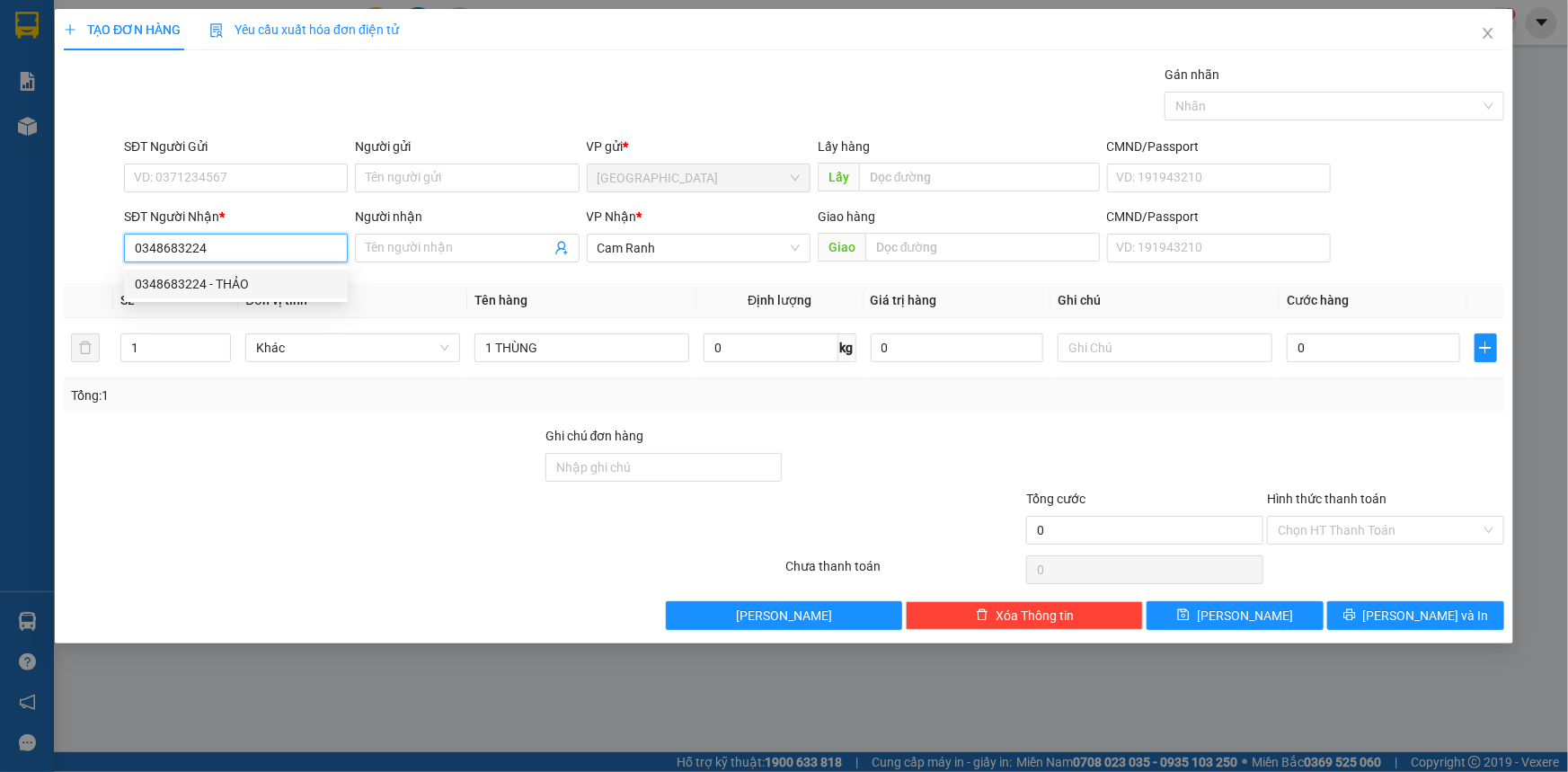
click at [253, 285] on div "0348683224 - THẢO" at bounding box center [235, 284] width 202 height 20
type input "THẢO"
type input "0348683224"
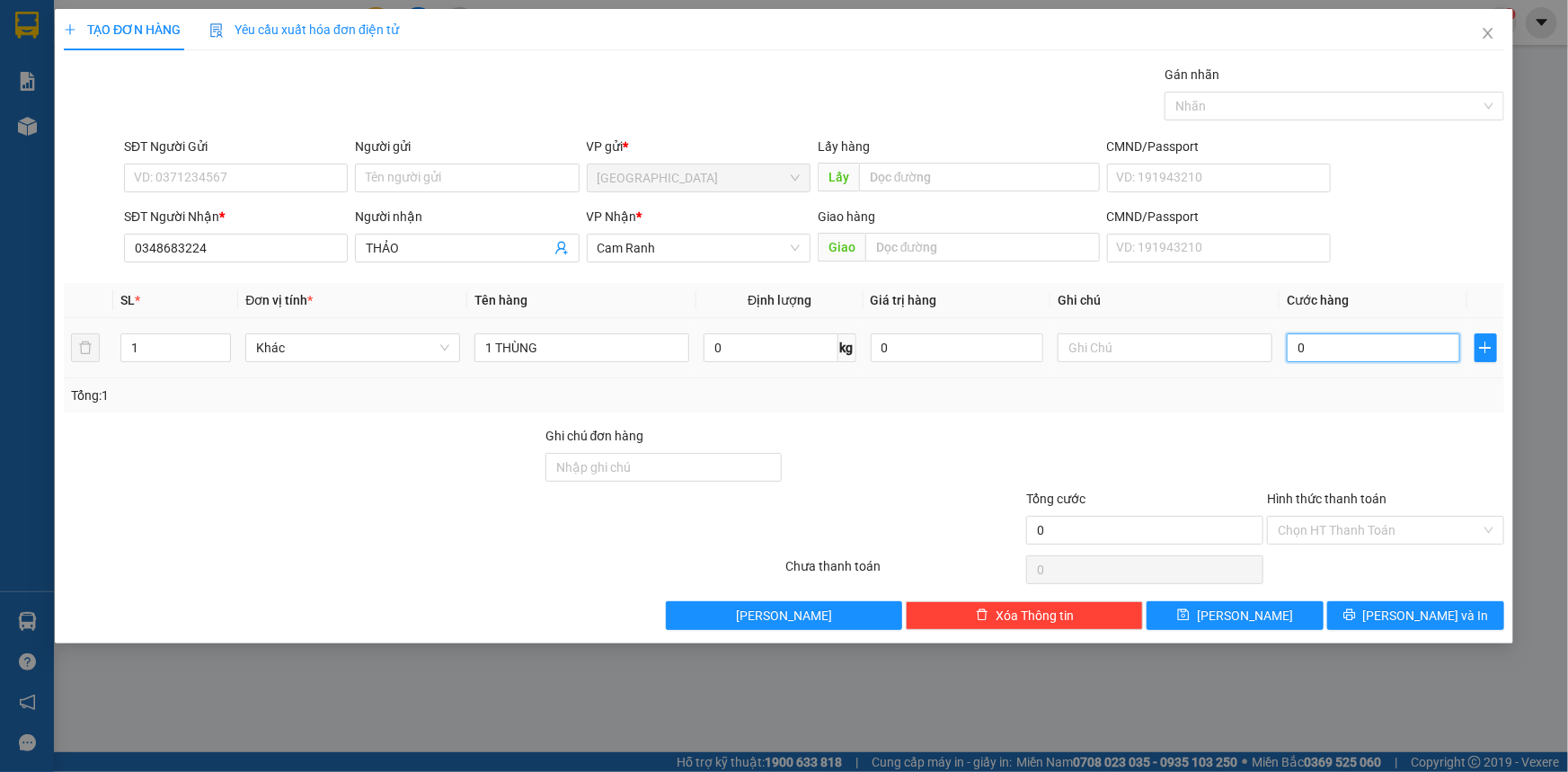
click at [1322, 343] on input "0" at bounding box center [1374, 347] width 174 height 28
type input "3"
type input "30"
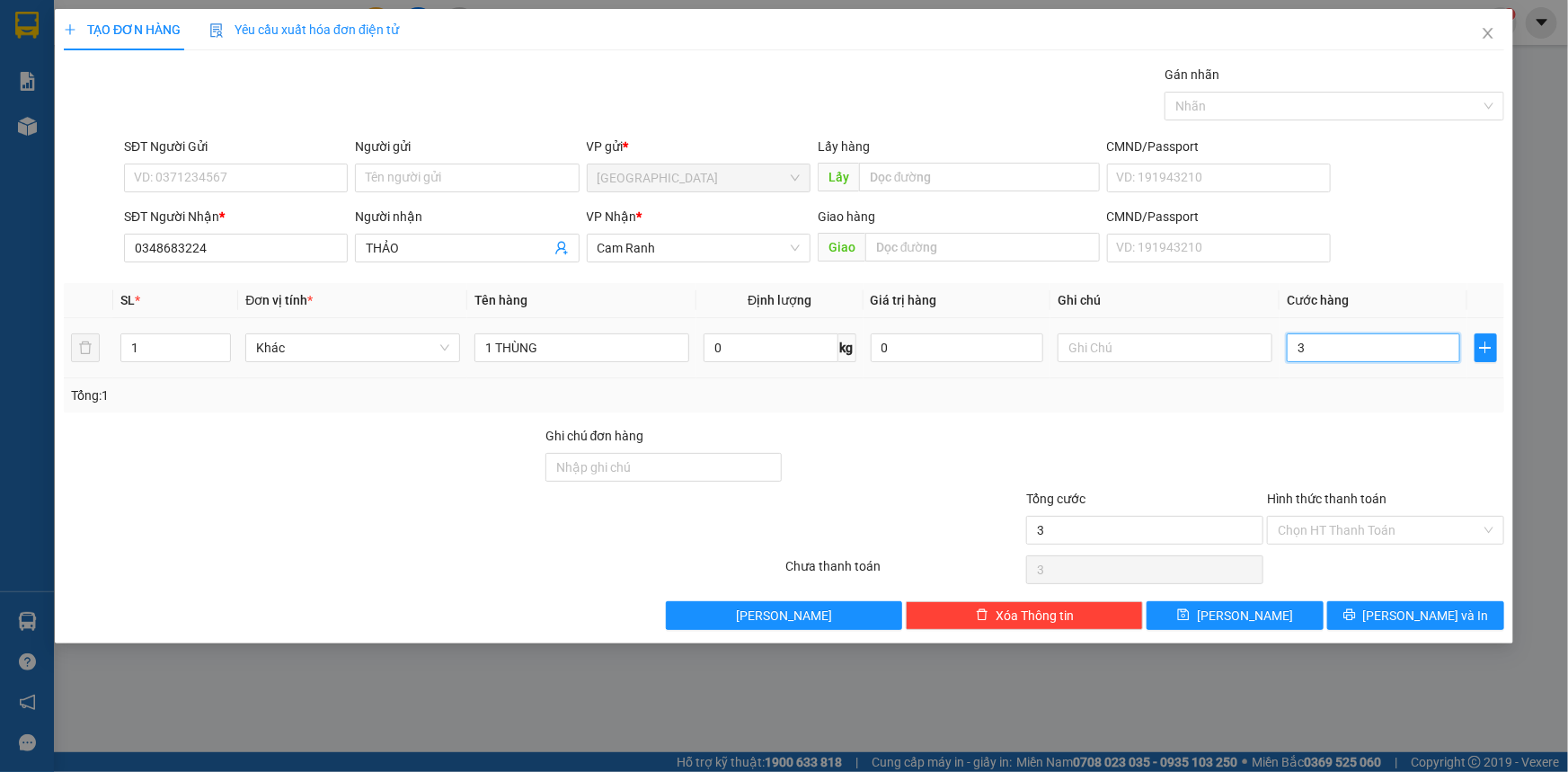
type input "30"
type input "30.000"
click at [1325, 429] on div at bounding box center [1385, 457] width 241 height 63
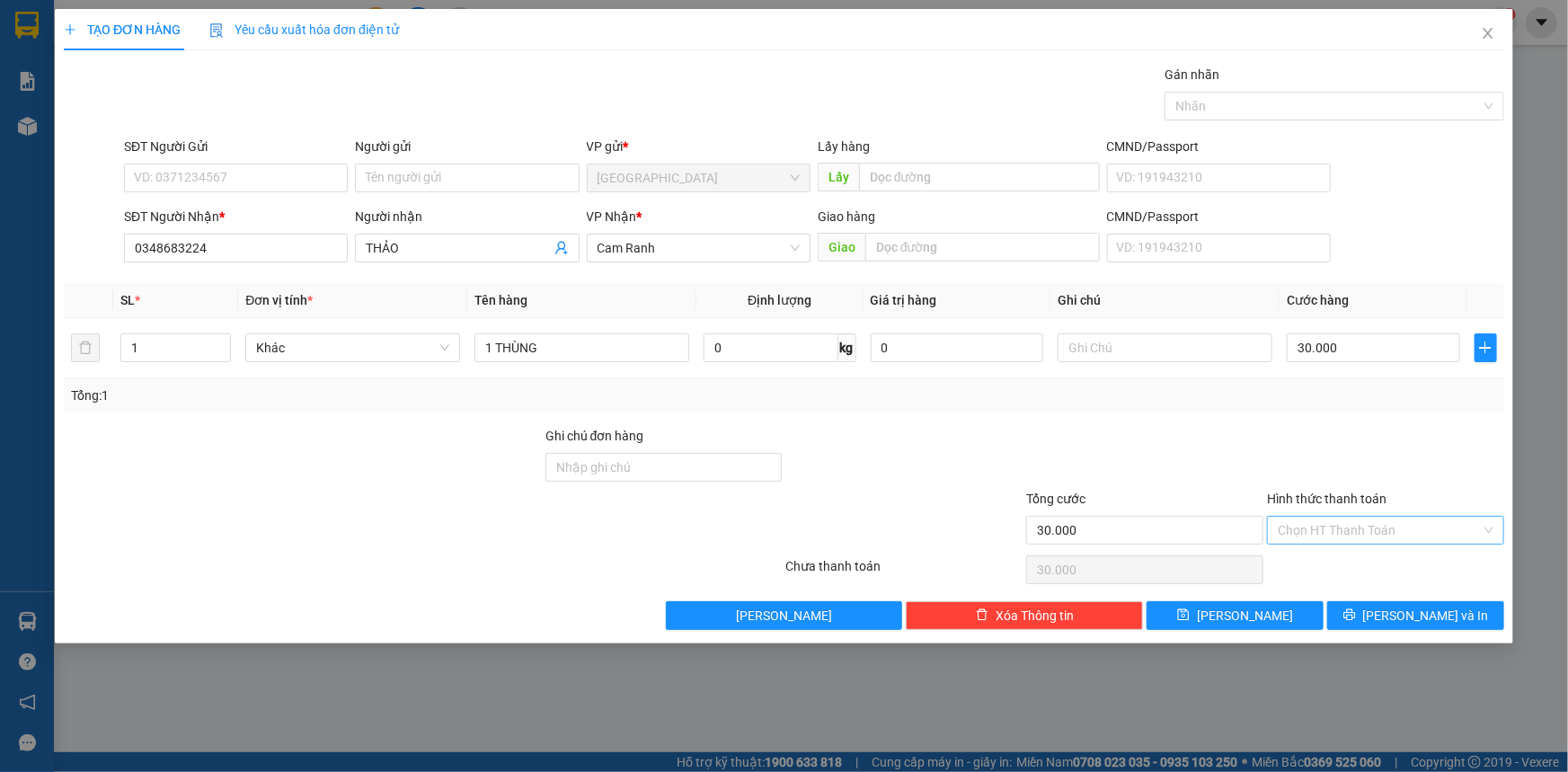
click at [1408, 536] on input "Hình thức thanh toán" at bounding box center [1379, 531] width 203 height 27
click at [1388, 562] on div "Tại văn phòng" at bounding box center [1385, 565] width 216 height 20
type input "0"
click at [1415, 609] on span "[PERSON_NAME] và In" at bounding box center [1425, 616] width 126 height 20
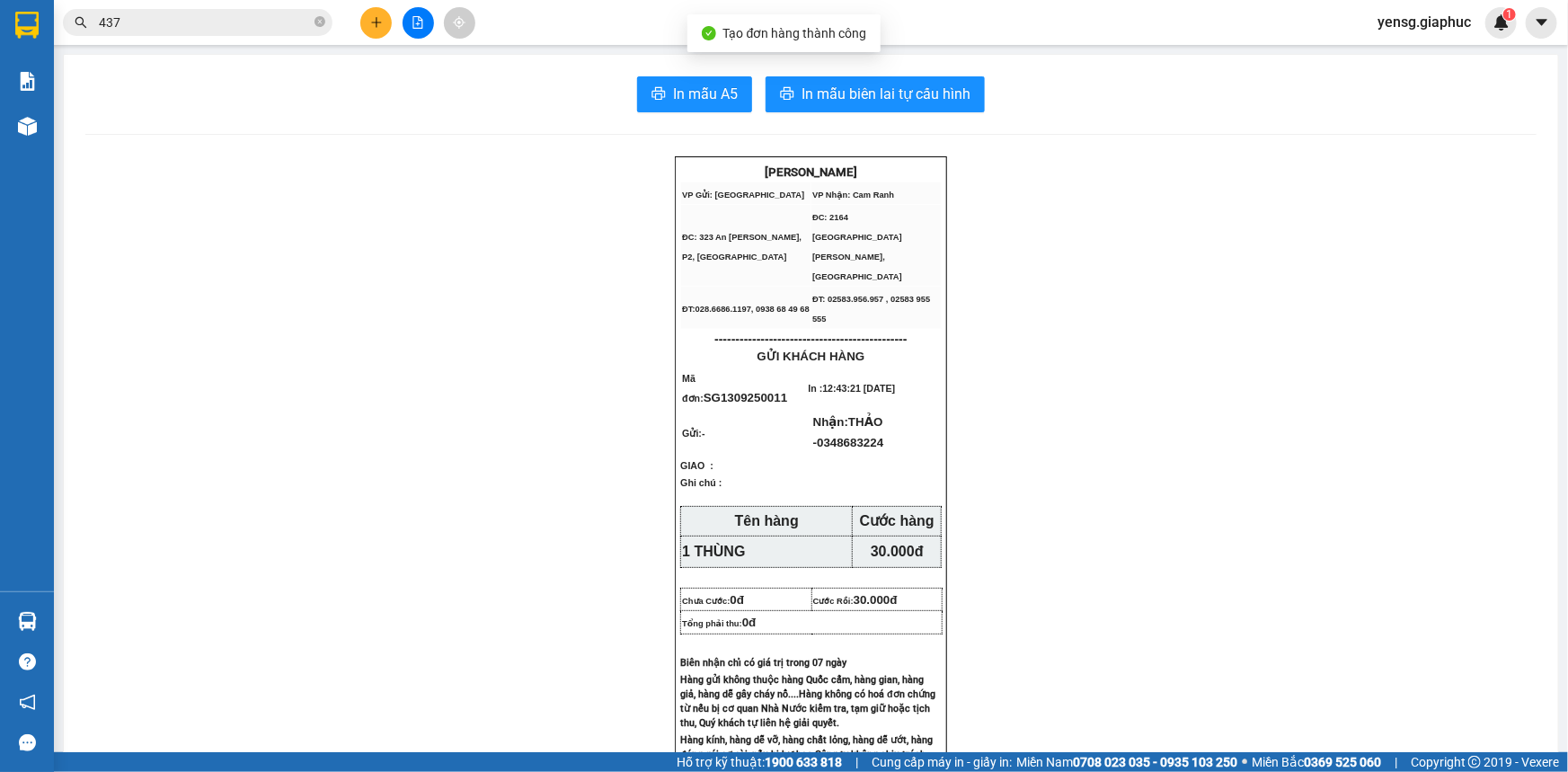
click at [705, 102] on span "In mẫu A5" at bounding box center [705, 94] width 64 height 22
click at [374, 26] on icon "plus" at bounding box center [376, 22] width 13 height 13
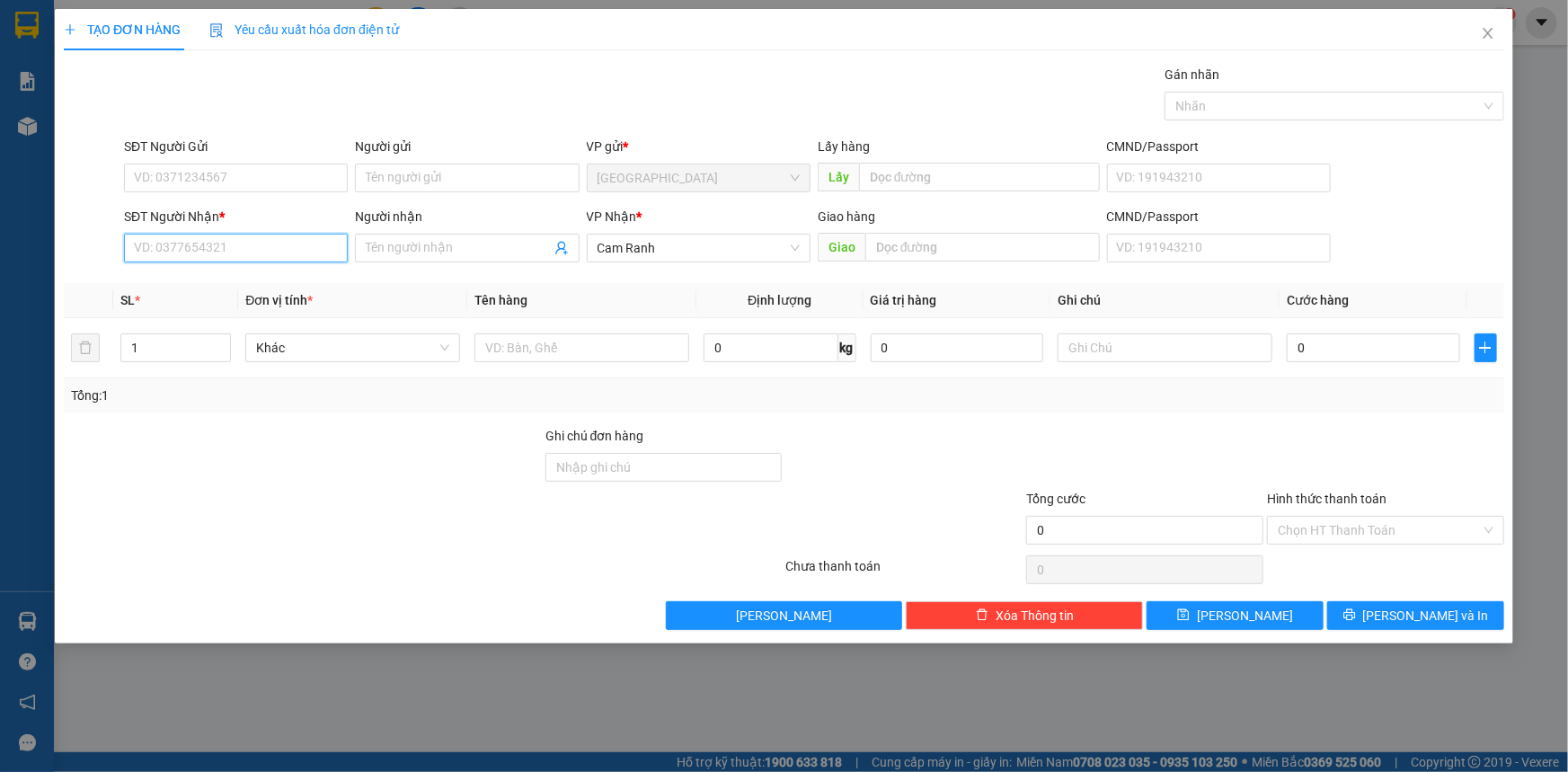
click at [331, 247] on input "SĐT Người Nhận *" at bounding box center [235, 247] width 224 height 28
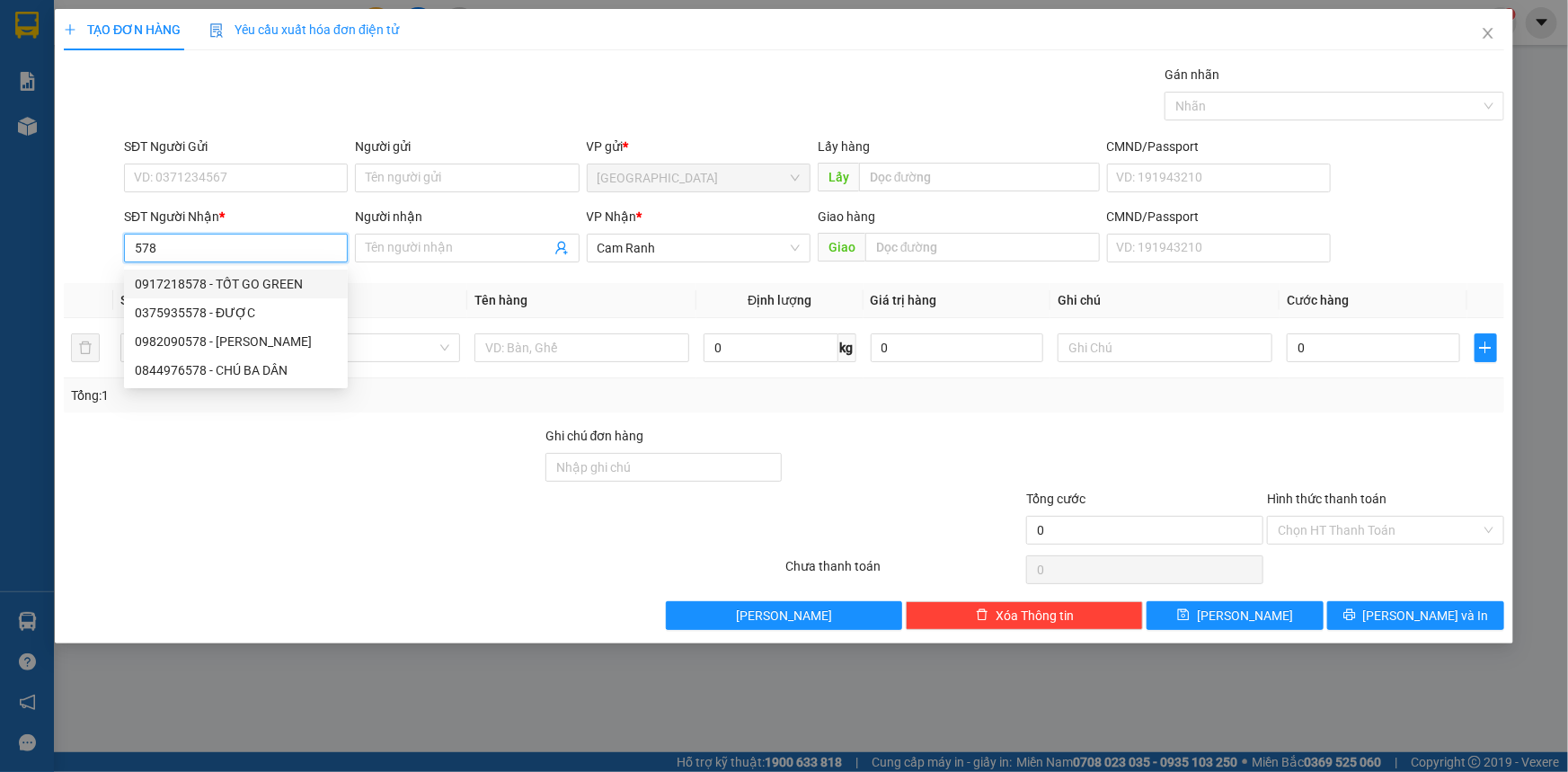
click at [287, 289] on div "0917218578 - TỐT GO GREEN" at bounding box center [235, 284] width 202 height 20
type input "0917218578"
type input "TỐT GO GREEN"
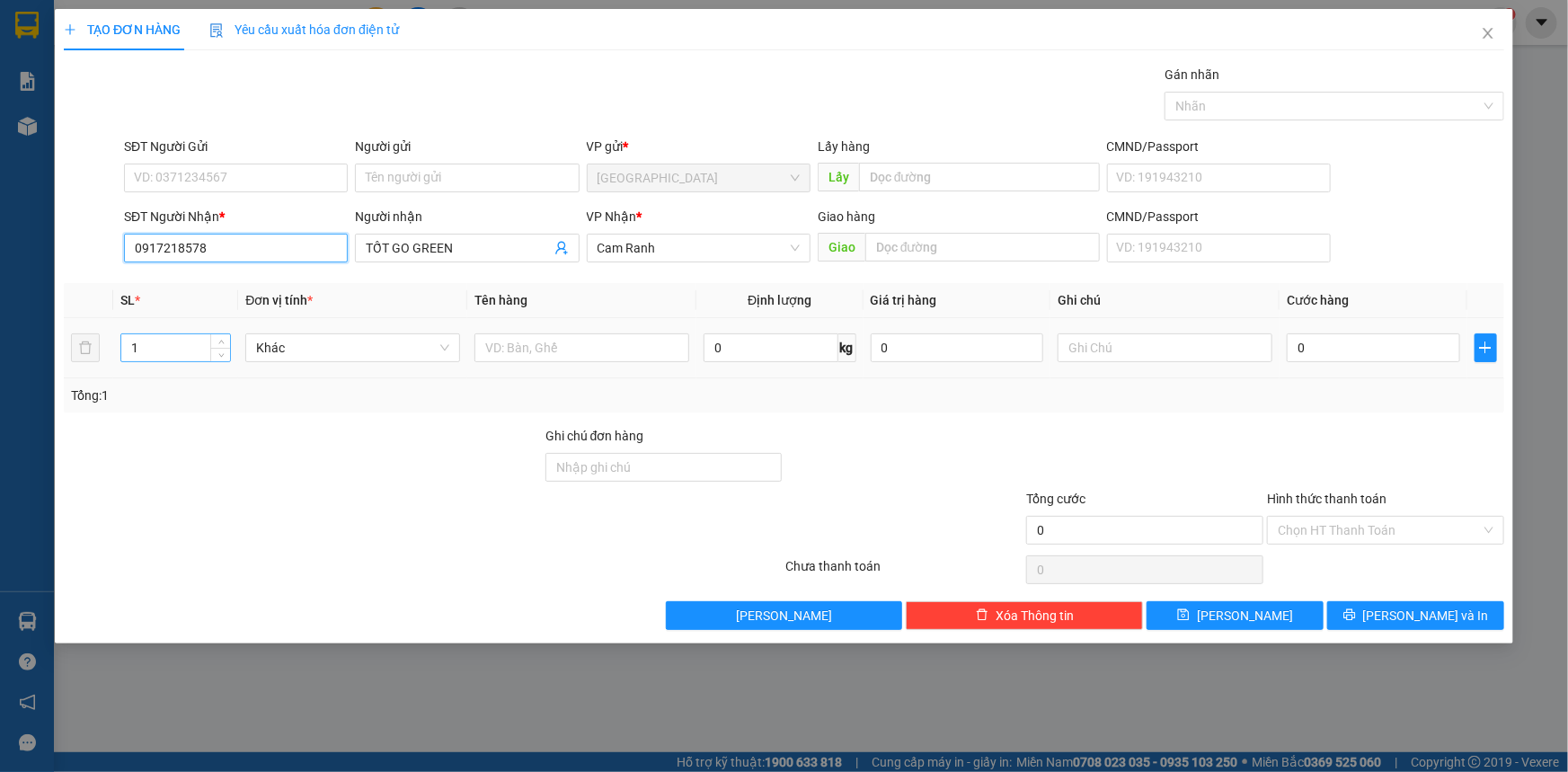
type input "0917218578"
click at [185, 352] on input "1" at bounding box center [175, 348] width 108 height 27
type input "5"
click at [556, 354] on input "text" at bounding box center [582, 347] width 215 height 28
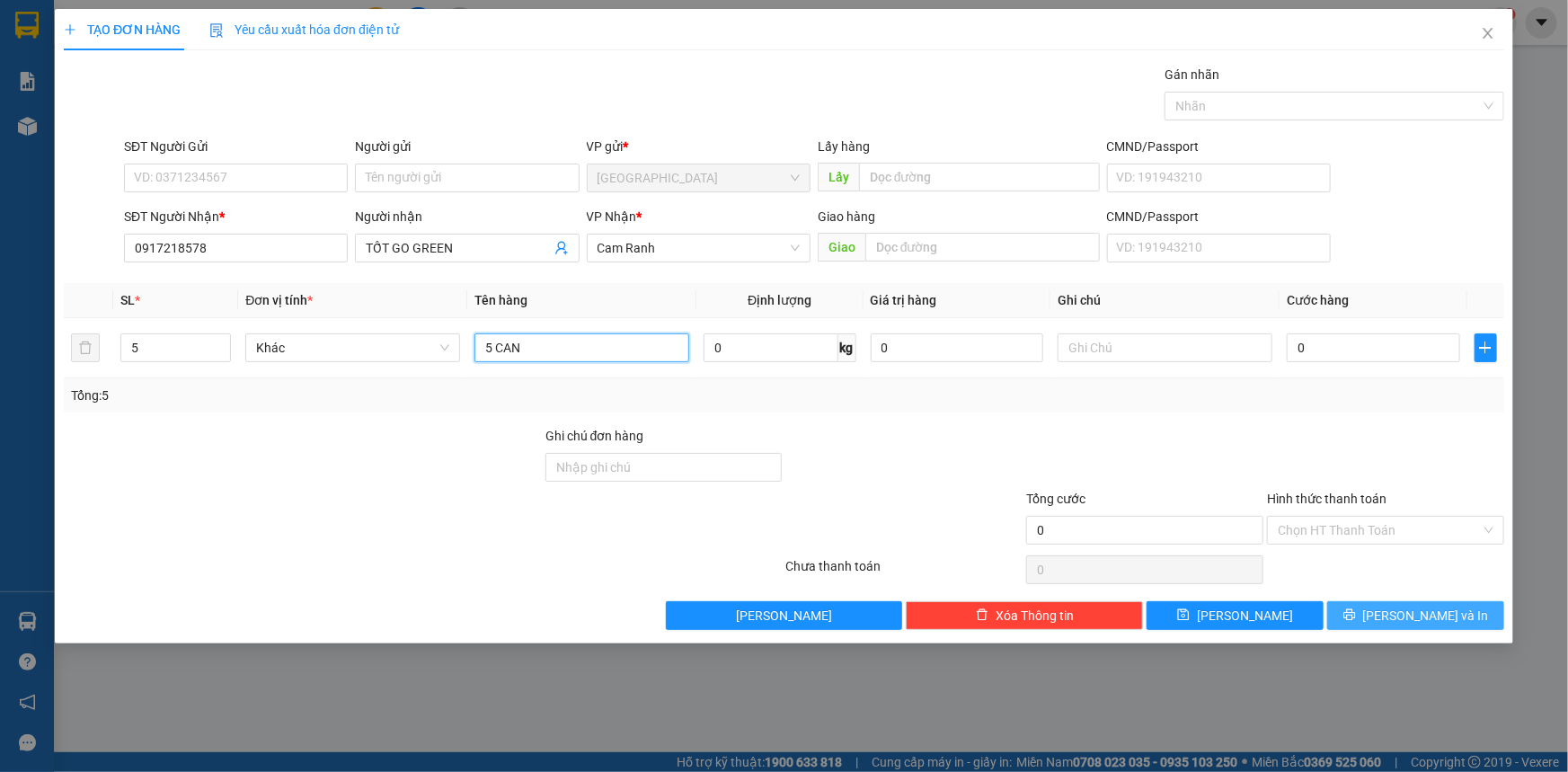
type input "5 CAN"
click at [1467, 619] on button "[PERSON_NAME] và In" at bounding box center [1416, 615] width 177 height 28
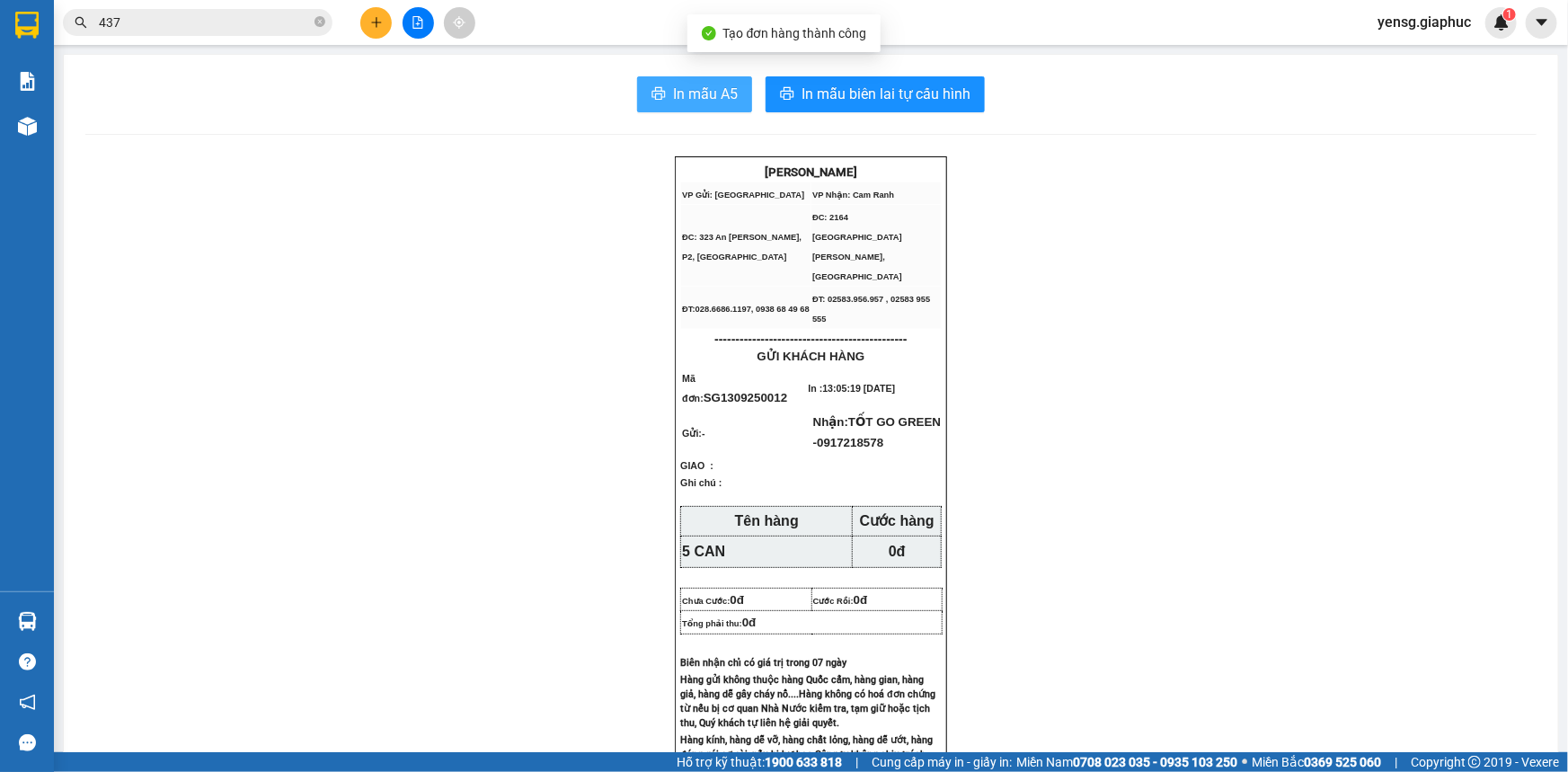
click at [712, 79] on button "In mẫu A5" at bounding box center [695, 94] width 115 height 36
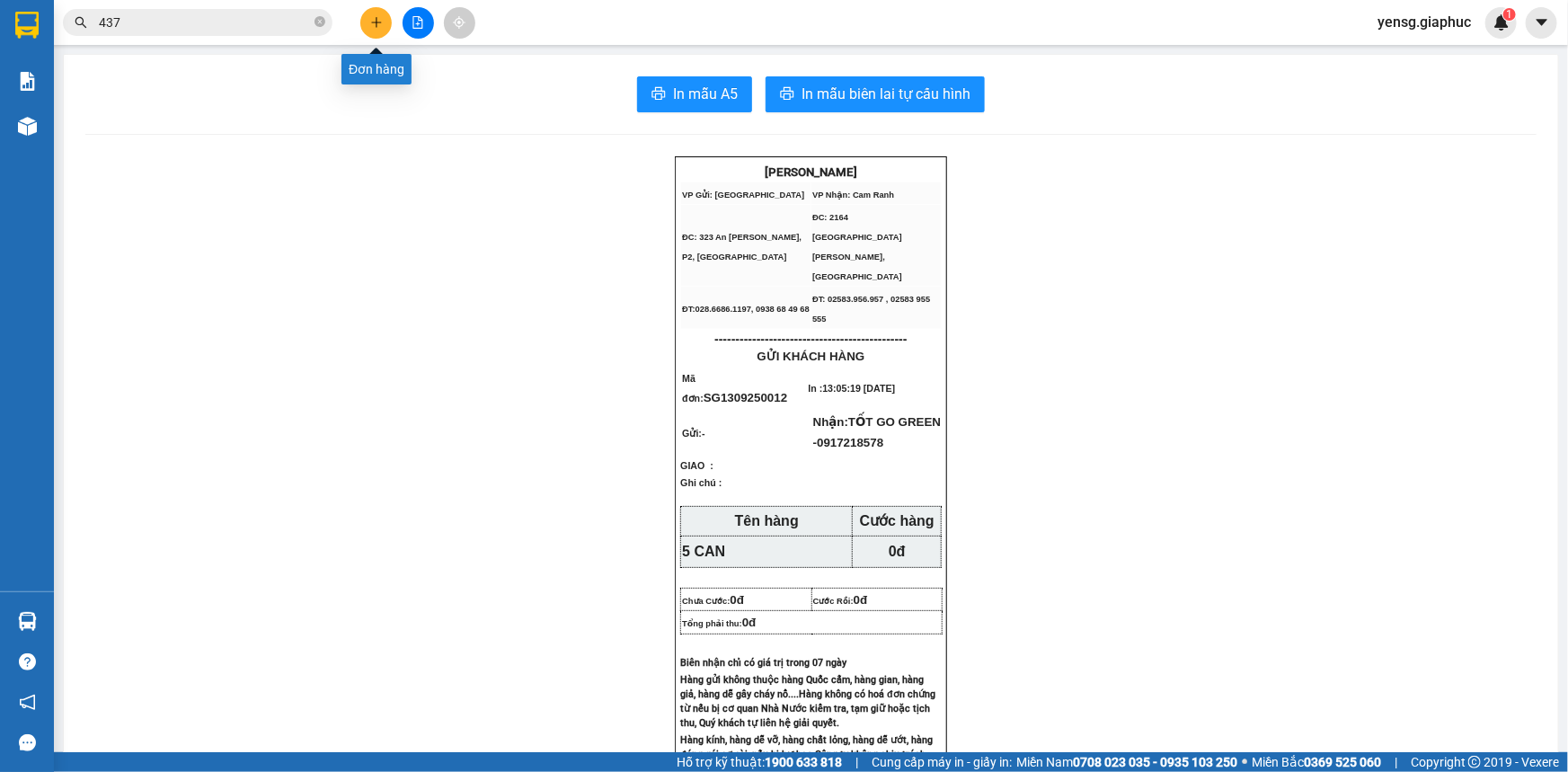
click at [371, 21] on icon "plus" at bounding box center [376, 21] width 10 height 1
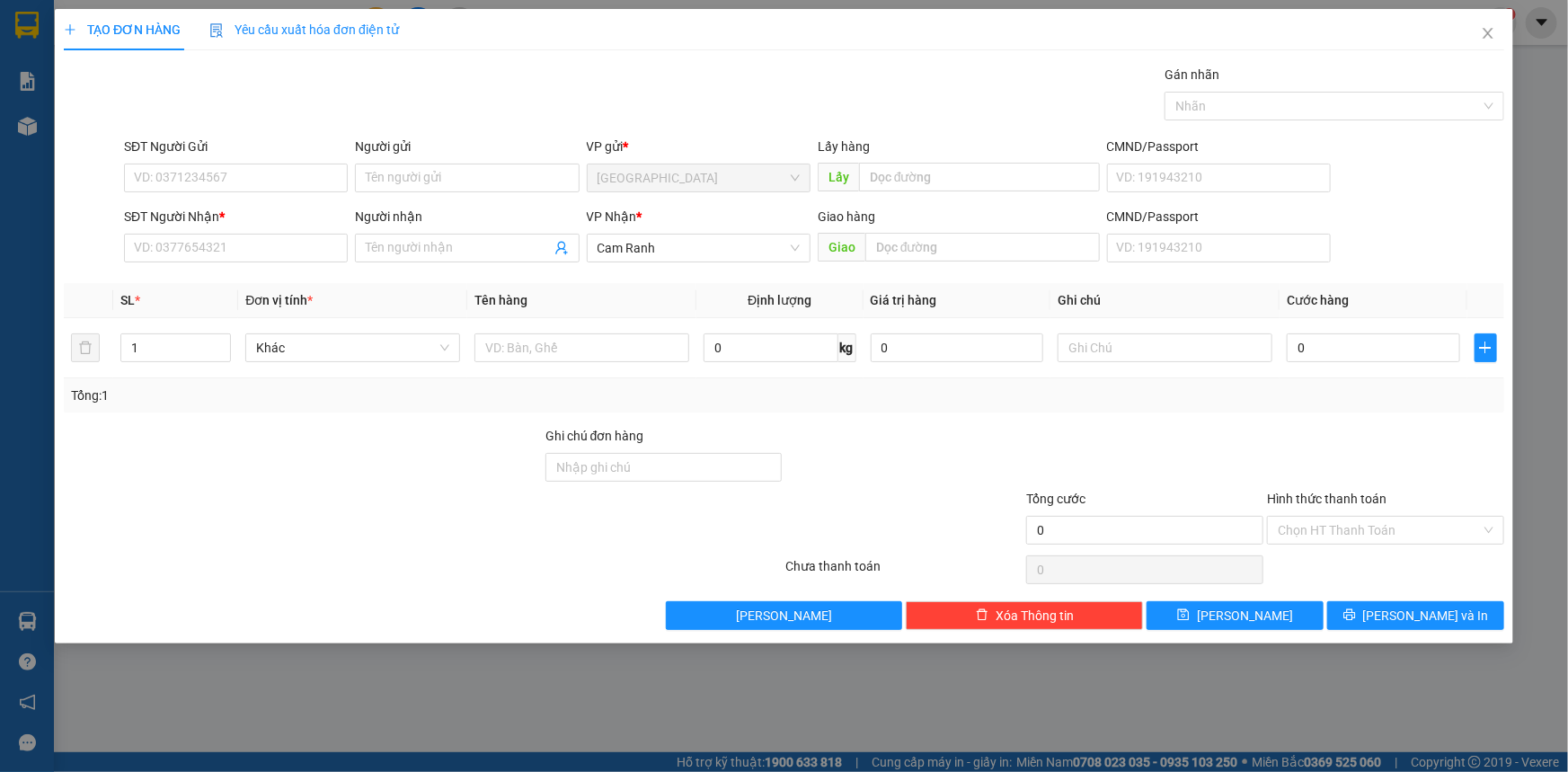
click at [215, 226] on div "SĐT Người Nhận *" at bounding box center [235, 221] width 224 height 27
click at [216, 237] on input "SĐT Người Nhận *" at bounding box center [235, 247] width 224 height 28
click at [271, 282] on div "0905431186 - [PERSON_NAME]" at bounding box center [235, 284] width 202 height 20
type input "0905431186"
type input "[PERSON_NAME]"
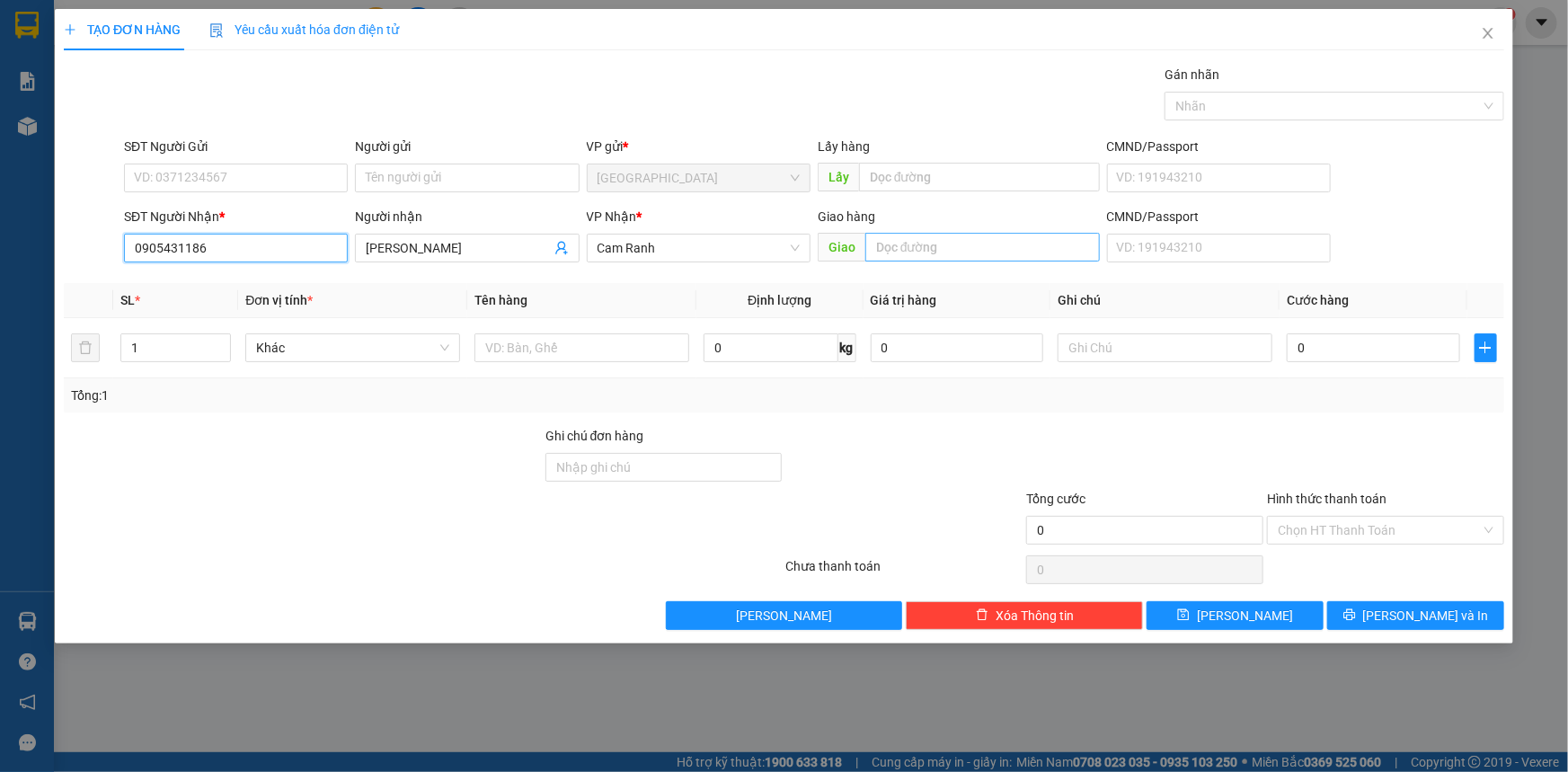
type input "0905431186"
click at [948, 252] on input "text" at bounding box center [983, 246] width 234 height 28
type input "MỸ CA"
click at [665, 365] on div at bounding box center [582, 348] width 215 height 36
click at [665, 349] on input "text" at bounding box center [582, 347] width 215 height 28
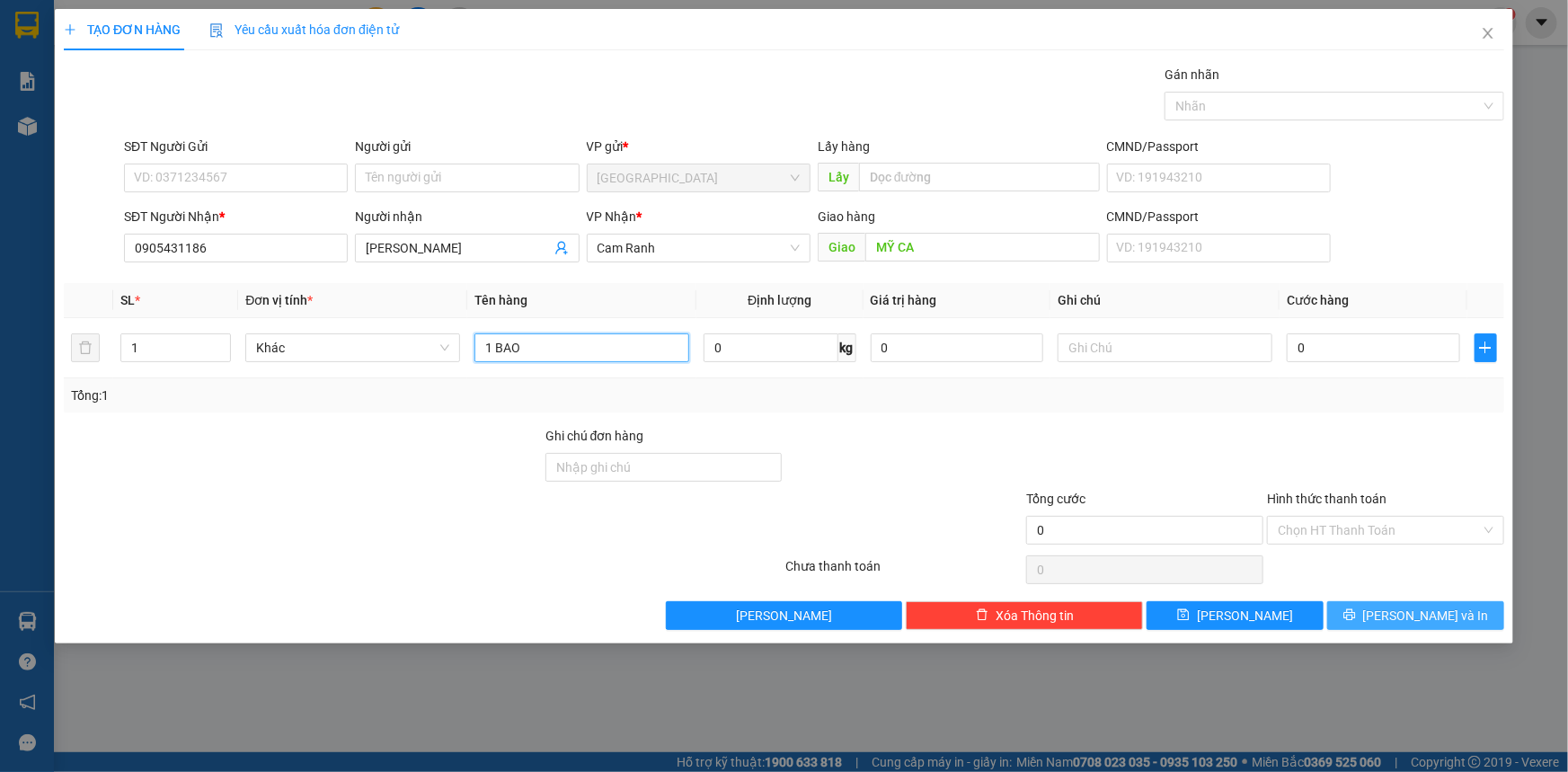
type input "1 BAO"
click at [1470, 606] on button "[PERSON_NAME] và In" at bounding box center [1416, 615] width 177 height 28
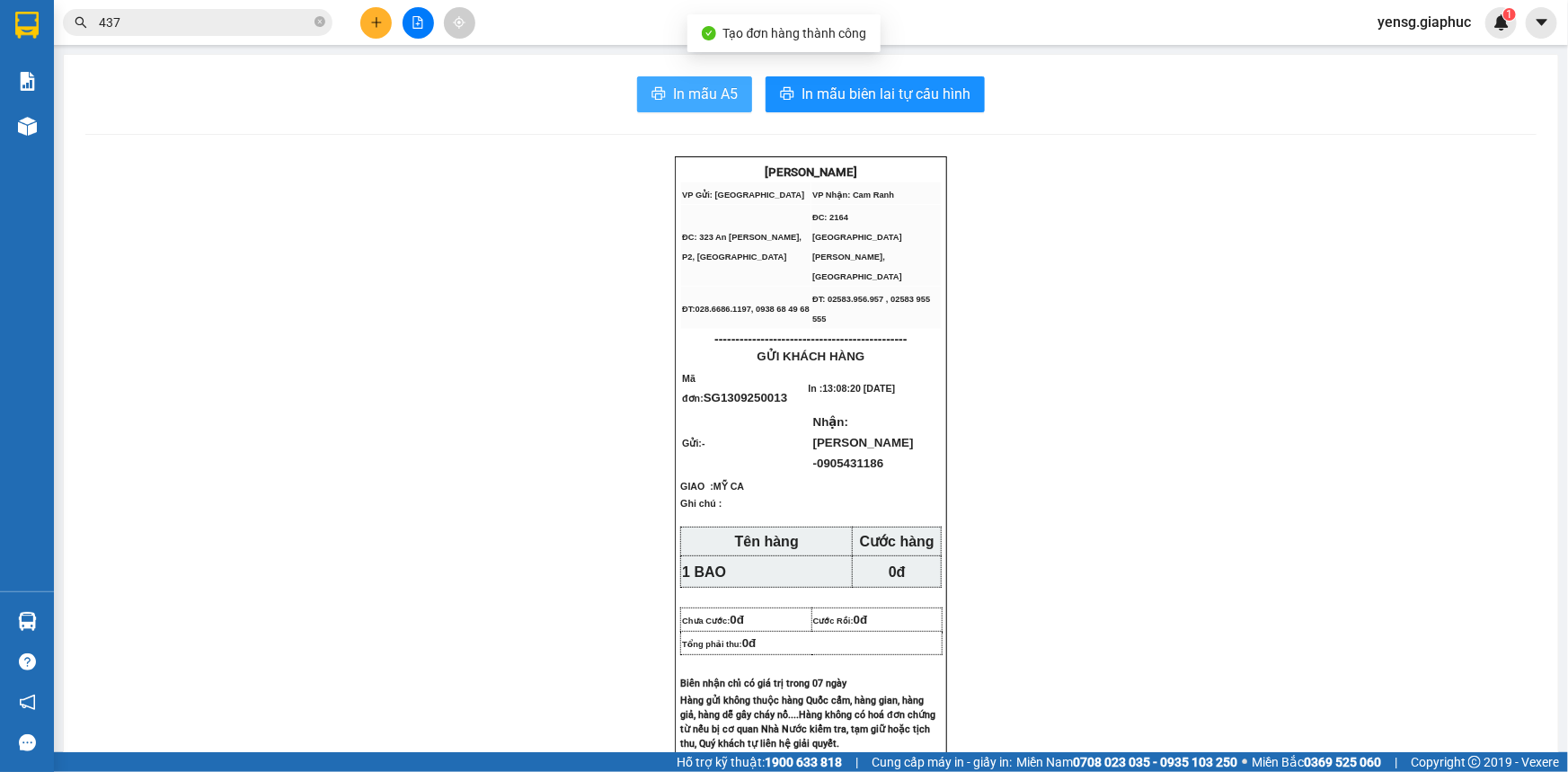
click at [673, 104] on span "In mẫu A5" at bounding box center [705, 94] width 64 height 22
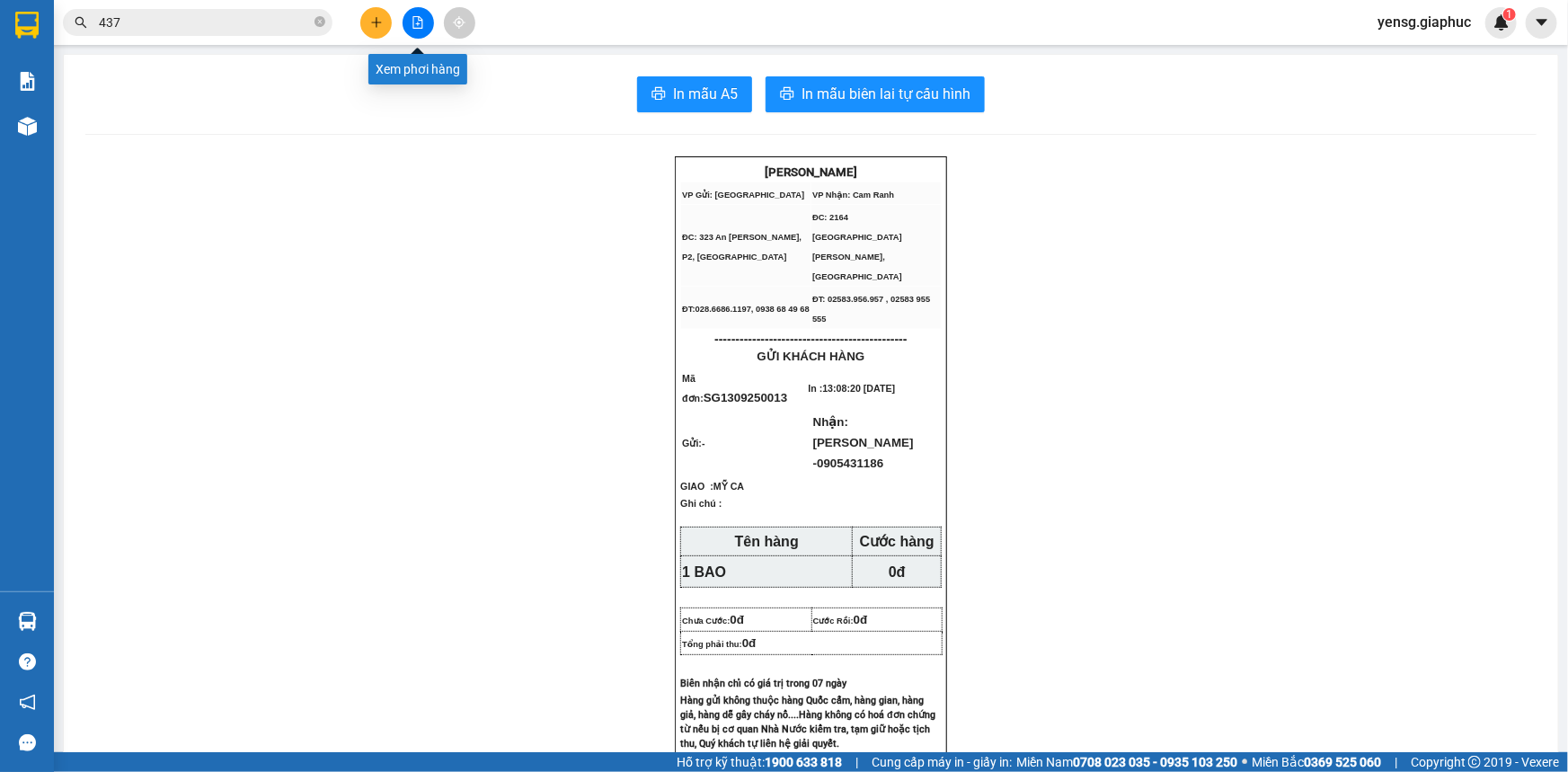
click at [376, 18] on icon "plus" at bounding box center [376, 21] width 1 height 10
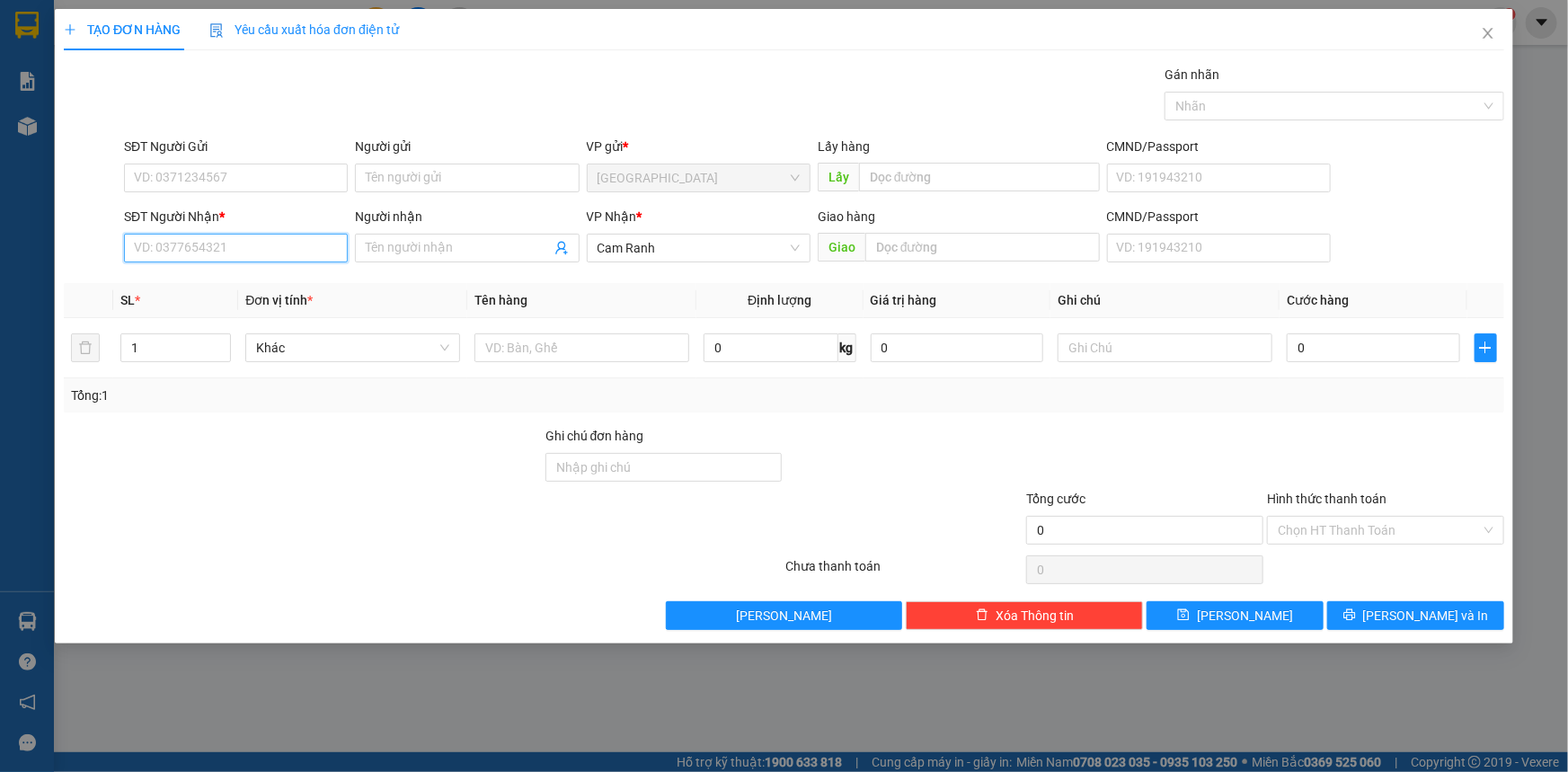
drag, startPoint x: 315, startPoint y: 244, endPoint x: 331, endPoint y: 240, distance: 16.5
click at [317, 243] on input "SĐT Người Nhận *" at bounding box center [235, 247] width 224 height 28
click at [278, 287] on div "0918190059 - [PERSON_NAME]" at bounding box center [235, 284] width 202 height 20
type input "0918190059"
type input "[PERSON_NAME] MC"
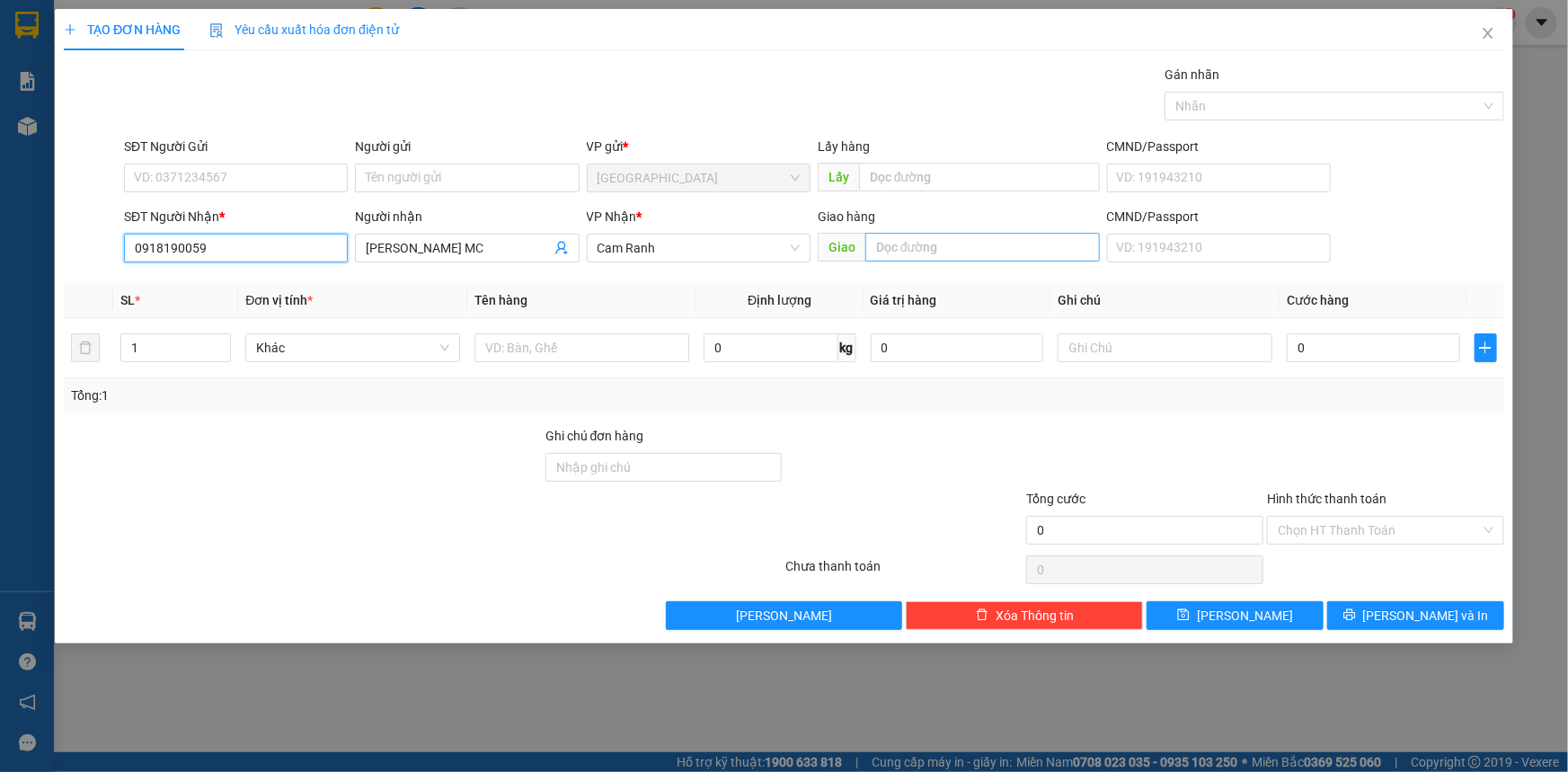
type input "0918190059"
click at [922, 242] on input "text" at bounding box center [983, 246] width 234 height 28
type input "MỸ CA"
click at [535, 354] on input "text" at bounding box center [582, 347] width 215 height 28
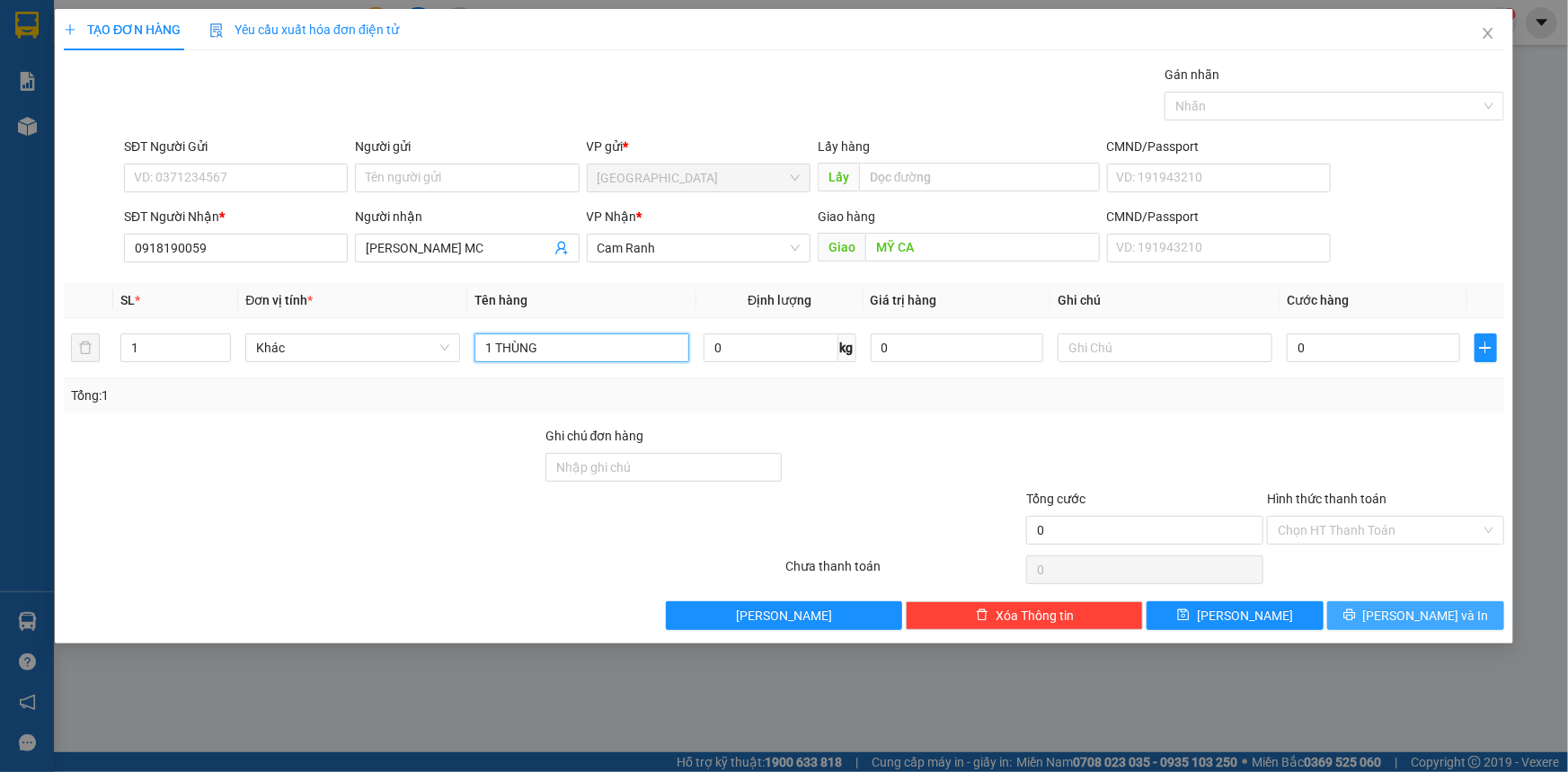
type input "1 THÙNG"
click at [1383, 607] on button "[PERSON_NAME] và In" at bounding box center [1416, 615] width 177 height 28
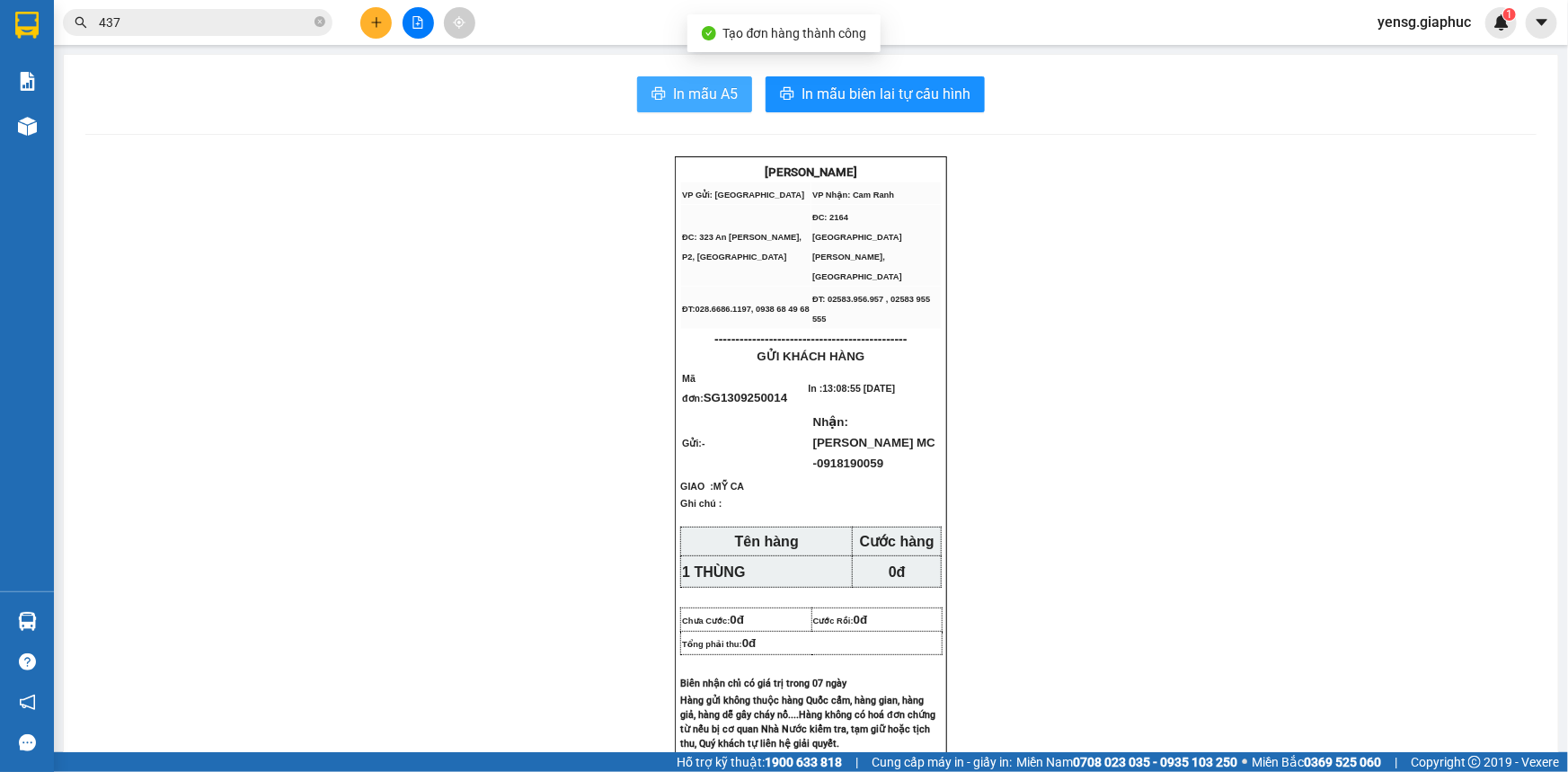
click at [708, 96] on span "In mẫu A5" at bounding box center [705, 94] width 64 height 22
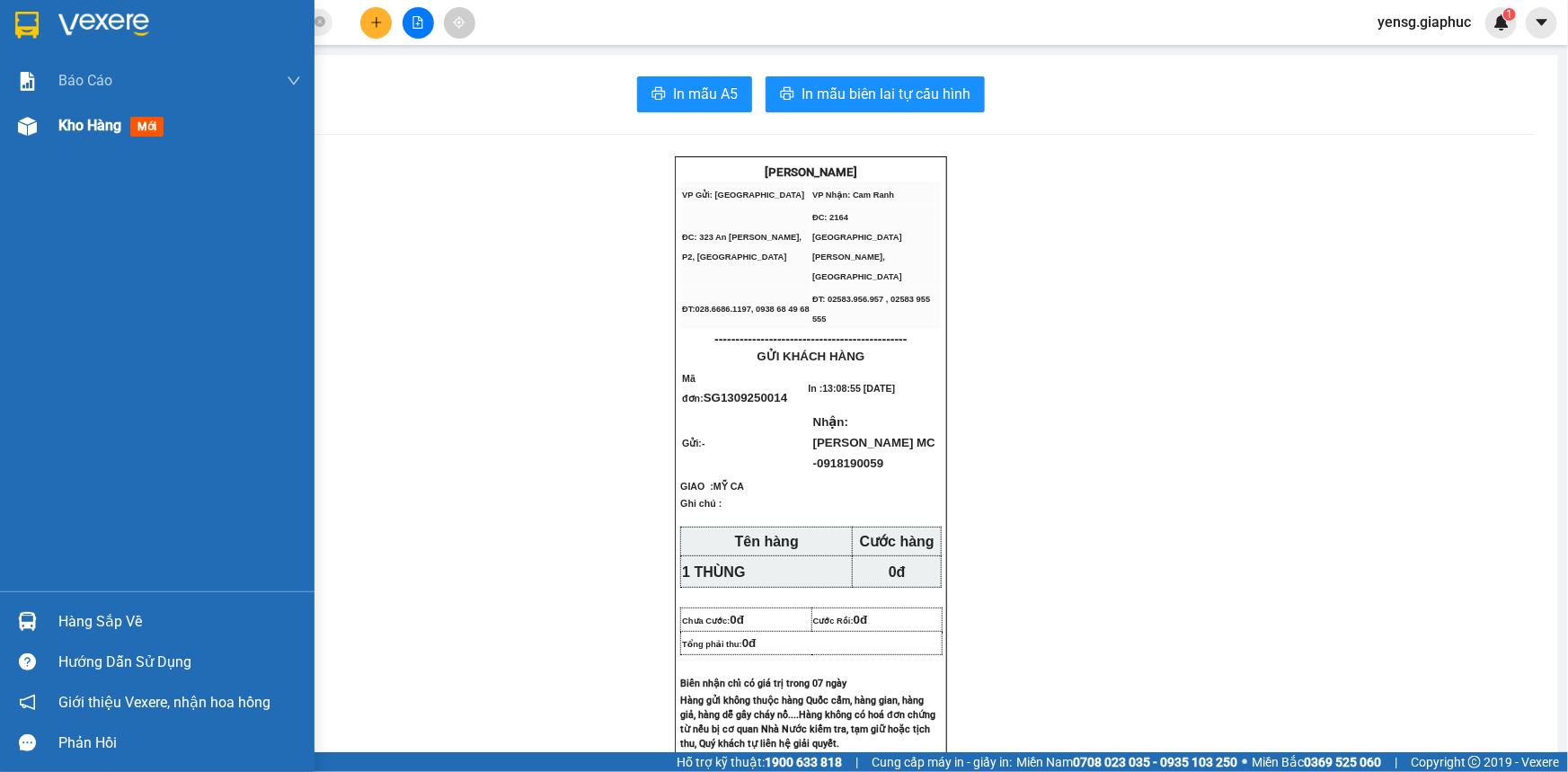
click at [12, 126] on div at bounding box center [27, 126] width 31 height 31
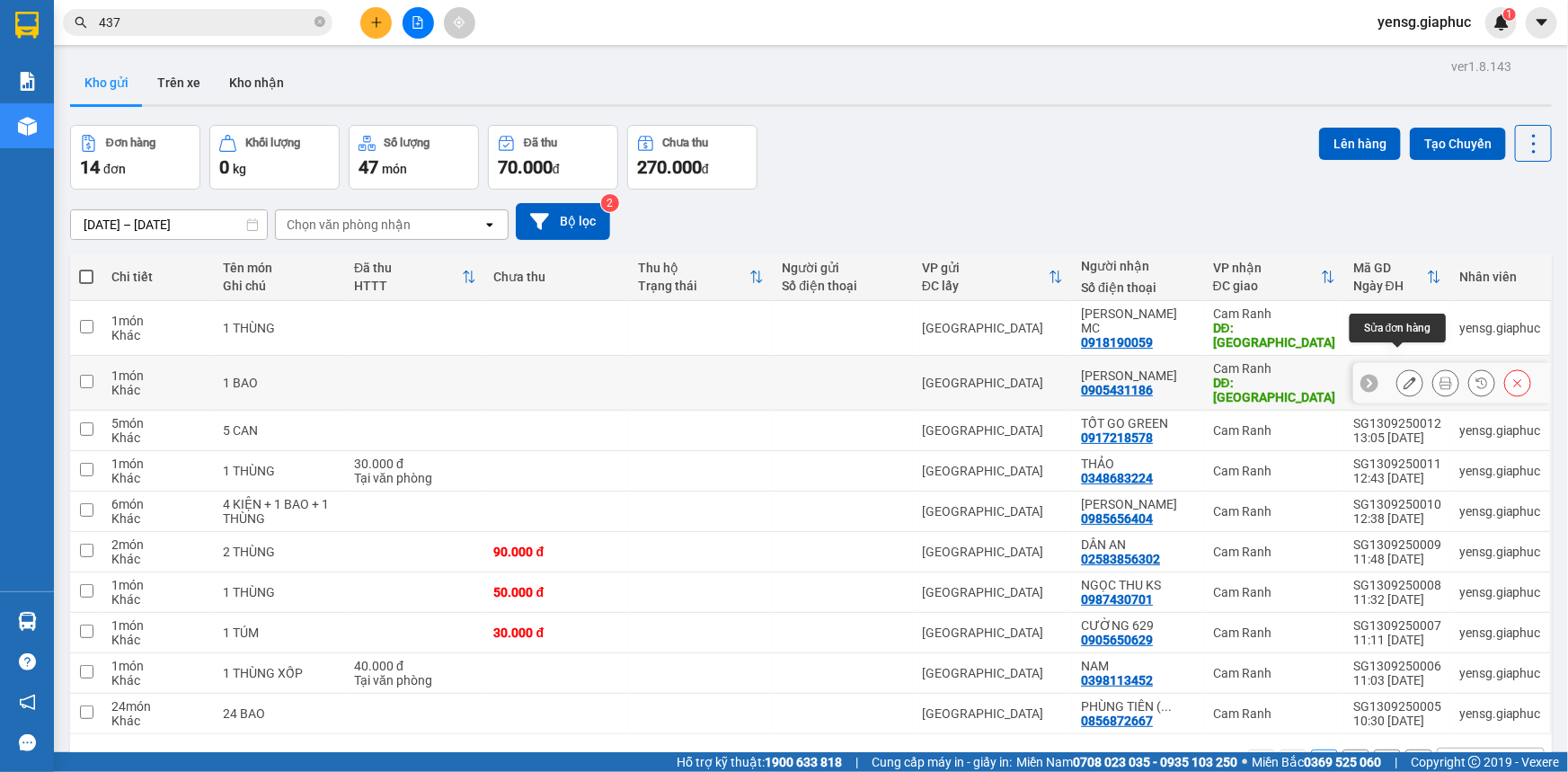
click at [1404, 376] on icon at bounding box center [1410, 382] width 13 height 13
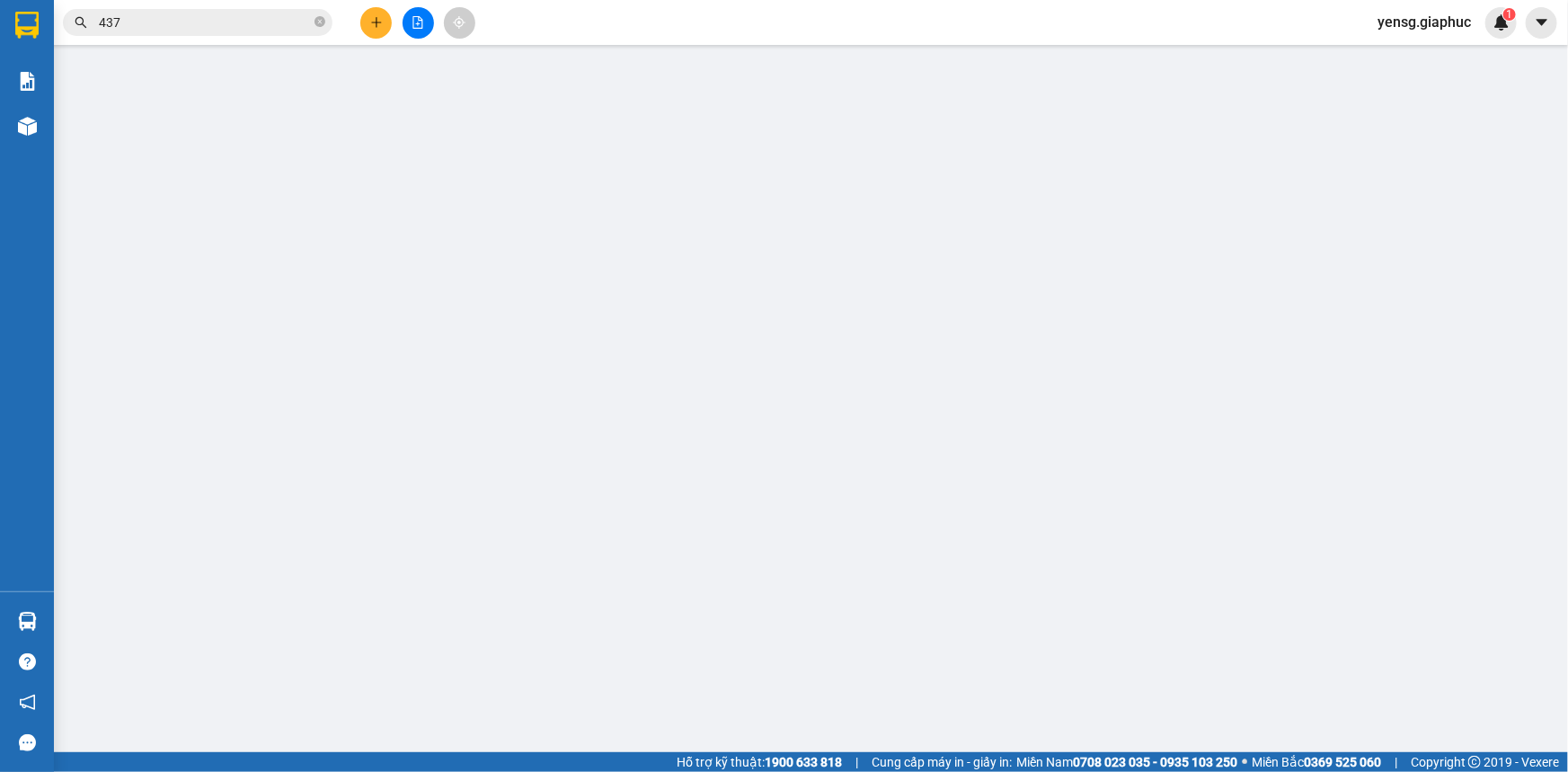
type input "0905431186"
type input "[PERSON_NAME]"
type input "MỸ CA"
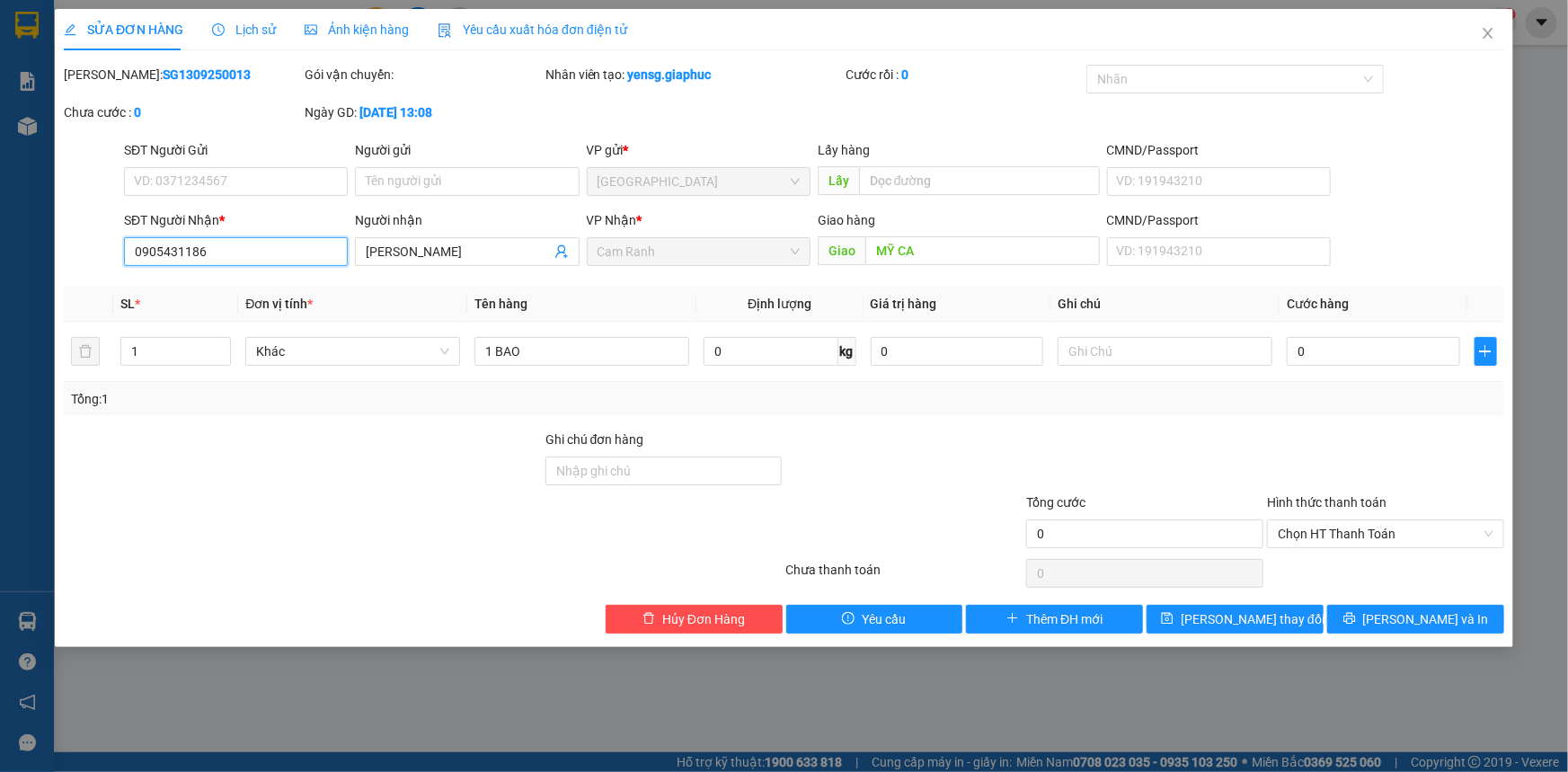
click at [219, 252] on input "0905431186" at bounding box center [235, 251] width 224 height 28
click at [219, 252] on input "09054311863" at bounding box center [235, 251] width 224 height 28
type input "3033"
click at [745, 619] on span "Hủy Đơn Hàng" at bounding box center [703, 620] width 83 height 20
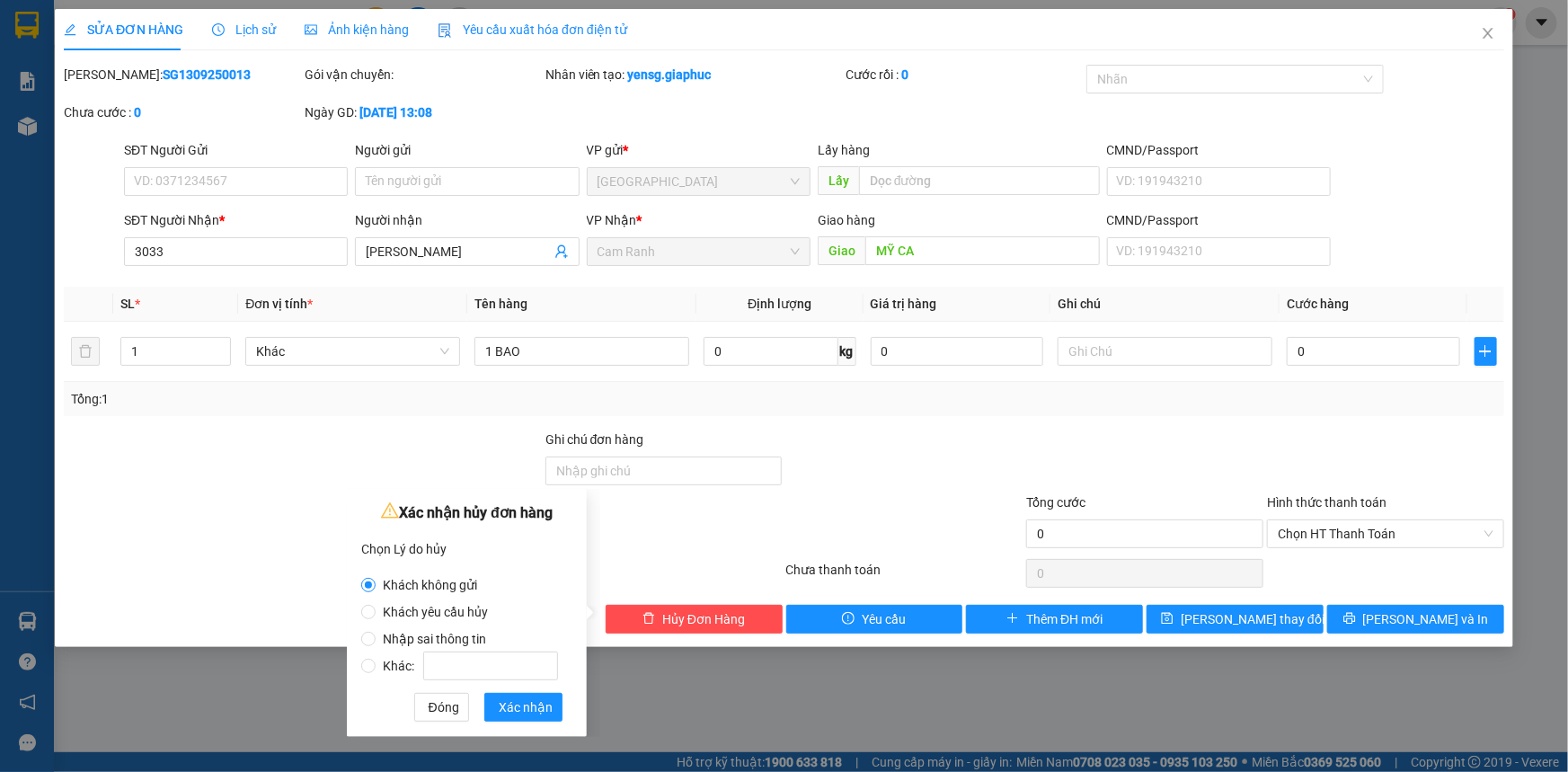
click at [432, 622] on label "Nhập sai thông tin" at bounding box center [463, 630] width 204 height 27
click at [376, 632] on input "Nhập sai thông tin" at bounding box center [368, 639] width 15 height 15
radio input "true"
radio input "false"
click at [426, 634] on span "Nhập sai thông tin" at bounding box center [435, 639] width 118 height 15
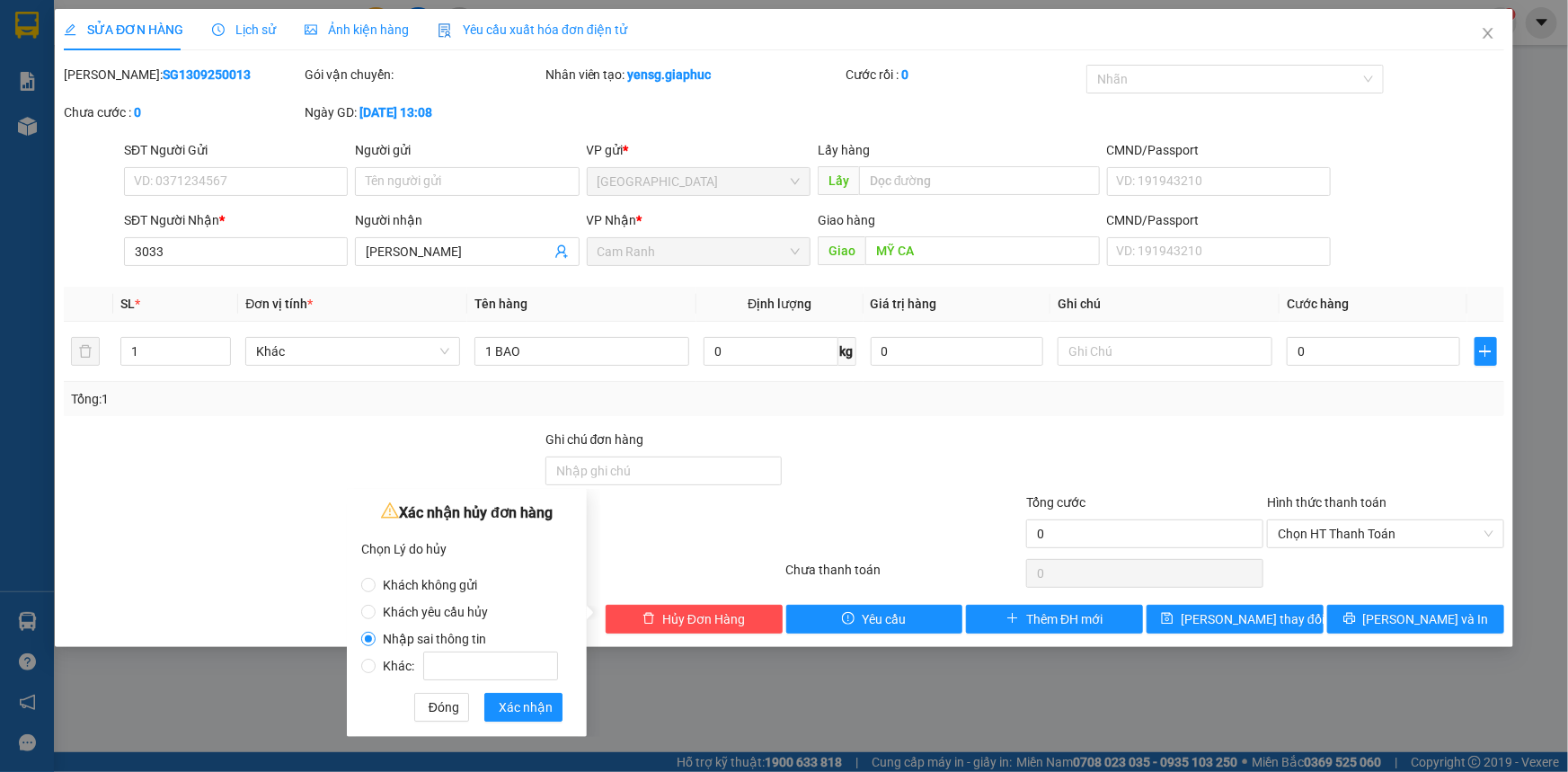
click at [376, 634] on input "Nhập sai thông tin" at bounding box center [368, 639] width 15 height 15
click at [547, 708] on span "Xác nhận" at bounding box center [526, 708] width 54 height 20
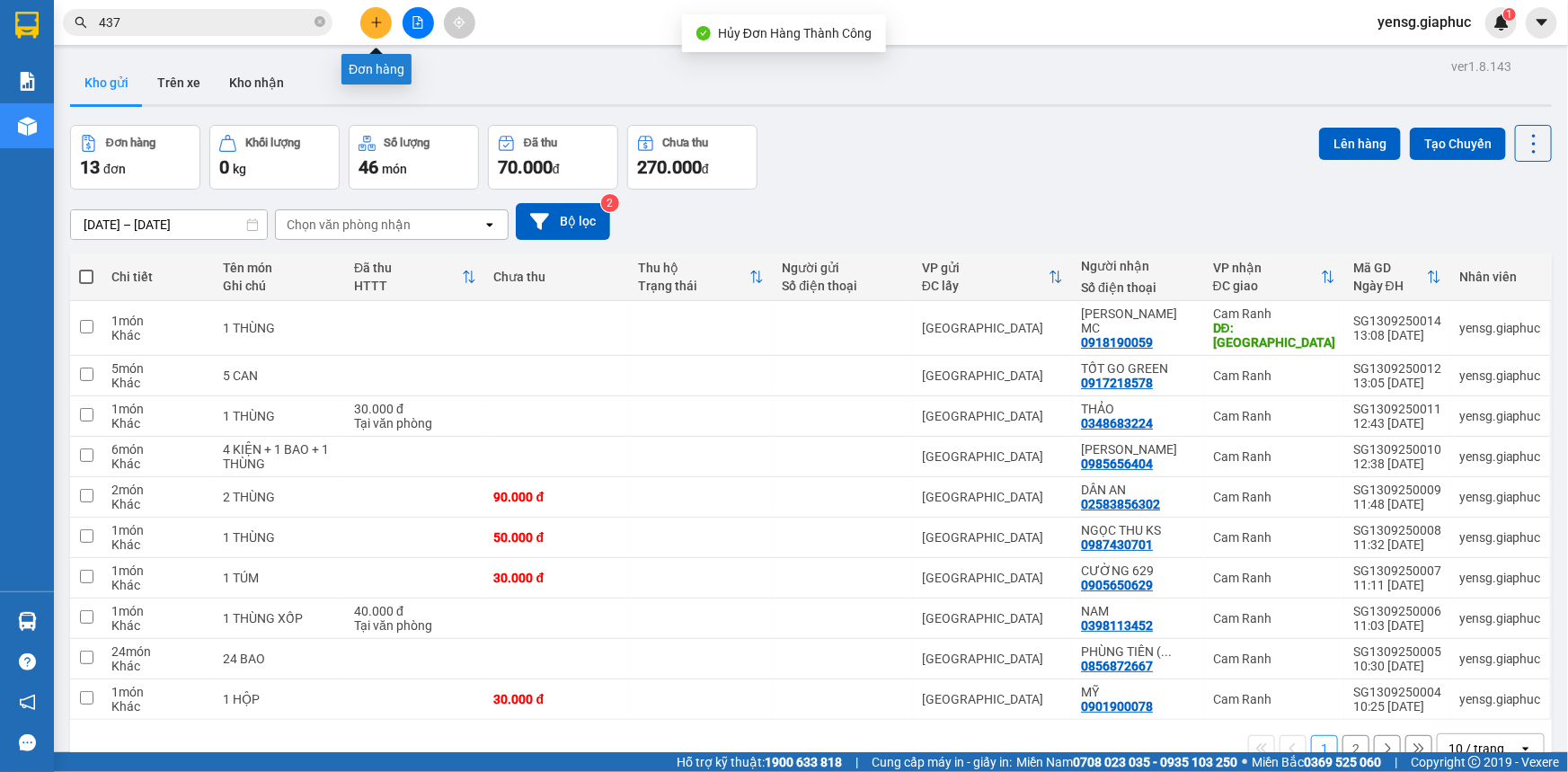
click at [382, 19] on icon "plus" at bounding box center [376, 22] width 13 height 13
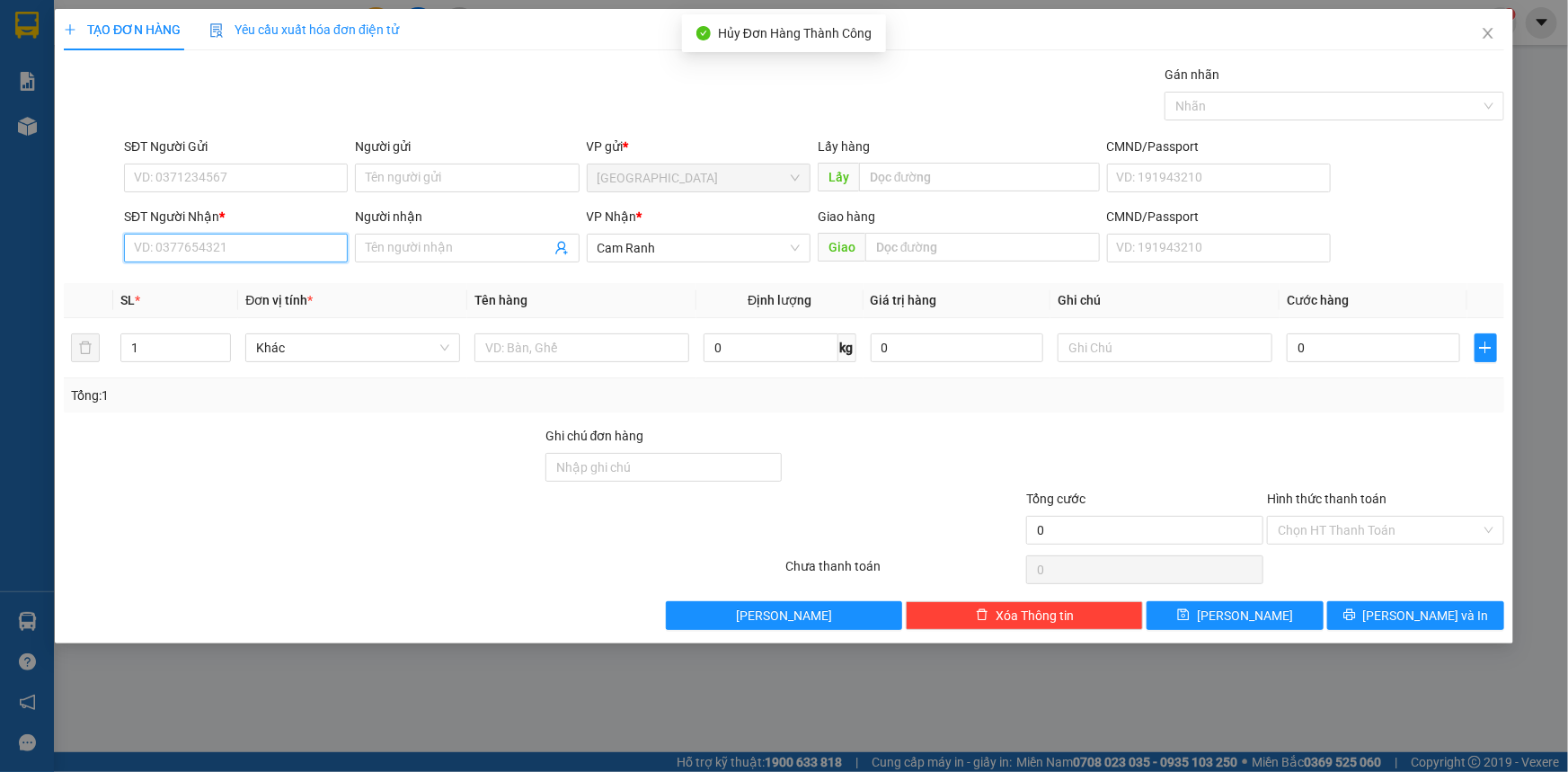
click at [300, 252] on input "SĐT Người Nhận *" at bounding box center [235, 247] width 224 height 28
type input "2"
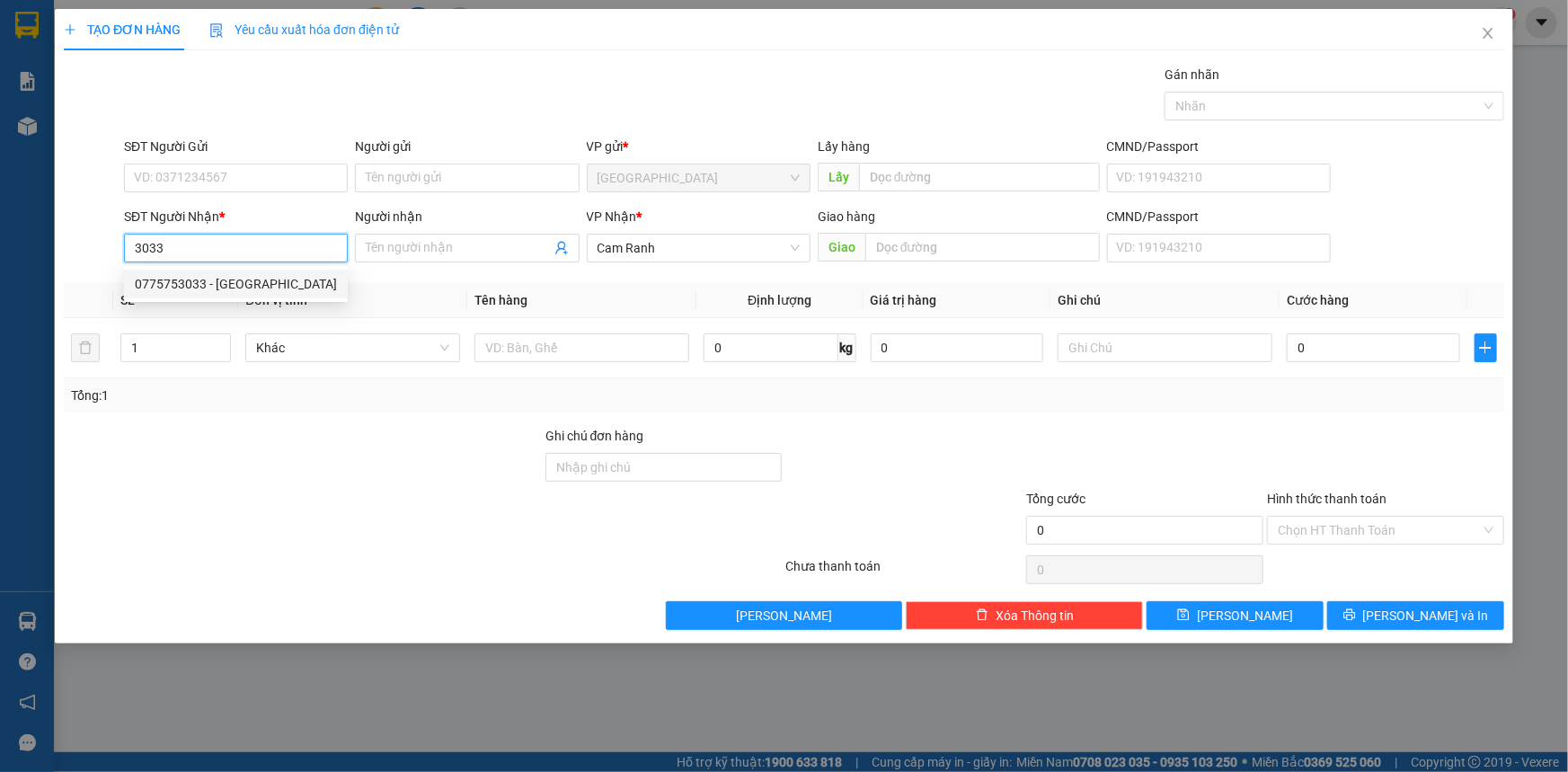
click at [282, 286] on div "0775753033 - [GEOGRAPHIC_DATA]" at bounding box center [235, 284] width 202 height 20
type input "0775753033"
type input "HÀ SƠN"
type input "0775753033"
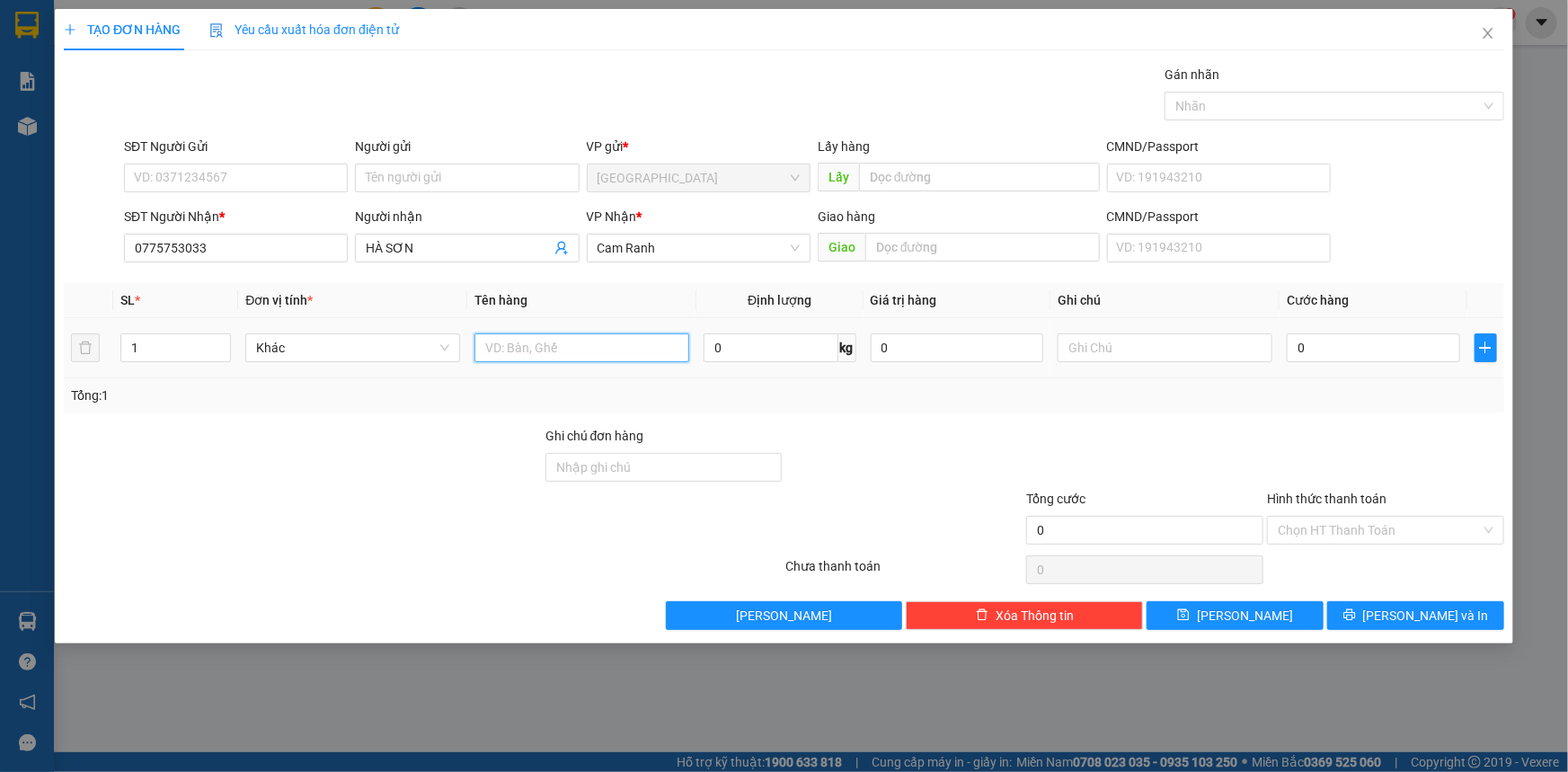
click at [600, 355] on input "text" at bounding box center [582, 347] width 215 height 28
type input "1 BAO"
click at [1365, 593] on div "Transit Pickup Surcharge Ids Transit Deliver Surcharge Ids Transit Deliver Surc…" at bounding box center [784, 347] width 1441 height 566
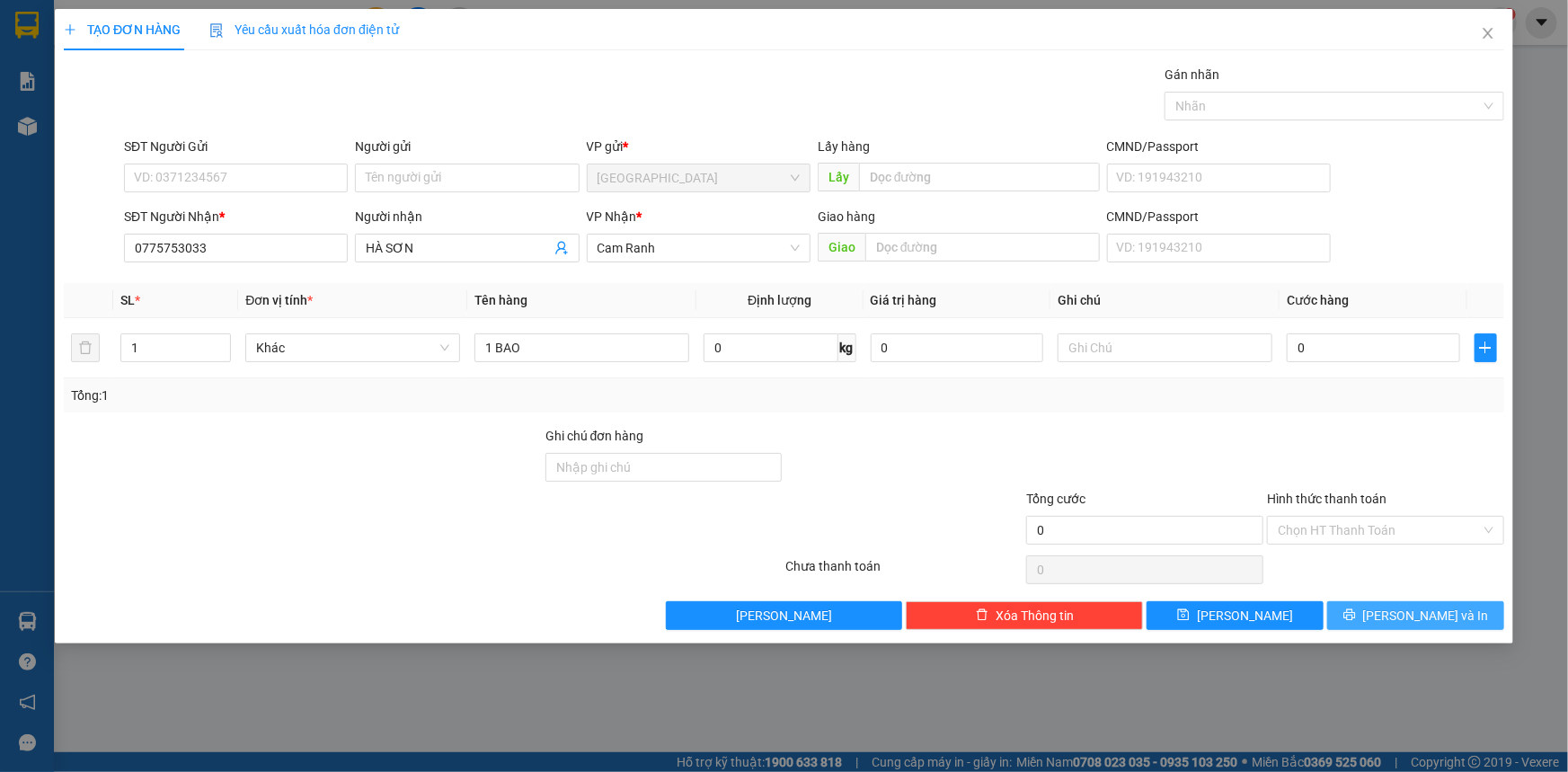
click at [1368, 603] on button "[PERSON_NAME] và In" at bounding box center [1416, 615] width 177 height 28
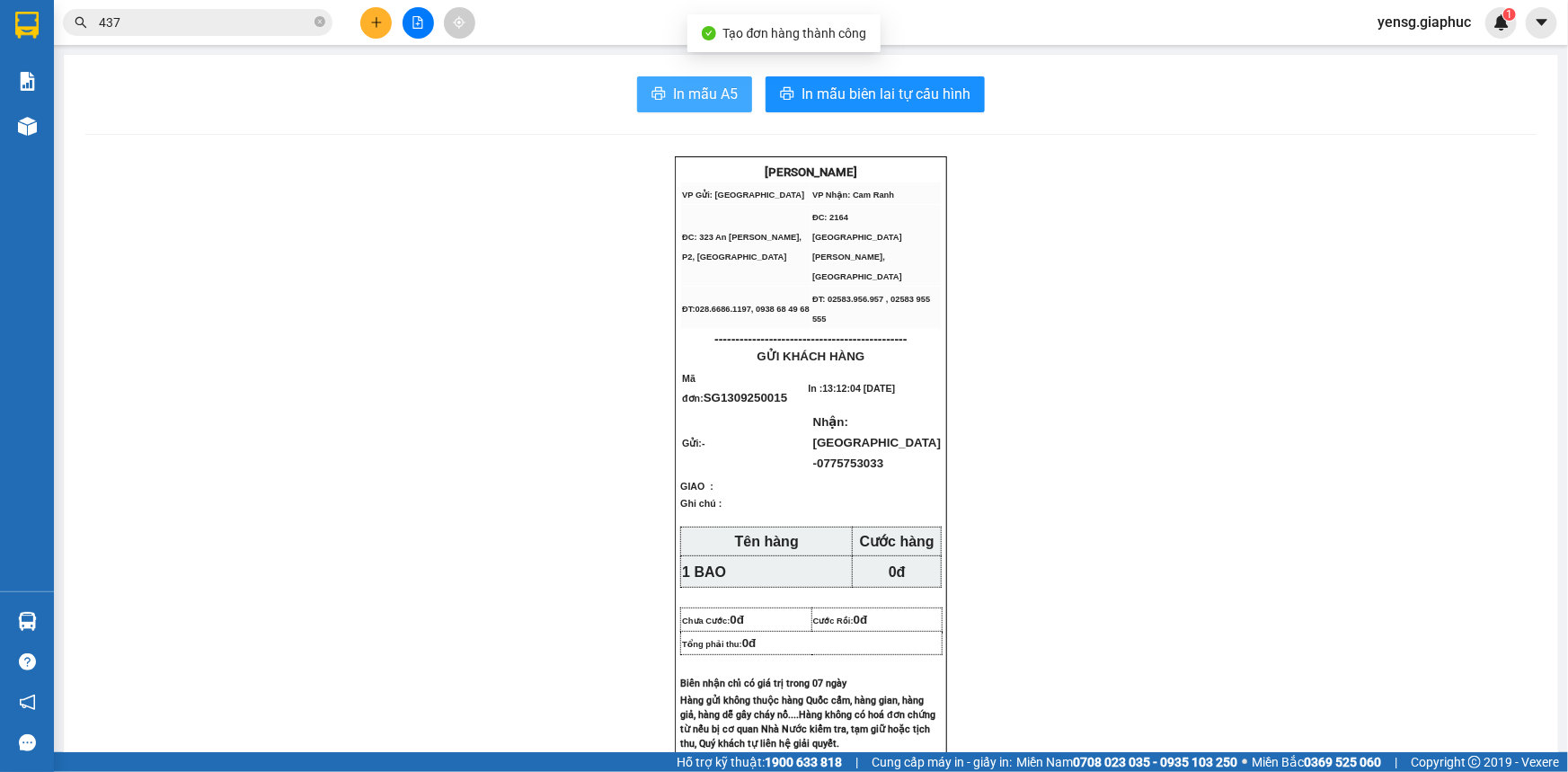
click at [710, 91] on span "In mẫu A5" at bounding box center [705, 94] width 64 height 22
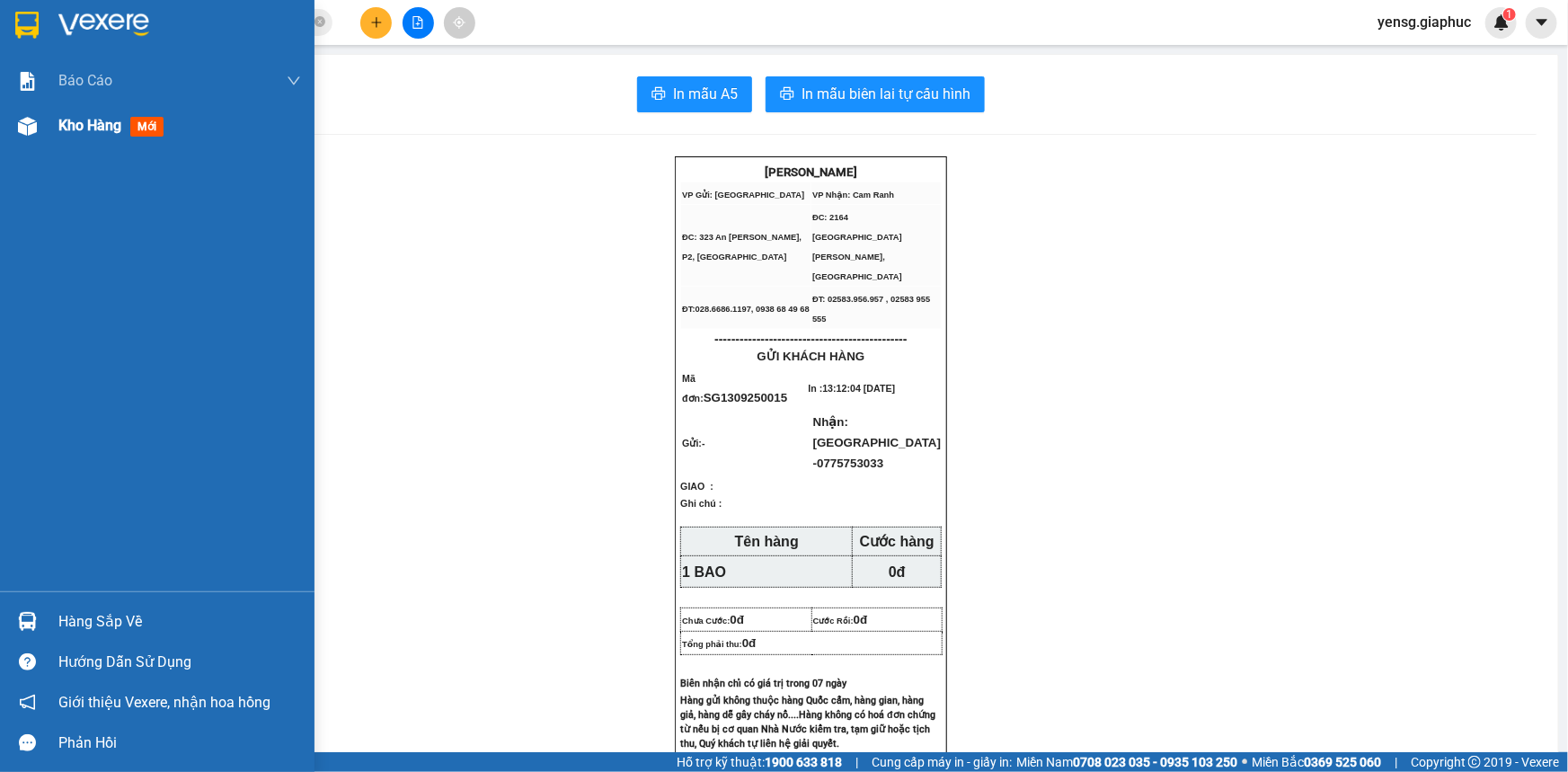
click at [32, 134] on img at bounding box center [26, 126] width 19 height 19
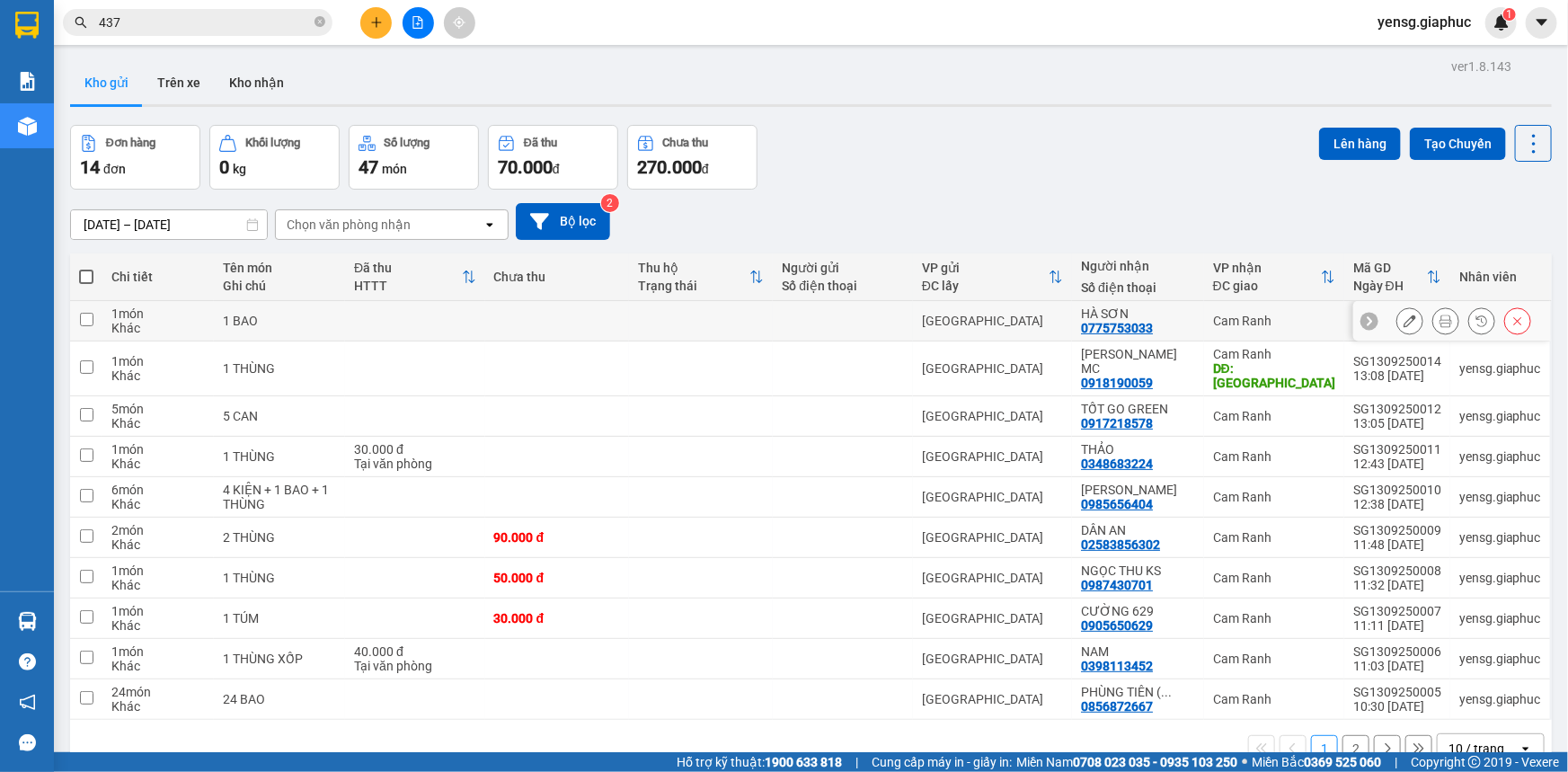
click at [1397, 316] on button at bounding box center [1410, 322] width 25 height 31
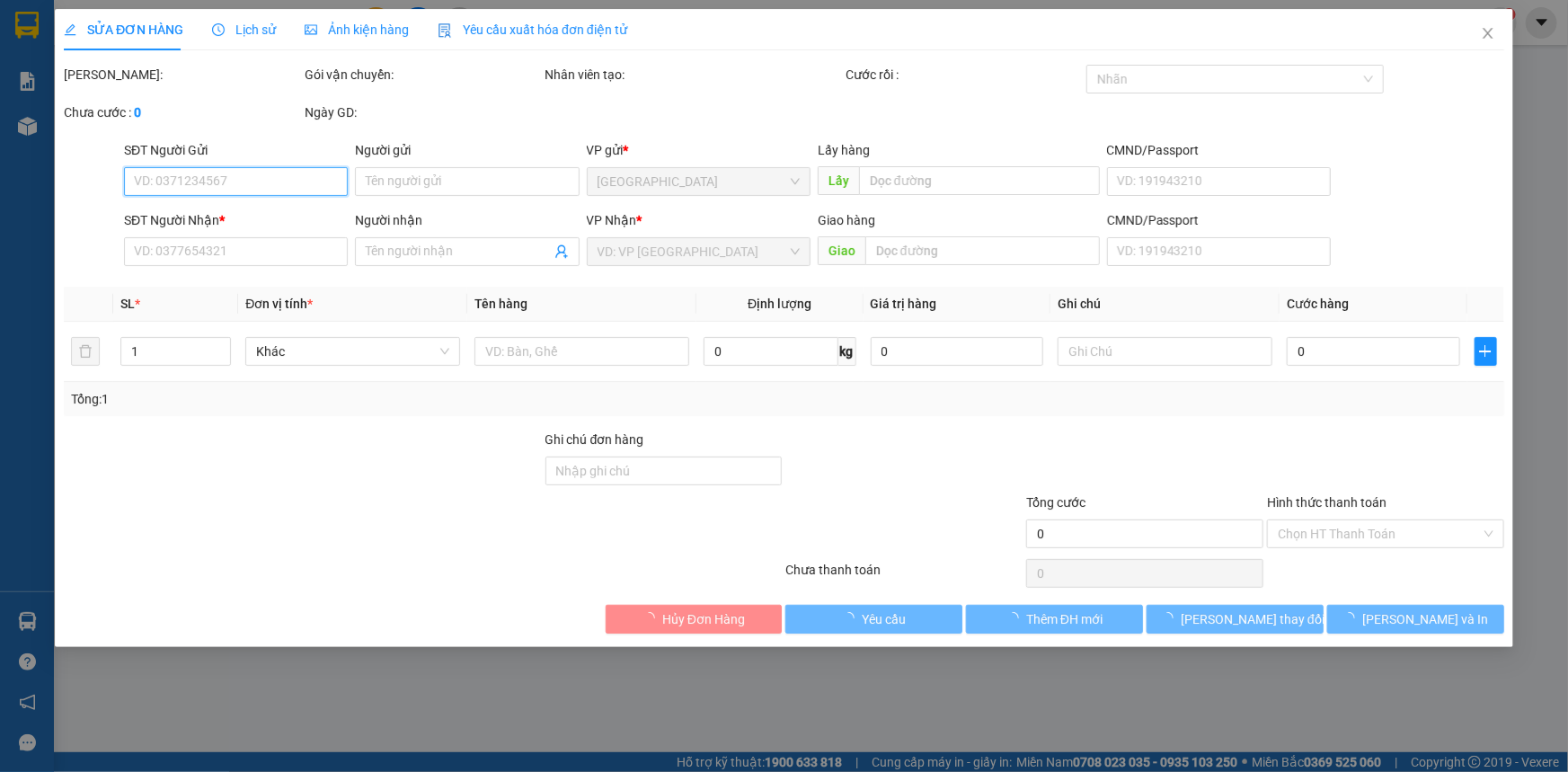
type input "0775753033"
type input "HÀ SƠN"
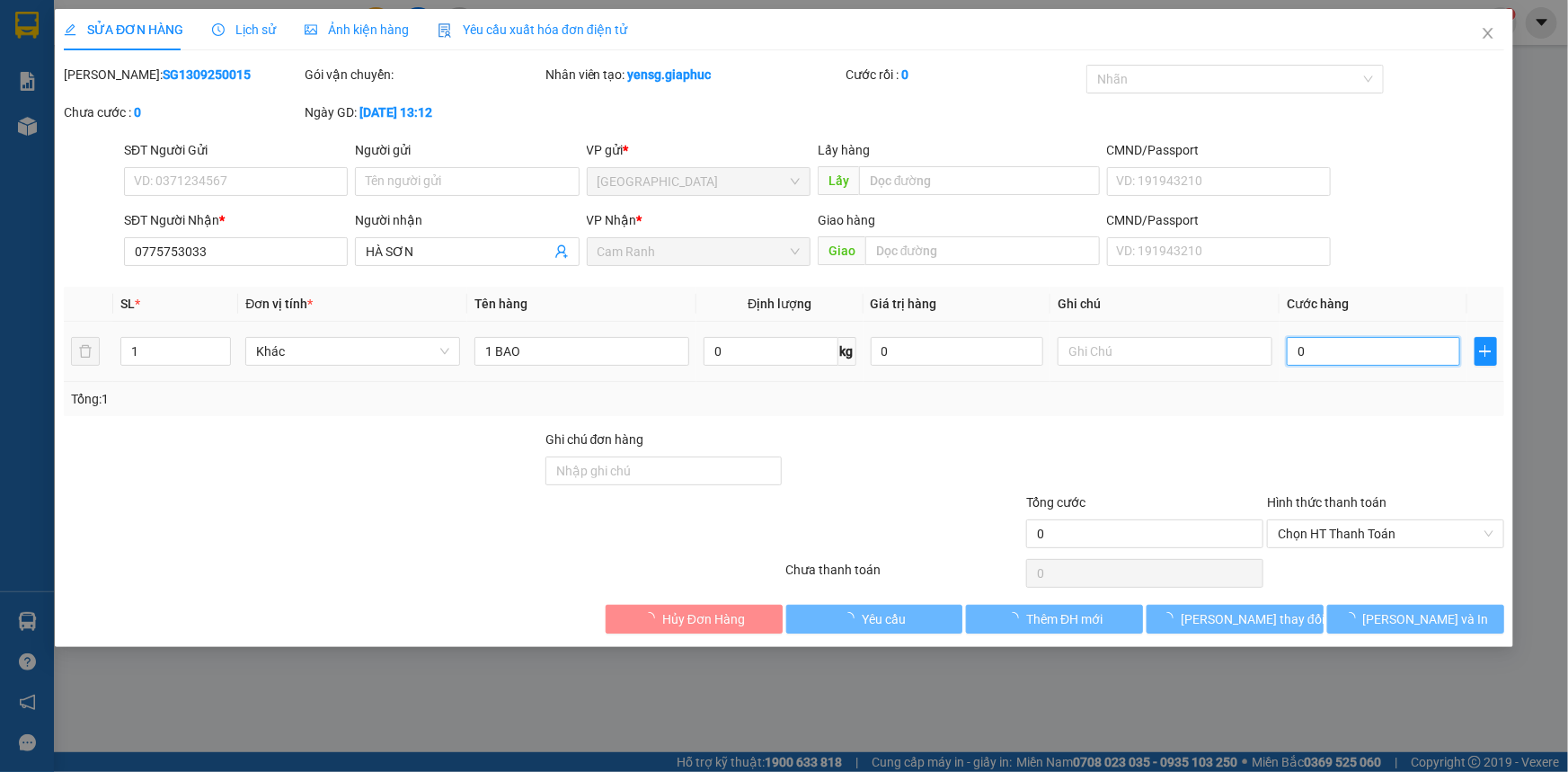
click at [1310, 346] on input "0" at bounding box center [1374, 351] width 174 height 28
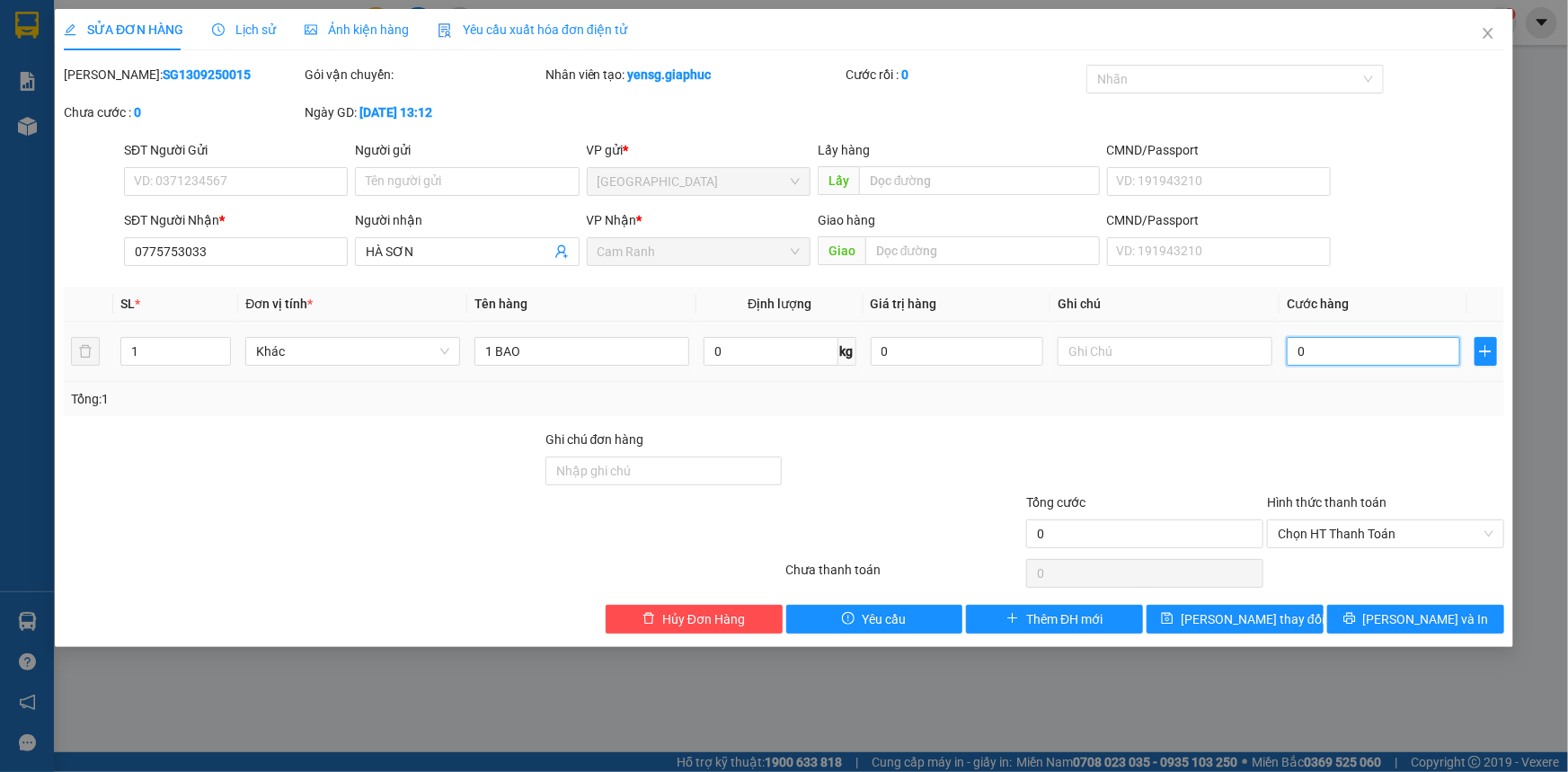
type input "4"
type input "40"
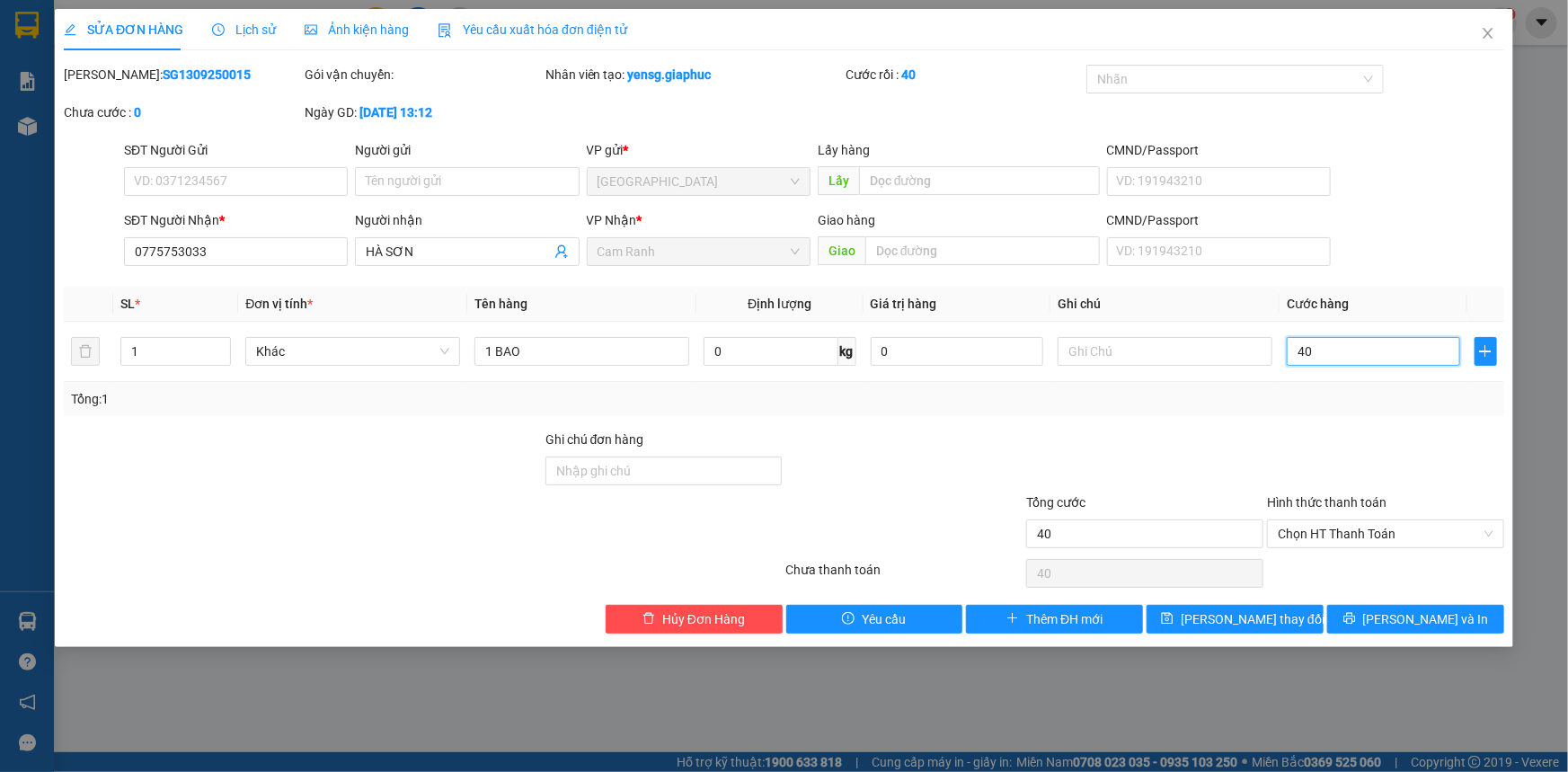
type input "40"
type input "40.000"
click at [1327, 387] on div "Tổng: 1" at bounding box center [784, 399] width 1441 height 34
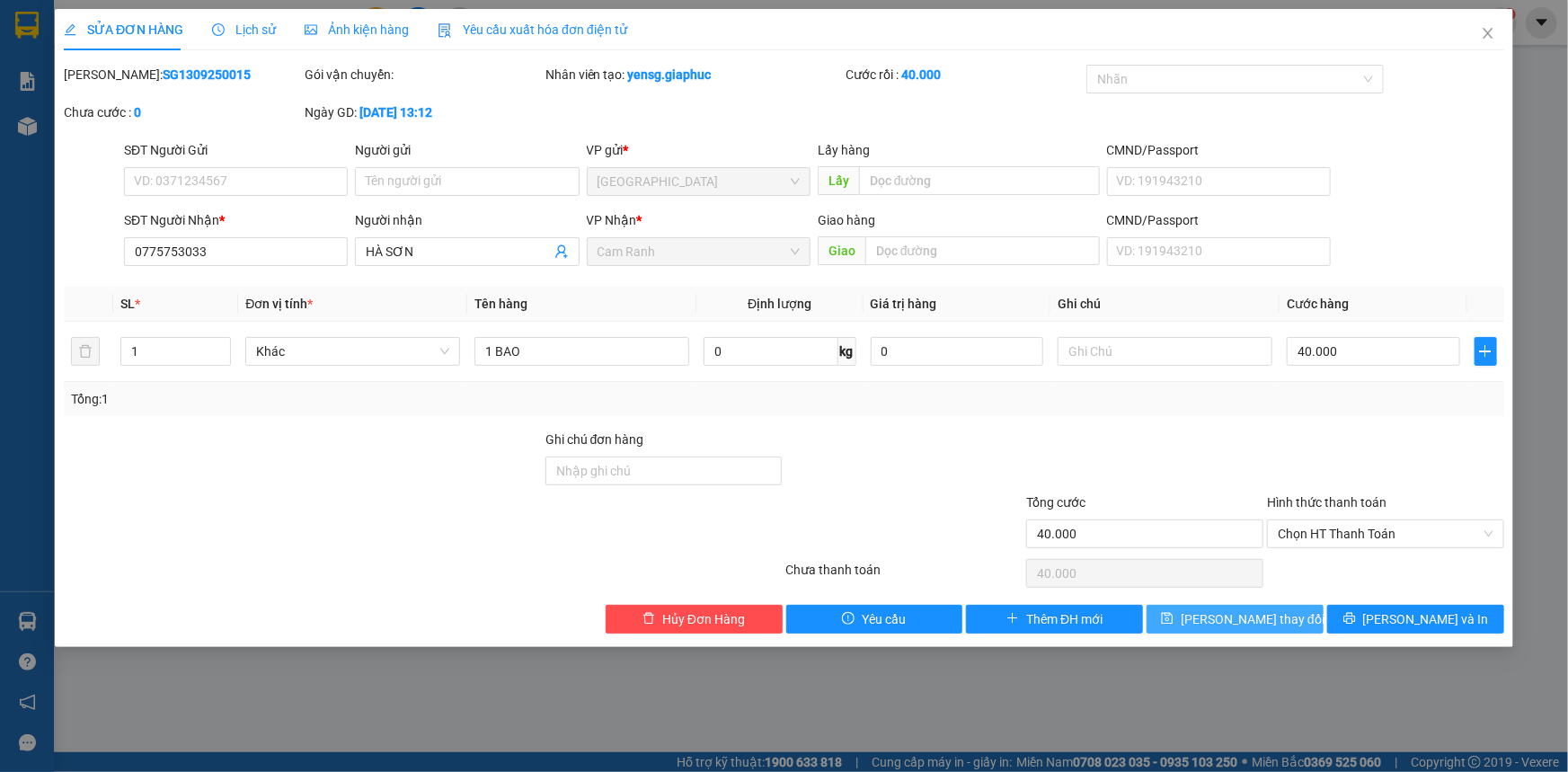
click at [1274, 627] on span "[PERSON_NAME] thay đổi" at bounding box center [1252, 620] width 144 height 20
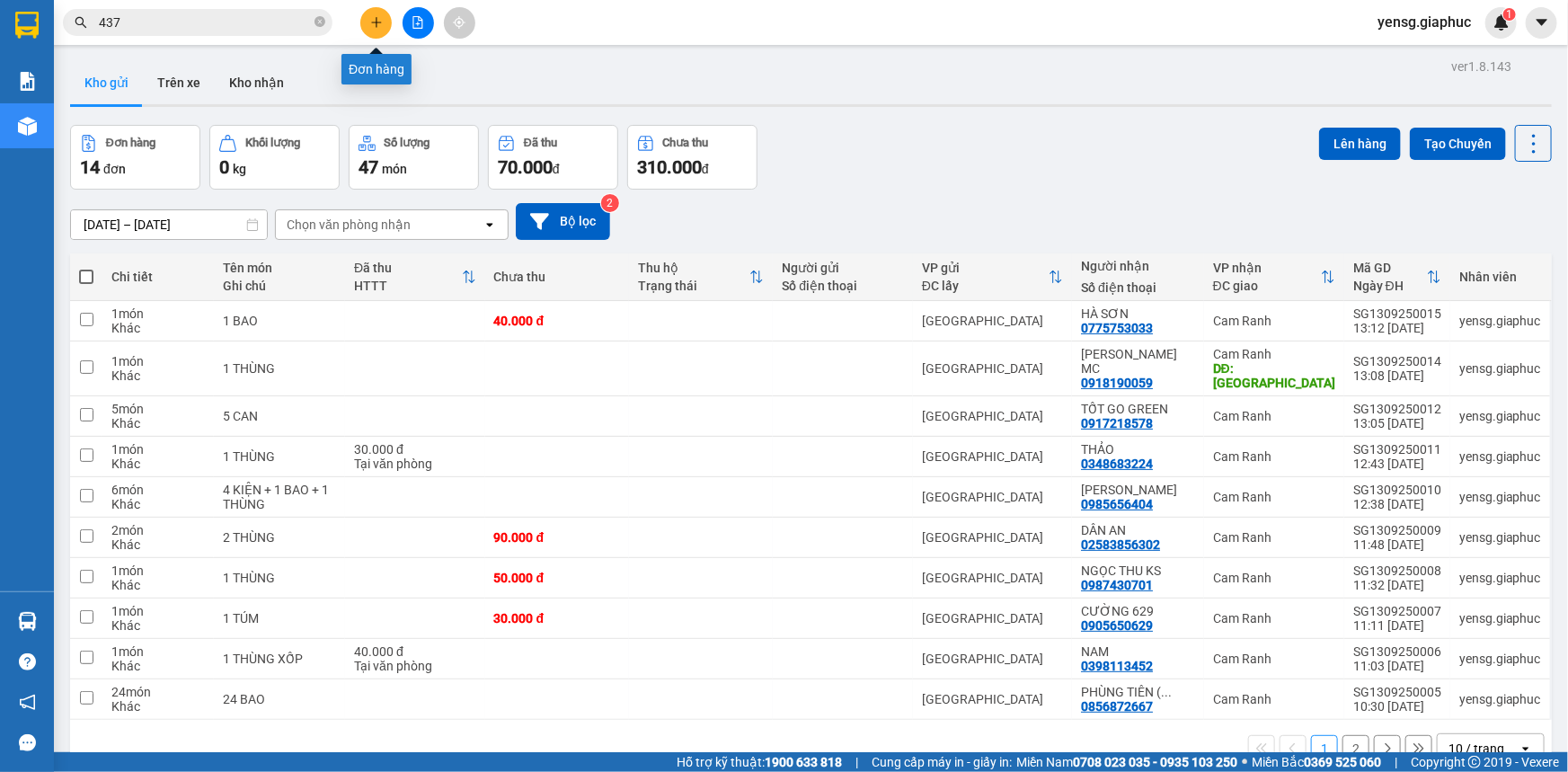
click at [370, 22] on icon "plus" at bounding box center [376, 22] width 13 height 13
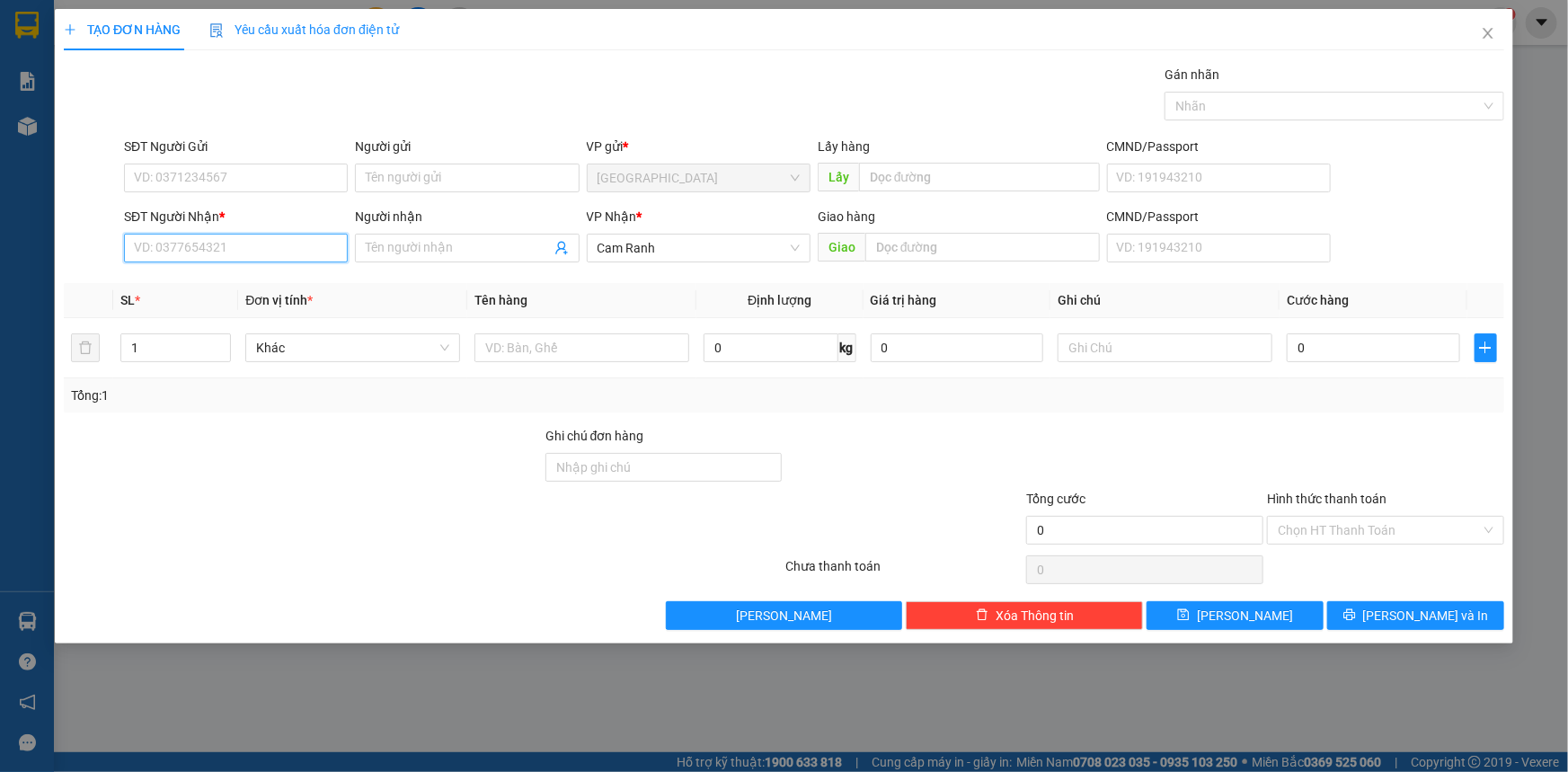
click at [296, 247] on input "SĐT Người Nhận *" at bounding box center [235, 247] width 224 height 28
drag, startPoint x: 262, startPoint y: 277, endPoint x: 262, endPoint y: 303, distance: 26.0
click at [262, 303] on div "0353629727 - THÀNH XÍ 0886322727 - ÚT ĐEN" at bounding box center [235, 298] width 224 height 58
click at [262, 303] on div "0886322727 - ÚT ĐEN" at bounding box center [235, 313] width 202 height 20
type input "0886322727"
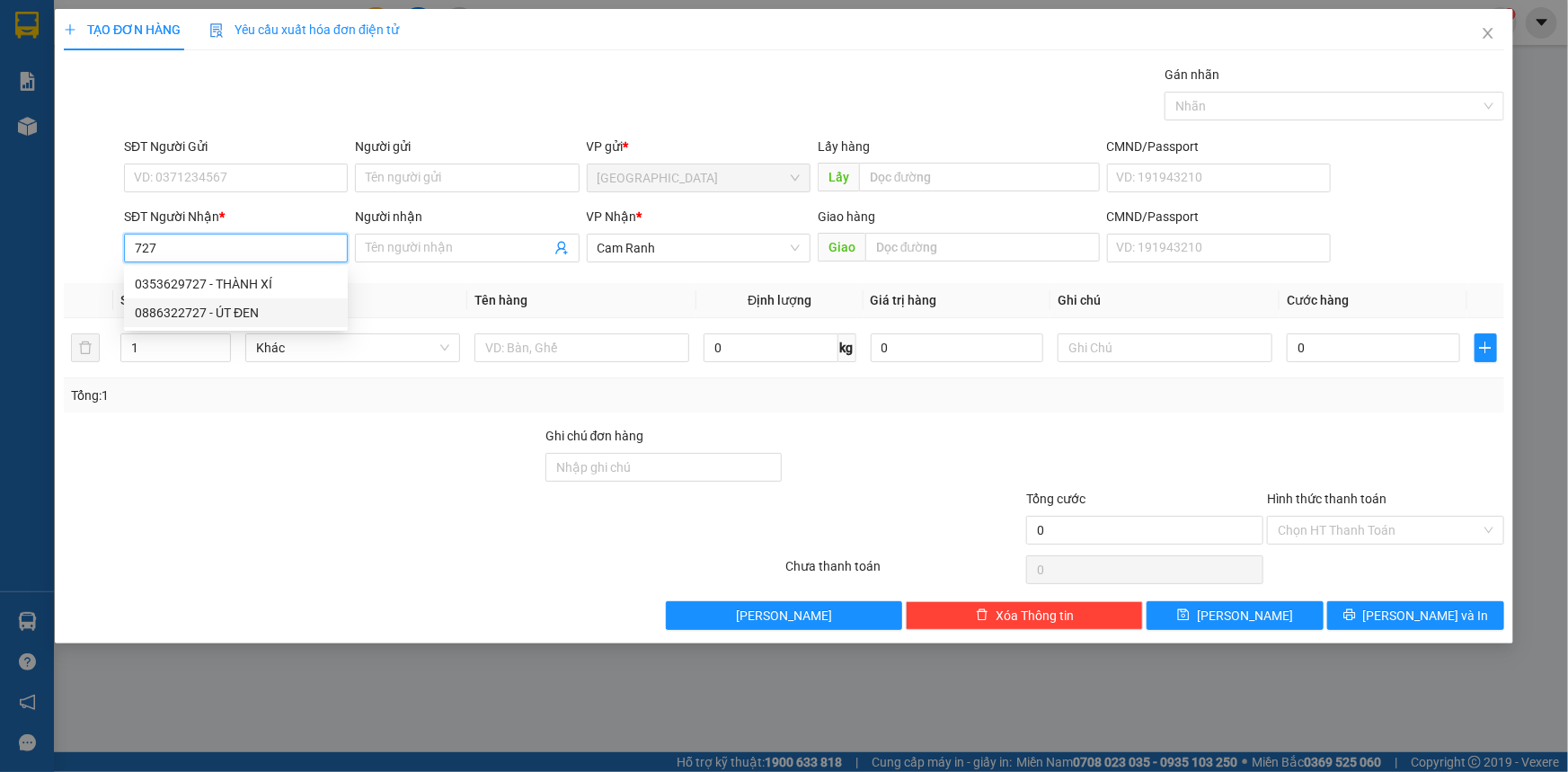
type input "ÚT ĐEN"
type input "0886322727"
drag, startPoint x: 198, startPoint y: 344, endPoint x: 174, endPoint y: 351, distance: 25.0
click at [197, 344] on input "1" at bounding box center [175, 348] width 108 height 27
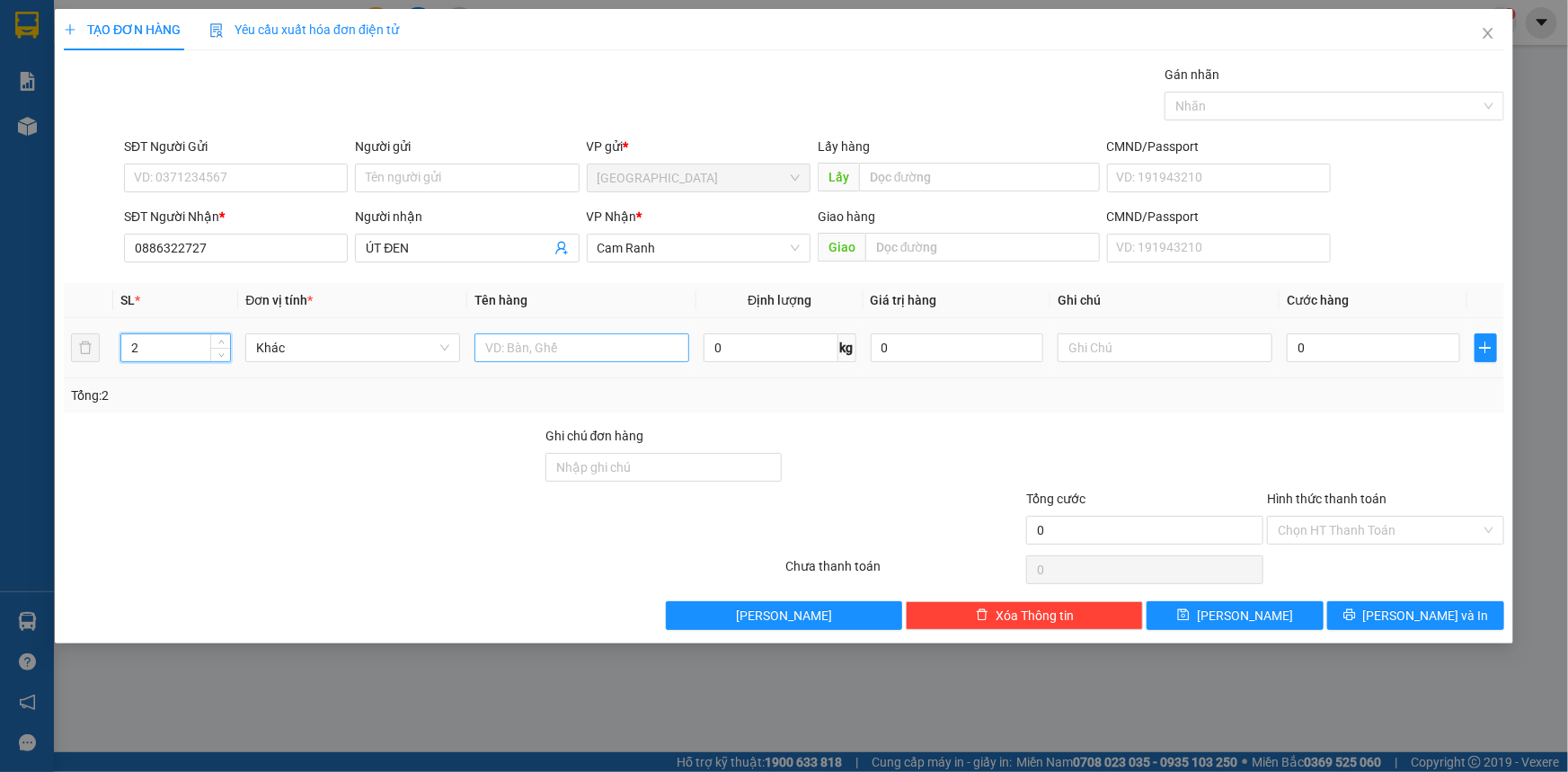
type input "2"
click at [594, 351] on input "text" at bounding box center [582, 347] width 215 height 28
type input "2 KIỆN"
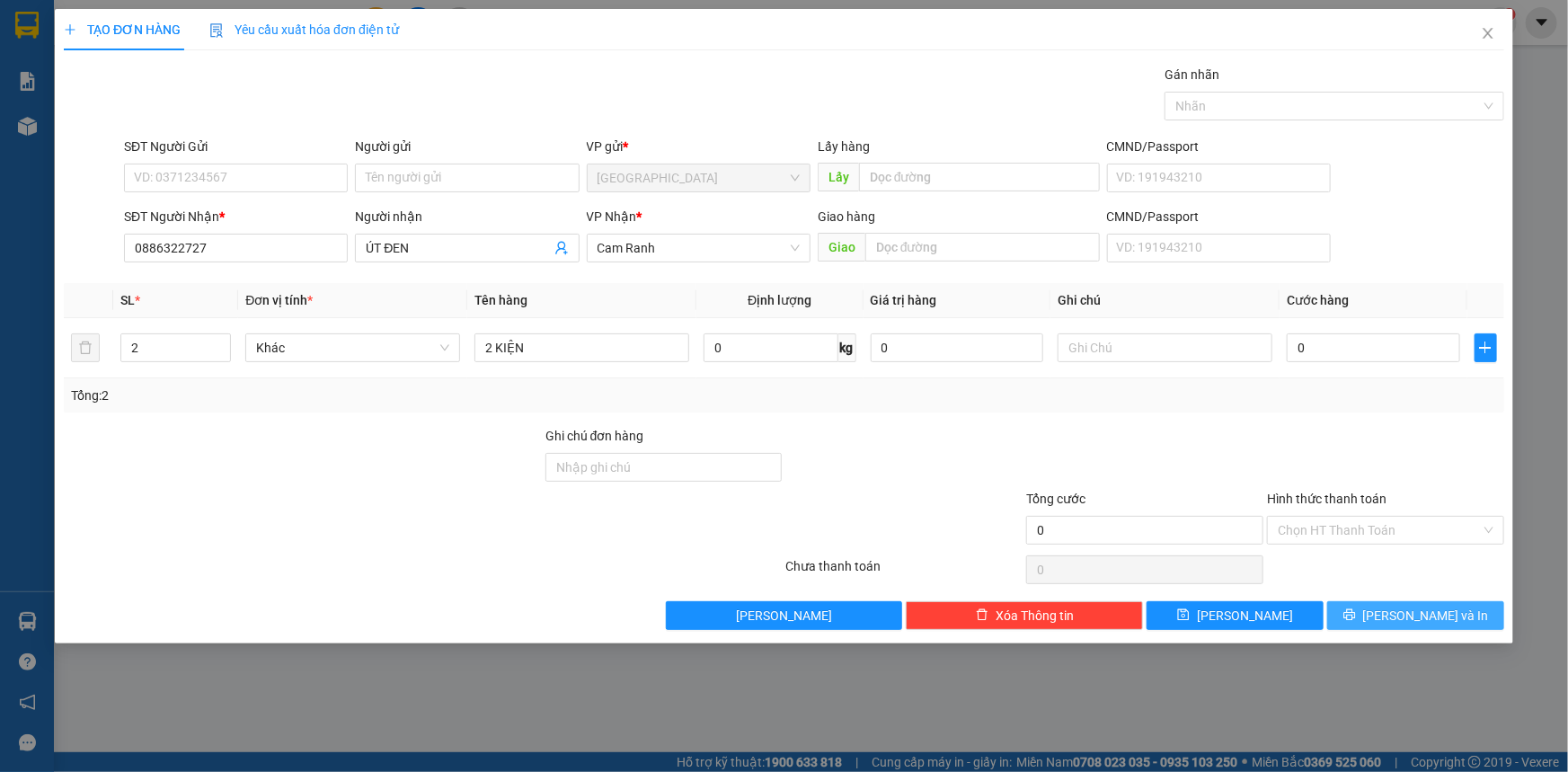
drag, startPoint x: 1375, startPoint y: 599, endPoint x: 1385, endPoint y: 610, distance: 14.9
click at [1375, 600] on div "Transit Pickup Surcharge Ids Transit Deliver Surcharge Ids Transit Deliver Surc…" at bounding box center [784, 347] width 1441 height 566
click at [1356, 614] on icon "printer" at bounding box center [1349, 615] width 13 height 13
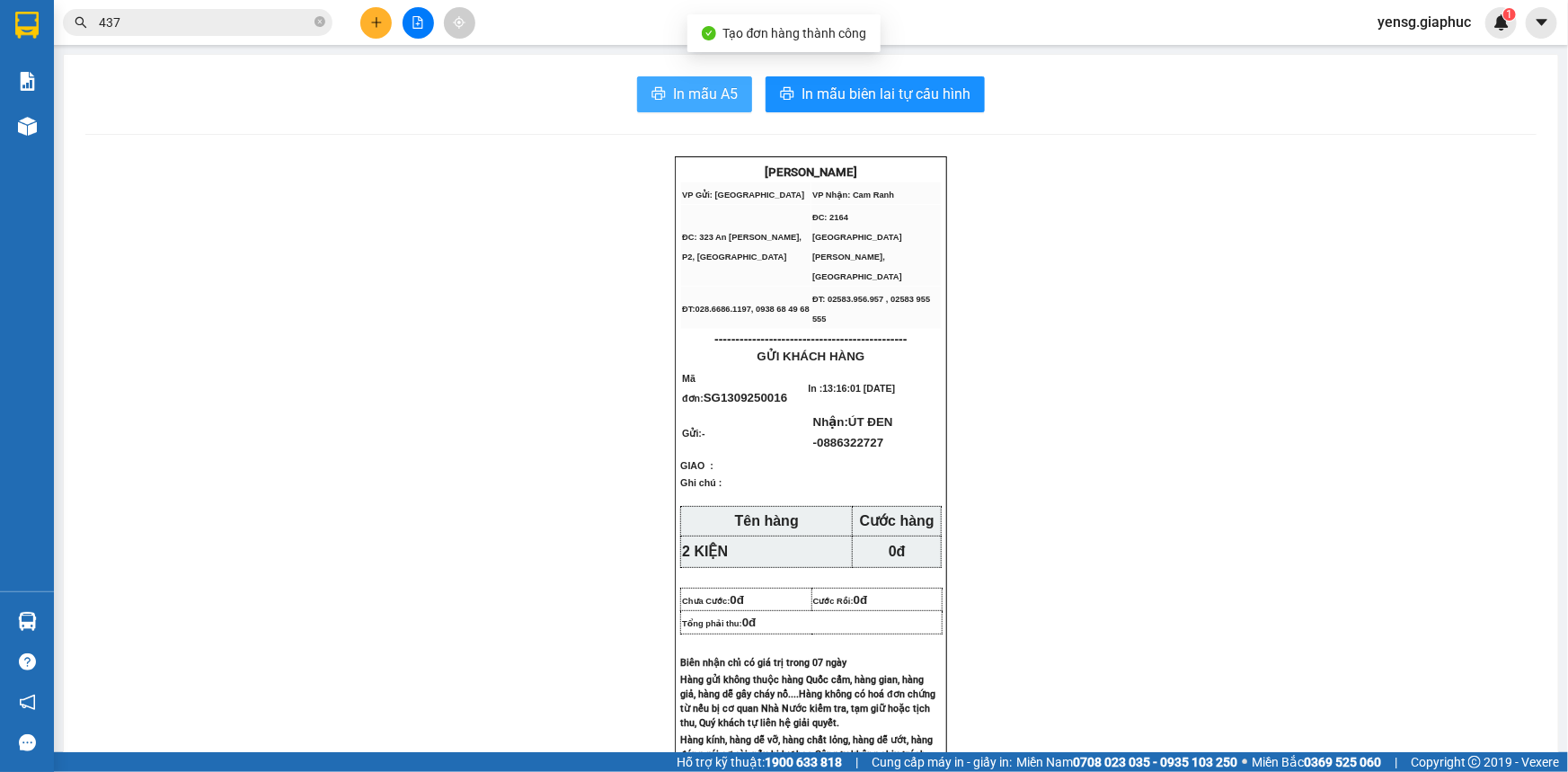
click at [673, 103] on span "In mẫu A5" at bounding box center [705, 94] width 64 height 22
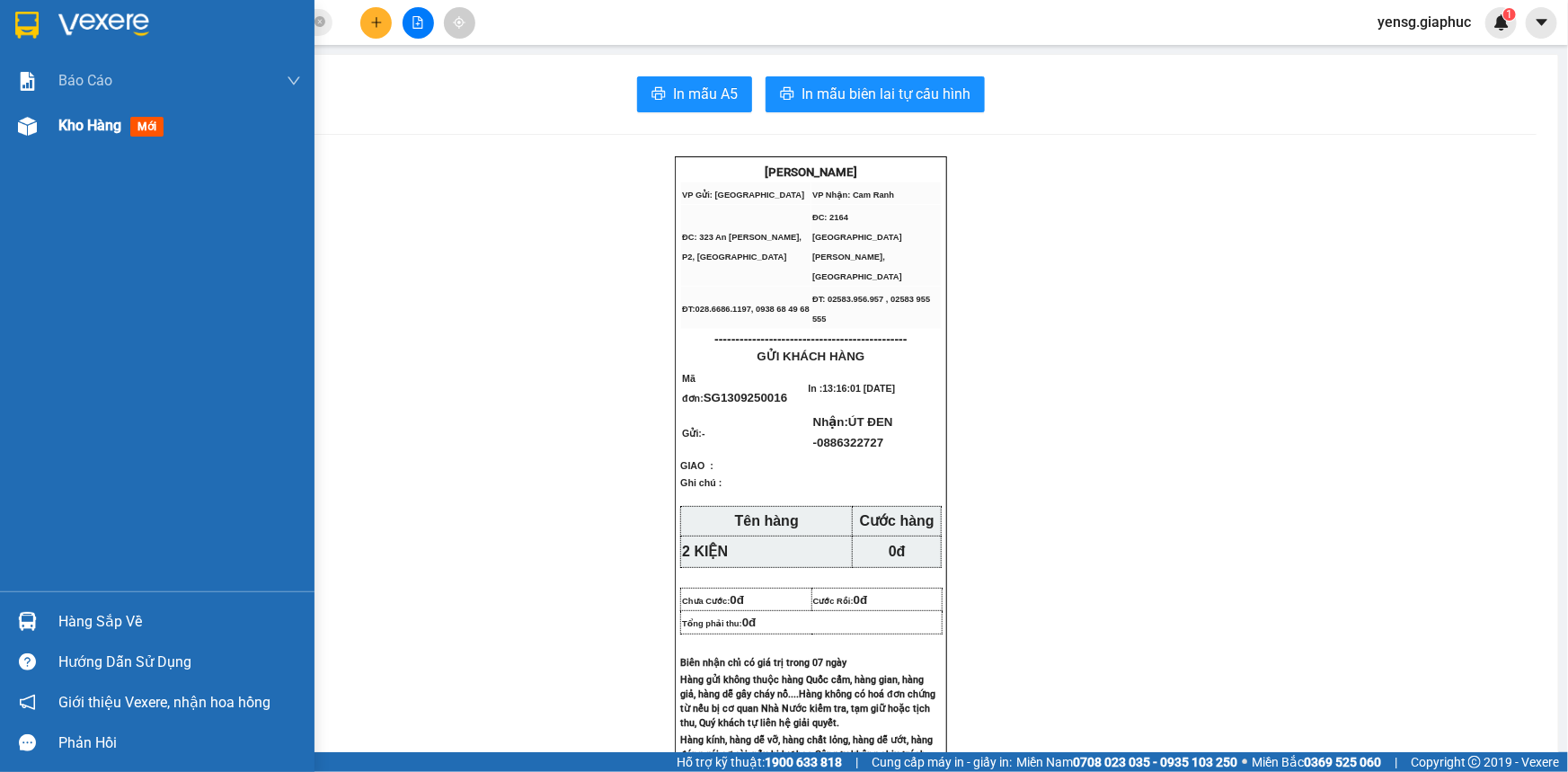
click at [21, 122] on img at bounding box center [26, 126] width 19 height 19
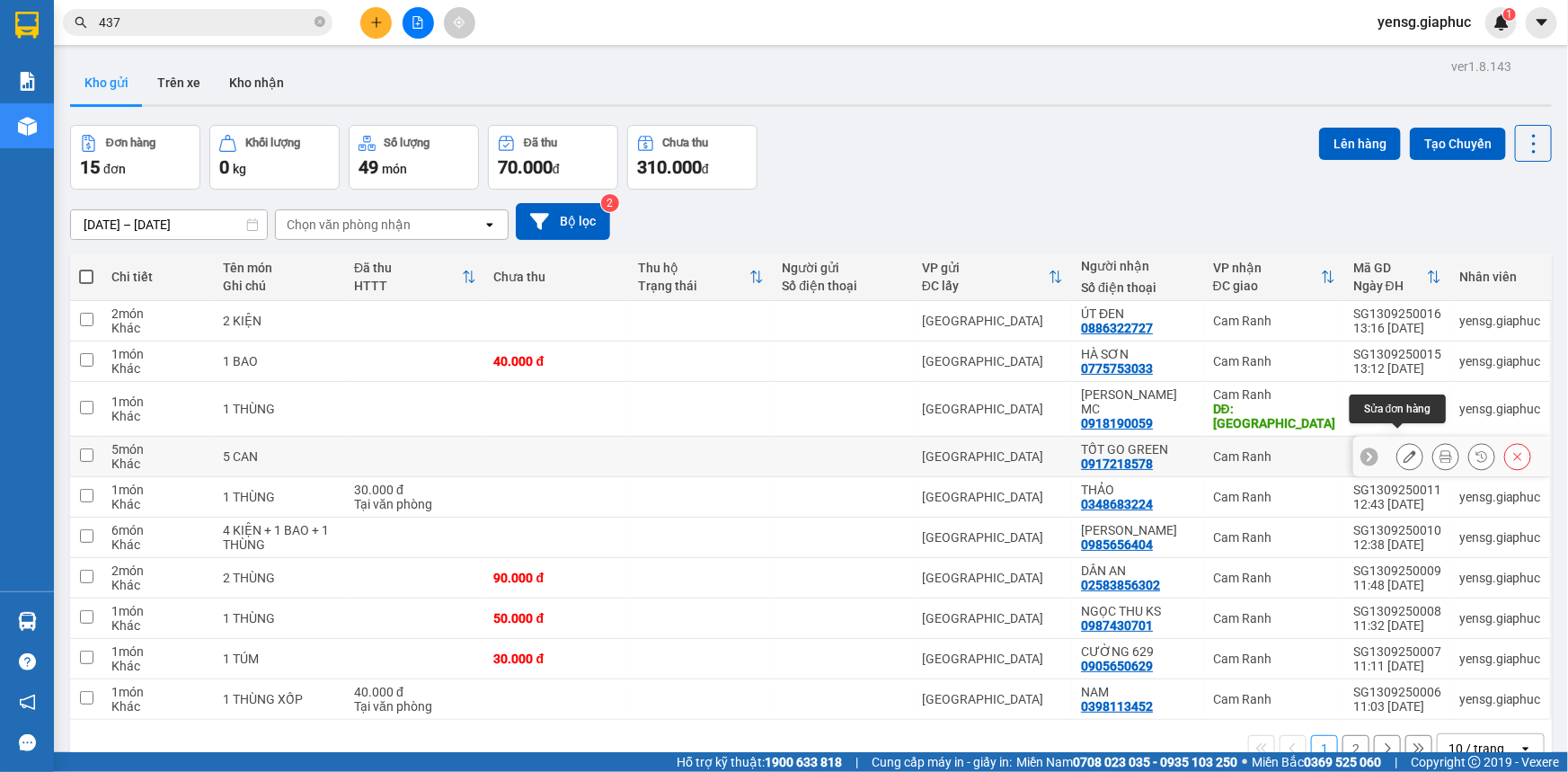
click at [1398, 449] on button at bounding box center [1410, 457] width 25 height 31
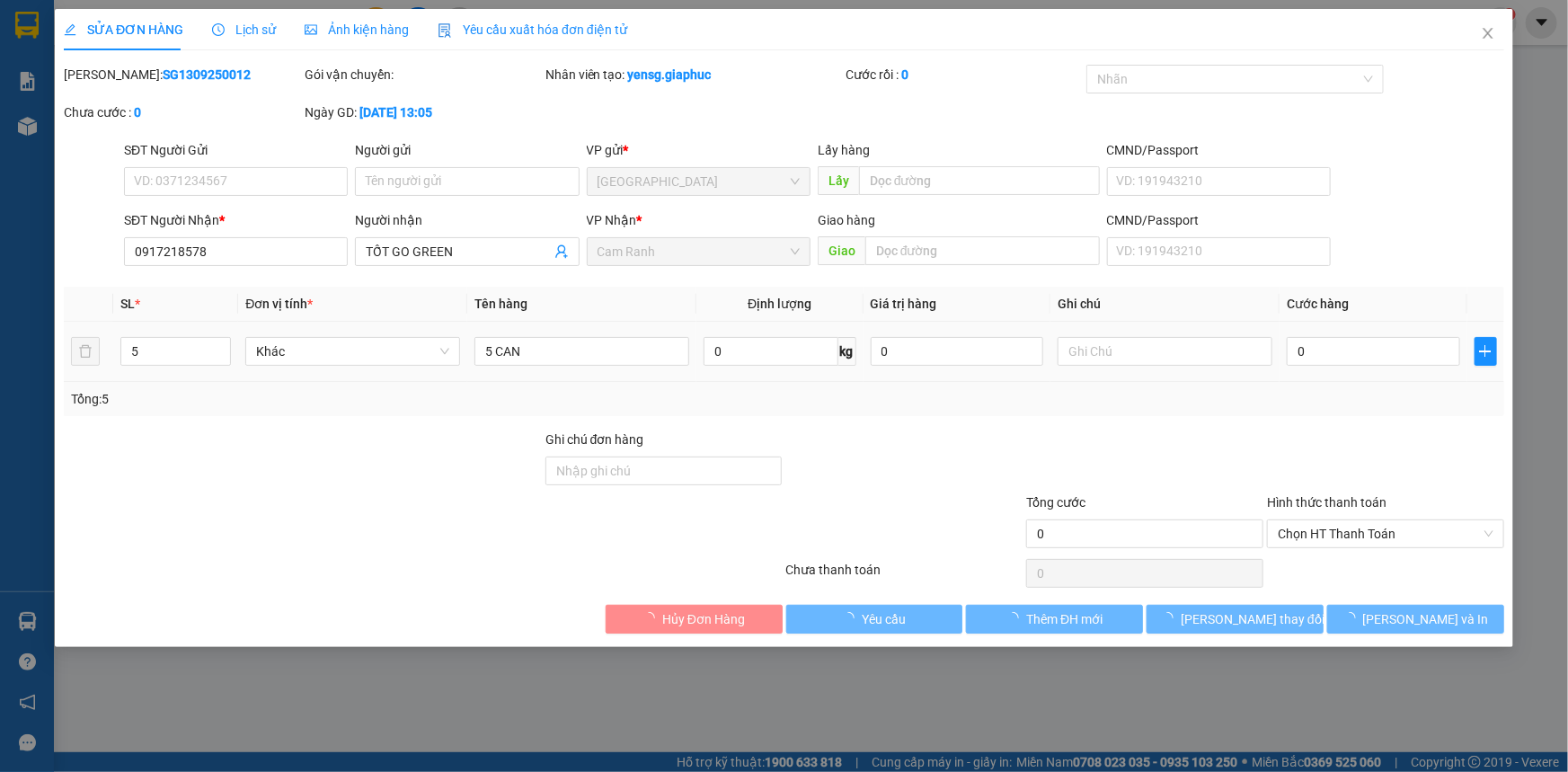
type input "0917218578"
type input "TỐT GO GREEN"
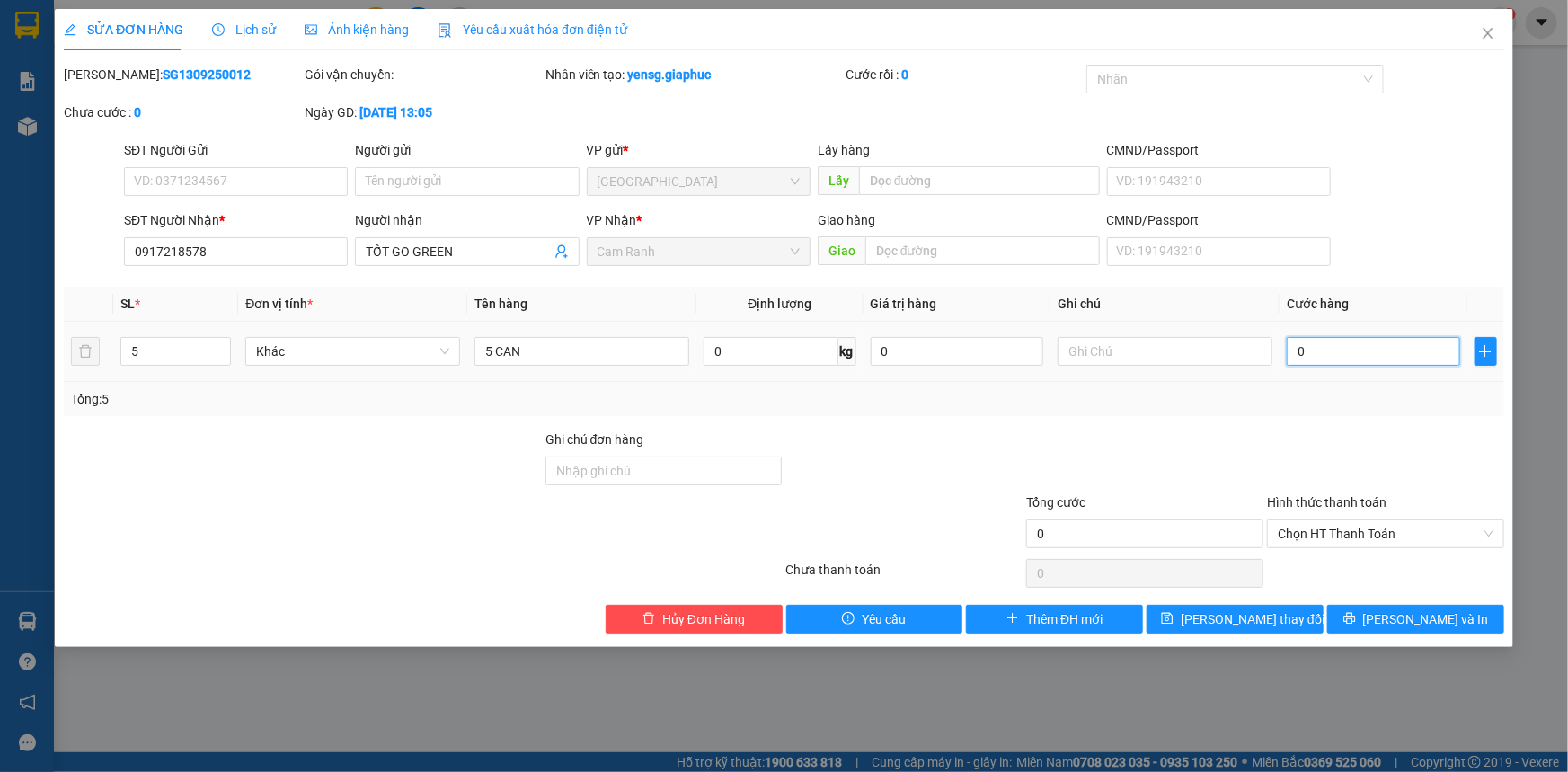
click at [1346, 360] on input "0" at bounding box center [1374, 351] width 174 height 28
type input "2"
type input "25"
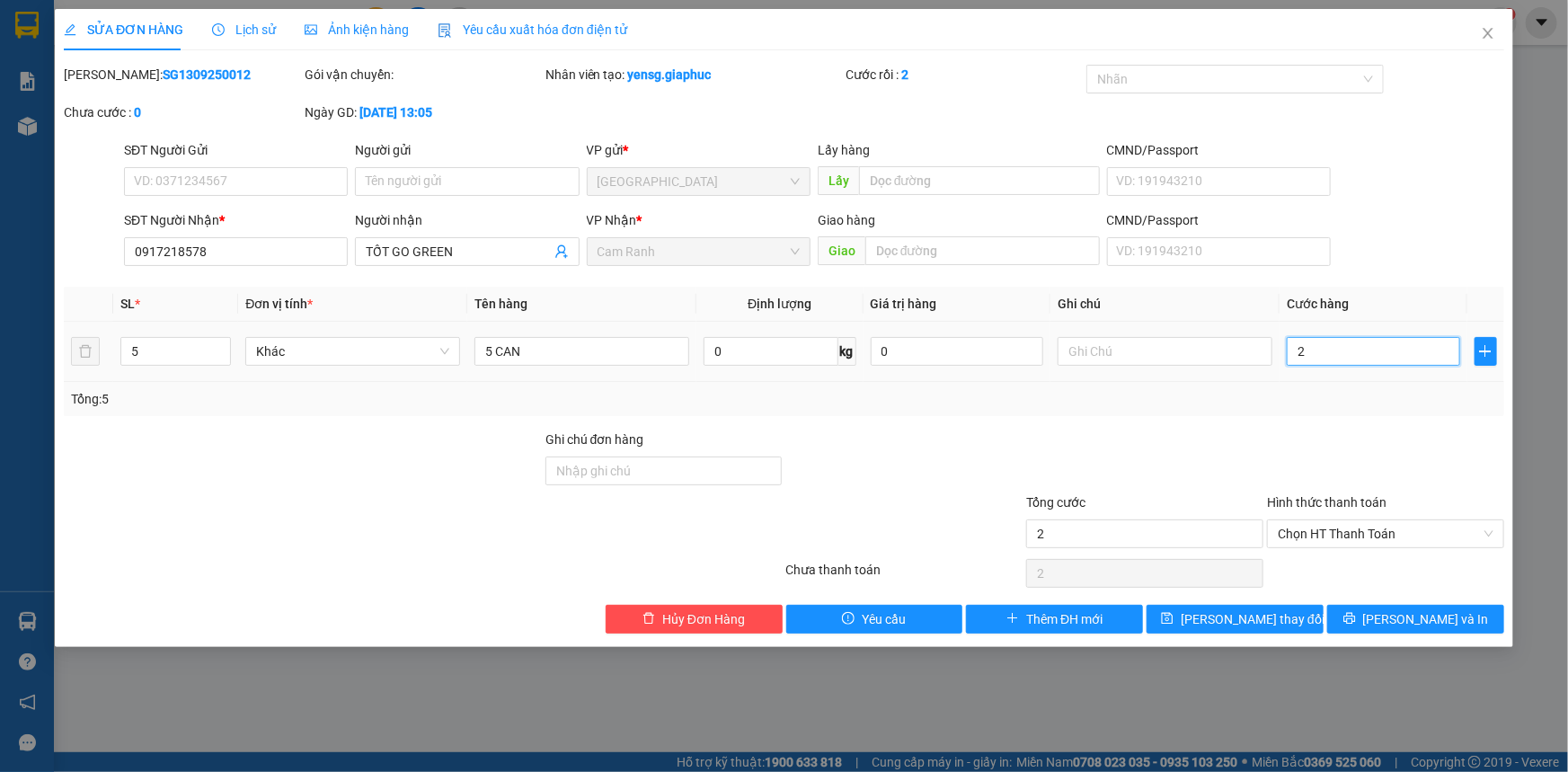
type input "25"
type input "250"
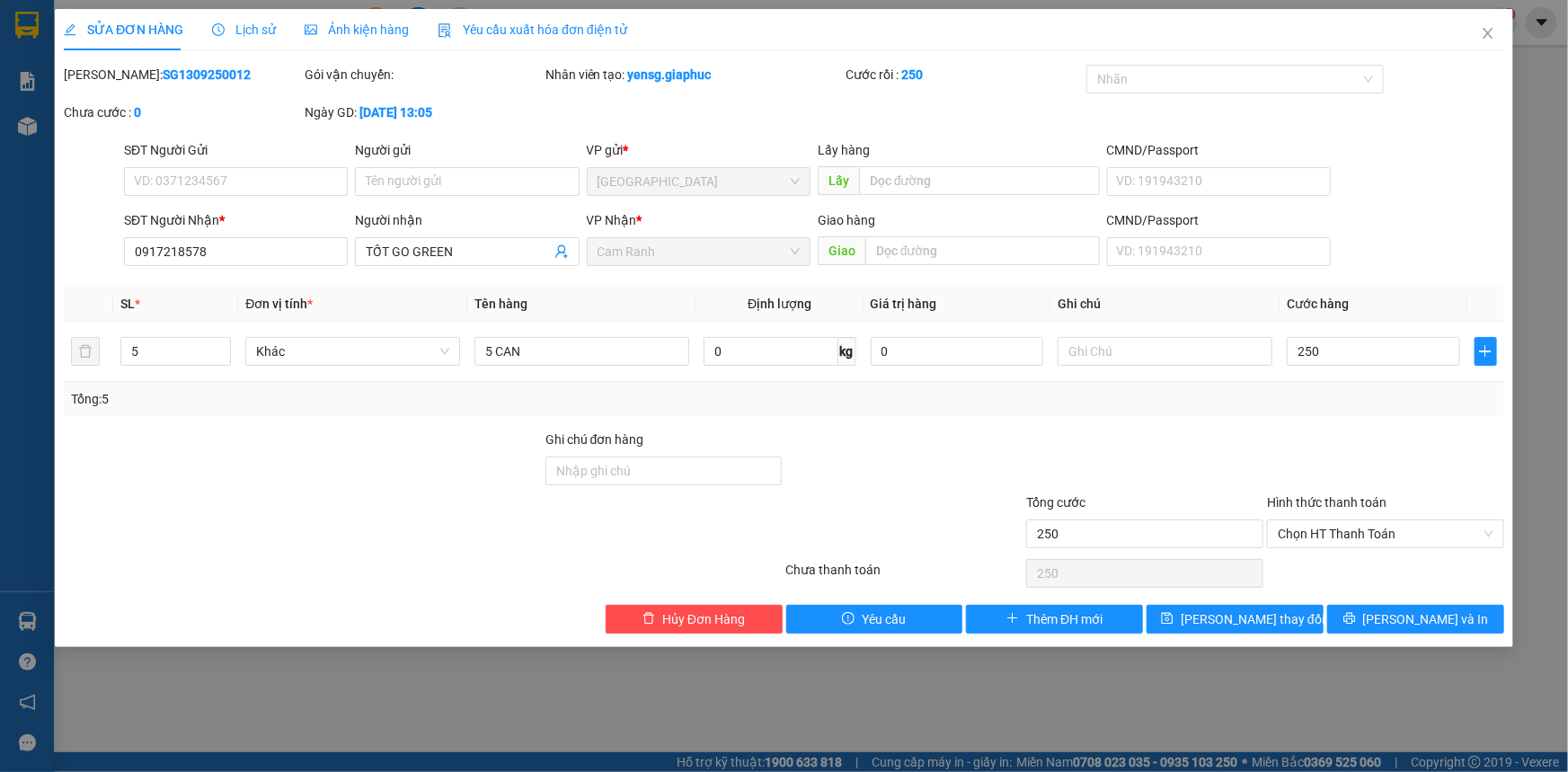
type input "250.000"
click at [1483, 402] on div "Tổng: 5" at bounding box center [784, 399] width 1426 height 20
click at [1307, 621] on button "[PERSON_NAME] thay đổi" at bounding box center [1235, 619] width 177 height 28
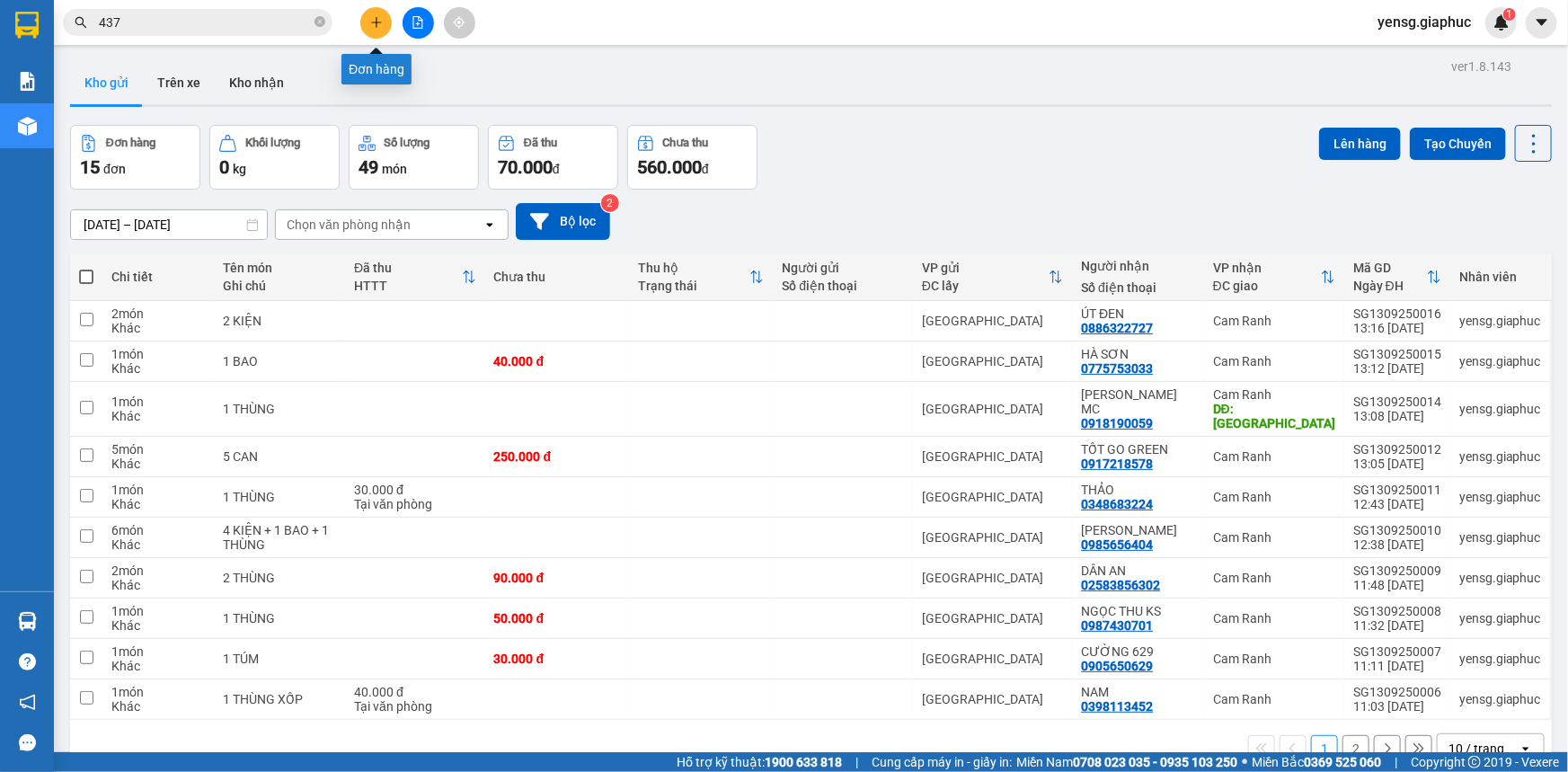
click at [382, 29] on button at bounding box center [376, 22] width 31 height 31
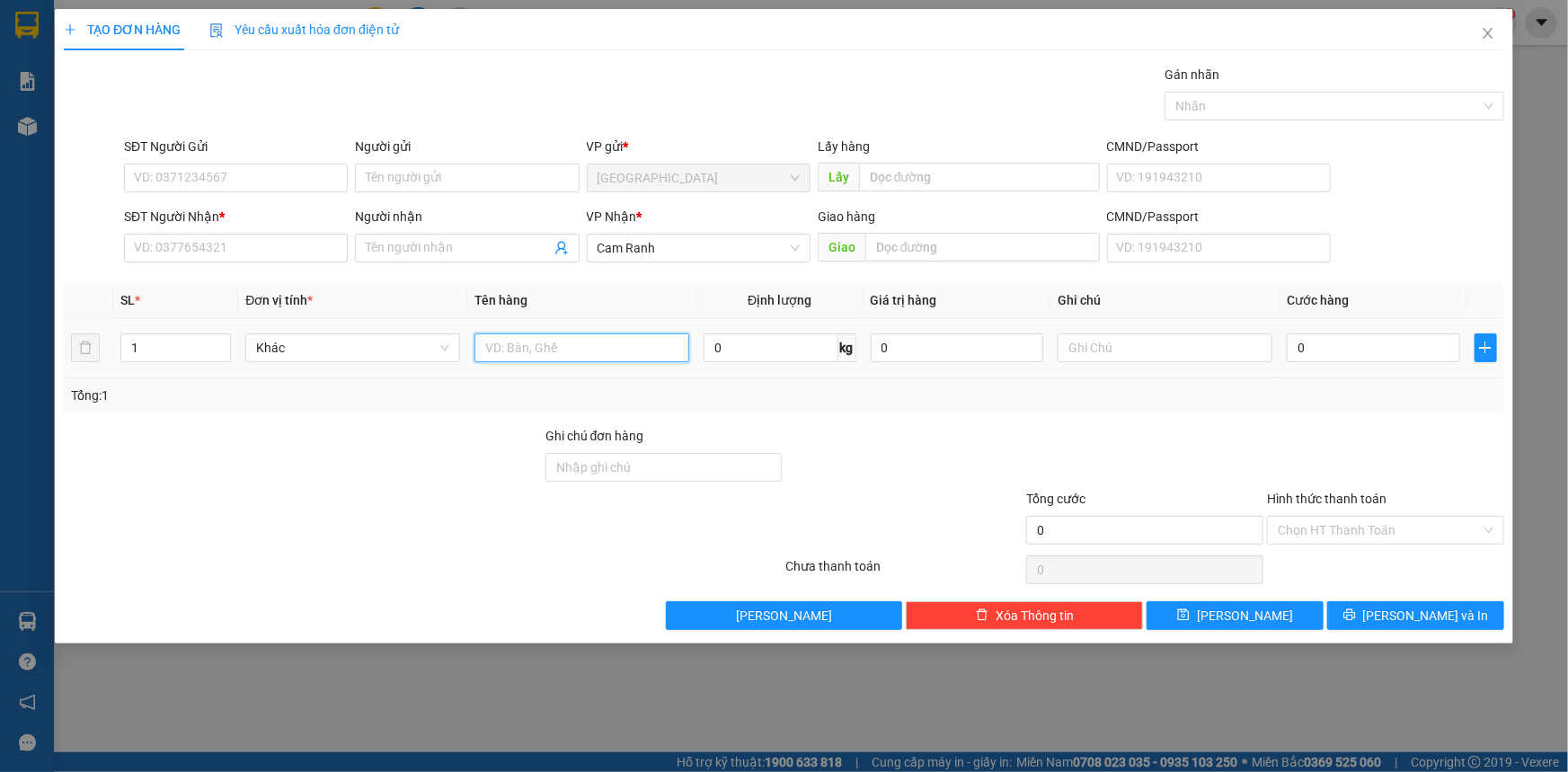
click at [510, 361] on input "text" at bounding box center [582, 347] width 215 height 28
type input "1 GÓI"
click at [294, 250] on input "SĐT Người Nhận *" at bounding box center [235, 247] width 224 height 28
click at [293, 248] on input "SĐT Người Nhận *" at bounding box center [235, 247] width 224 height 28
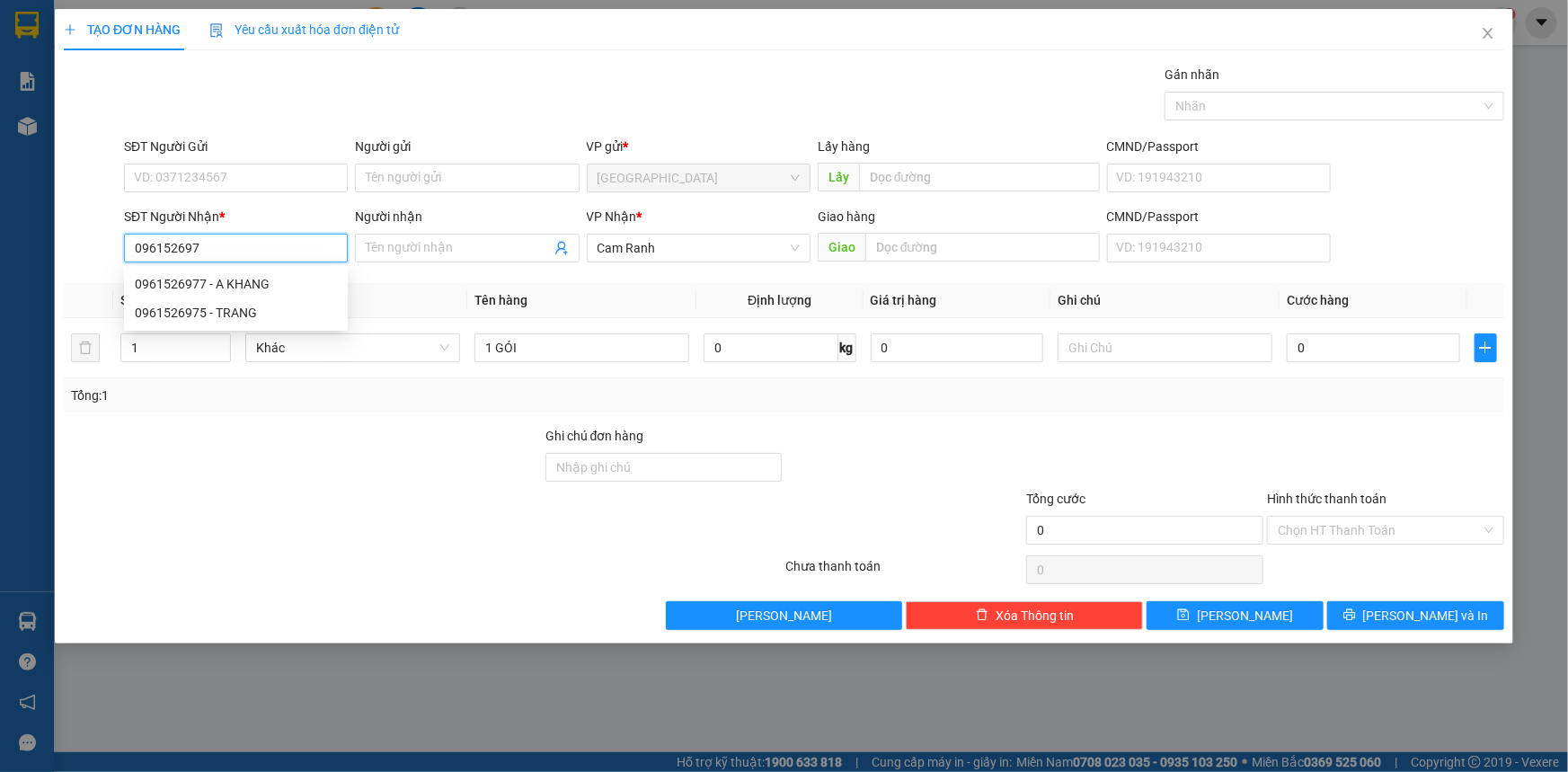
type input "0961526975"
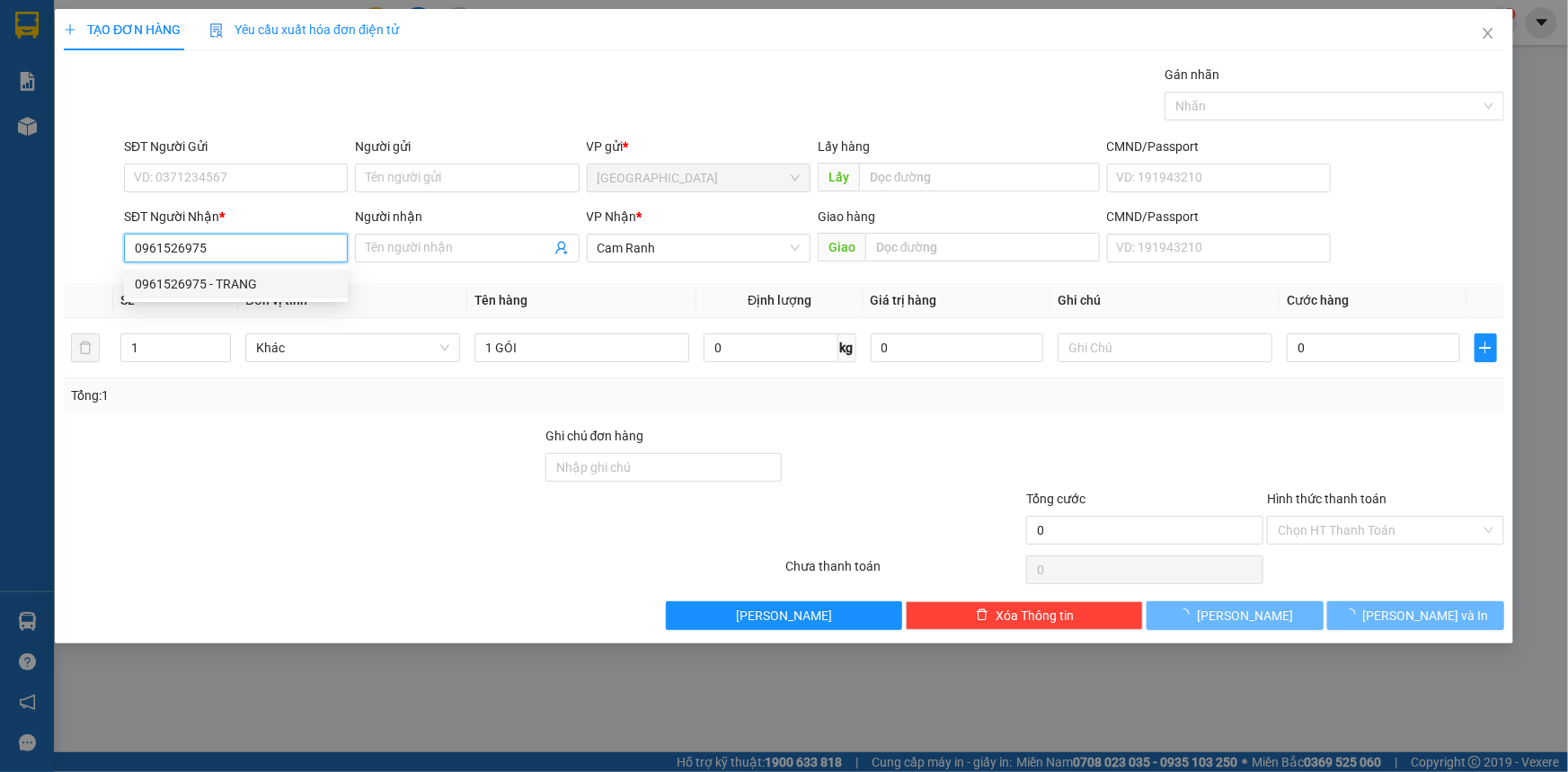
click at [286, 284] on div "0961526975 - TRANG" at bounding box center [235, 284] width 202 height 20
type input "TRANG"
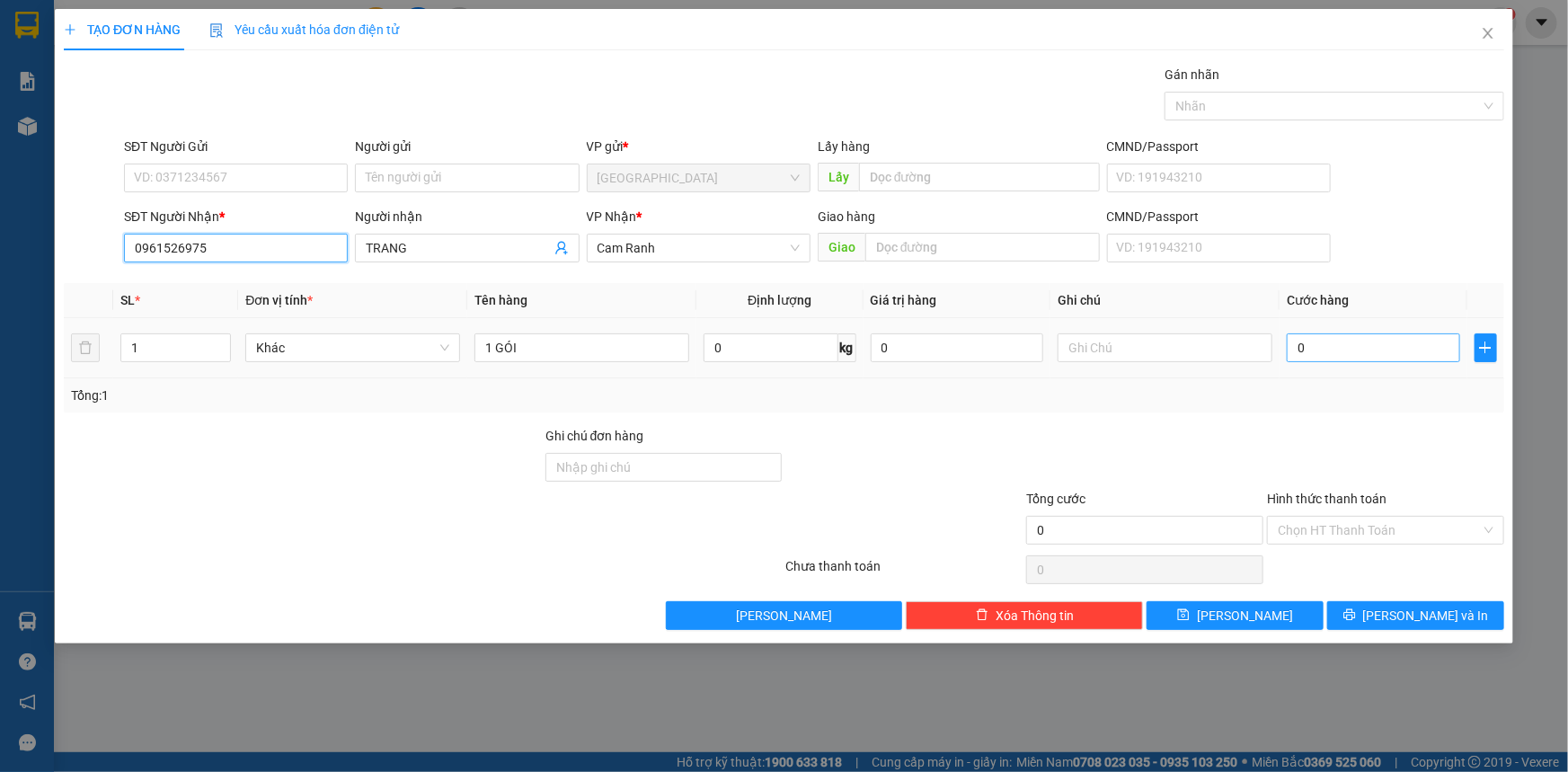
type input "0961526975"
click at [1330, 351] on input "0" at bounding box center [1374, 347] width 174 height 28
type input "3"
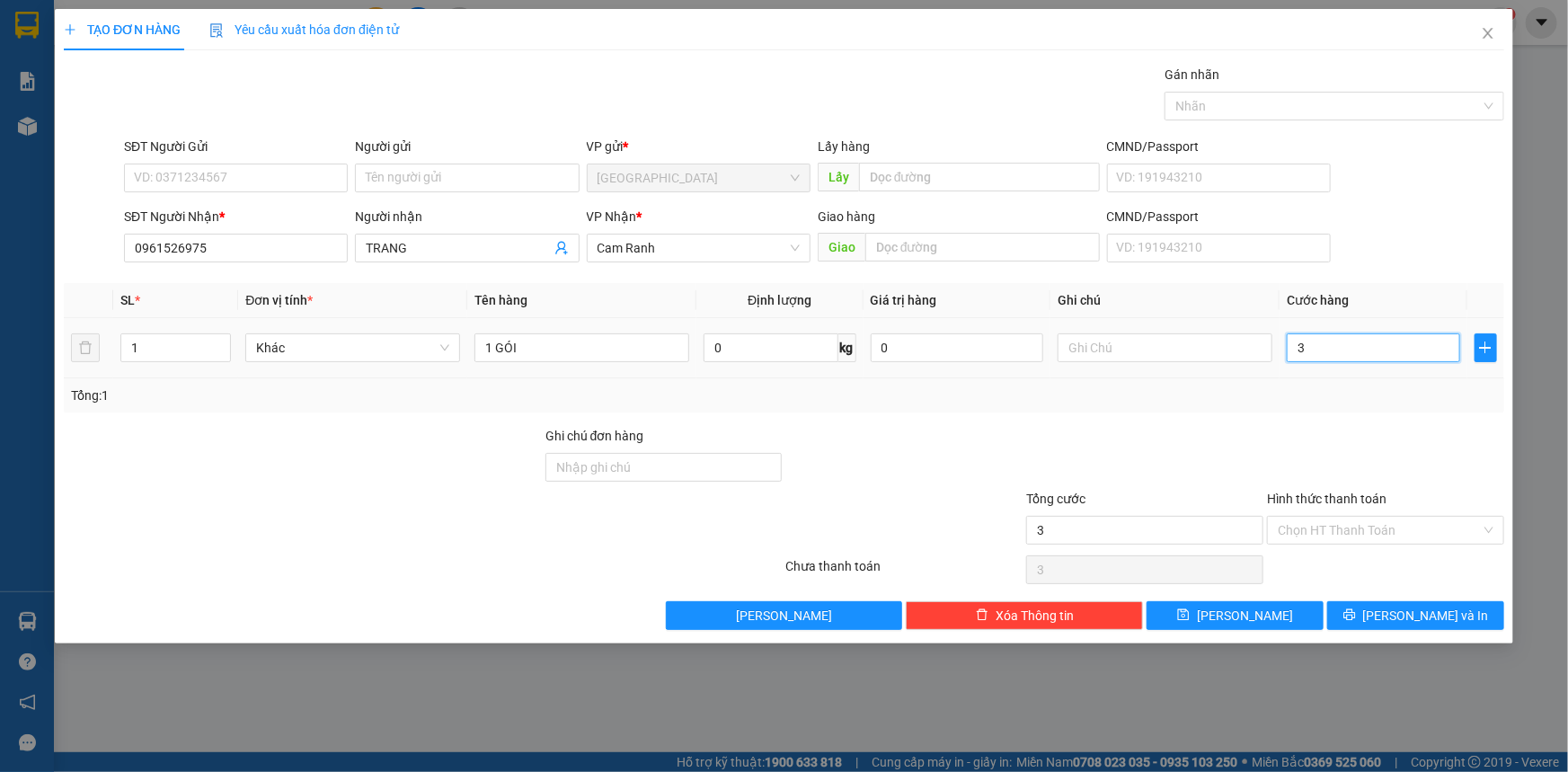
type input "30"
type input "30.000"
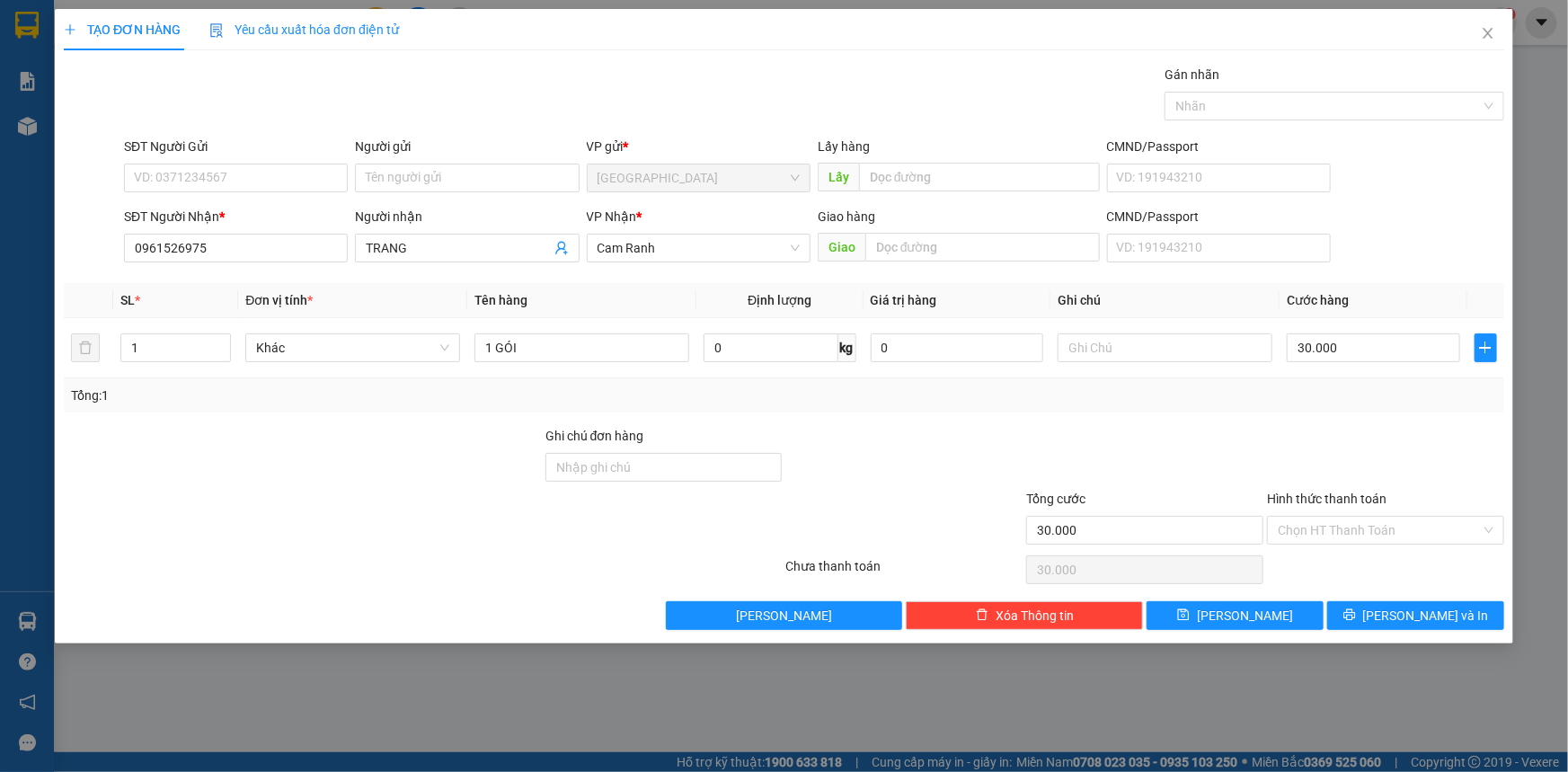
click at [1330, 391] on div "Tổng: 1" at bounding box center [784, 396] width 1426 height 20
click at [1363, 527] on input "Hình thức thanh toán" at bounding box center [1379, 531] width 203 height 27
click at [1363, 547] on div "Transit Pickup Surcharge Ids Transit Deliver Surcharge Ids Transit Deliver Surc…" at bounding box center [784, 347] width 1441 height 566
drag, startPoint x: 1368, startPoint y: 509, endPoint x: 1383, endPoint y: 543, distance: 37.2
click at [1369, 508] on div "Hình thức thanh toán" at bounding box center [1385, 502] width 237 height 27
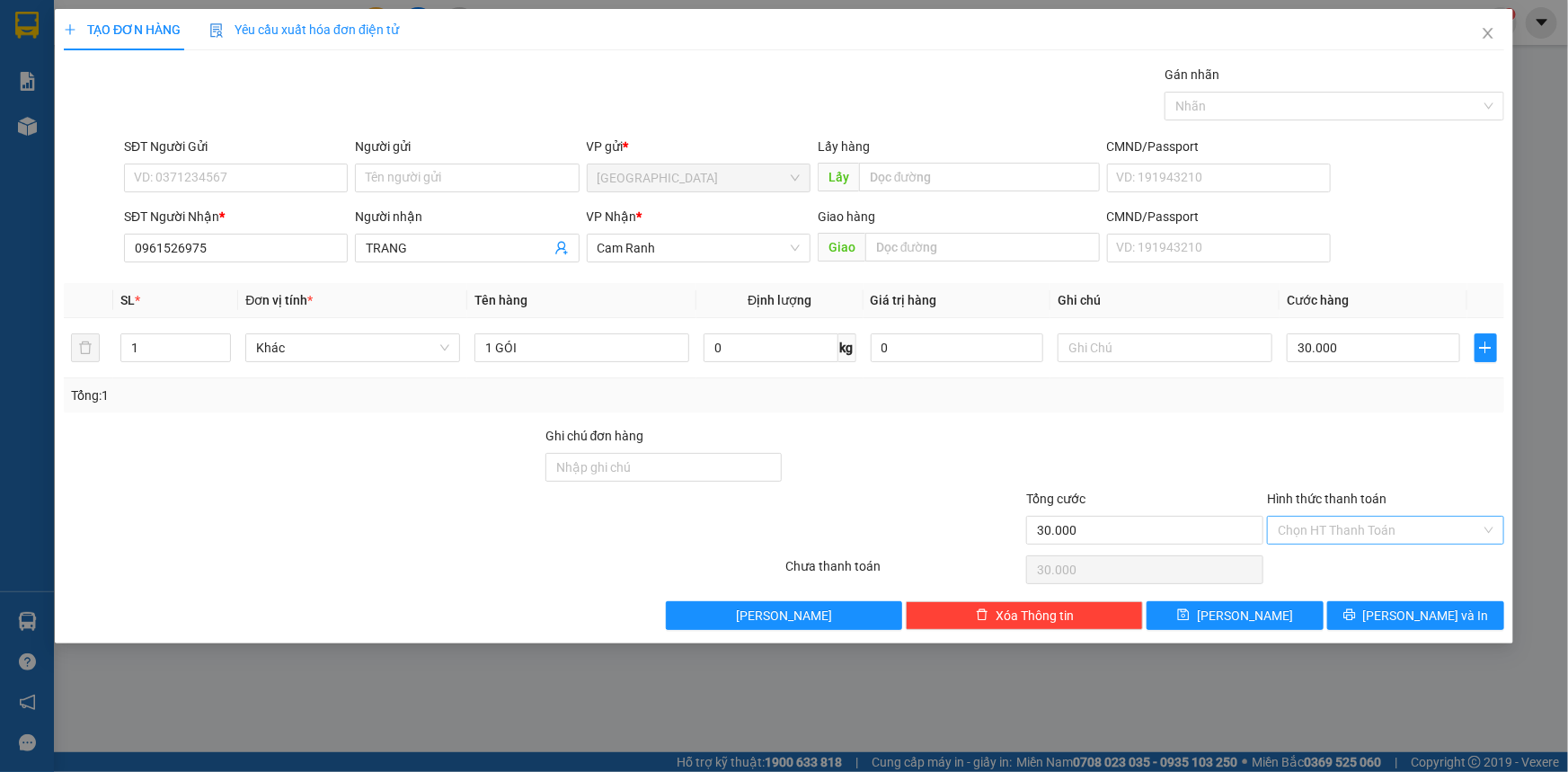
click at [1393, 526] on input "Hình thức thanh toán" at bounding box center [1379, 531] width 203 height 27
click at [1377, 563] on div "Tại văn phòng" at bounding box center [1385, 565] width 216 height 20
click at [1418, 629] on div "TẠO ĐƠN HÀNG Yêu cầu xuất hóa đơn điện tử Transit Pickup Surcharge Ids Transit …" at bounding box center [784, 325] width 1459 height 634
click at [1420, 621] on span "[PERSON_NAME] và In" at bounding box center [1425, 616] width 126 height 20
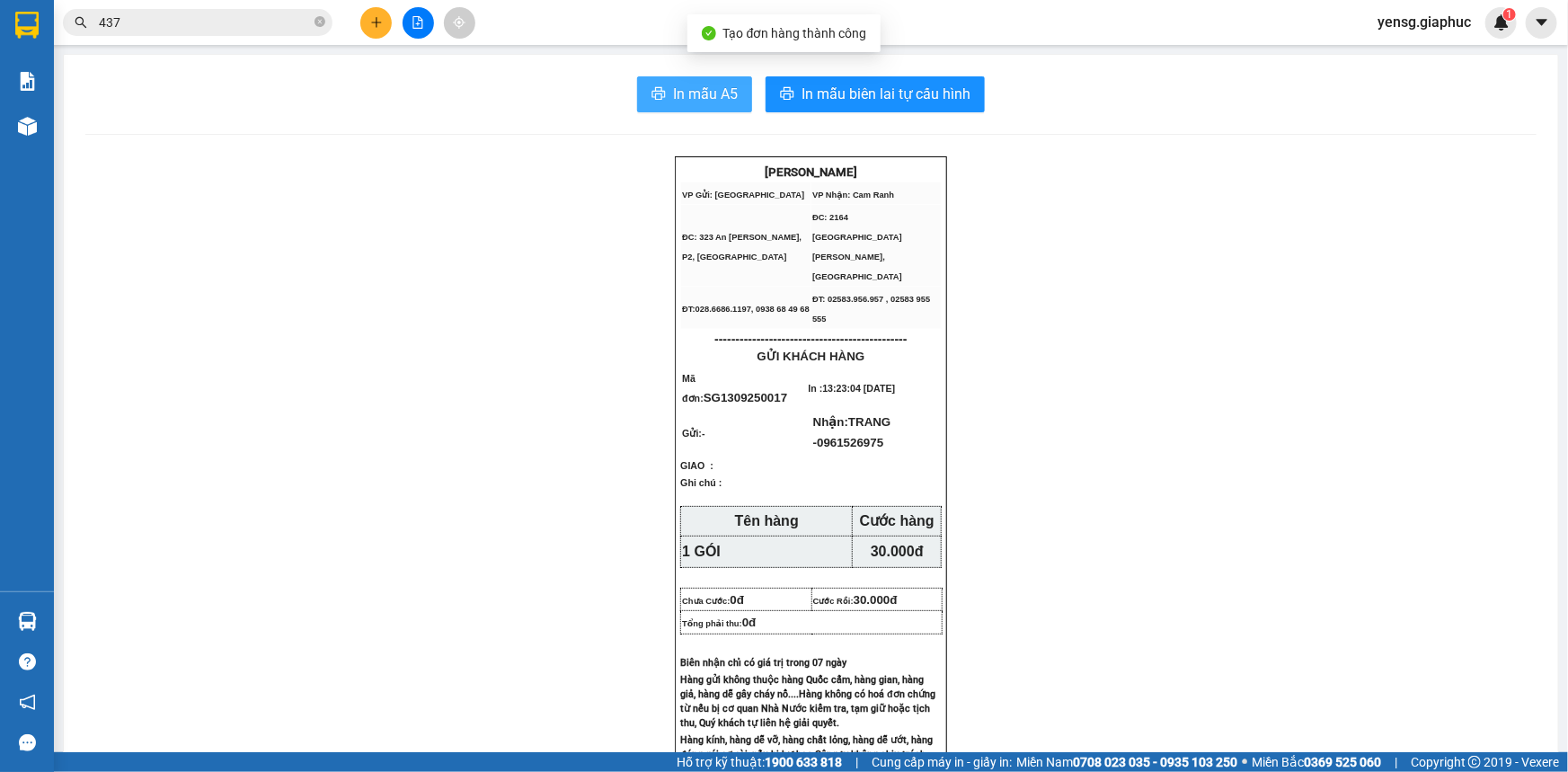
click at [692, 99] on span "In mẫu A5" at bounding box center [705, 94] width 64 height 22
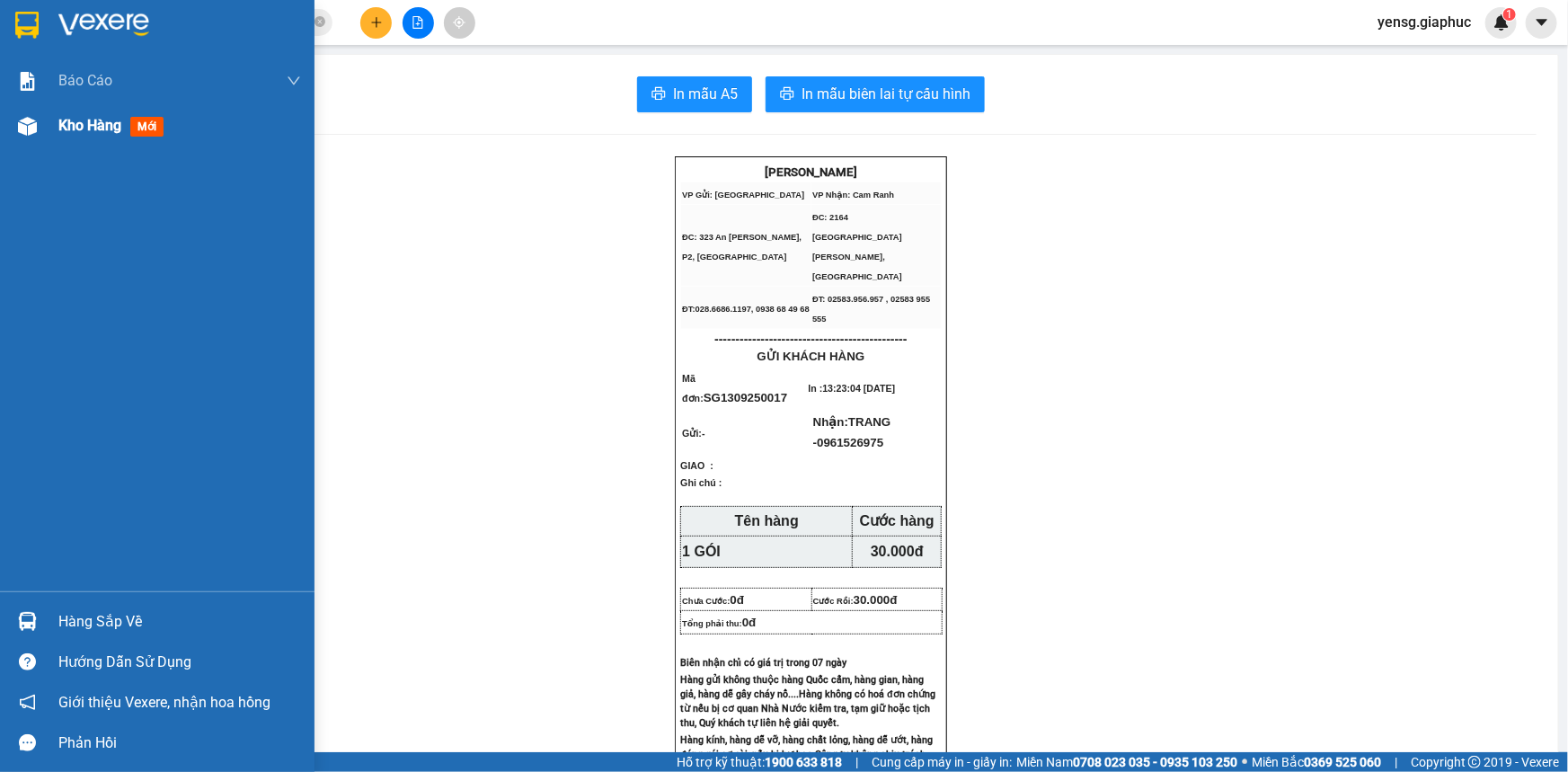
click at [59, 126] on span "Kho hàng" at bounding box center [90, 125] width 63 height 17
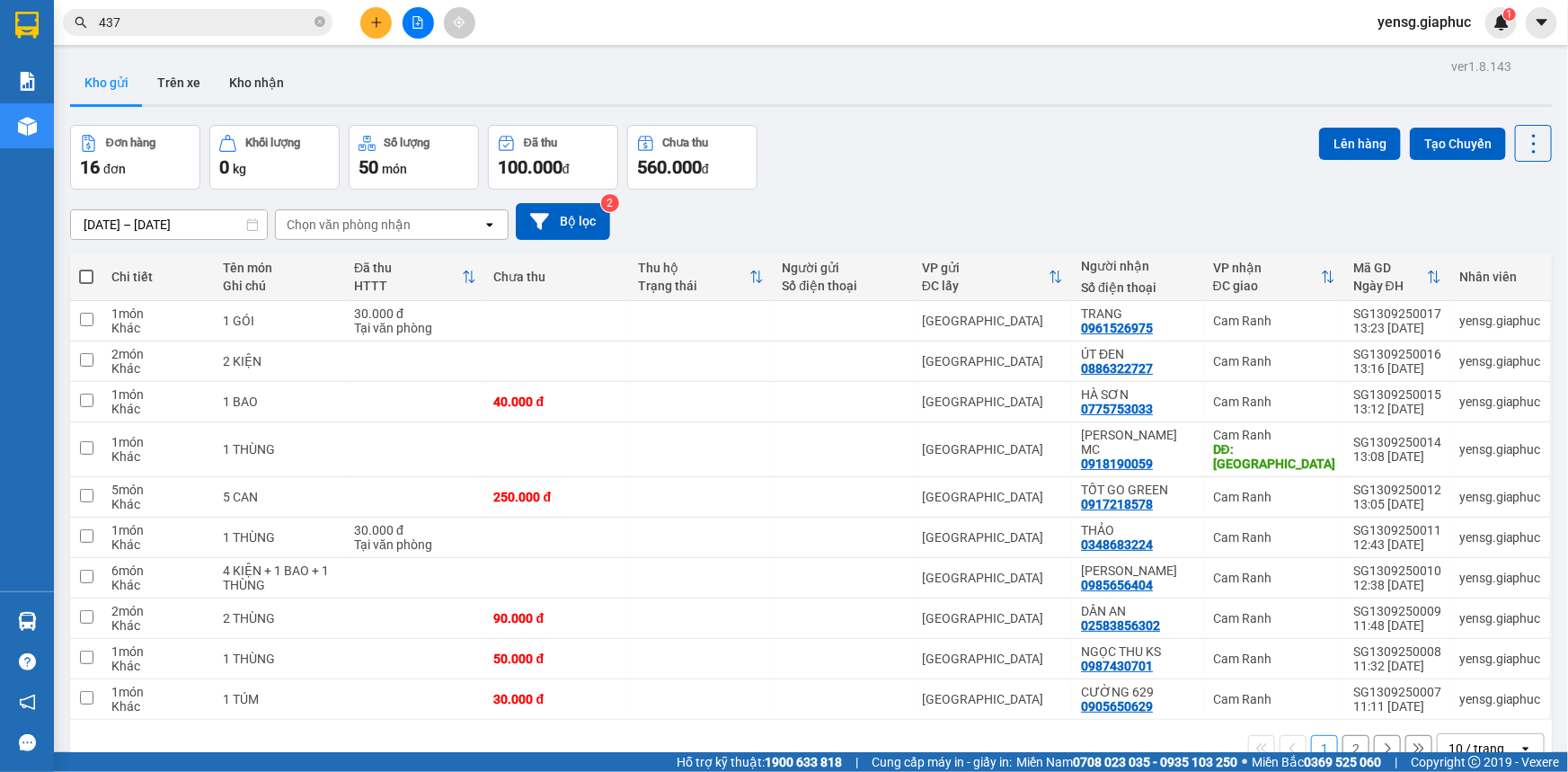
click at [370, 28] on icon "plus" at bounding box center [376, 22] width 13 height 13
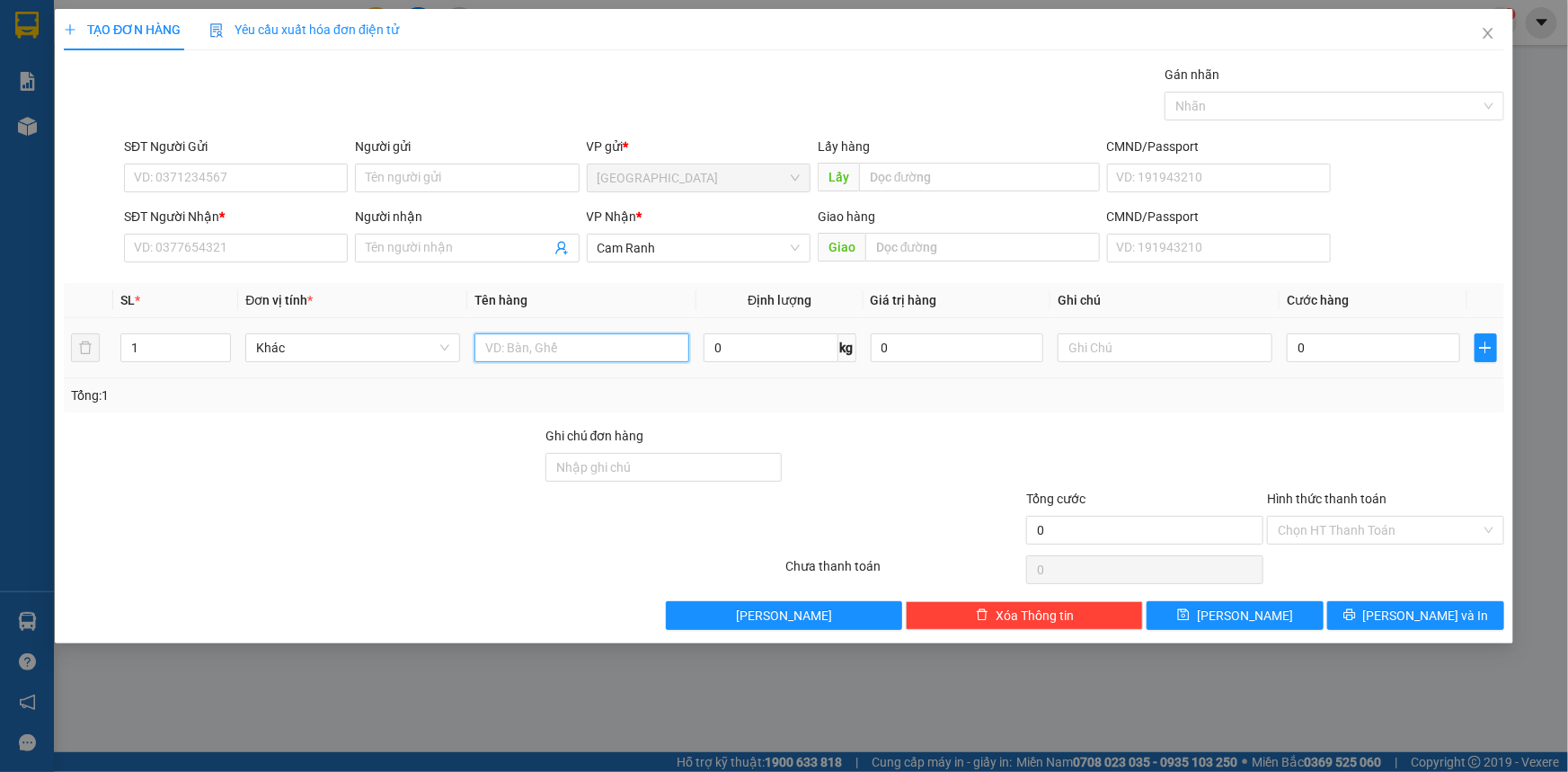
click at [567, 333] on input "text" at bounding box center [582, 347] width 215 height 28
type input "1 CỤC"
click at [293, 252] on input "SĐT Người Nhận *" at bounding box center [235, 247] width 224 height 28
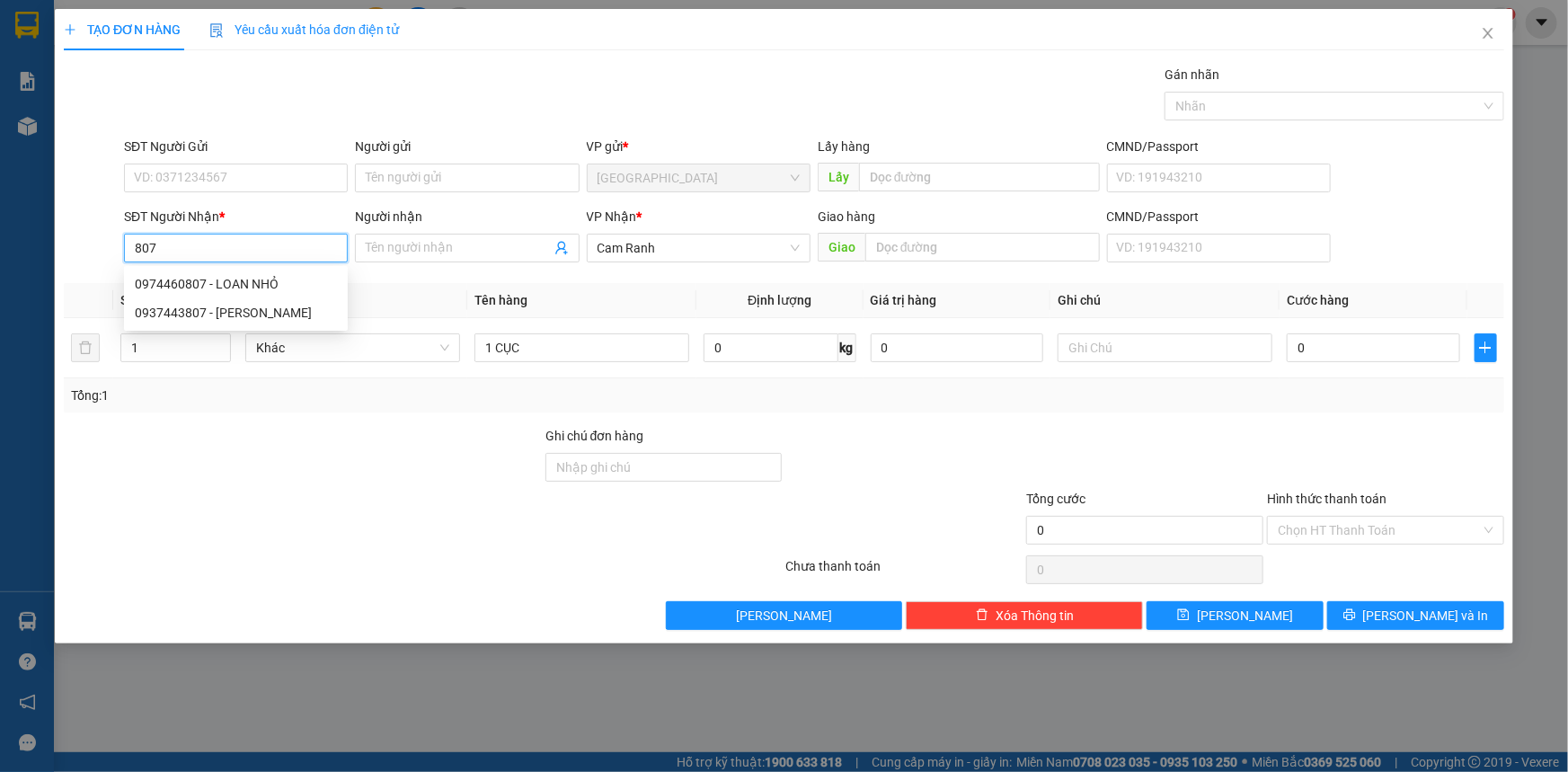
click at [284, 275] on div "0974460807 - LOAN NHỎ" at bounding box center [235, 284] width 202 height 20
type input "0974460807"
type input "LOAN NHỎ"
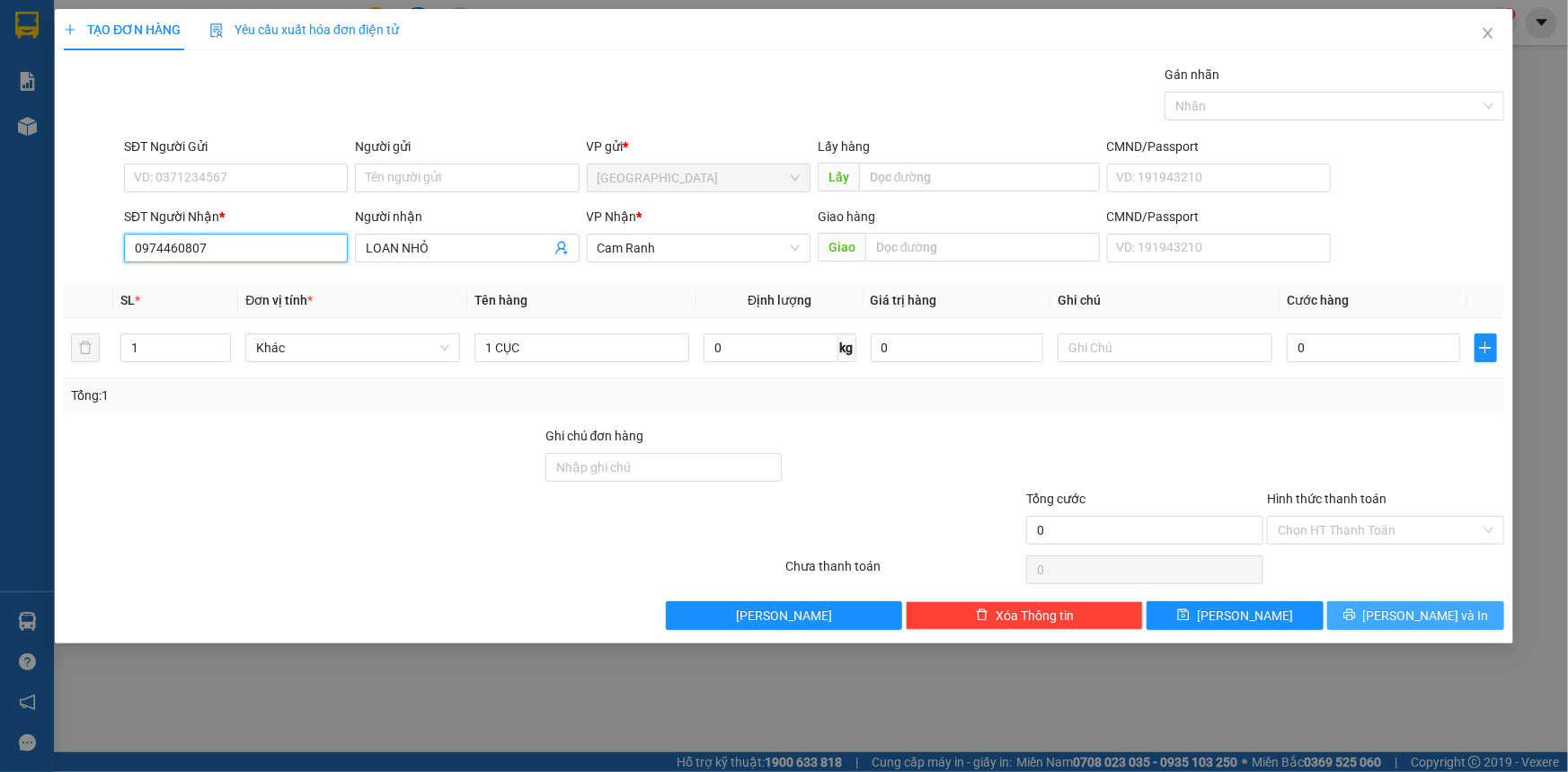
type input "0974460807"
drag, startPoint x: 1392, startPoint y: 606, endPoint x: 1342, endPoint y: 576, distance: 58.3
click at [1393, 607] on button "[PERSON_NAME] và In" at bounding box center [1416, 615] width 177 height 28
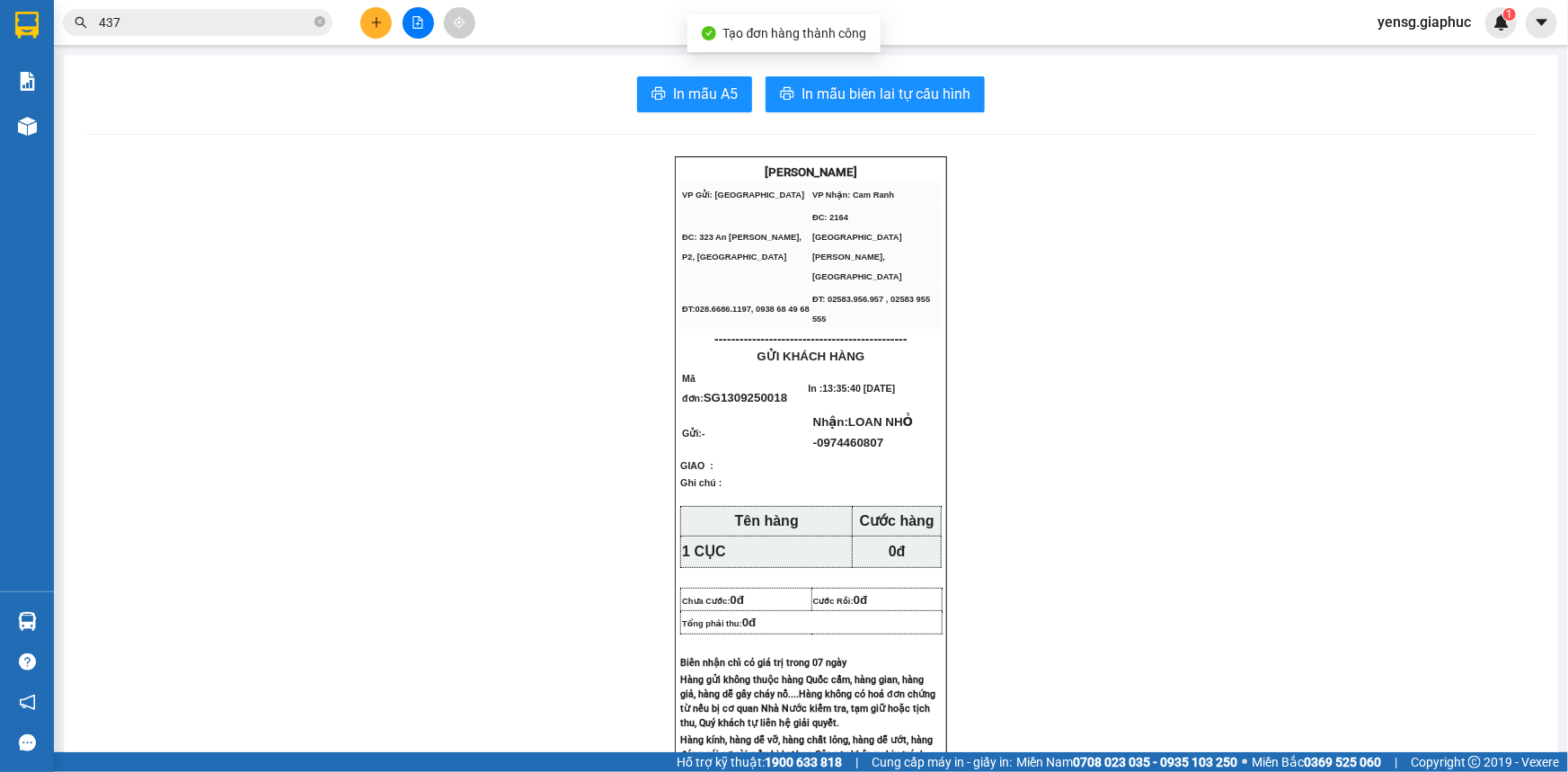
click at [686, 90] on span "In mẫu A5" at bounding box center [705, 94] width 64 height 22
click at [56, 128] on main "In mẫu A5 In mẫu biên lai tự cấu hình GIA PHÚC CAM RANH VP Gửi: Sài Gòn VP Nhâ…" at bounding box center [784, 376] width 1568 height 752
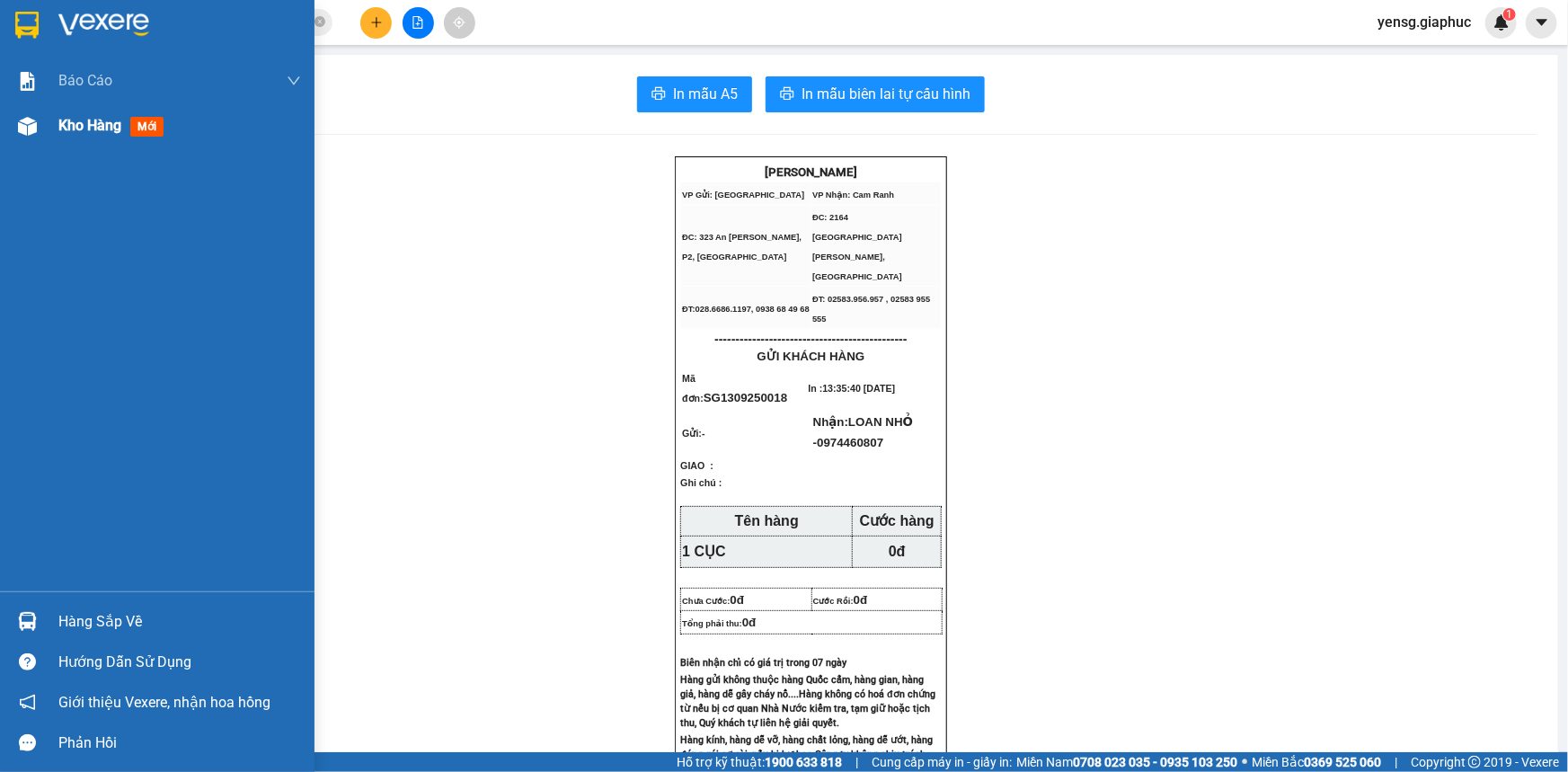
click at [32, 135] on img at bounding box center [26, 126] width 19 height 19
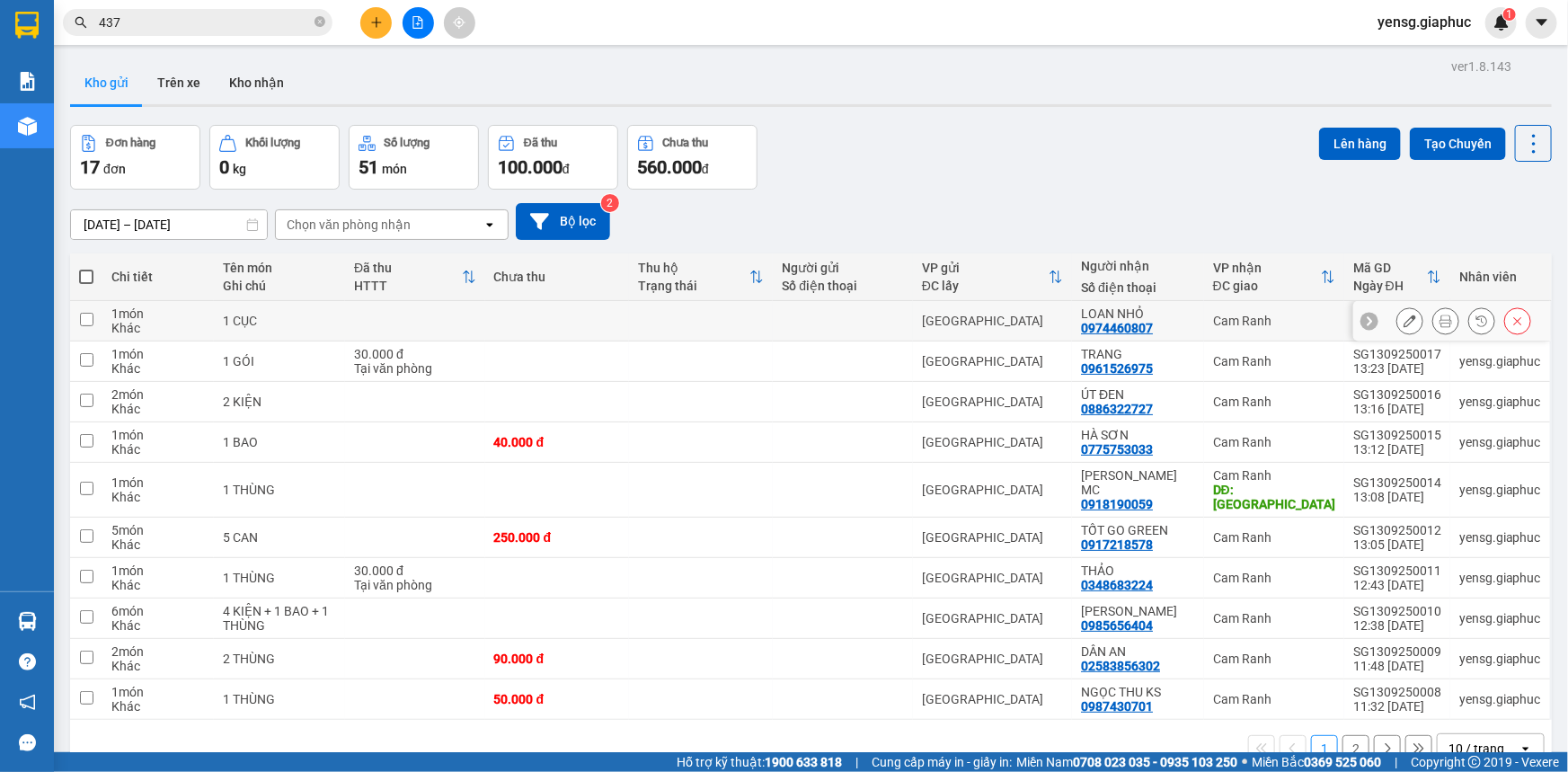
click at [1404, 321] on icon at bounding box center [1410, 321] width 13 height 13
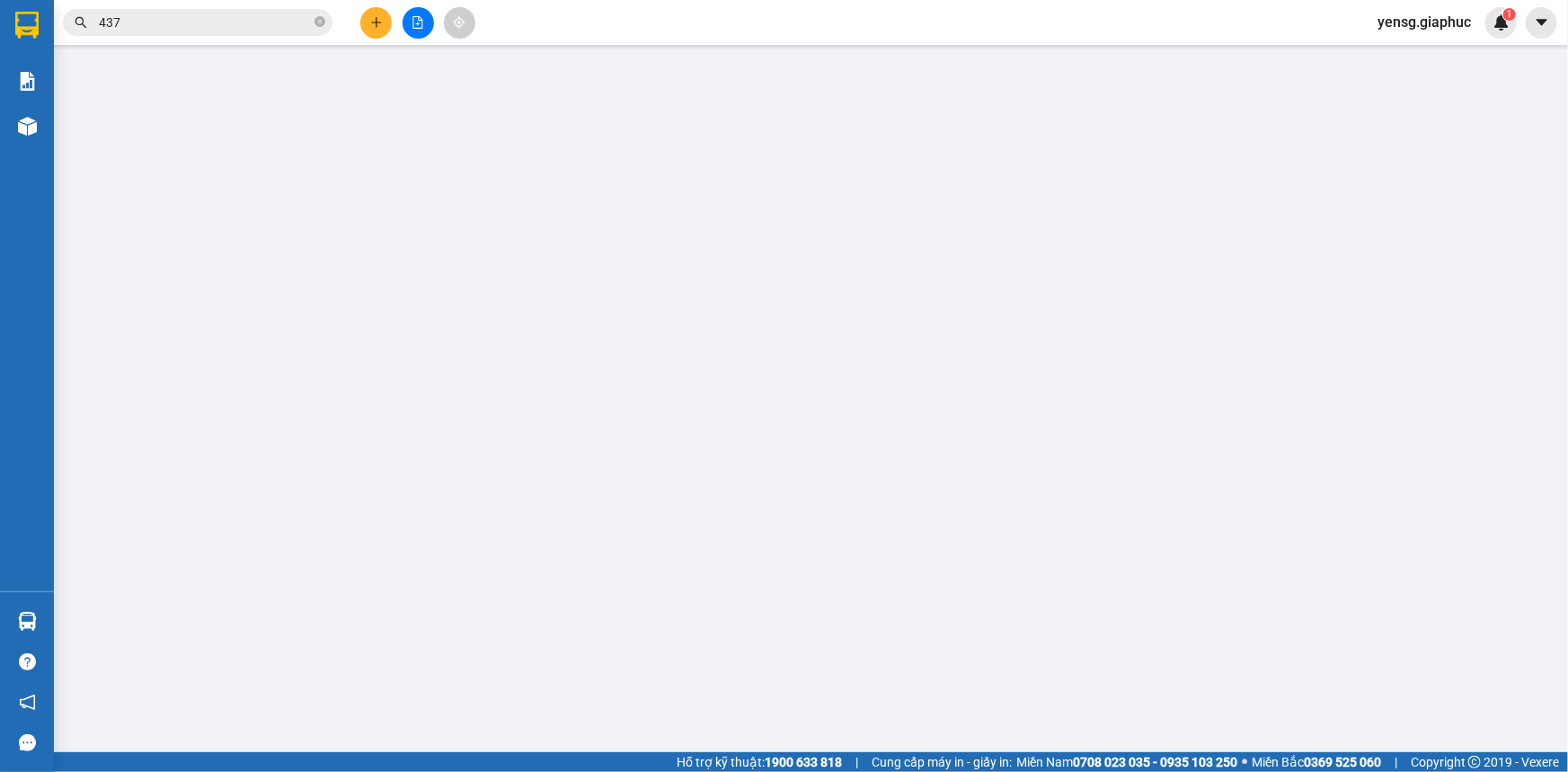
type input "0974460807"
type input "LOAN NHỎ"
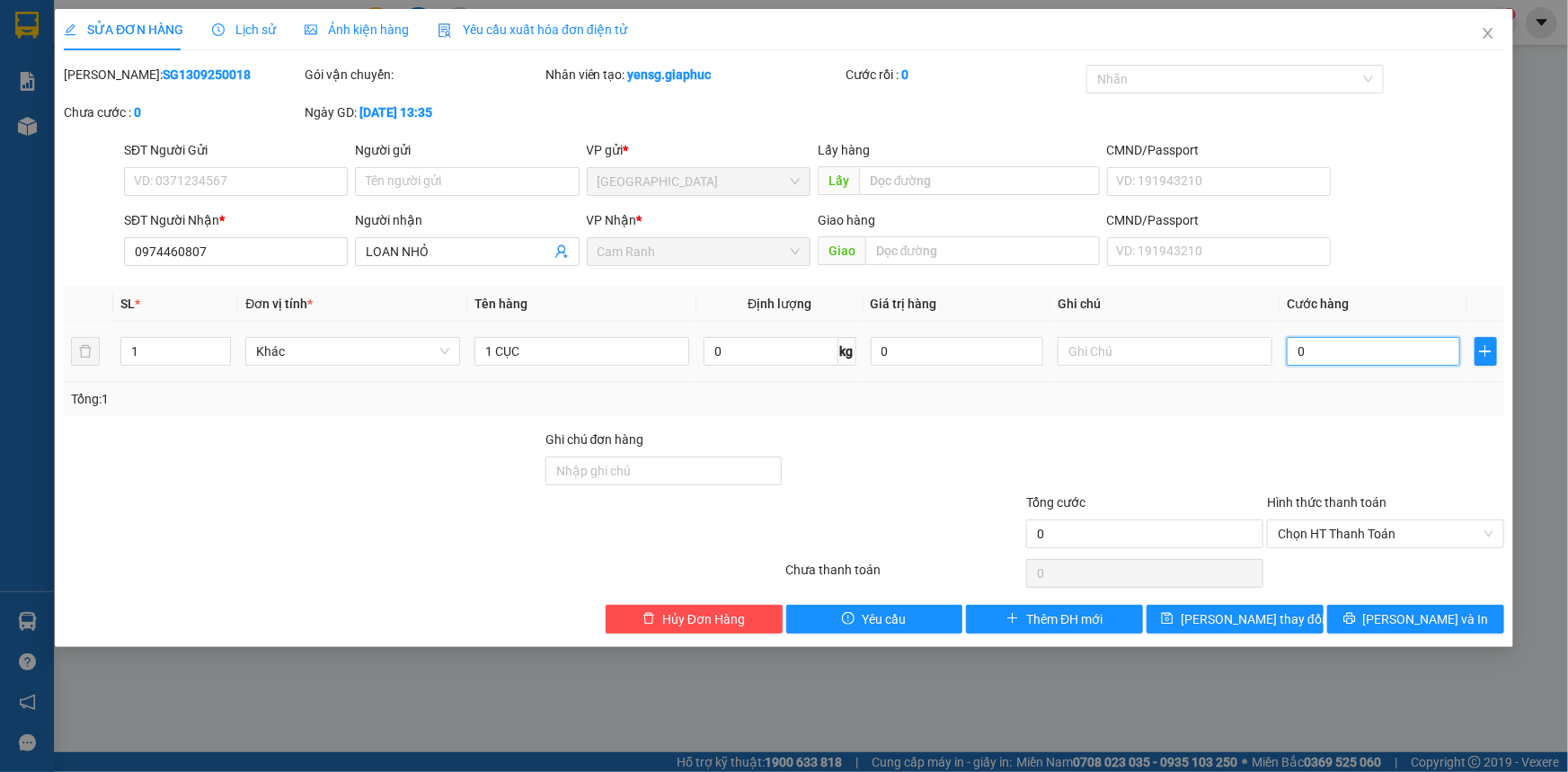
click at [1374, 343] on input "0" at bounding box center [1374, 351] width 174 height 28
type input "3"
type input "30"
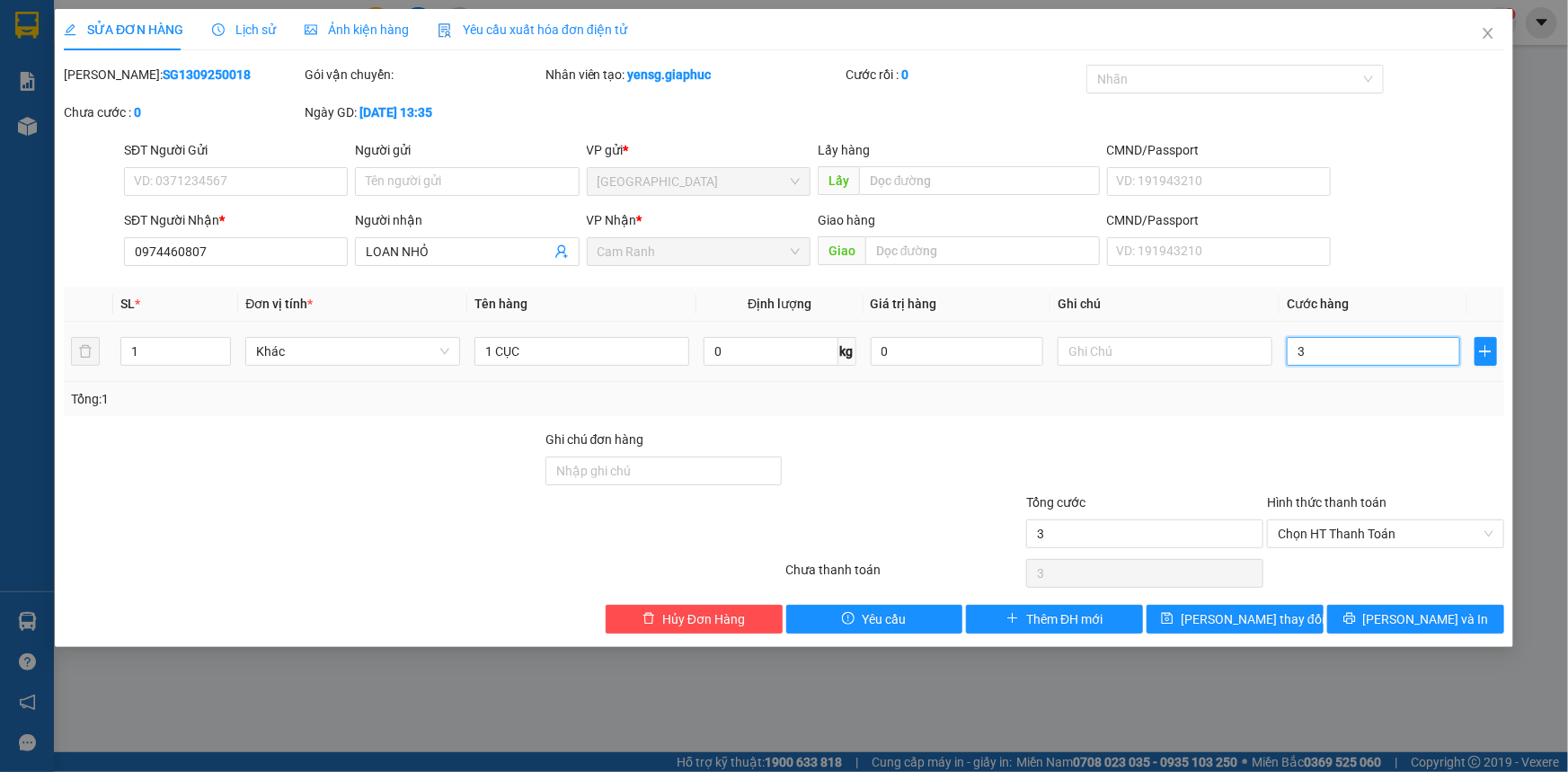
type input "30"
type input "30.000"
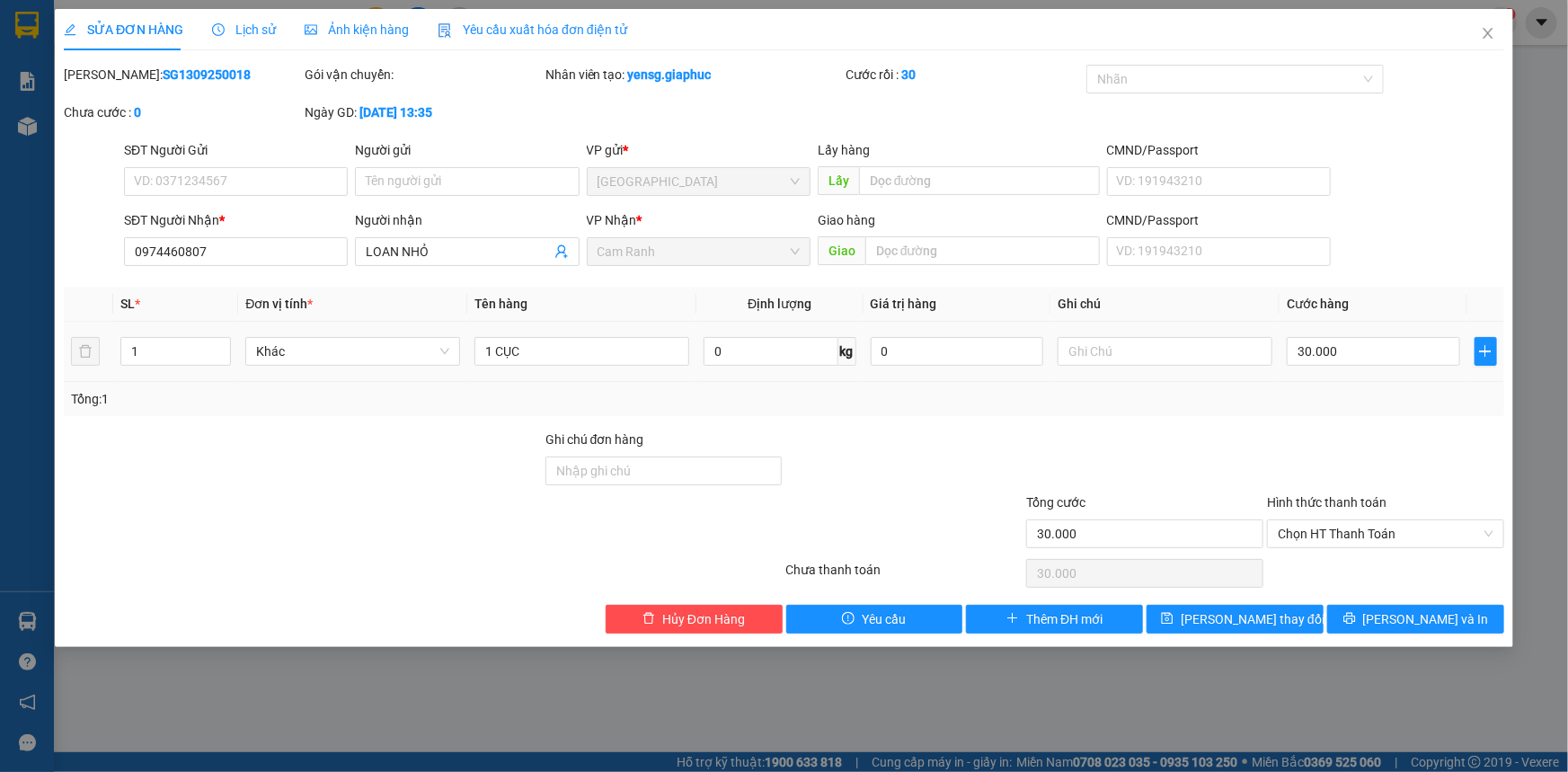
click at [1353, 387] on div "Tổng: 1" at bounding box center [784, 399] width 1441 height 34
click at [1272, 621] on span "[PERSON_NAME] thay đổi" at bounding box center [1252, 620] width 144 height 20
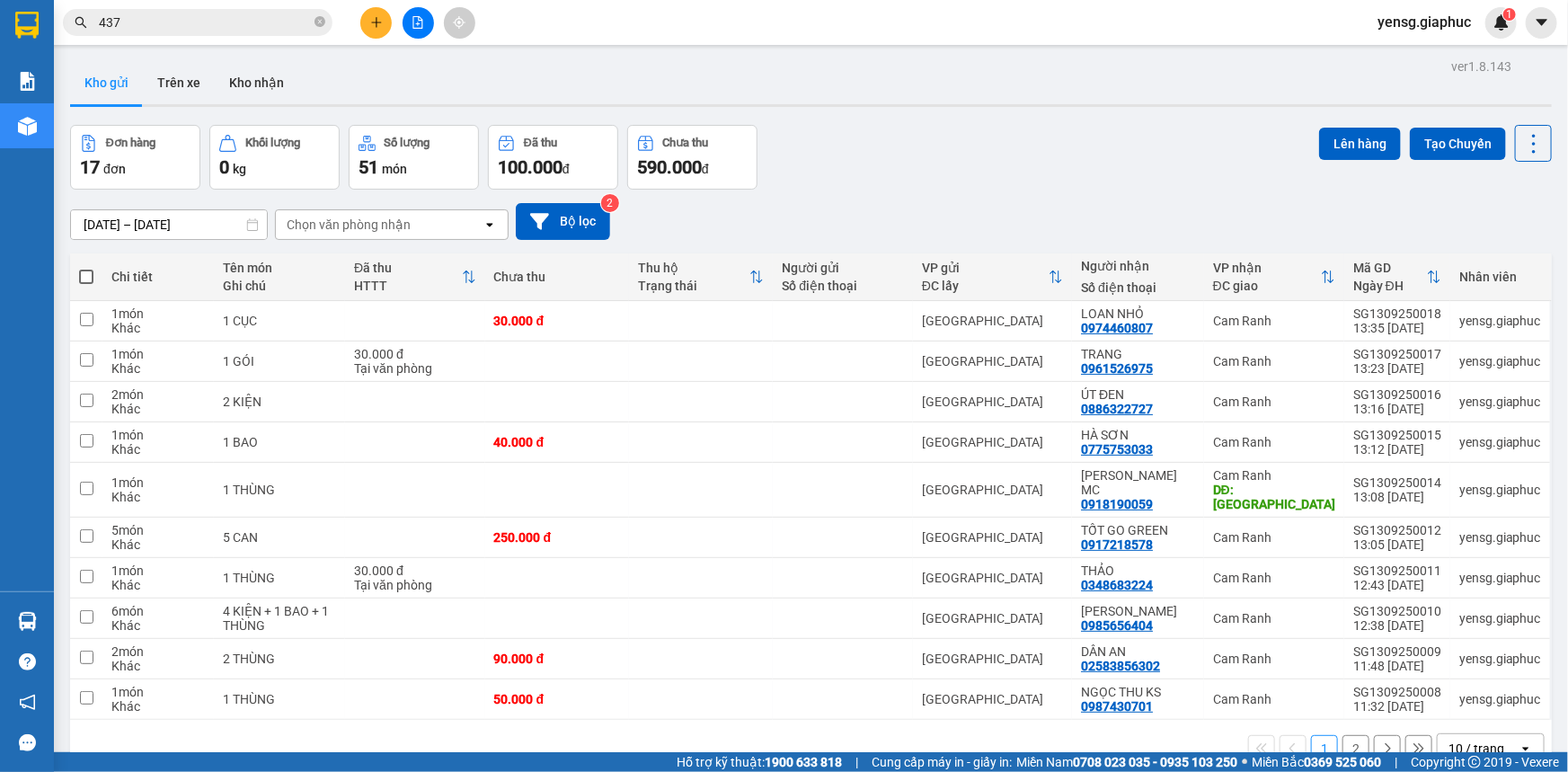
click at [365, 21] on button at bounding box center [376, 22] width 31 height 31
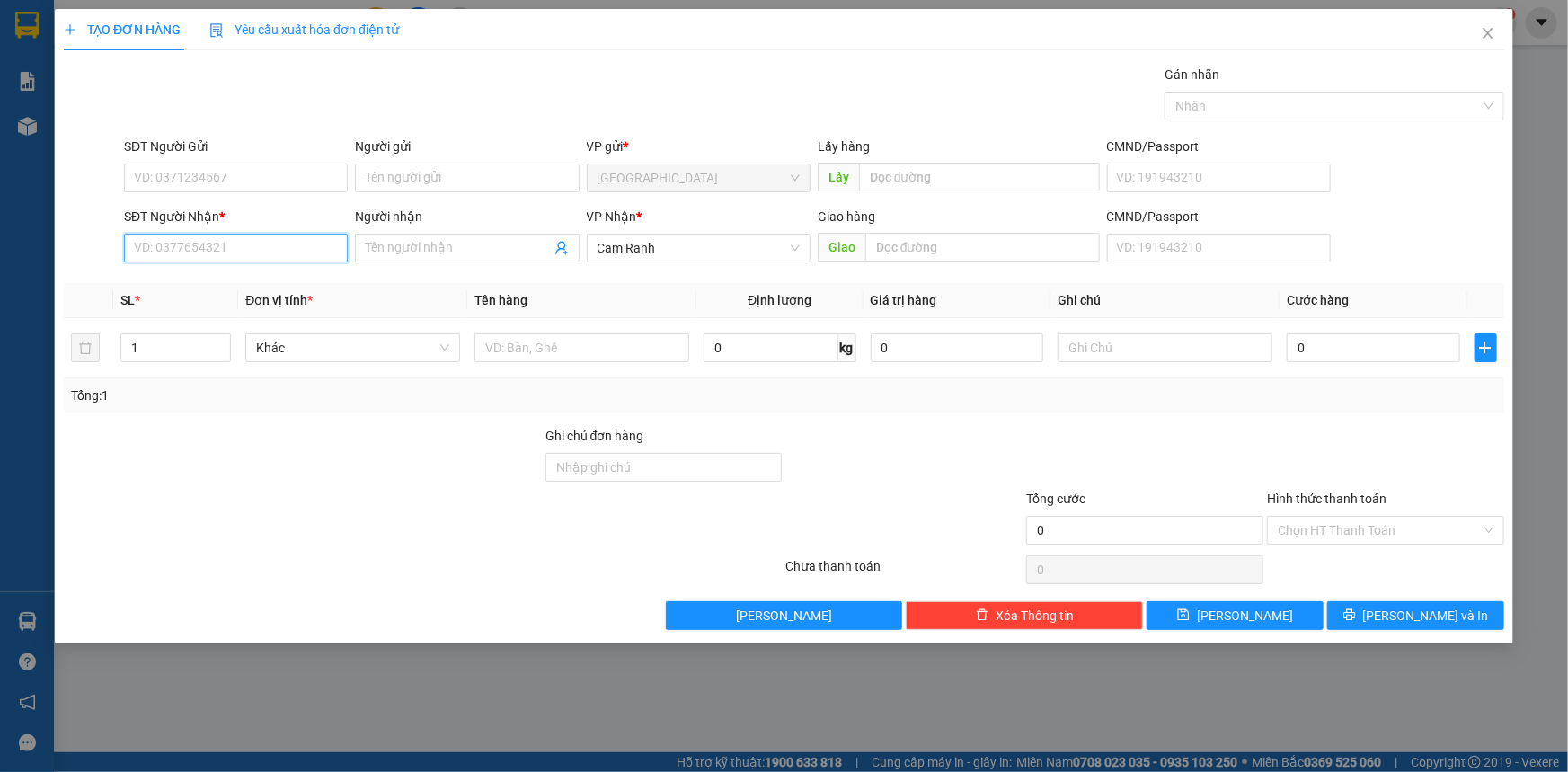
click at [296, 252] on input "SĐT Người Nhận *" at bounding box center [235, 247] width 224 height 28
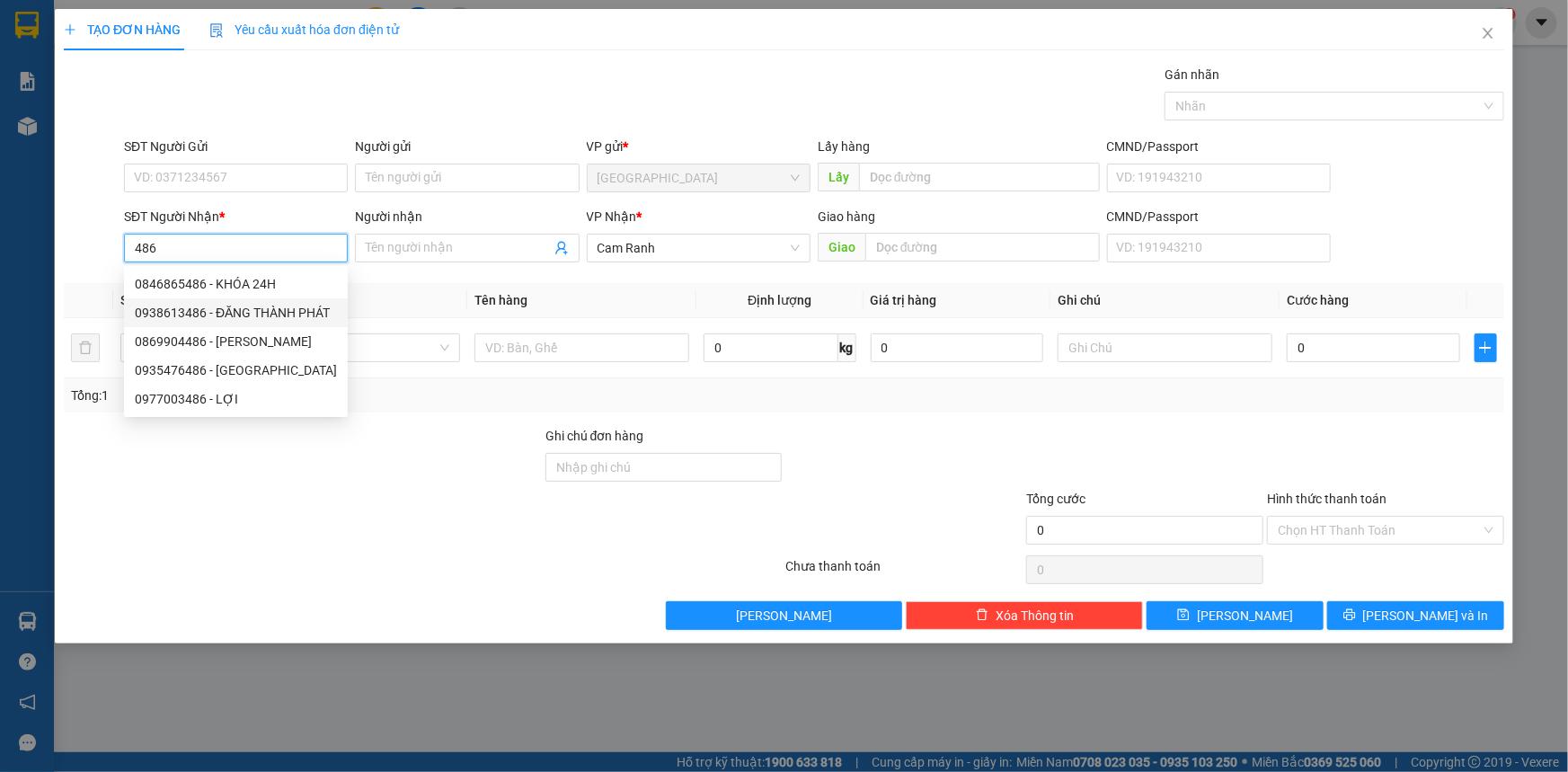
click at [296, 317] on div "0938613486 - ĐĂNG THÀNH PHÁT" at bounding box center [235, 313] width 202 height 20
type input "0938613486"
type input "ĐĂNG THÀNH PHÁT"
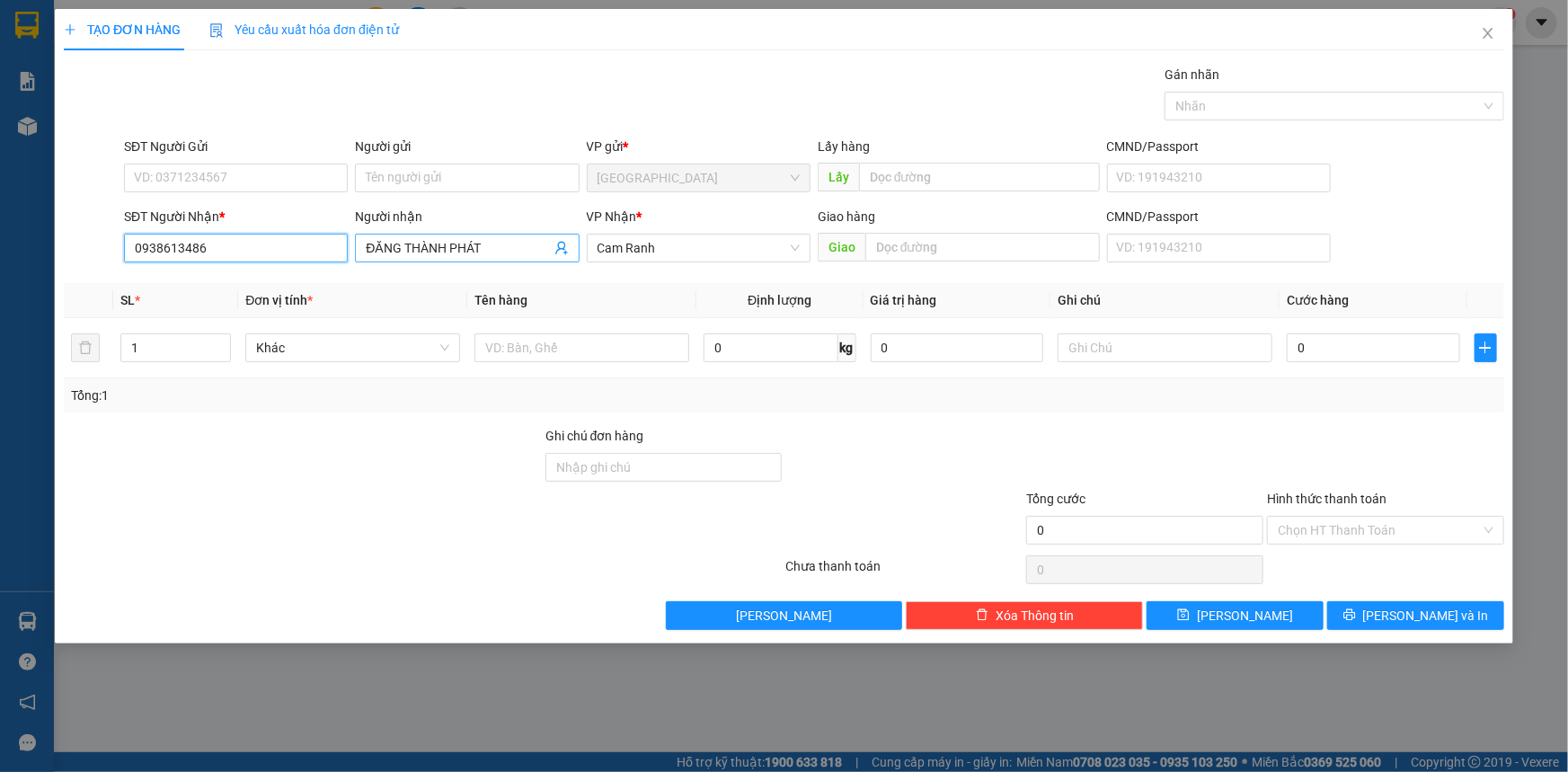
type input "0938613486"
click at [465, 240] on input "ĐĂNG THÀNH PHÁT" at bounding box center [457, 248] width 185 height 20
type input "K"
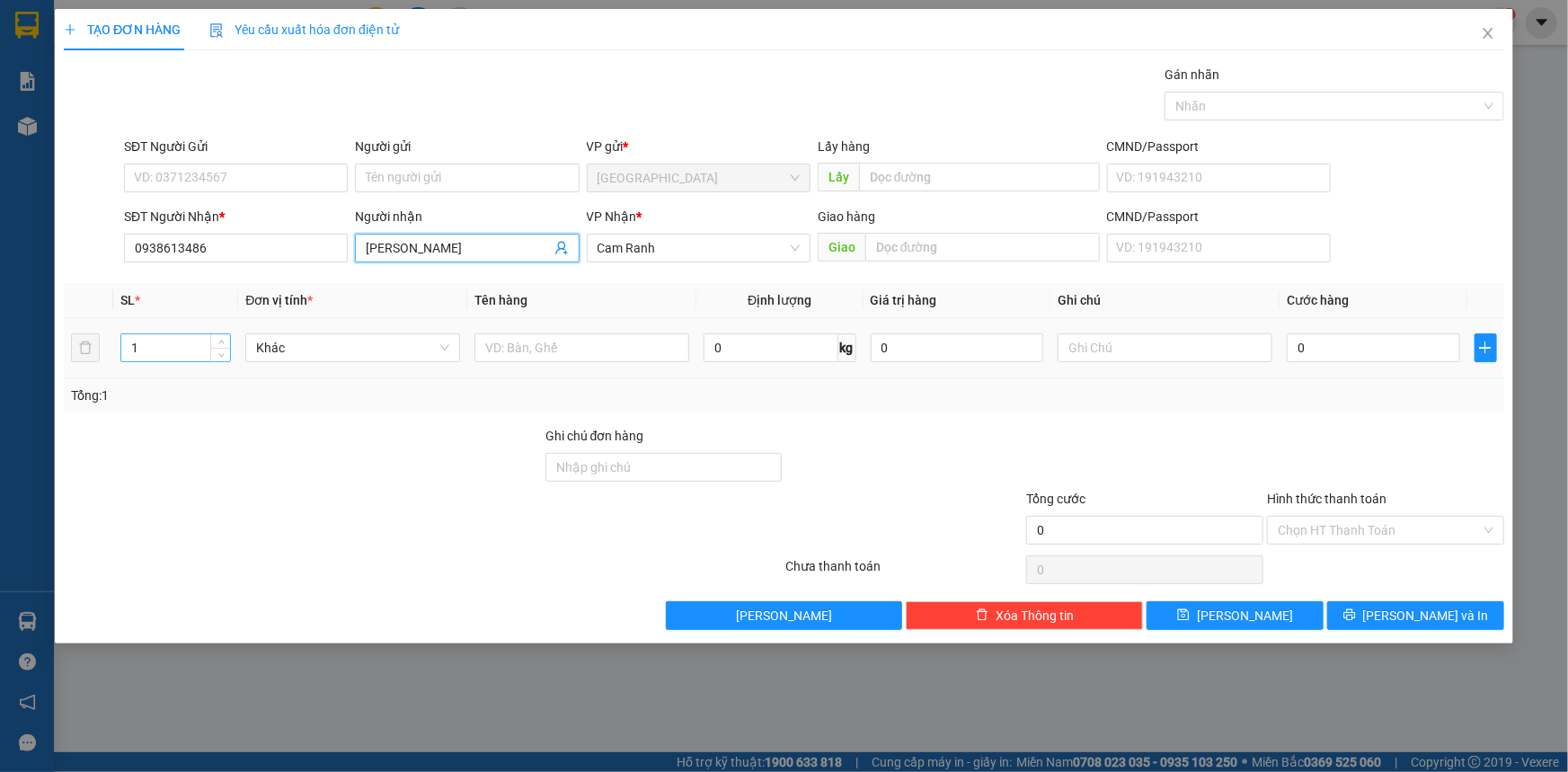
type input "KHÁNH MINH"
click at [171, 349] on input "1" at bounding box center [175, 348] width 108 height 27
type input "2"
click at [583, 337] on input "text" at bounding box center [582, 347] width 215 height 28
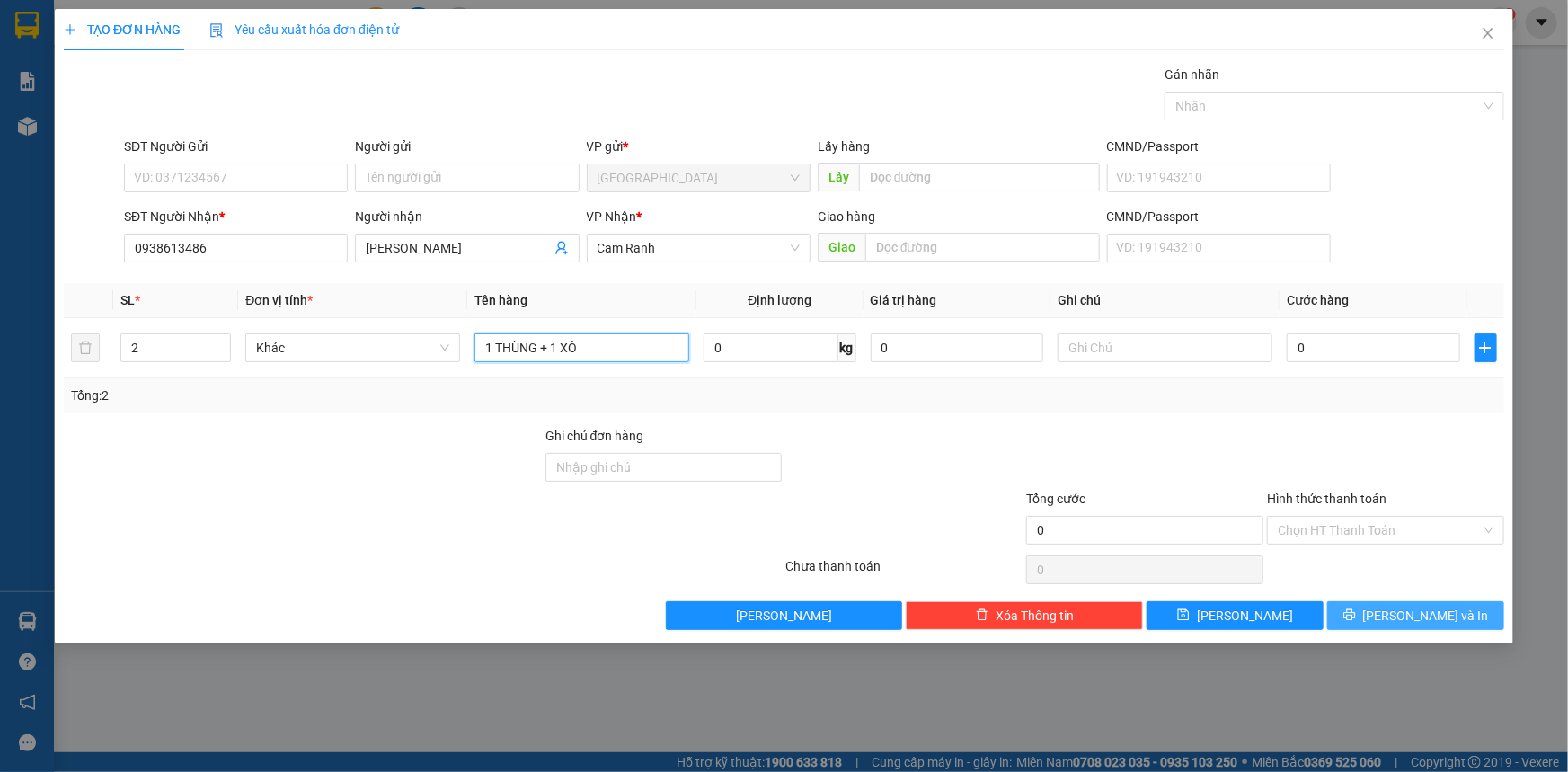
type input "1 THÙNG + 1 XÔ"
click at [1397, 612] on button "[PERSON_NAME] và In" at bounding box center [1416, 615] width 177 height 28
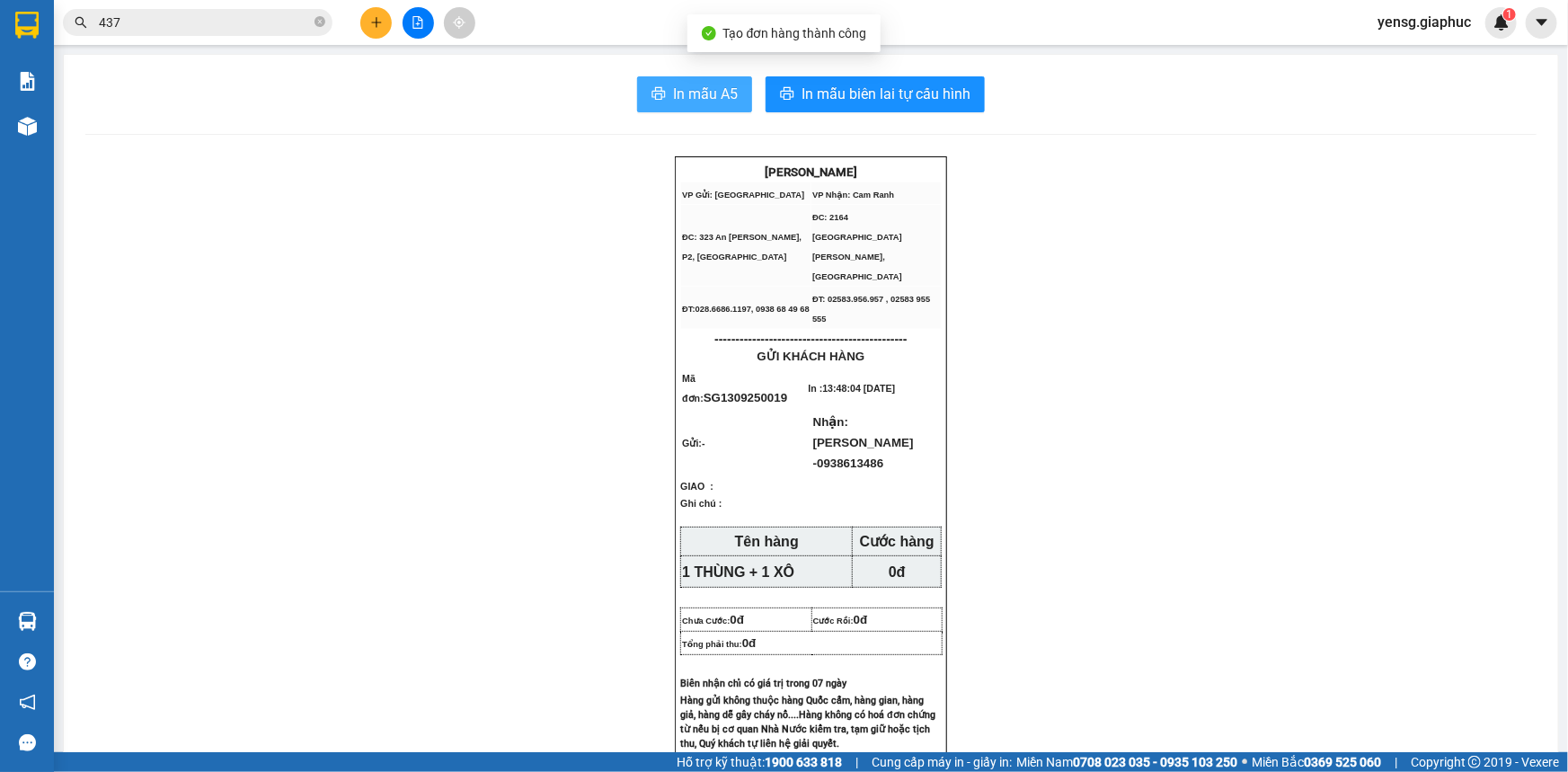
click at [707, 90] on span "In mẫu A5" at bounding box center [705, 94] width 64 height 22
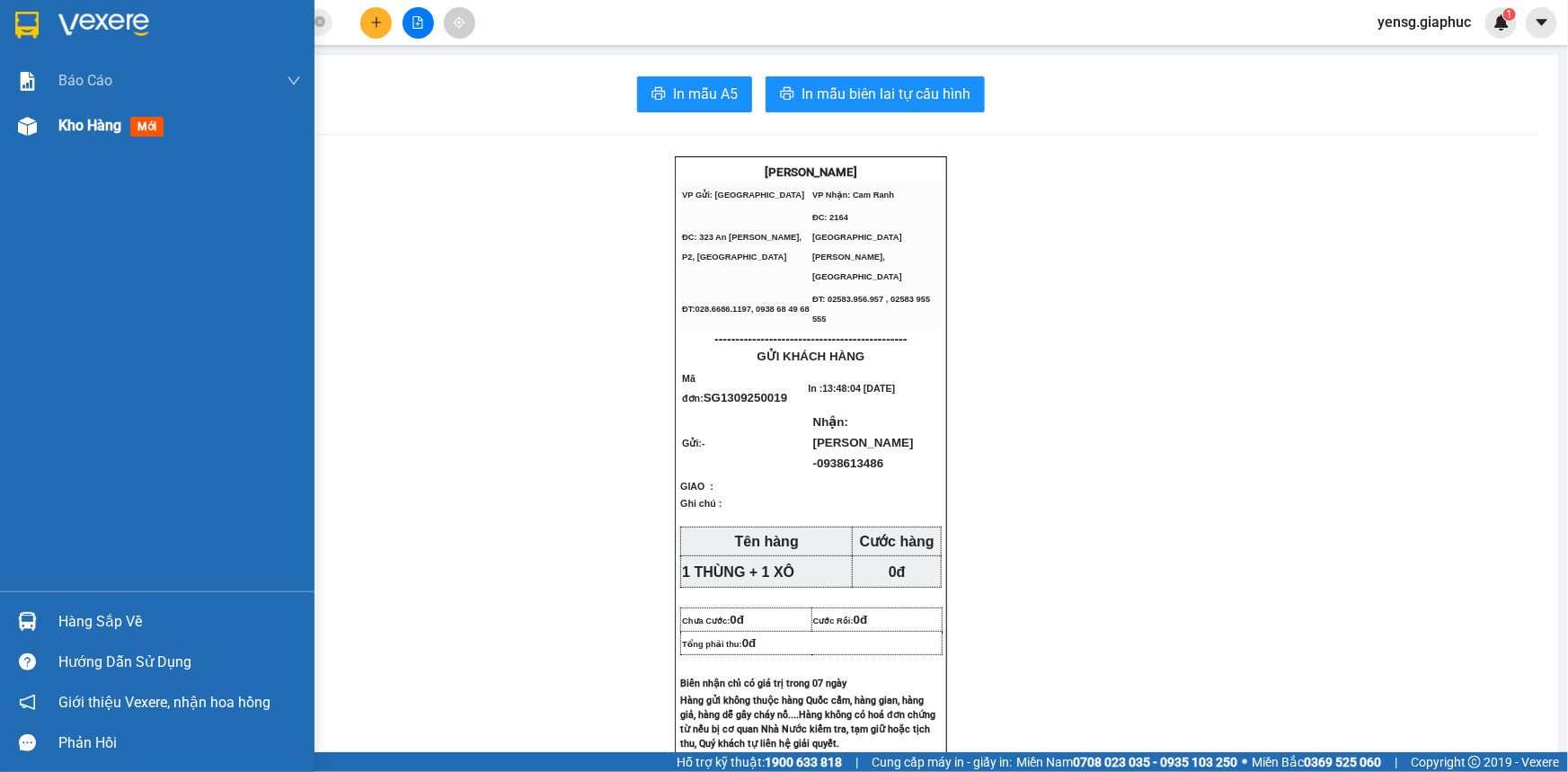
click at [17, 135] on div at bounding box center [27, 126] width 31 height 31
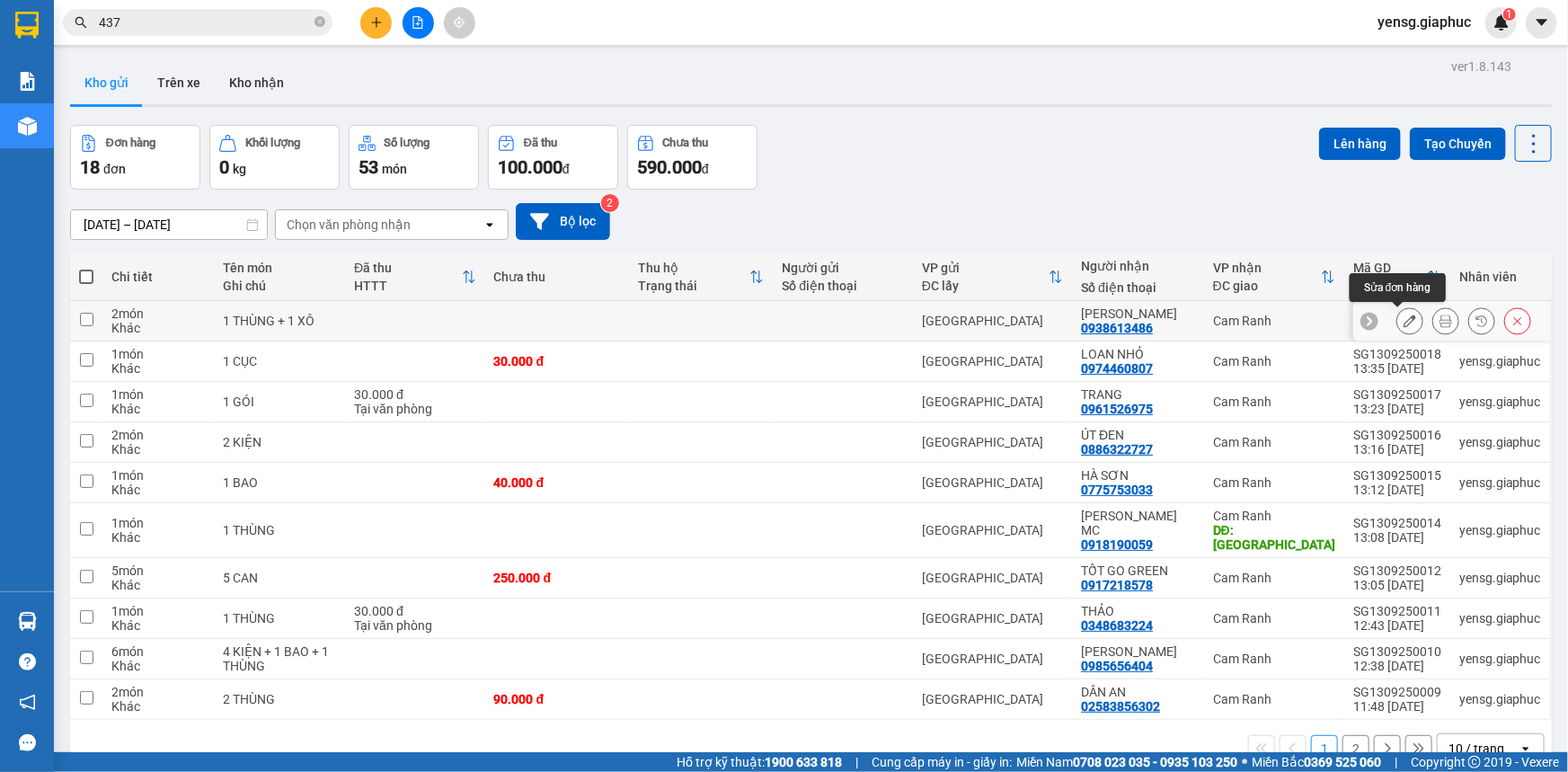
click at [1404, 321] on icon at bounding box center [1410, 321] width 13 height 13
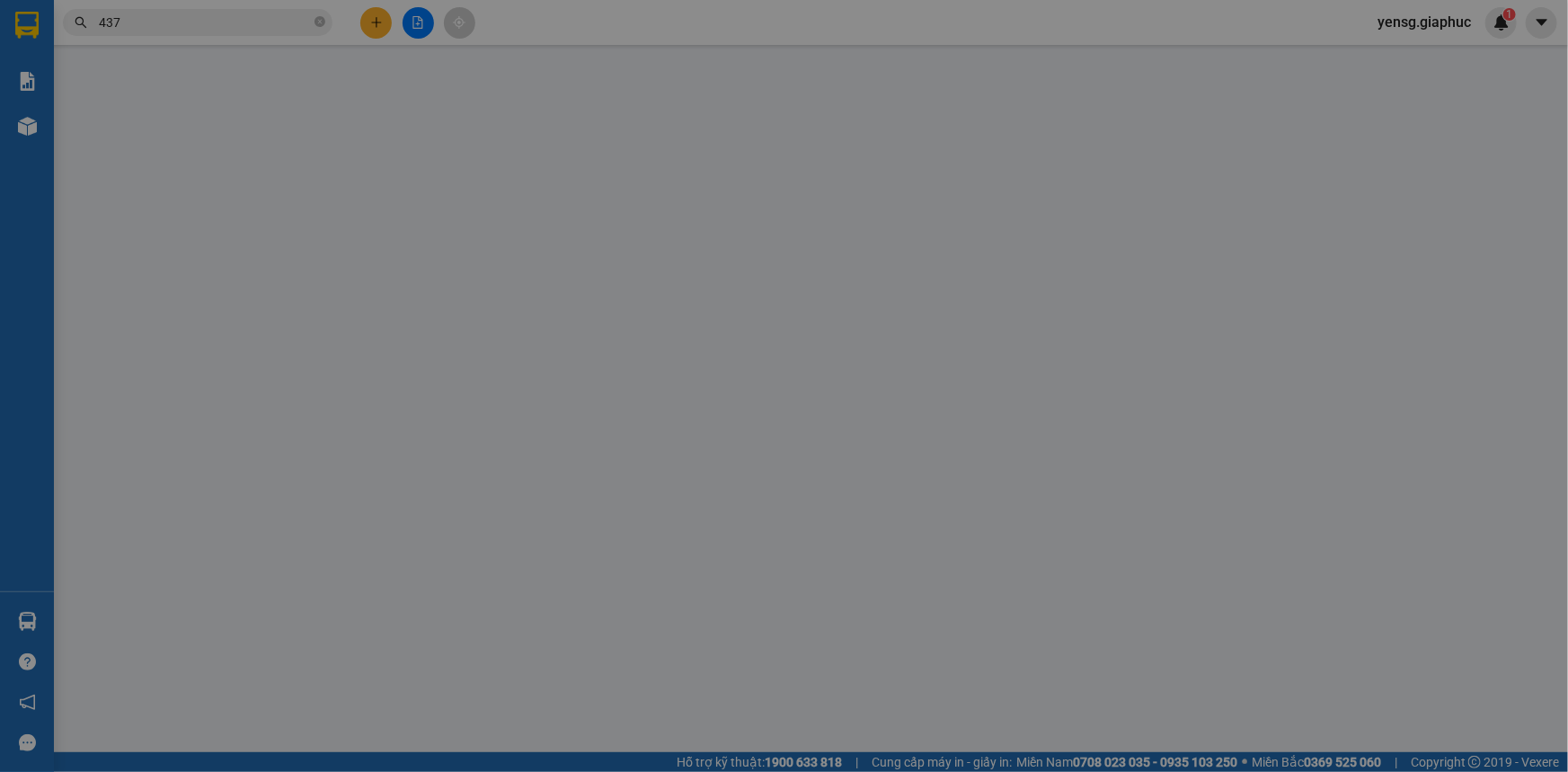
type input "0938613486"
type input "KHÁNH MINH"
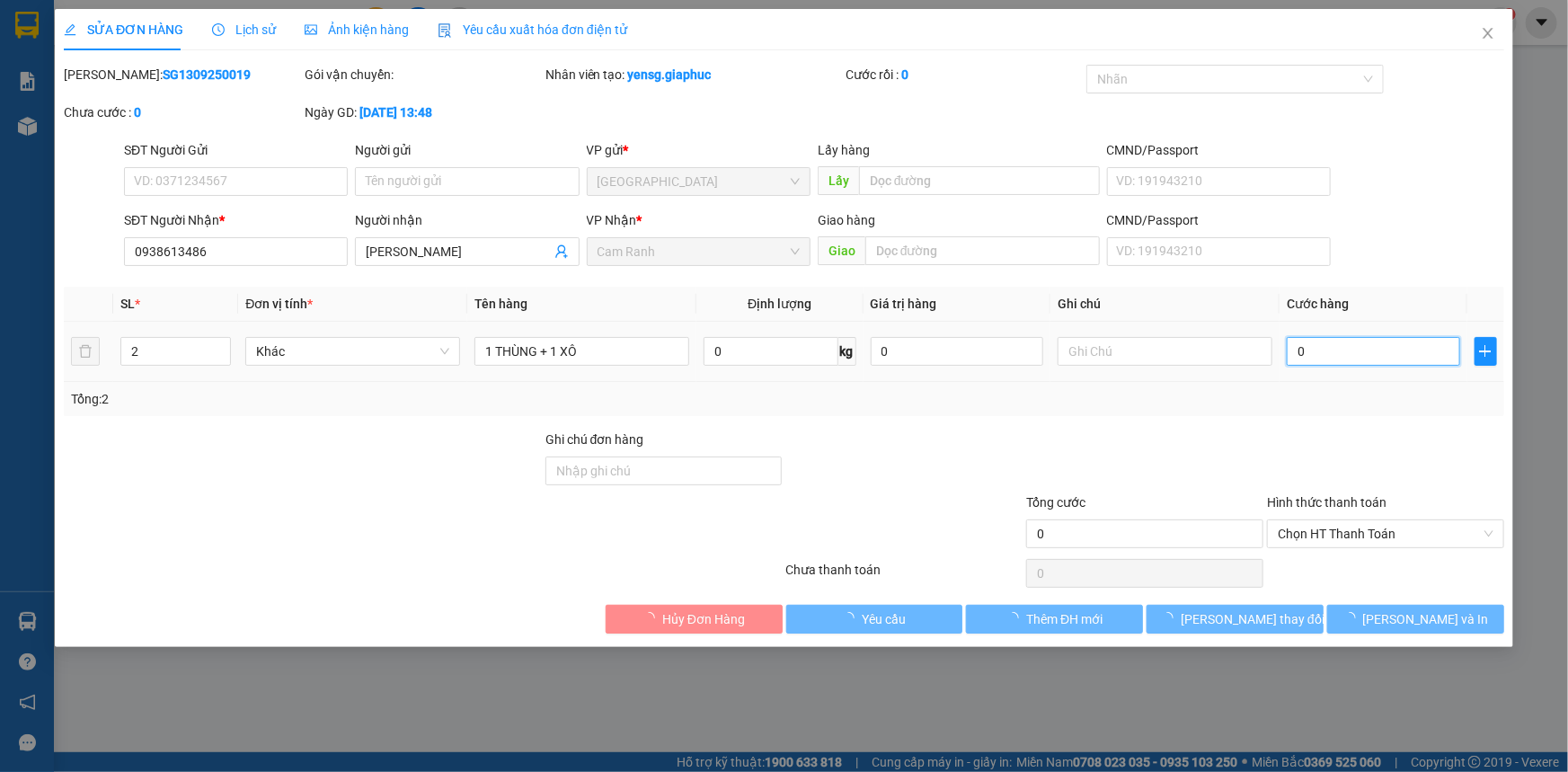
click at [1312, 352] on input "0" at bounding box center [1374, 351] width 174 height 28
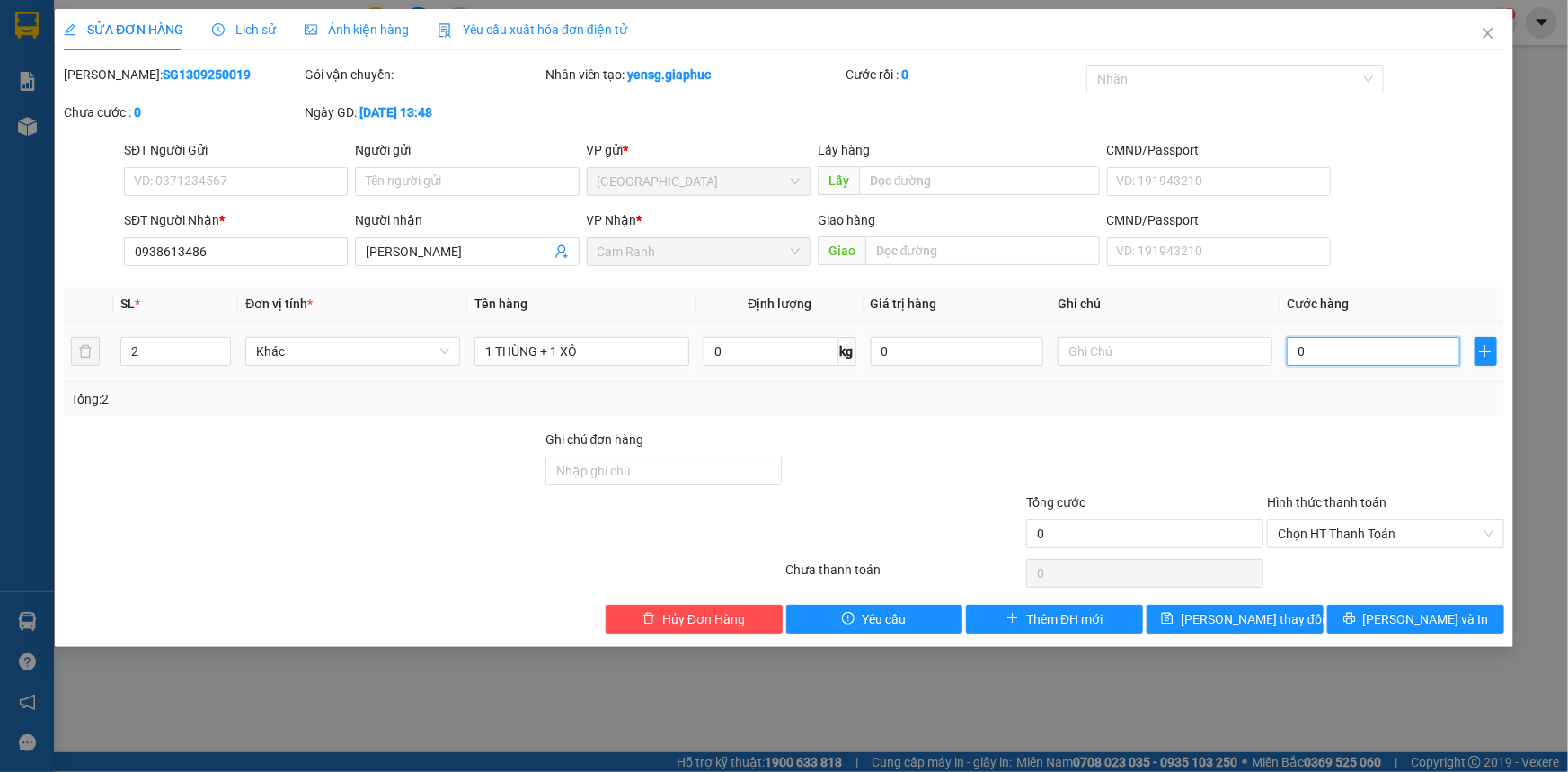
type input "8"
type input "80"
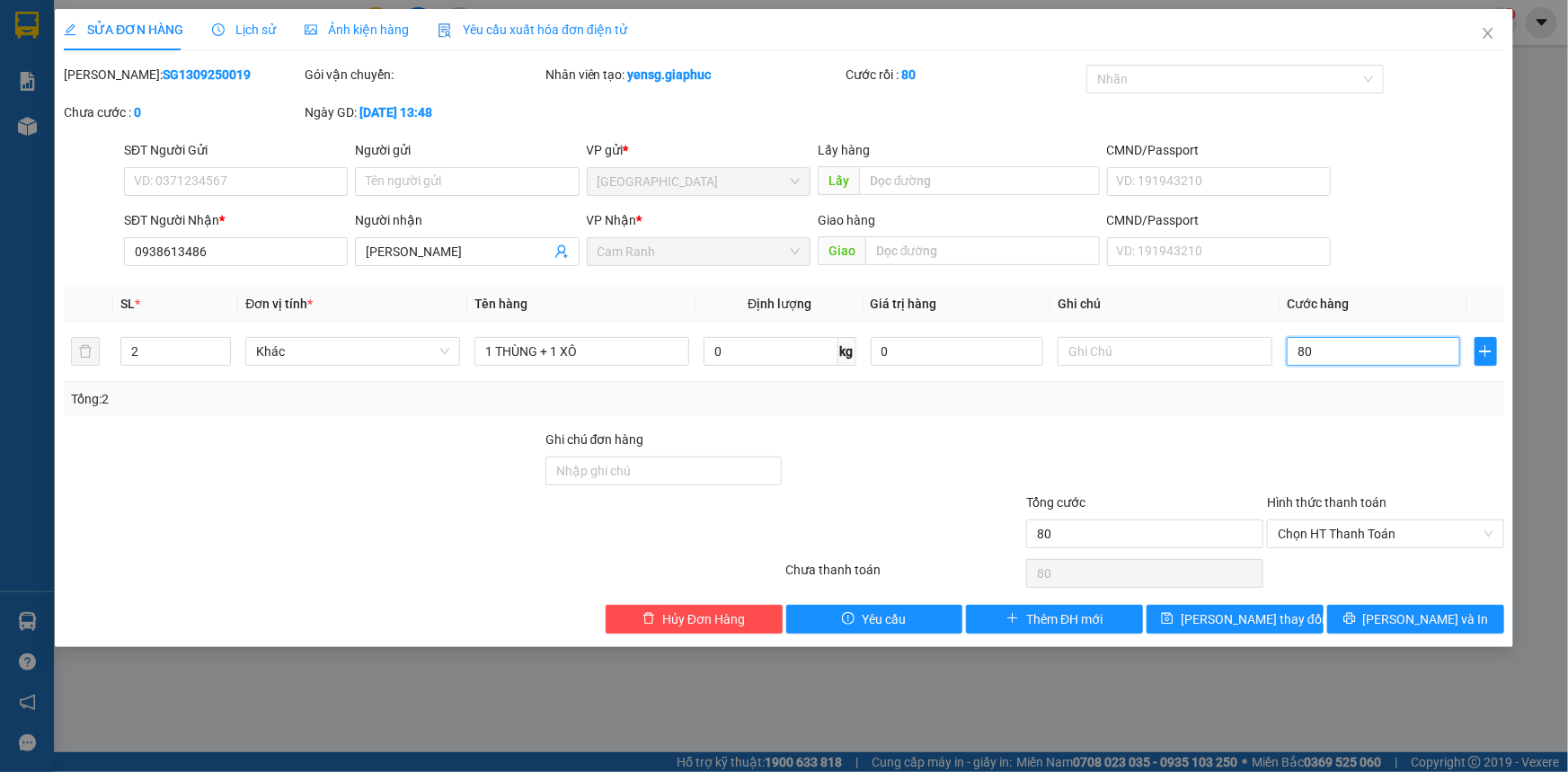
type input "80"
type input "80.000"
click at [1330, 434] on div at bounding box center [1385, 461] width 241 height 63
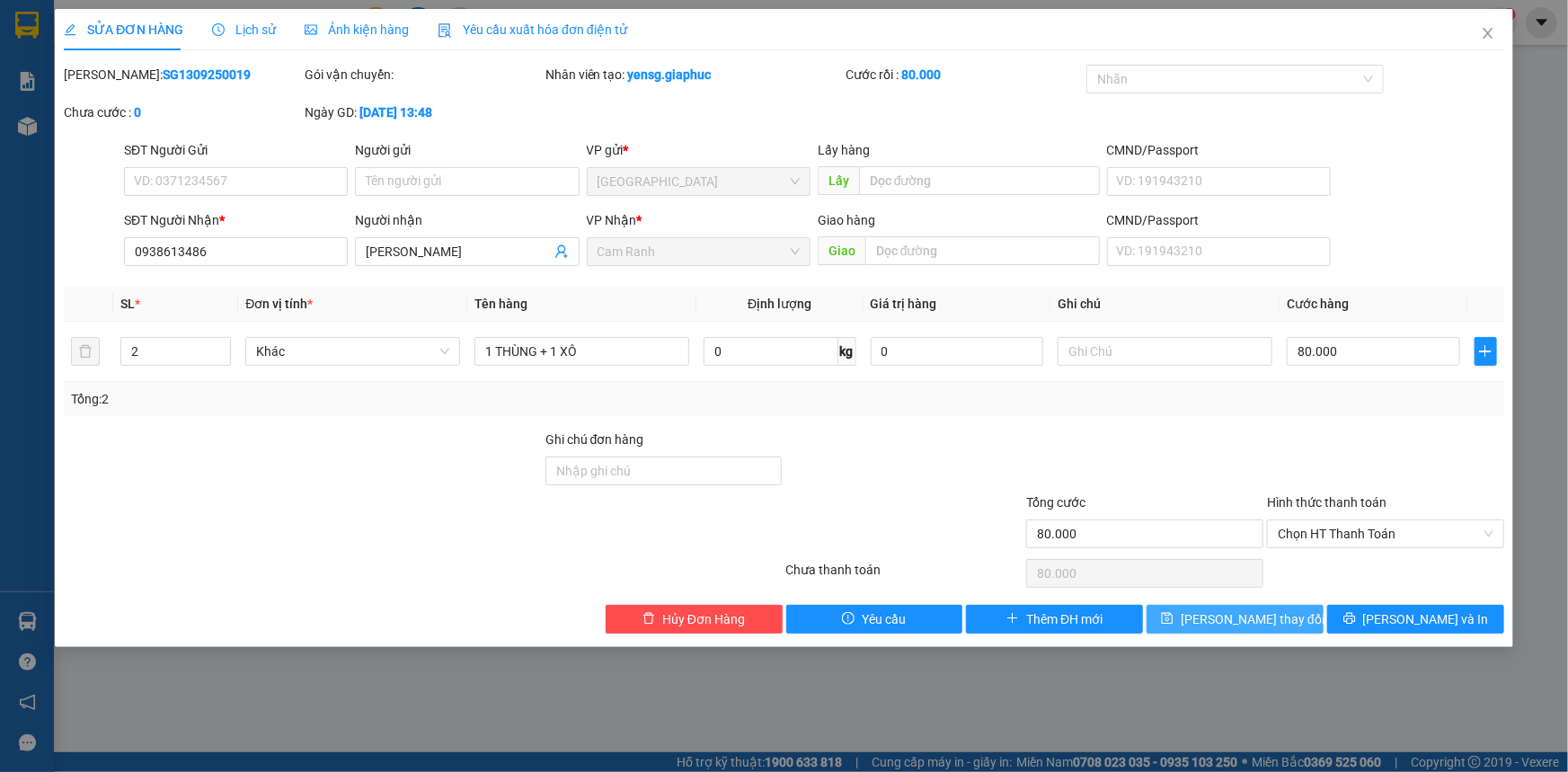
click at [1245, 631] on button "[PERSON_NAME] thay đổi" at bounding box center [1235, 619] width 177 height 28
